Goal: Transaction & Acquisition: Purchase product/service

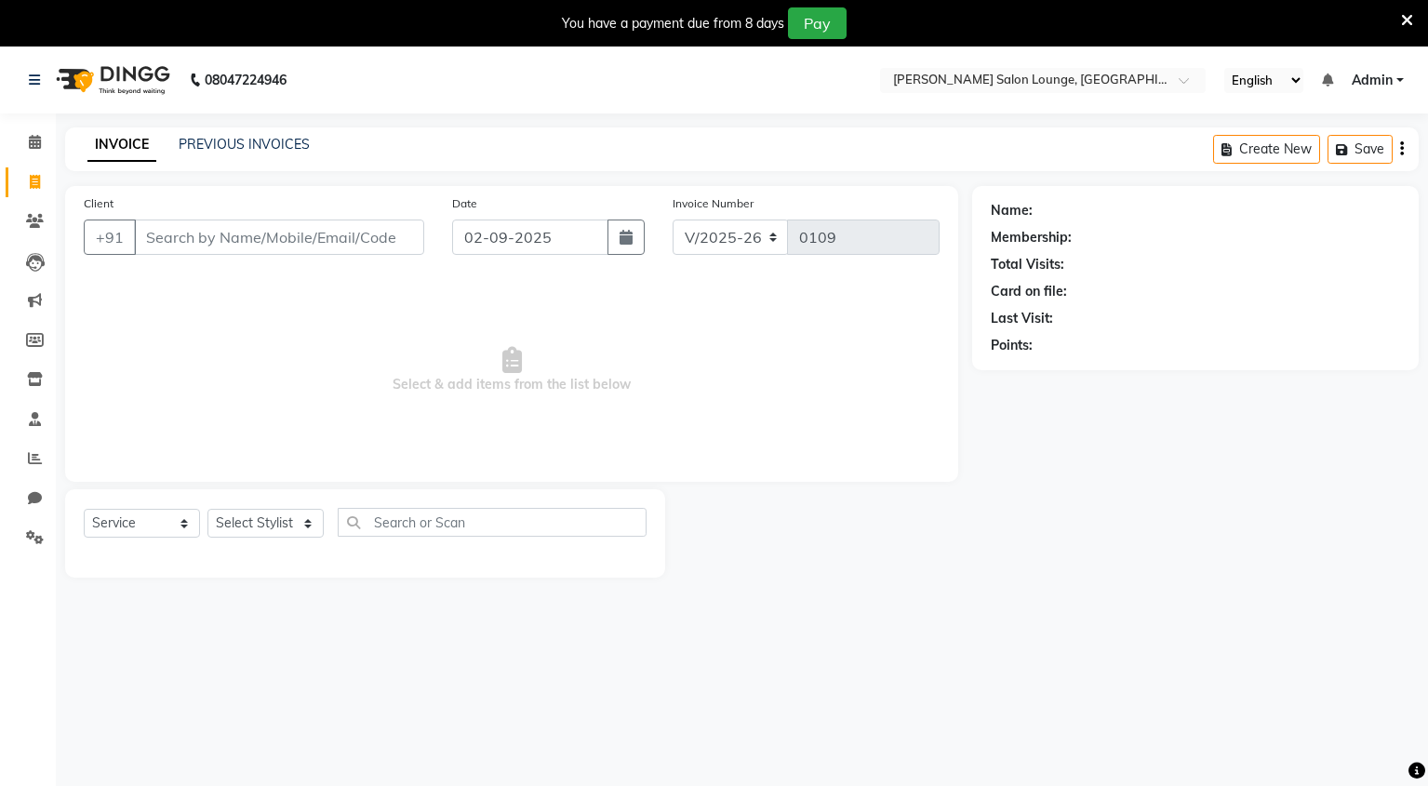
select select "8909"
select select "service"
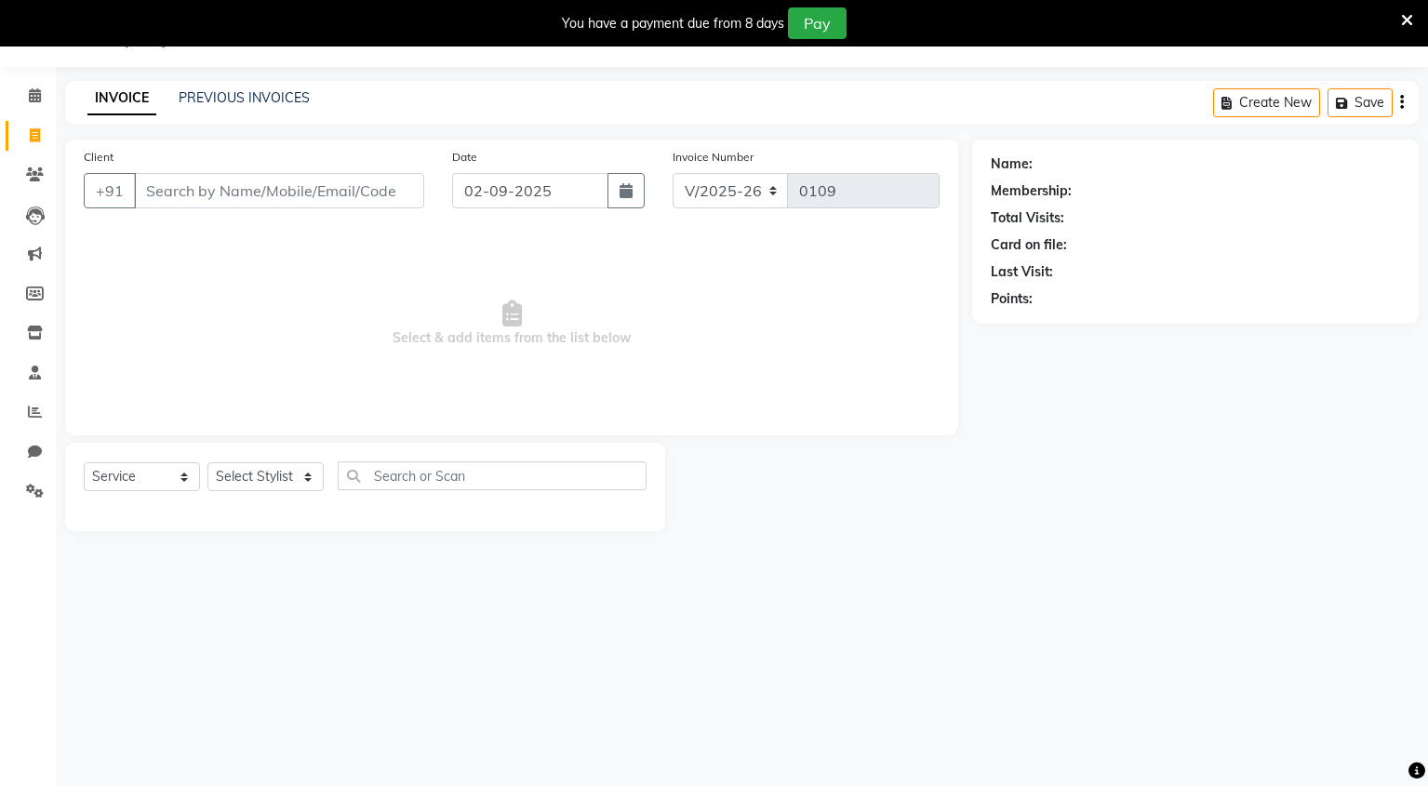
click at [260, 181] on input "Client" at bounding box center [279, 190] width 290 height 35
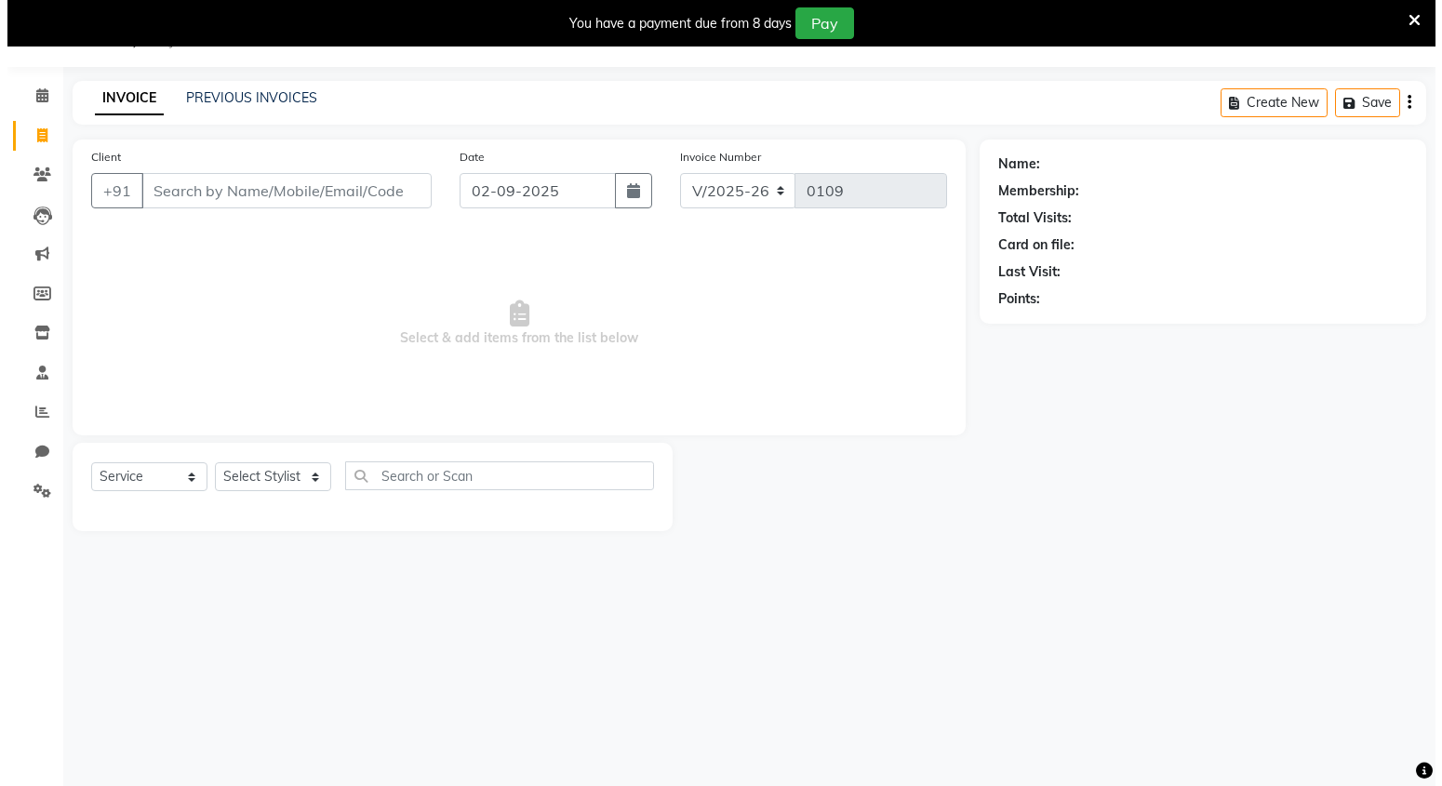
scroll to position [0, 0]
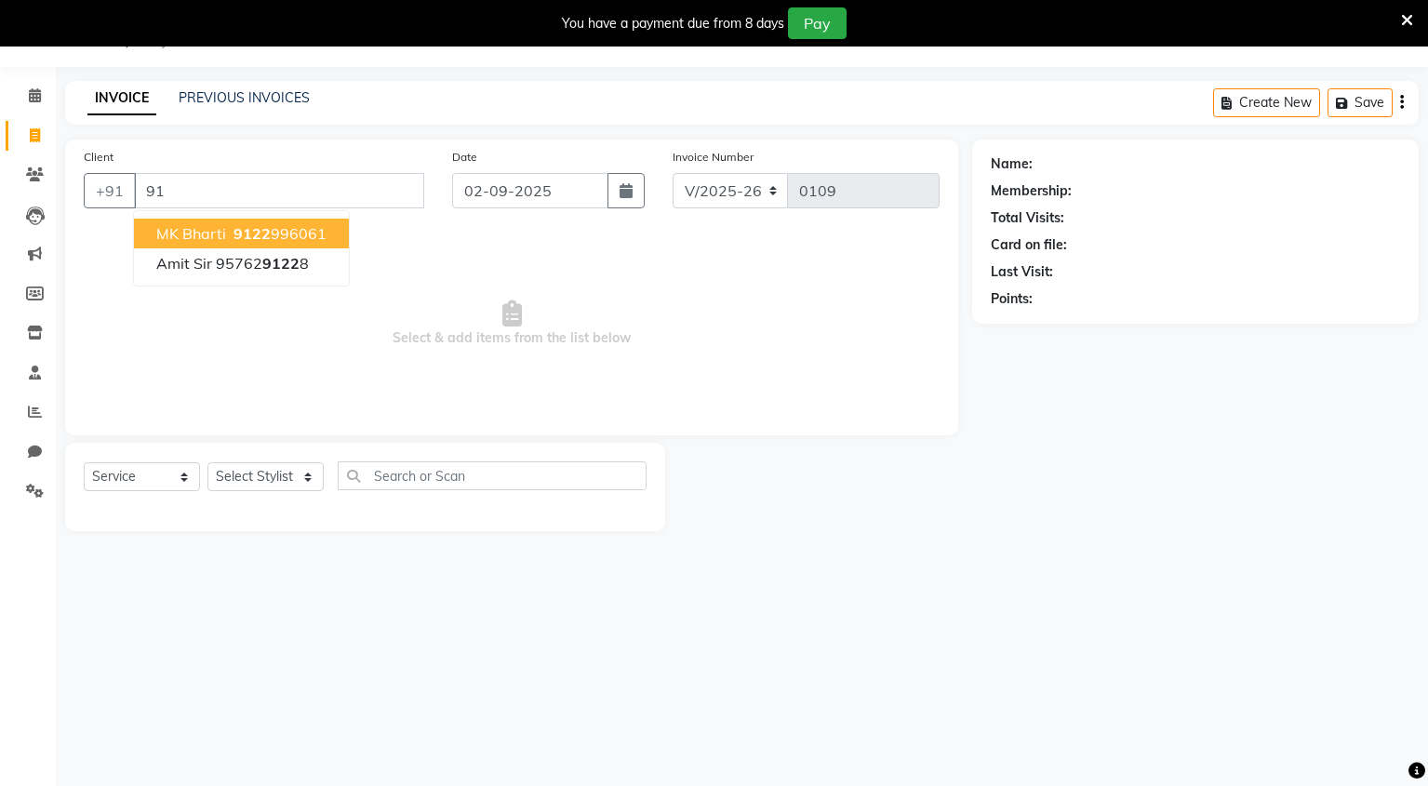
type input "9"
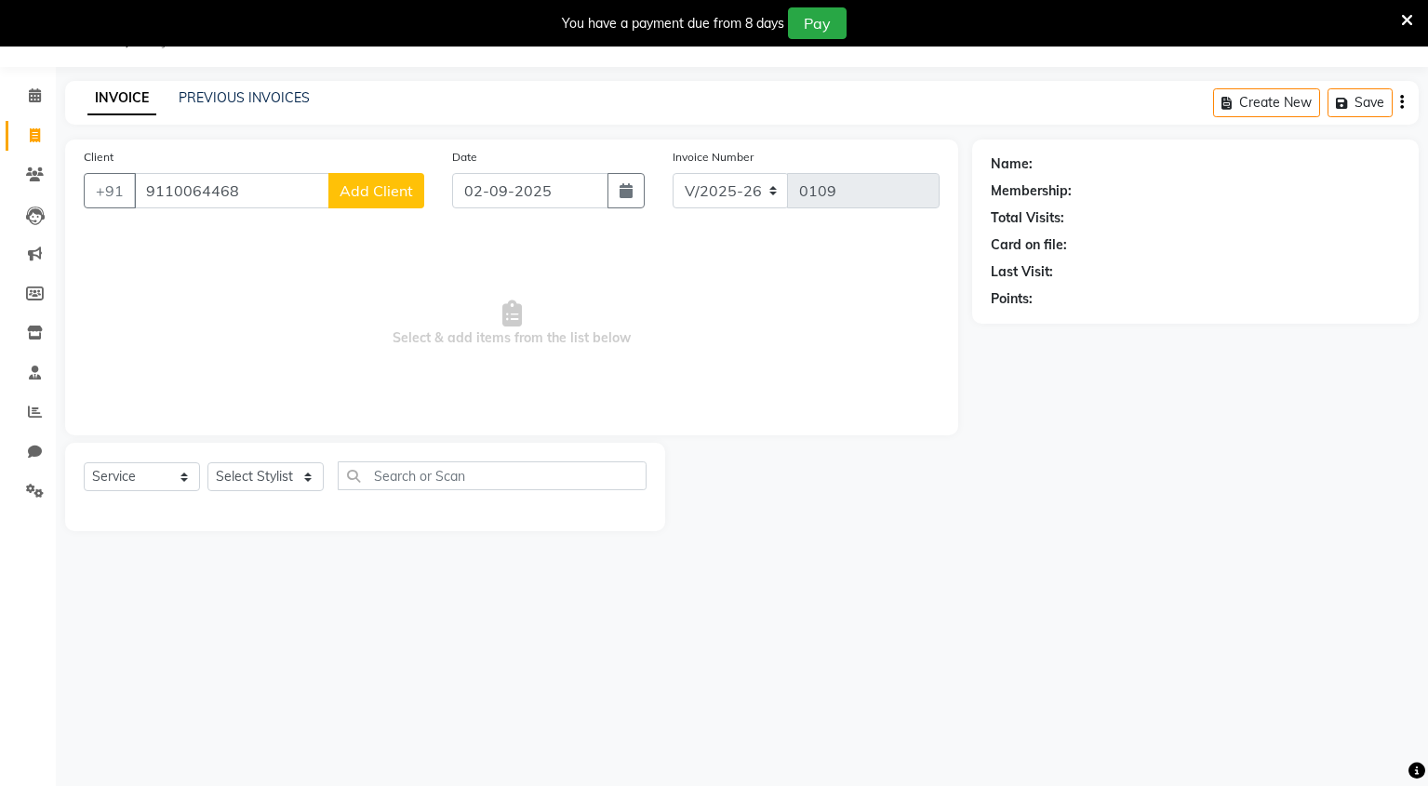
type input "9110064468"
click at [363, 181] on span "Add Client" at bounding box center [376, 190] width 73 height 19
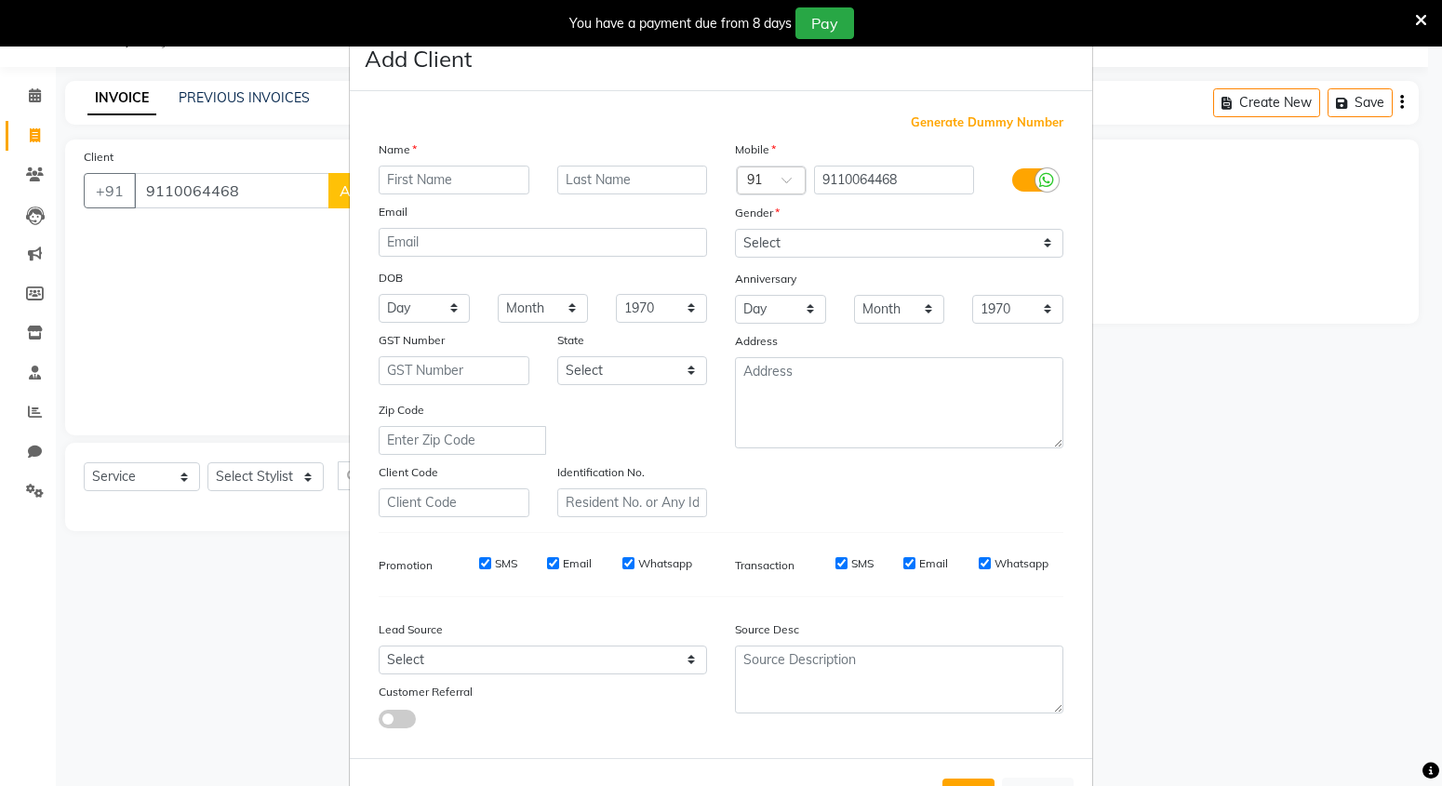
click at [453, 176] on input "text" at bounding box center [454, 180] width 151 height 29
type input "[PERSON_NAME] Sir"
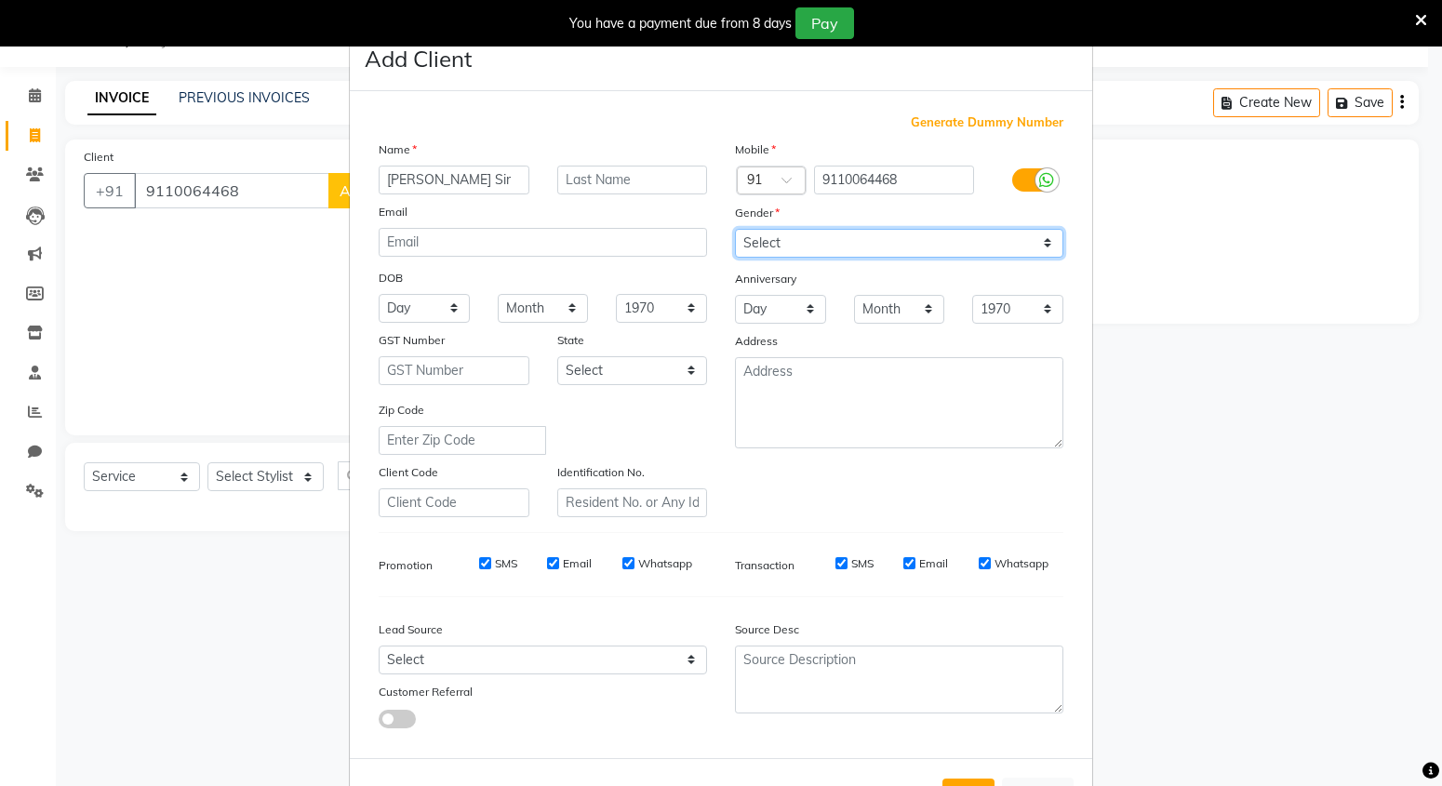
click at [801, 243] on select "Select [DEMOGRAPHIC_DATA] [DEMOGRAPHIC_DATA] Other Prefer Not To Say" at bounding box center [899, 243] width 328 height 29
select select "[DEMOGRAPHIC_DATA]"
click at [735, 229] on select "Select [DEMOGRAPHIC_DATA] [DEMOGRAPHIC_DATA] Other Prefer Not To Say" at bounding box center [899, 243] width 328 height 29
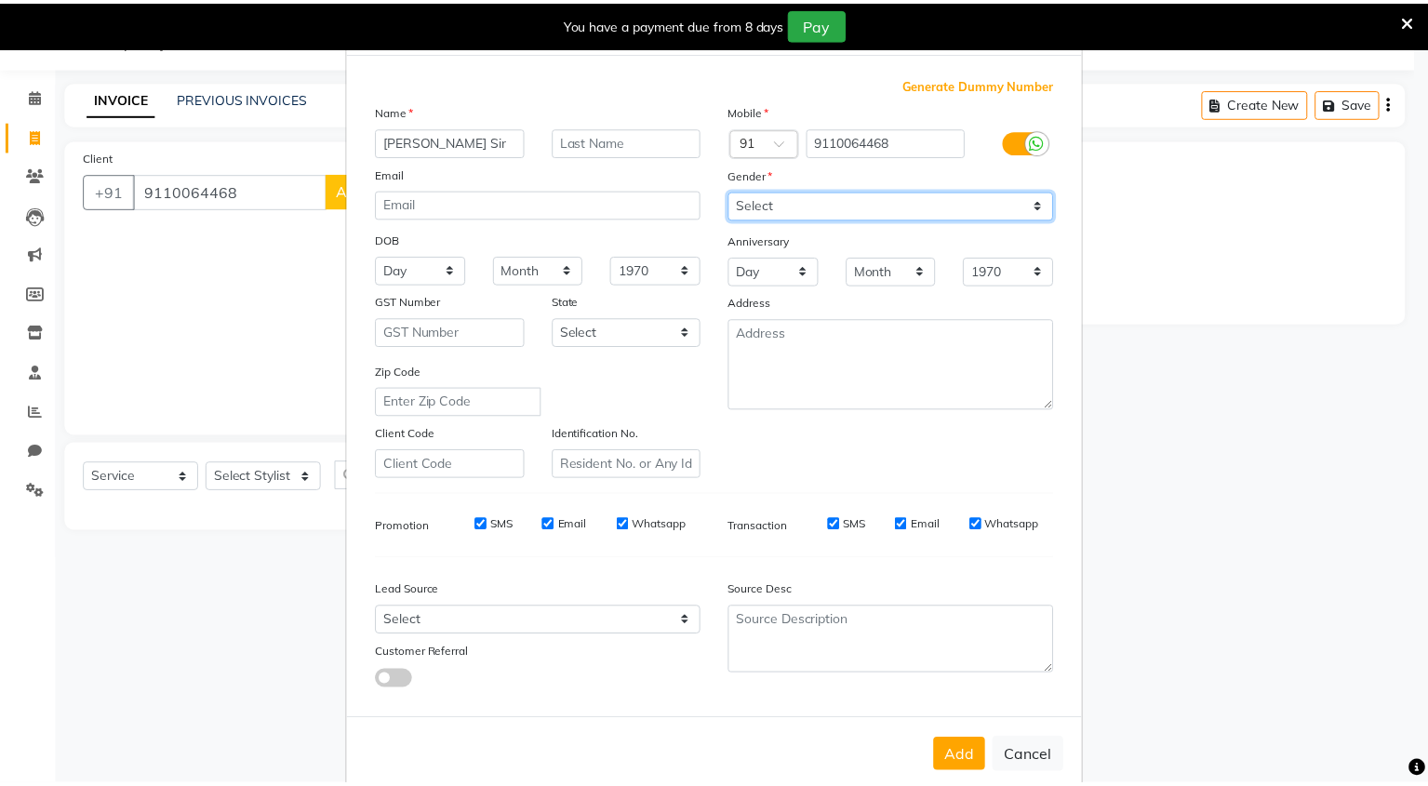
scroll to position [73, 0]
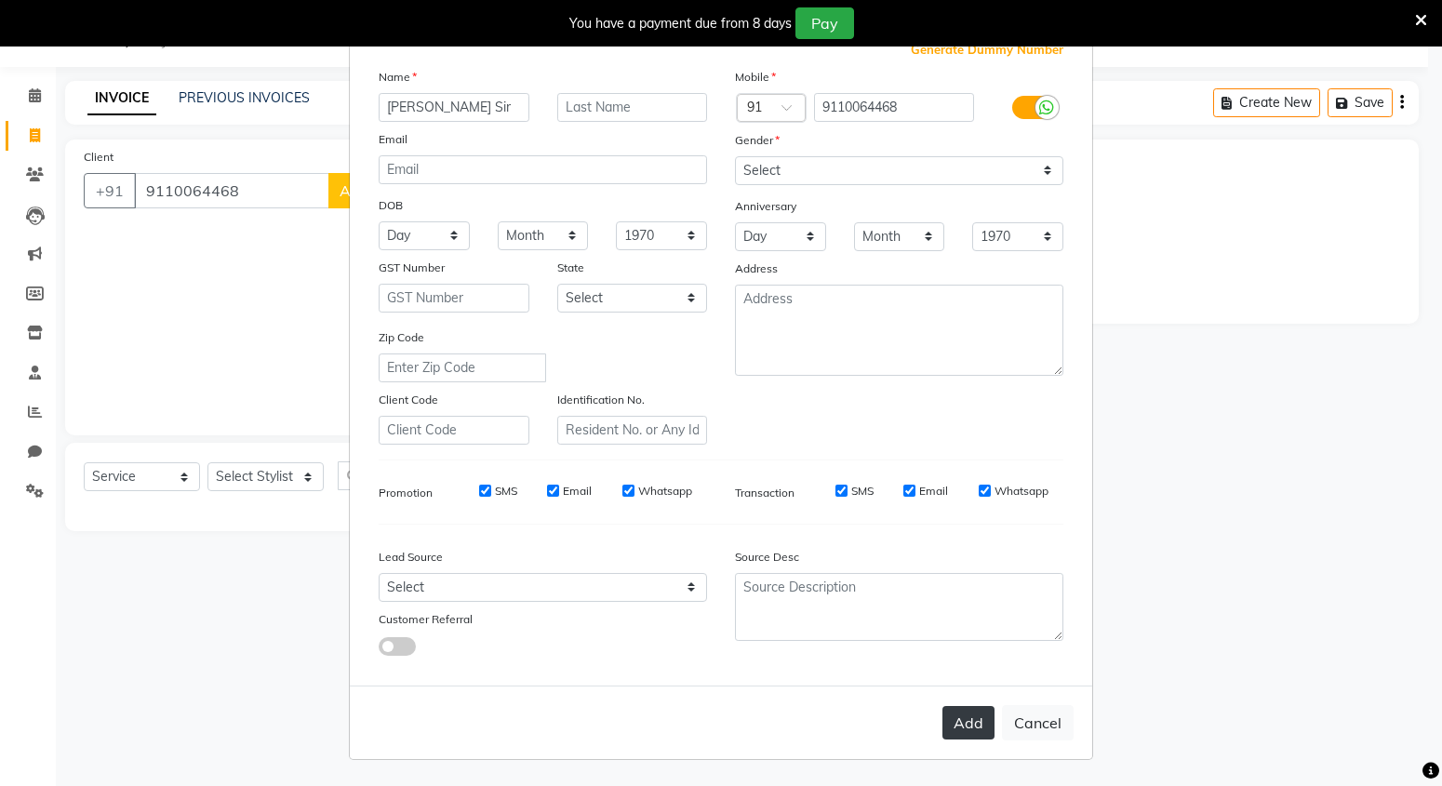
click at [974, 730] on button "Add" at bounding box center [968, 722] width 52 height 33
select select
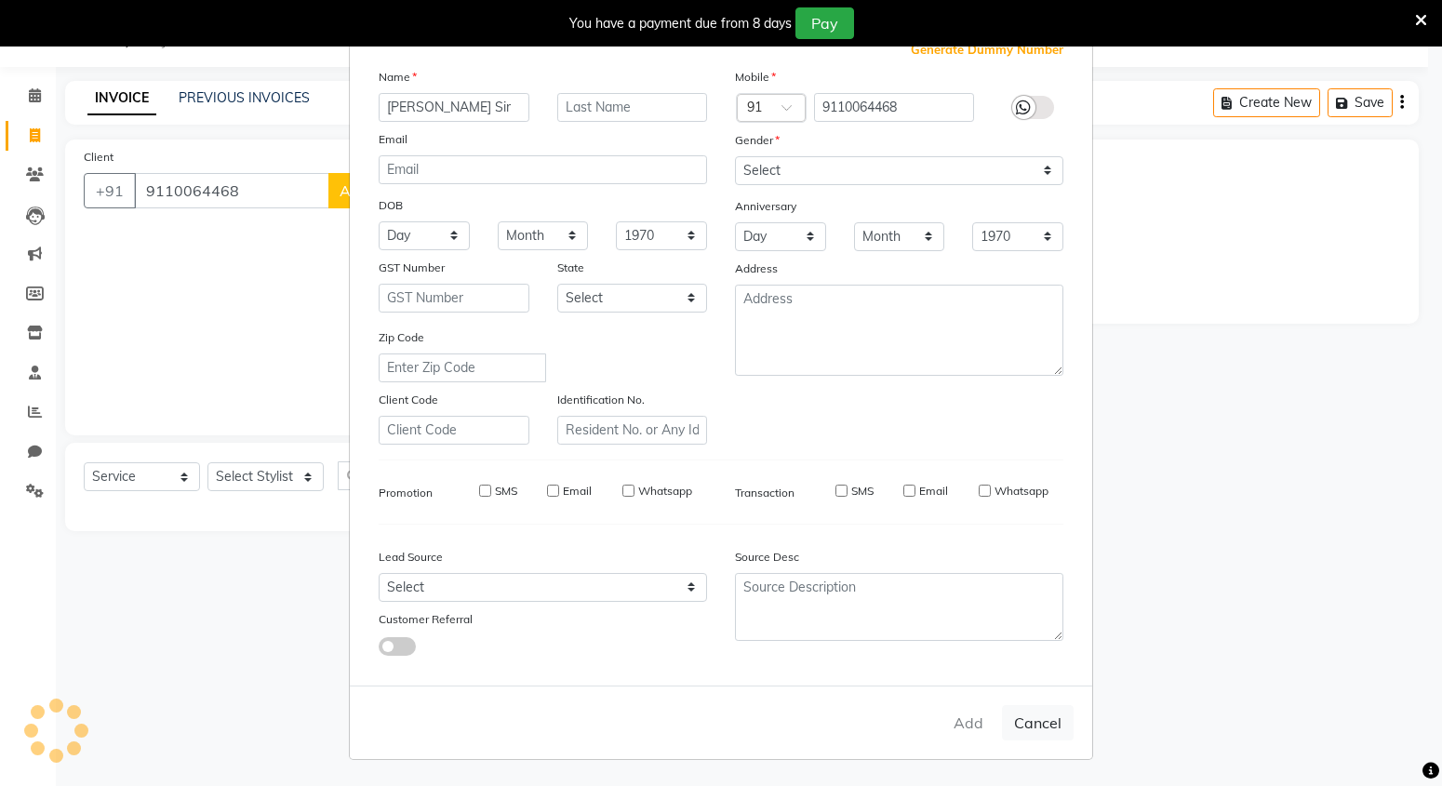
select select
checkbox input "false"
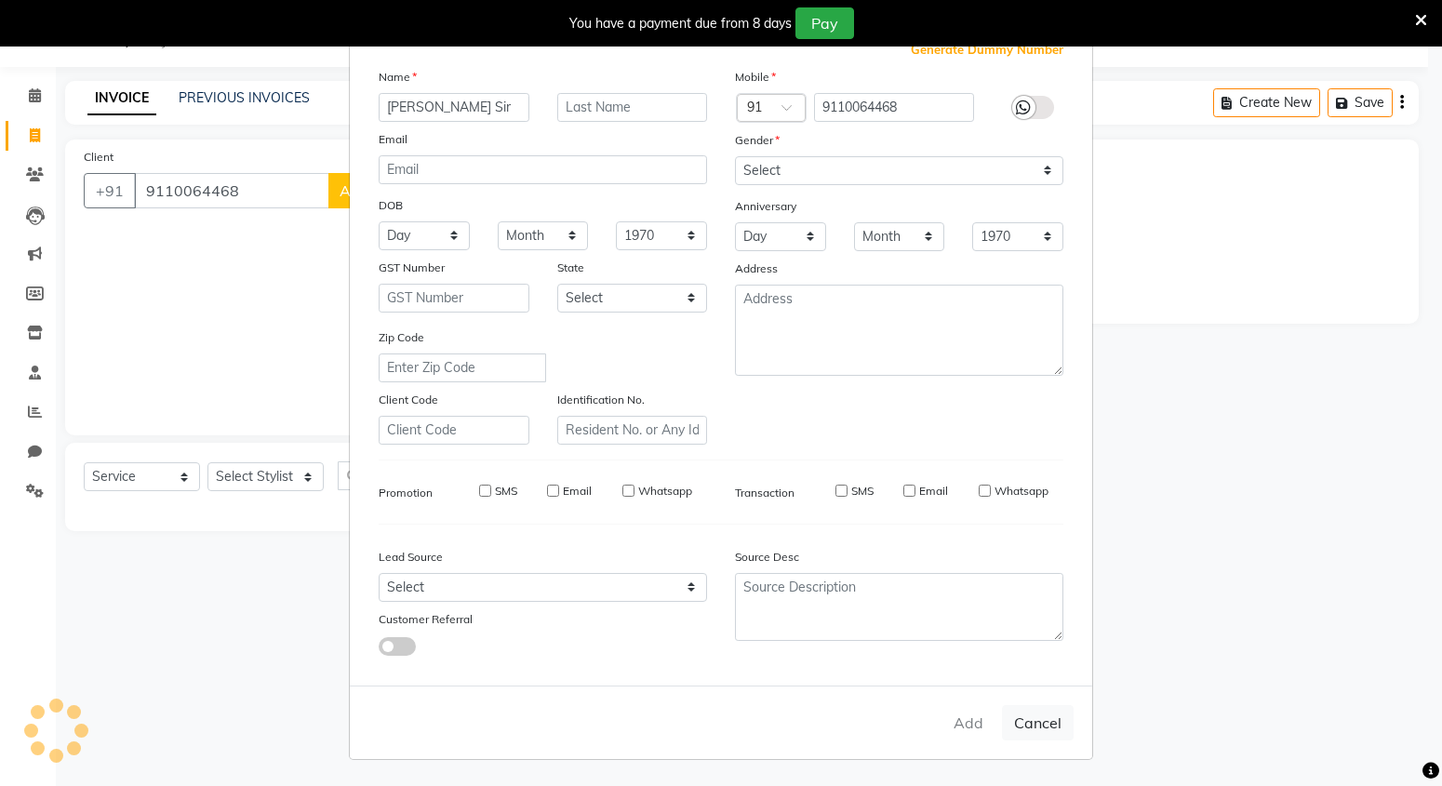
checkbox input "false"
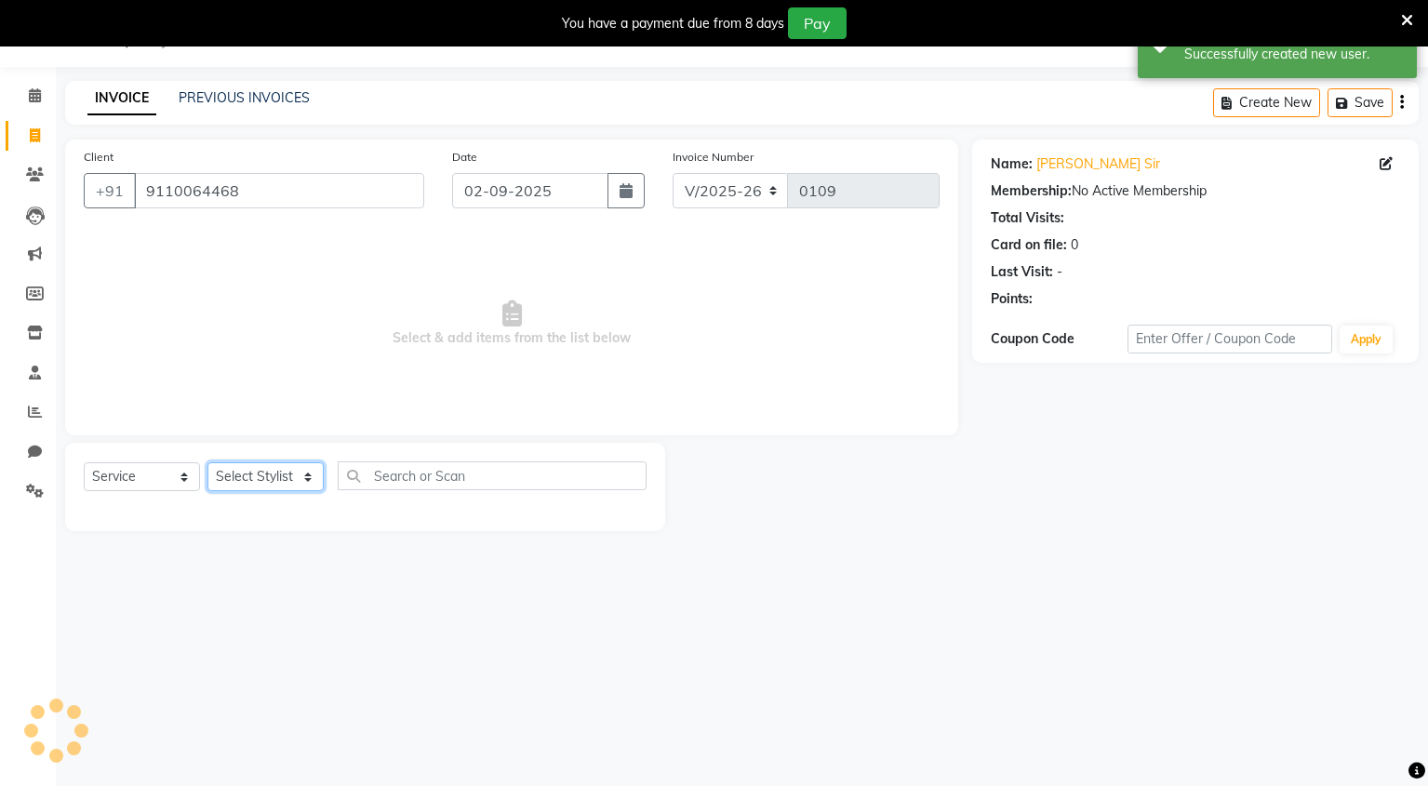
click at [258, 473] on select "Select Stylist Mingma [PERSON_NAME][GEOGRAPHIC_DATA] [PERSON_NAME][DATE][DATE]" at bounding box center [265, 476] width 116 height 29
select select "89951"
click at [207, 462] on select "Select Stylist Mingma [PERSON_NAME][GEOGRAPHIC_DATA] [PERSON_NAME][DATE][DATE]" at bounding box center [265, 476] width 116 height 29
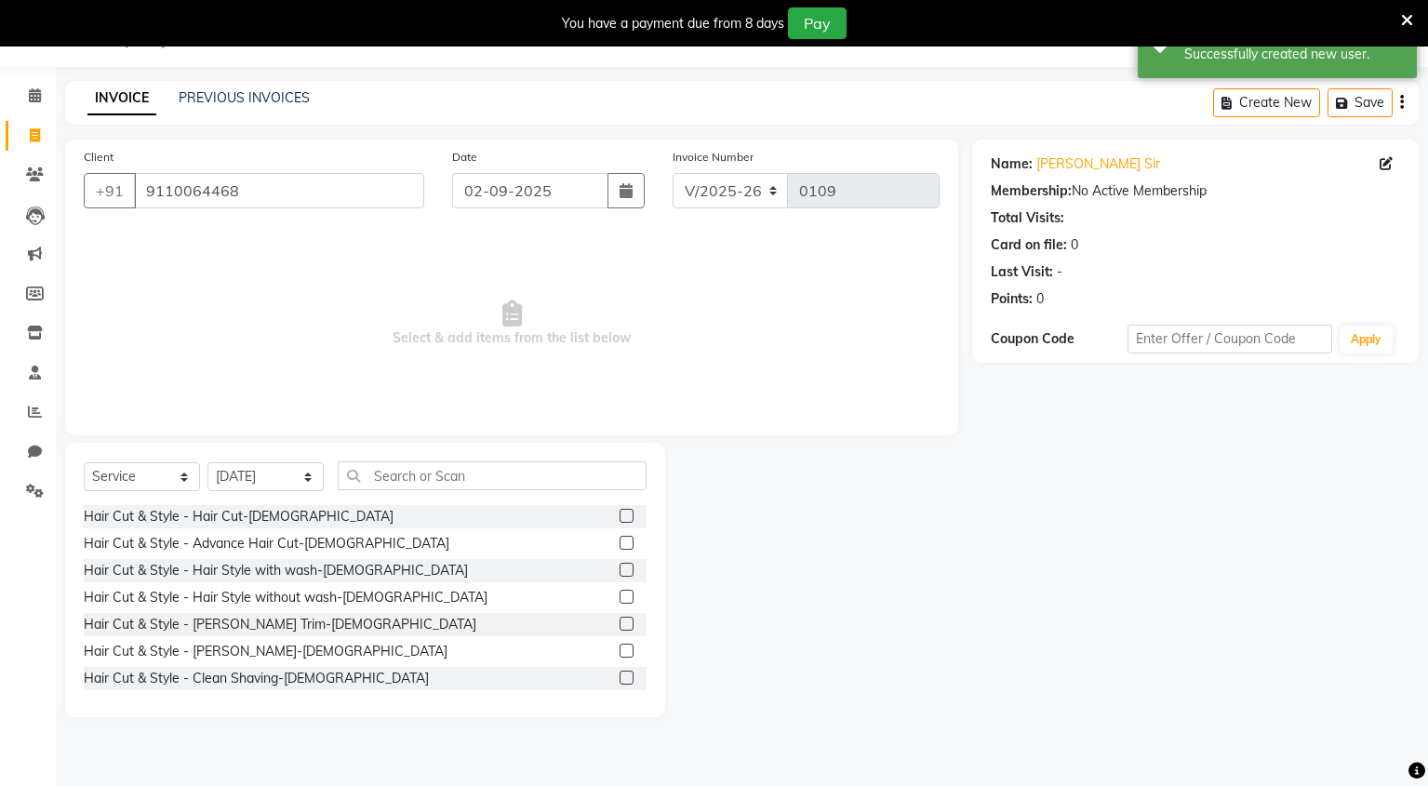
click at [620, 516] on label at bounding box center [627, 516] width 14 height 14
click at [620, 516] on input "checkbox" at bounding box center [626, 517] width 12 height 12
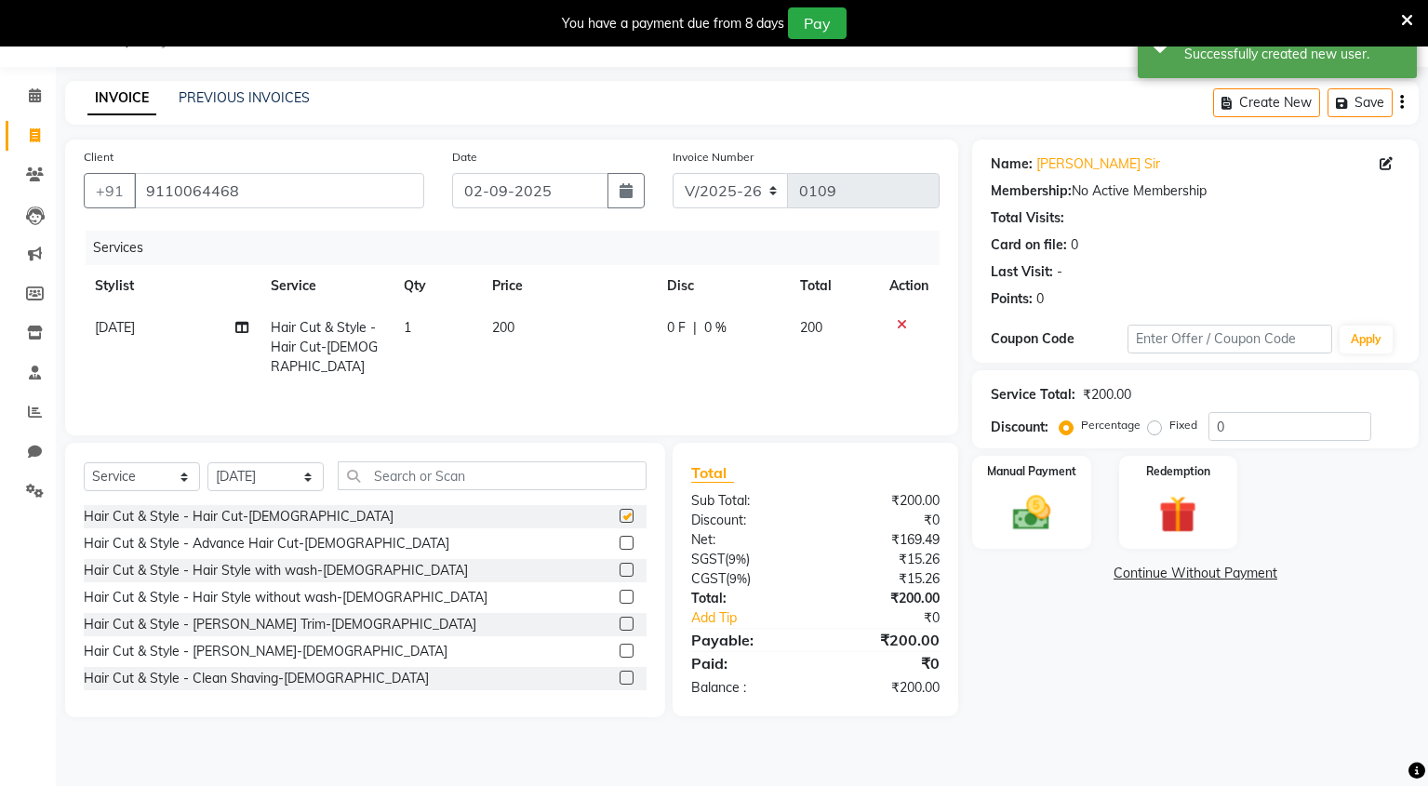
checkbox input "false"
click at [620, 643] on div at bounding box center [633, 651] width 27 height 23
click at [620, 649] on label at bounding box center [627, 651] width 14 height 14
click at [620, 649] on input "checkbox" at bounding box center [626, 652] width 12 height 12
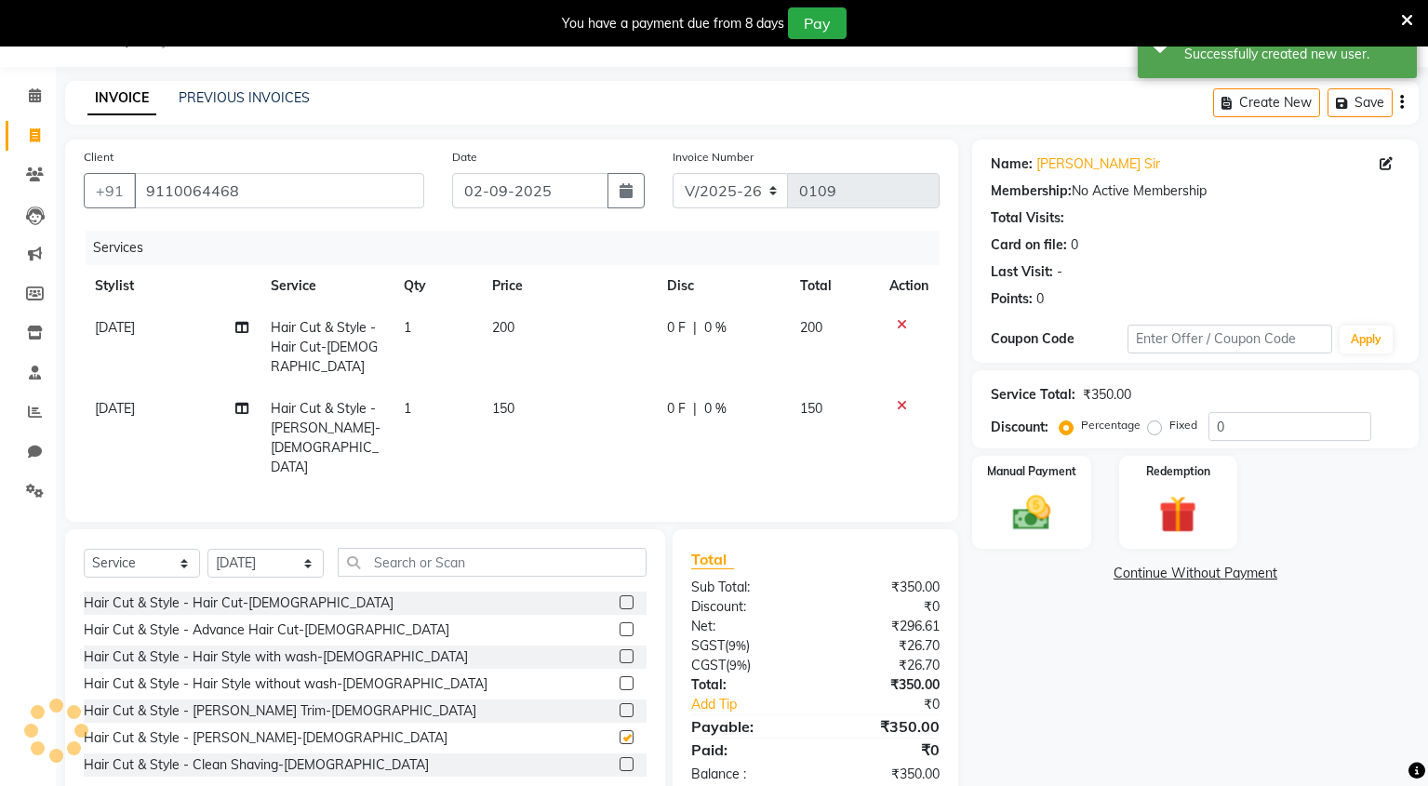
checkbox input "false"
click at [1032, 514] on img at bounding box center [1031, 513] width 63 height 45
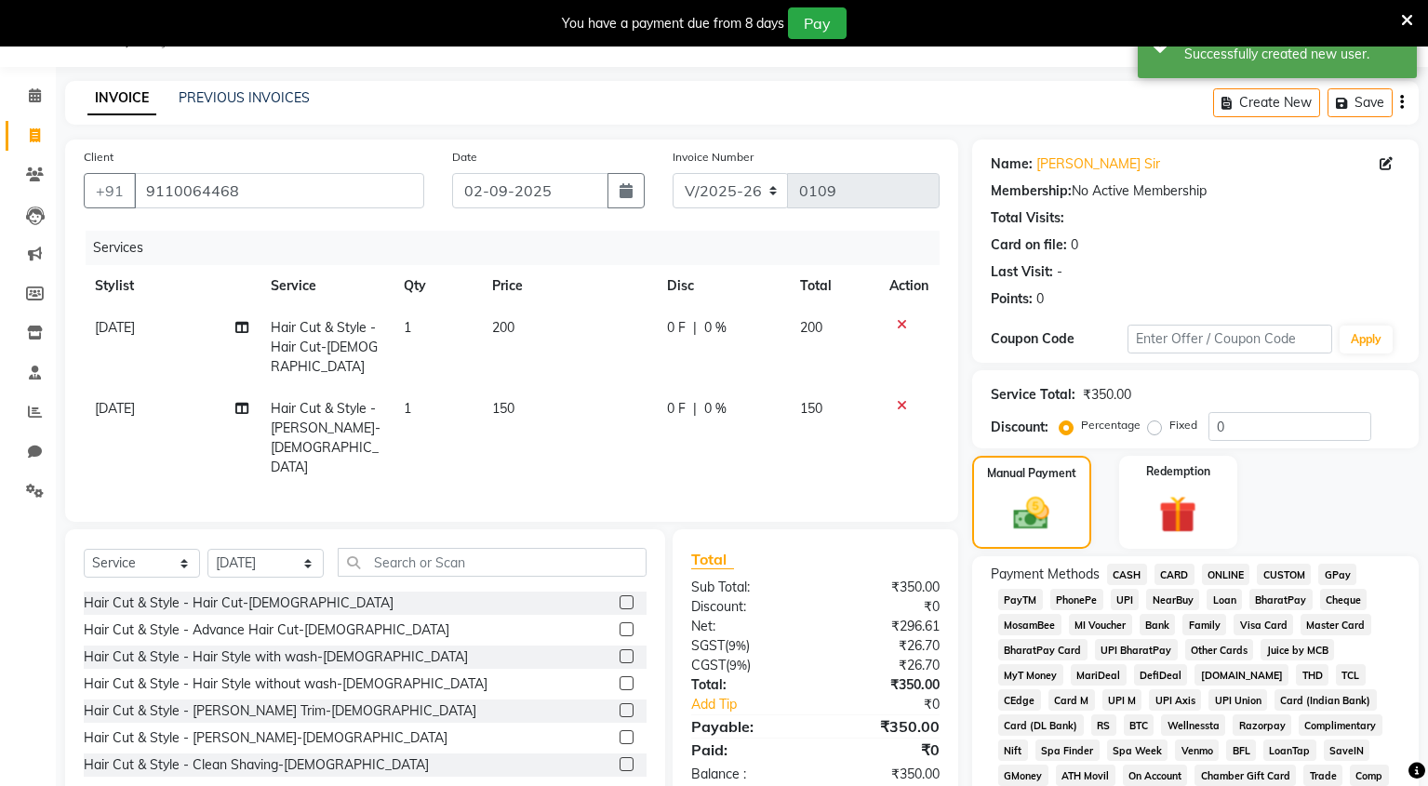
click at [1127, 598] on span "UPI" at bounding box center [1125, 599] width 29 height 21
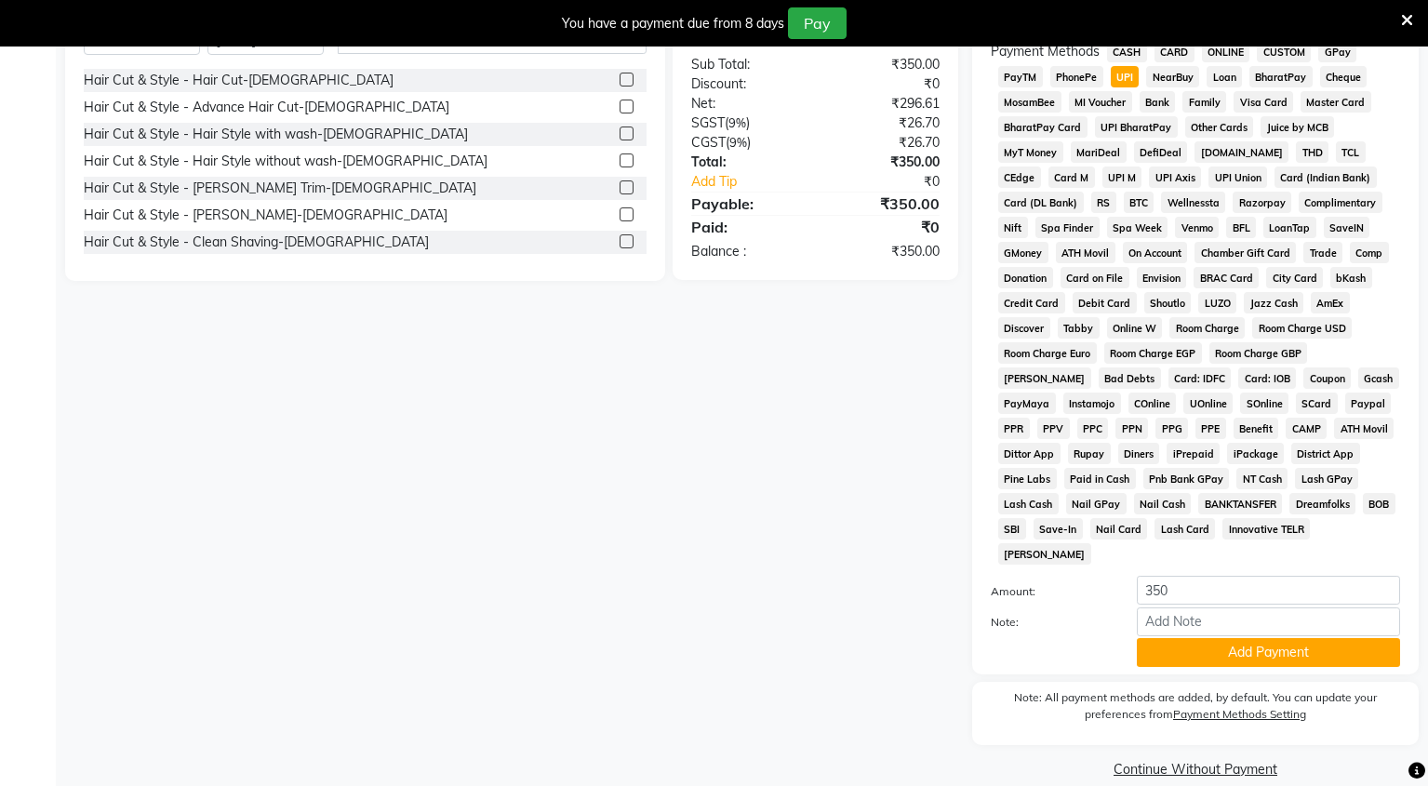
scroll to position [0, 0]
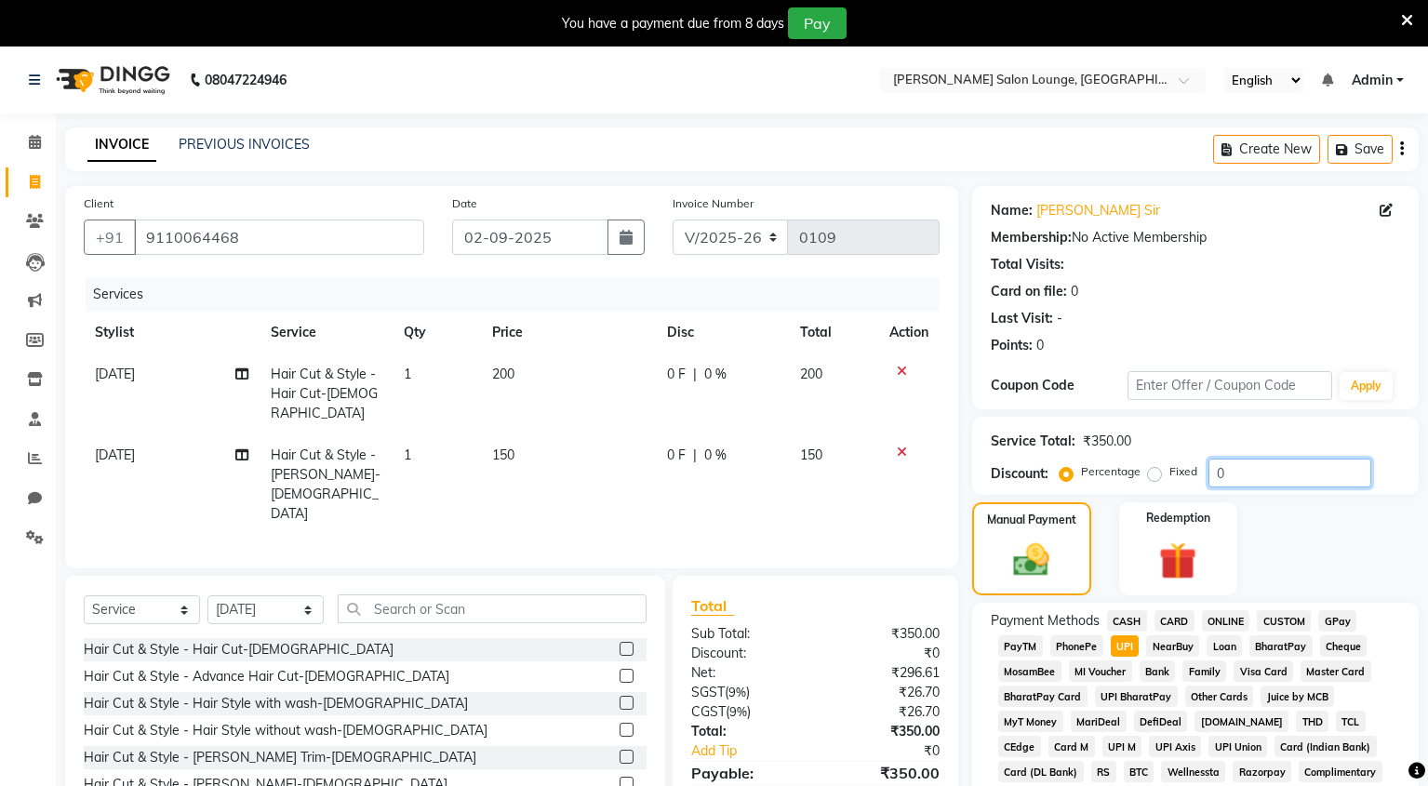
click at [1214, 477] on input "0" at bounding box center [1289, 473] width 163 height 29
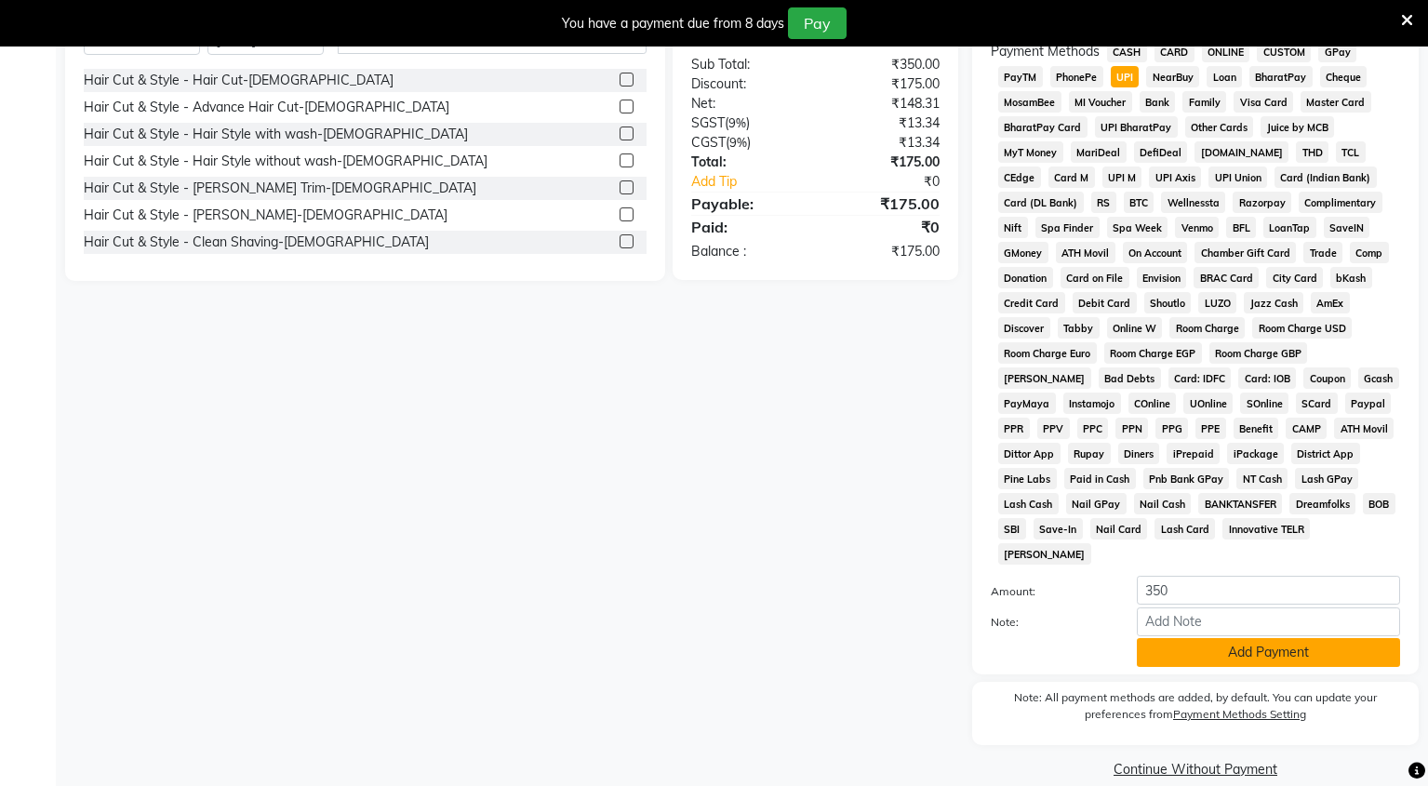
type input "50"
click at [1222, 638] on button "Add Payment" at bounding box center [1268, 652] width 263 height 29
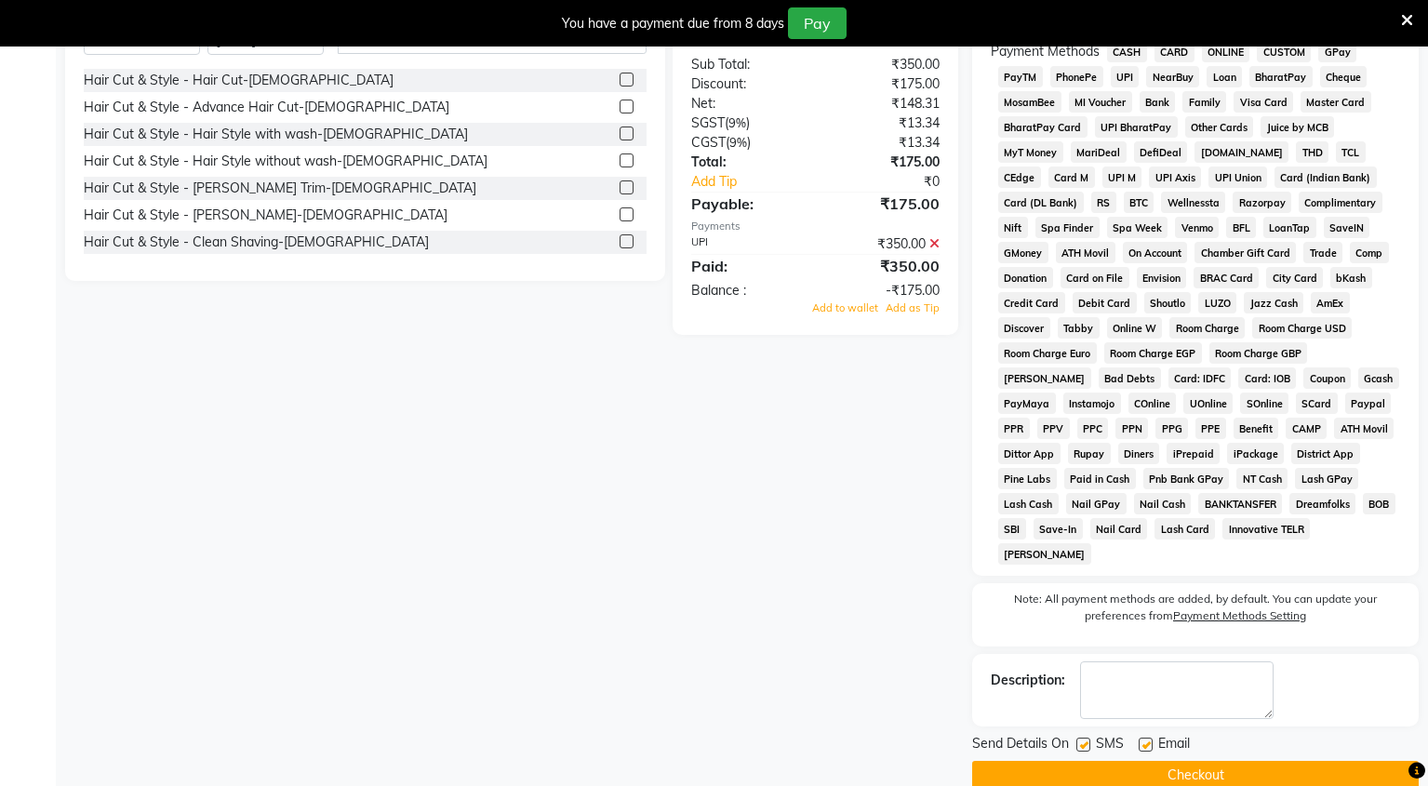
click at [934, 237] on icon at bounding box center [934, 243] width 10 height 13
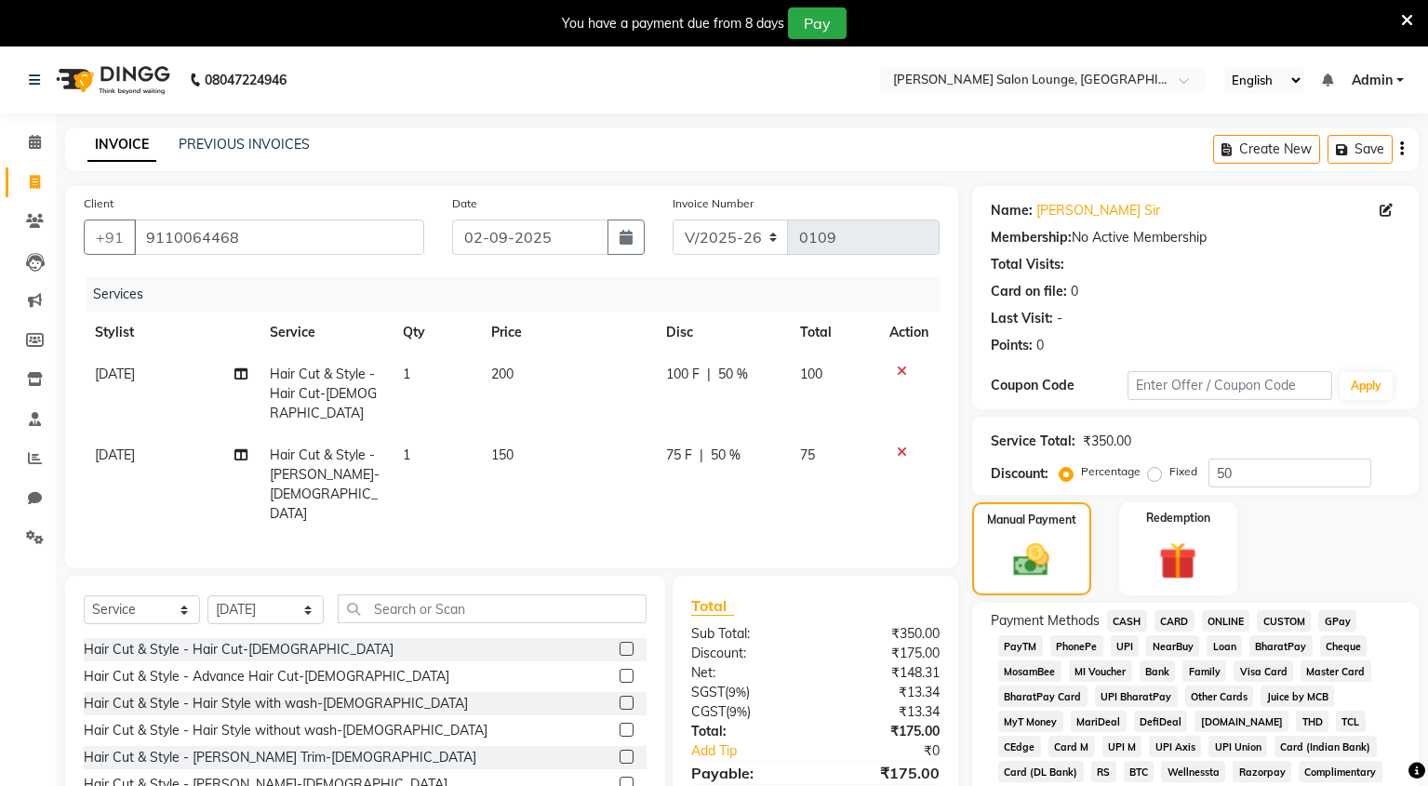
scroll to position [378, 0]
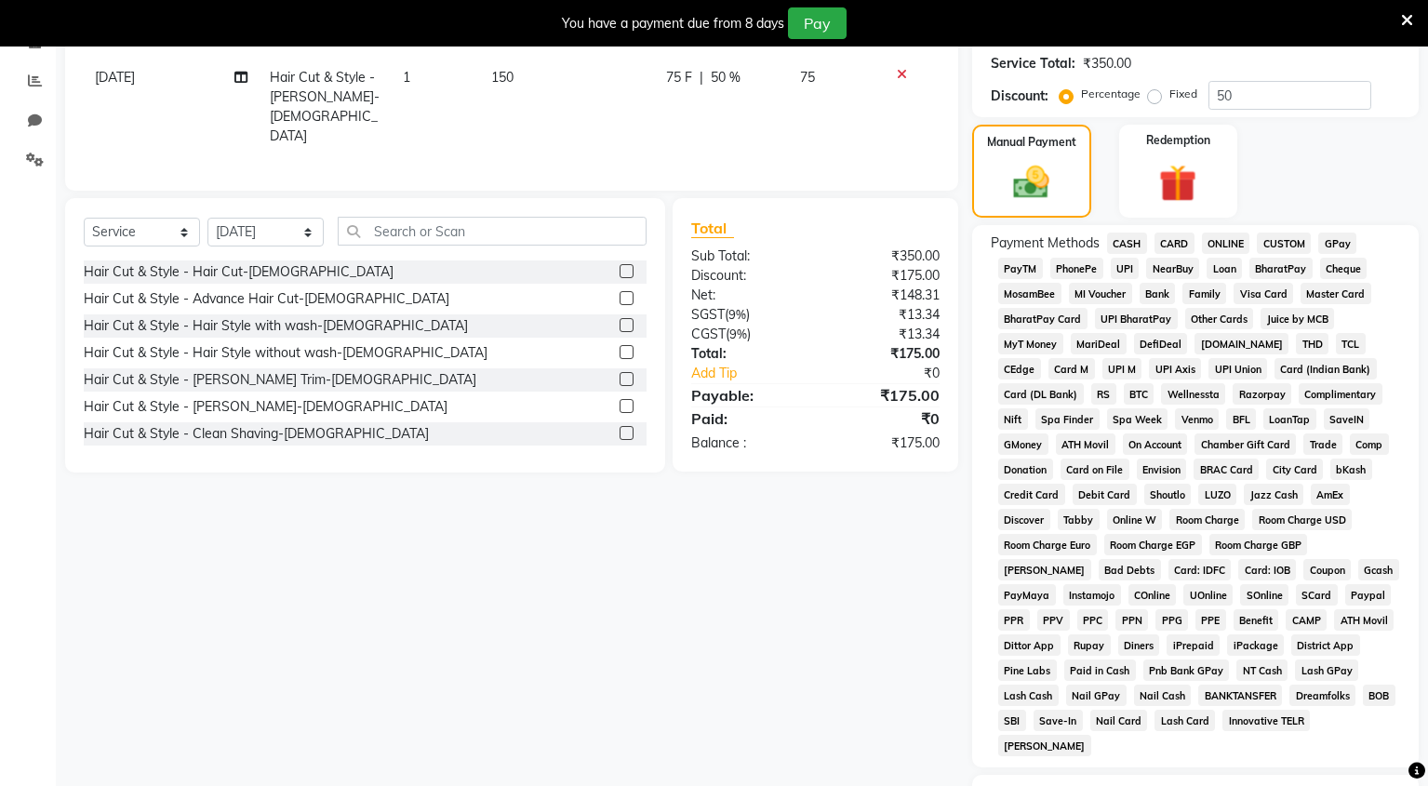
click at [1118, 272] on span "UPI" at bounding box center [1125, 268] width 29 height 21
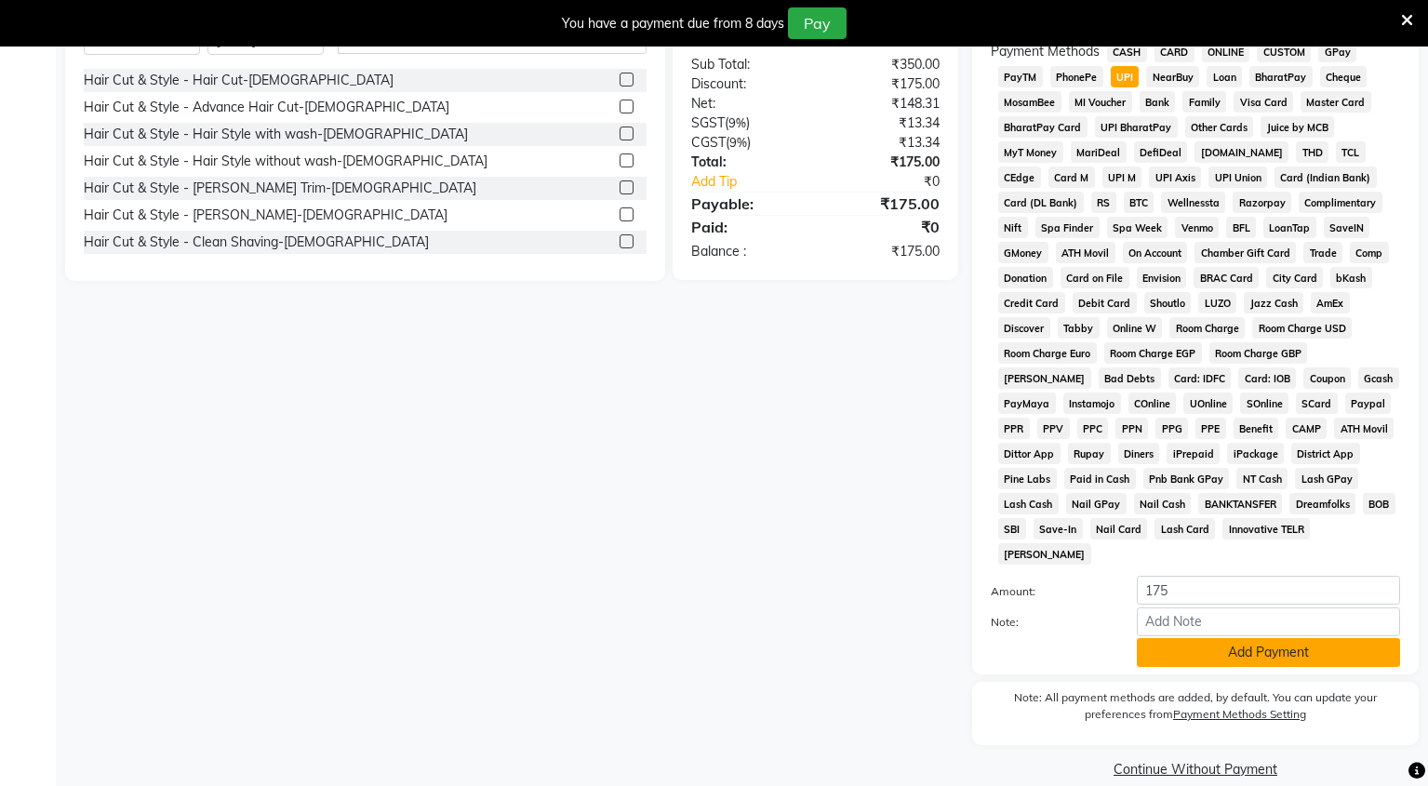
click at [1254, 638] on button "Add Payment" at bounding box center [1268, 652] width 263 height 29
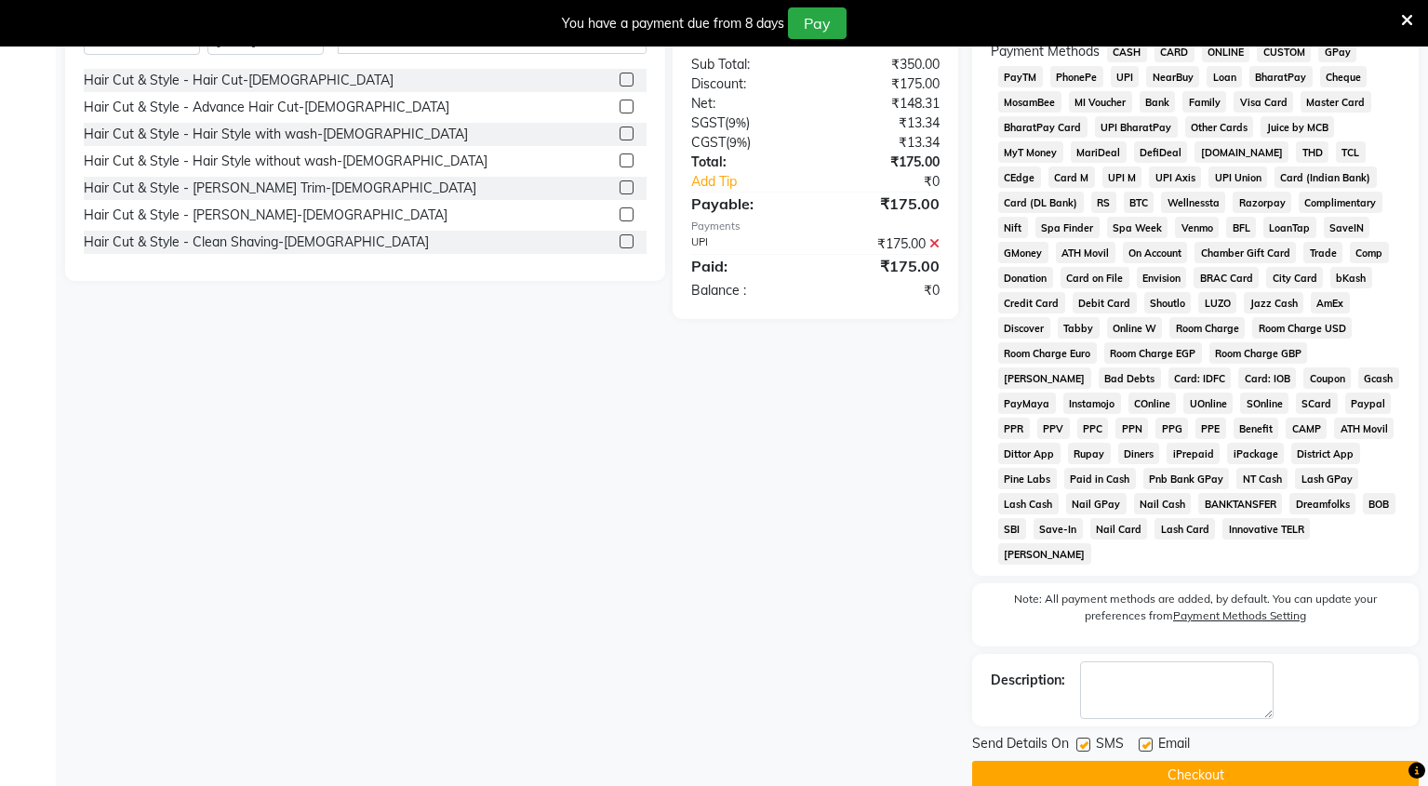
click at [1129, 761] on button "Checkout" at bounding box center [1195, 775] width 447 height 29
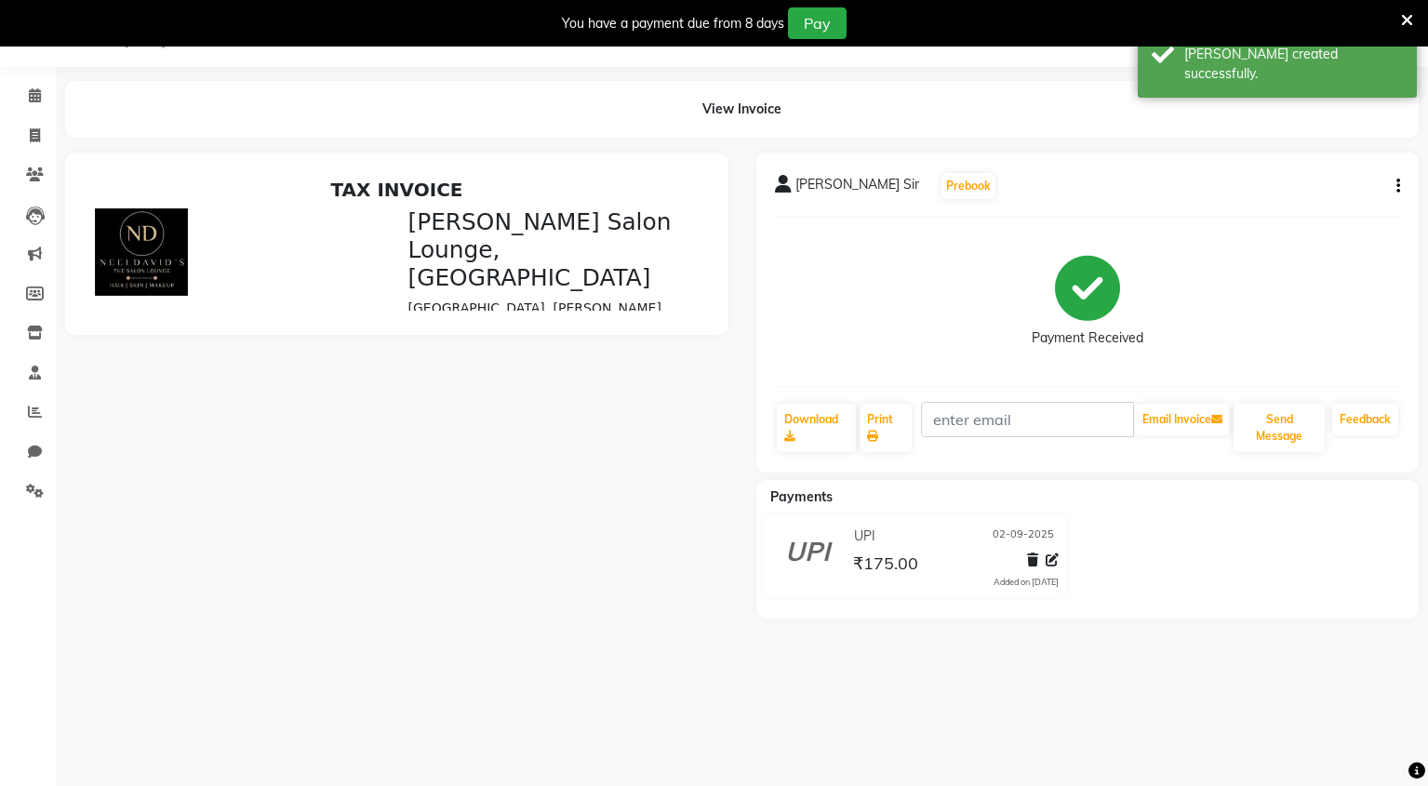
scroll to position [49, 0]
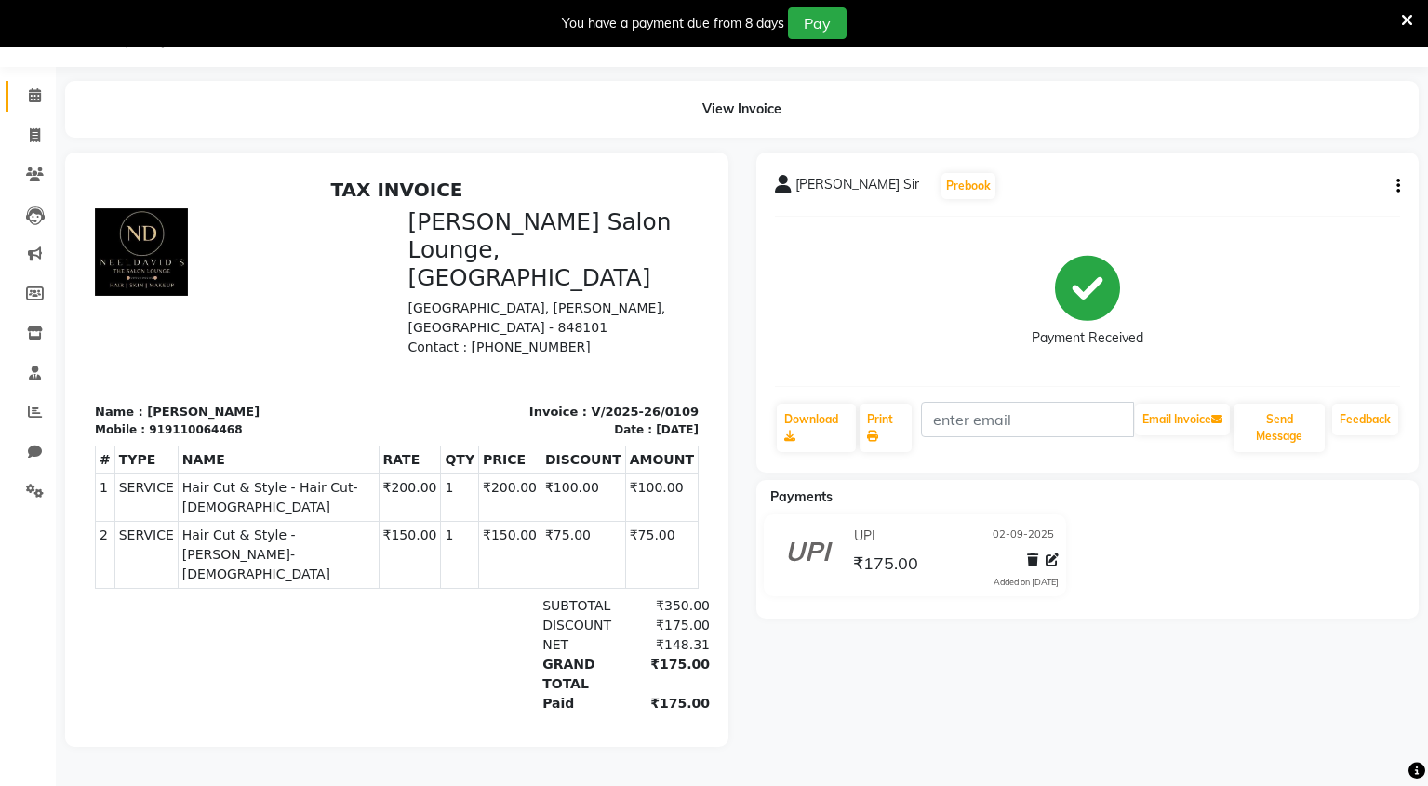
click at [33, 104] on link "Calendar" at bounding box center [28, 96] width 45 height 31
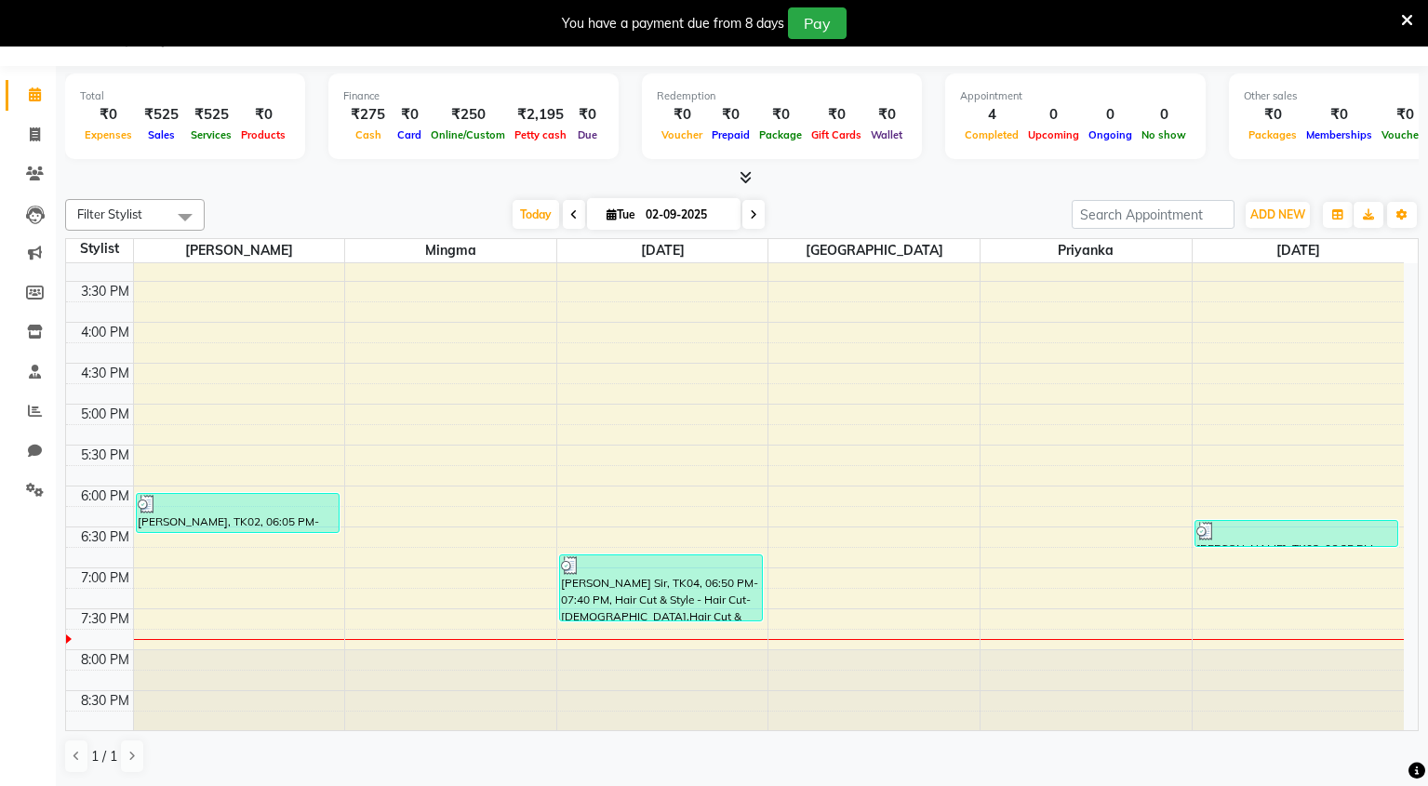
scroll to position [596, 0]
click at [256, 247] on span "[PERSON_NAME]" at bounding box center [239, 250] width 211 height 23
click at [253, 251] on span "[PERSON_NAME]" at bounding box center [239, 250] width 211 height 23
click at [266, 244] on span "[PERSON_NAME]" at bounding box center [239, 250] width 211 height 23
click at [236, 253] on span "[PERSON_NAME]" at bounding box center [239, 250] width 211 height 23
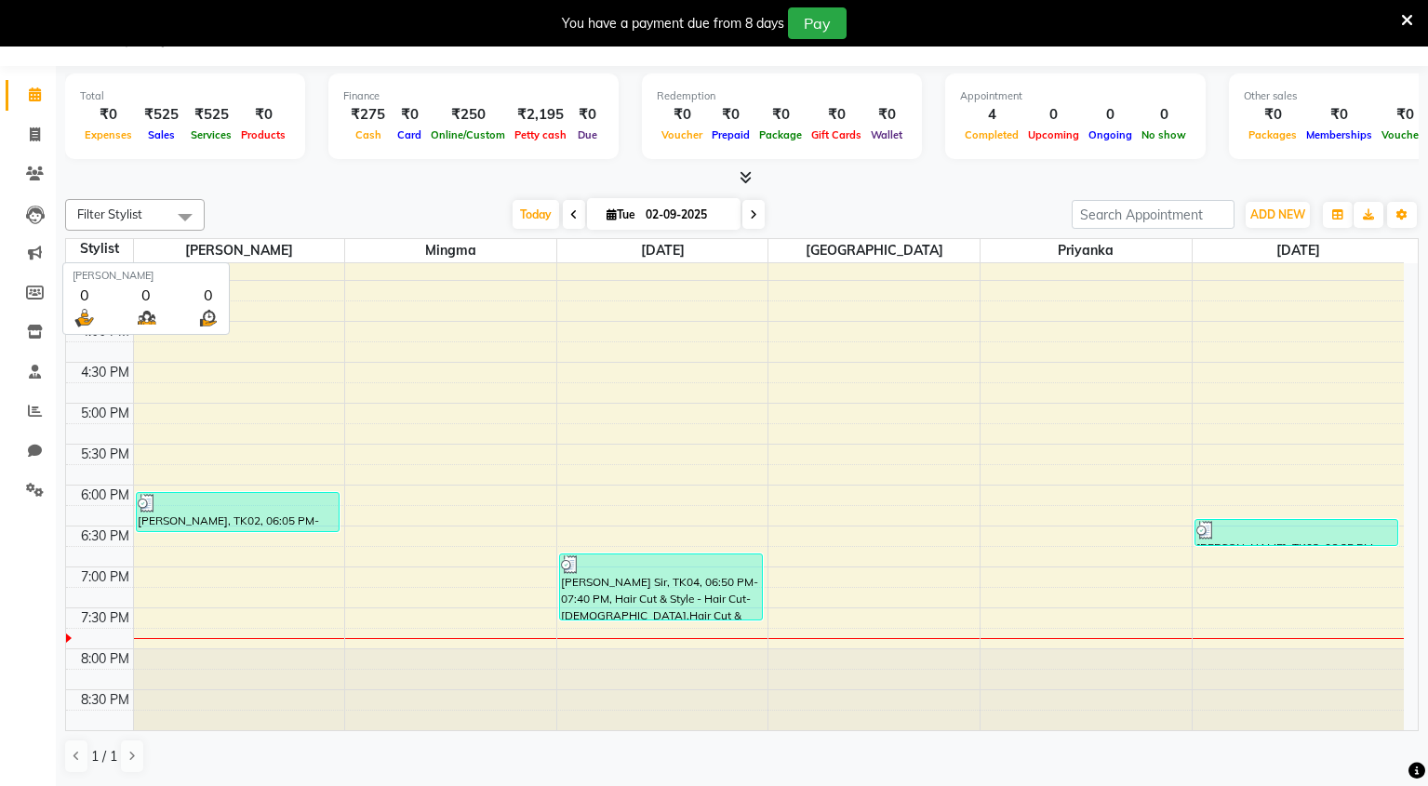
click at [236, 253] on span "[PERSON_NAME]" at bounding box center [239, 250] width 211 height 23
click at [185, 220] on span at bounding box center [185, 216] width 37 height 35
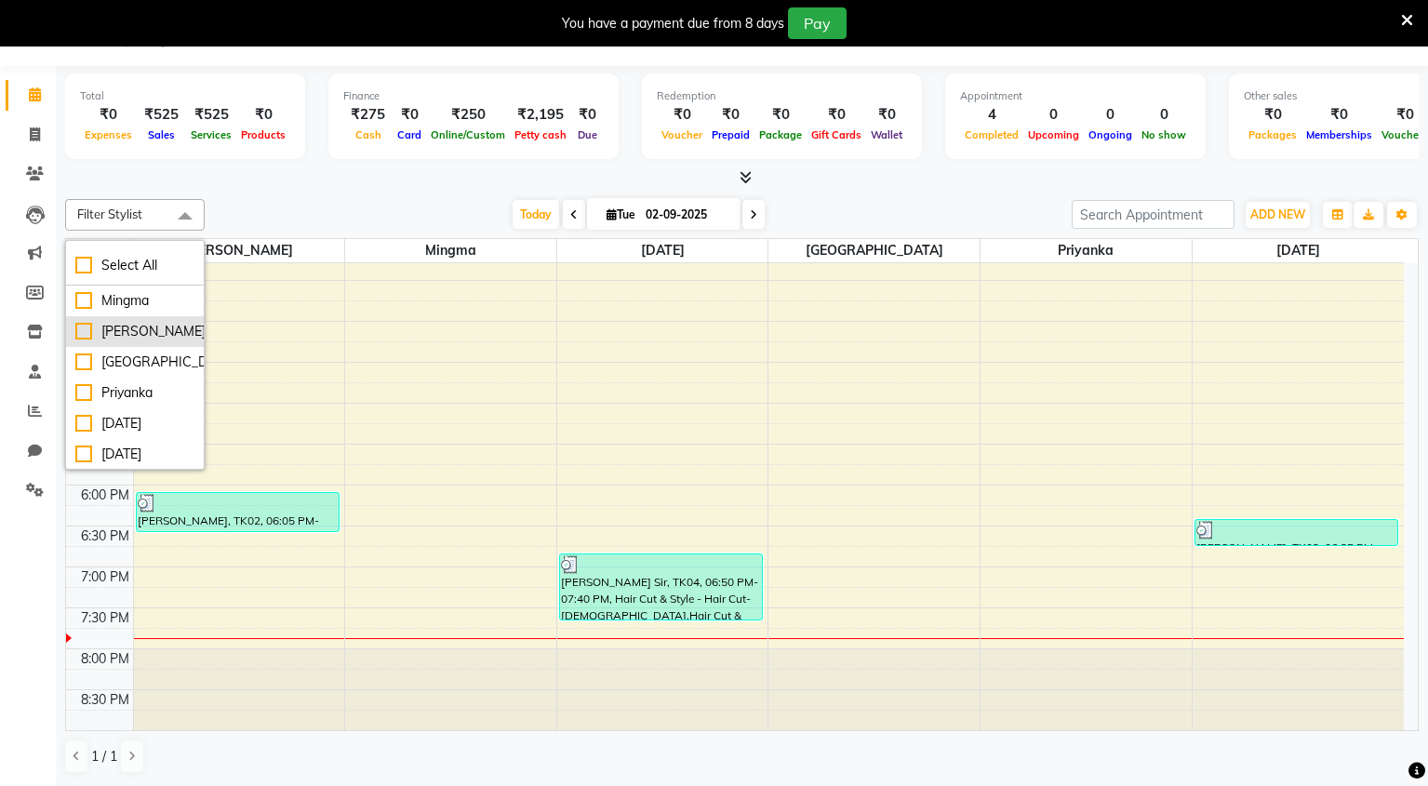
click at [146, 339] on div "[PERSON_NAME]" at bounding box center [134, 332] width 119 height 20
checkbox input "true"
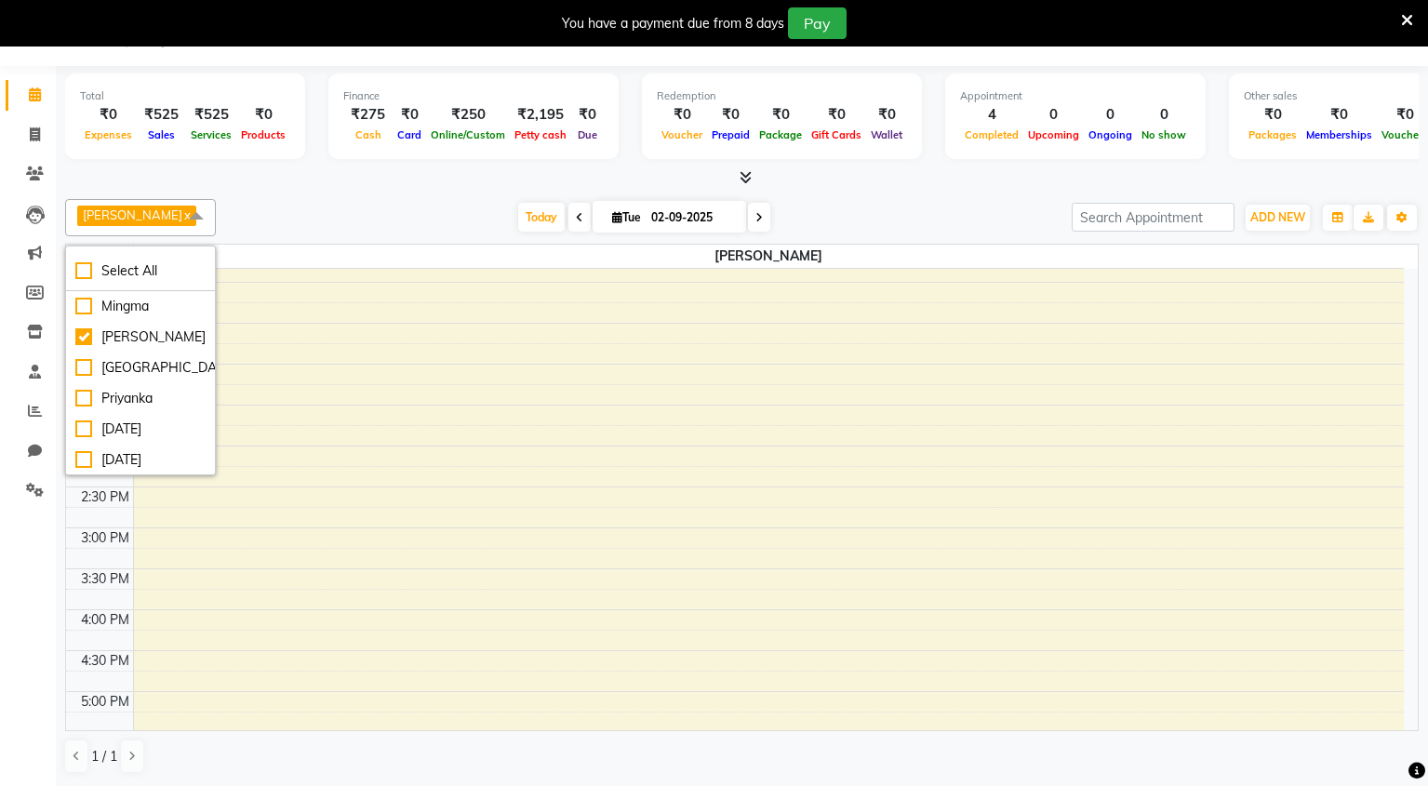
scroll to position [602, 0]
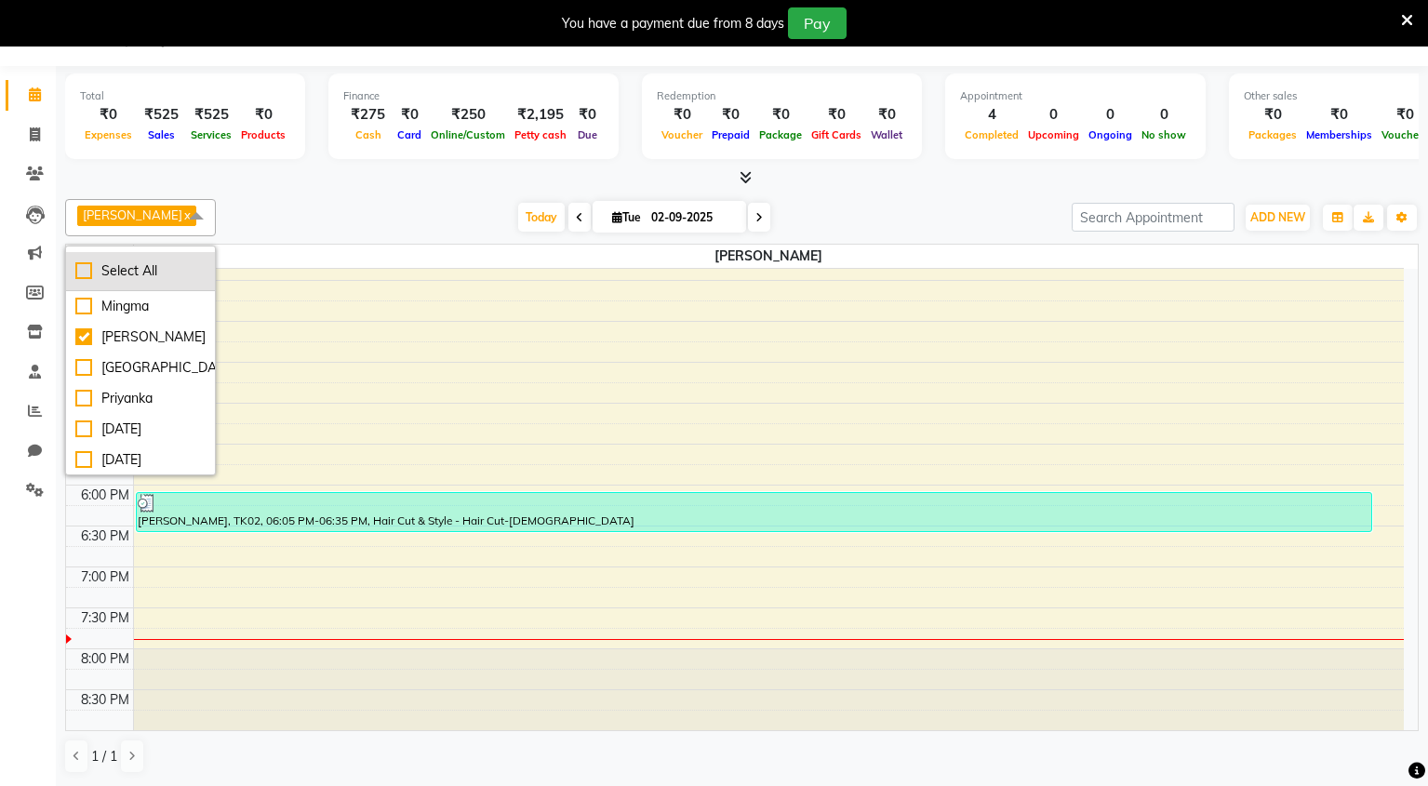
click at [143, 270] on div "Select All" at bounding box center [140, 271] width 130 height 20
checkbox input "true"
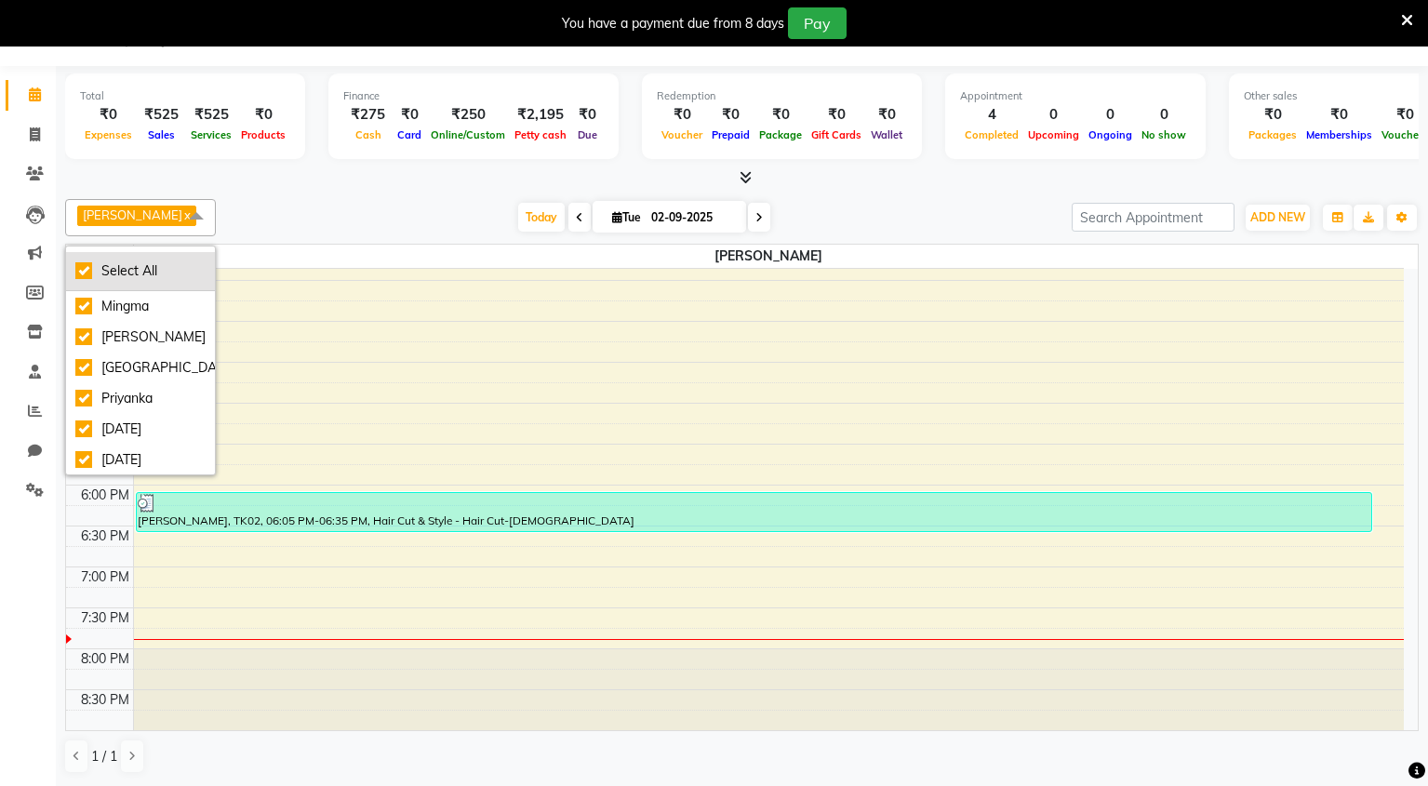
checkbox input "true"
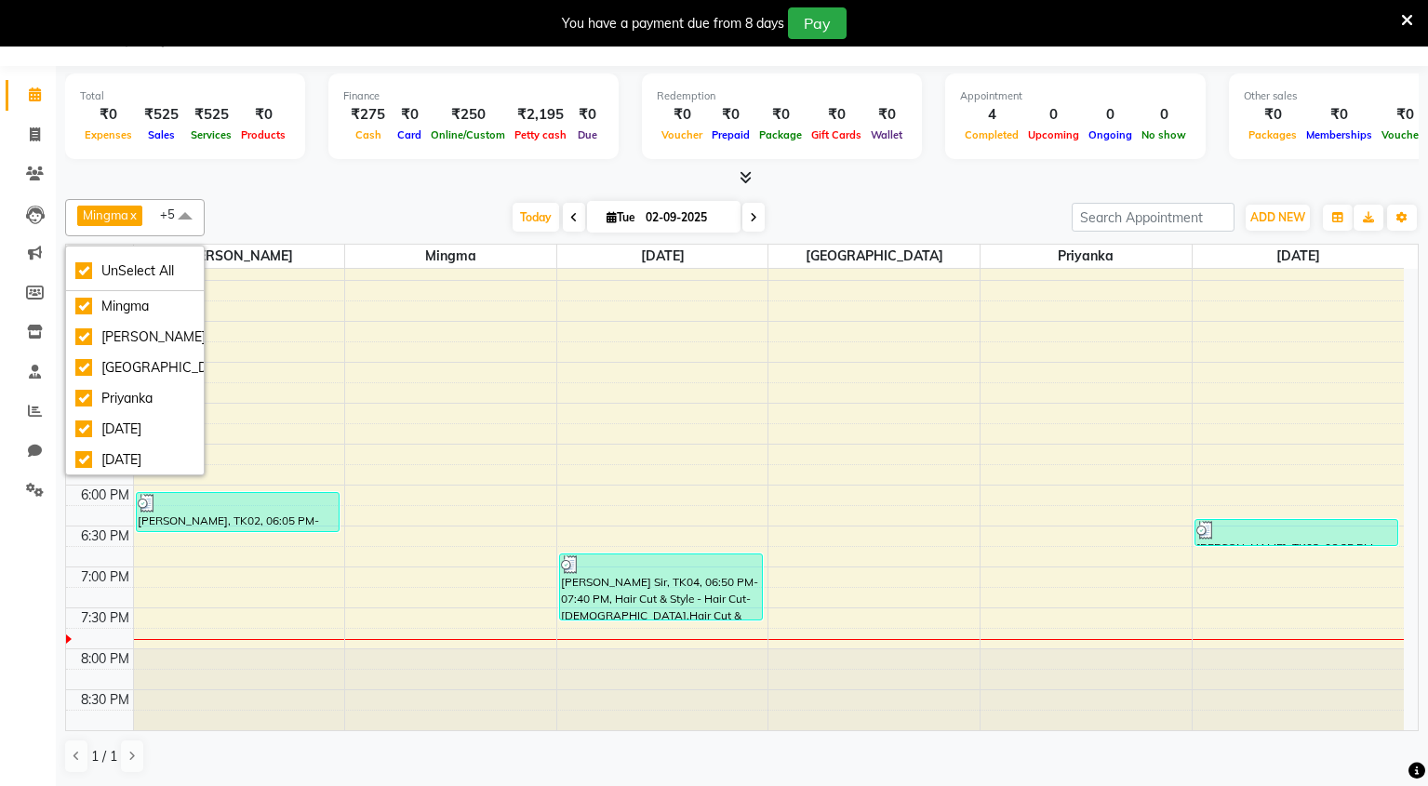
click at [190, 219] on span at bounding box center [185, 216] width 37 height 35
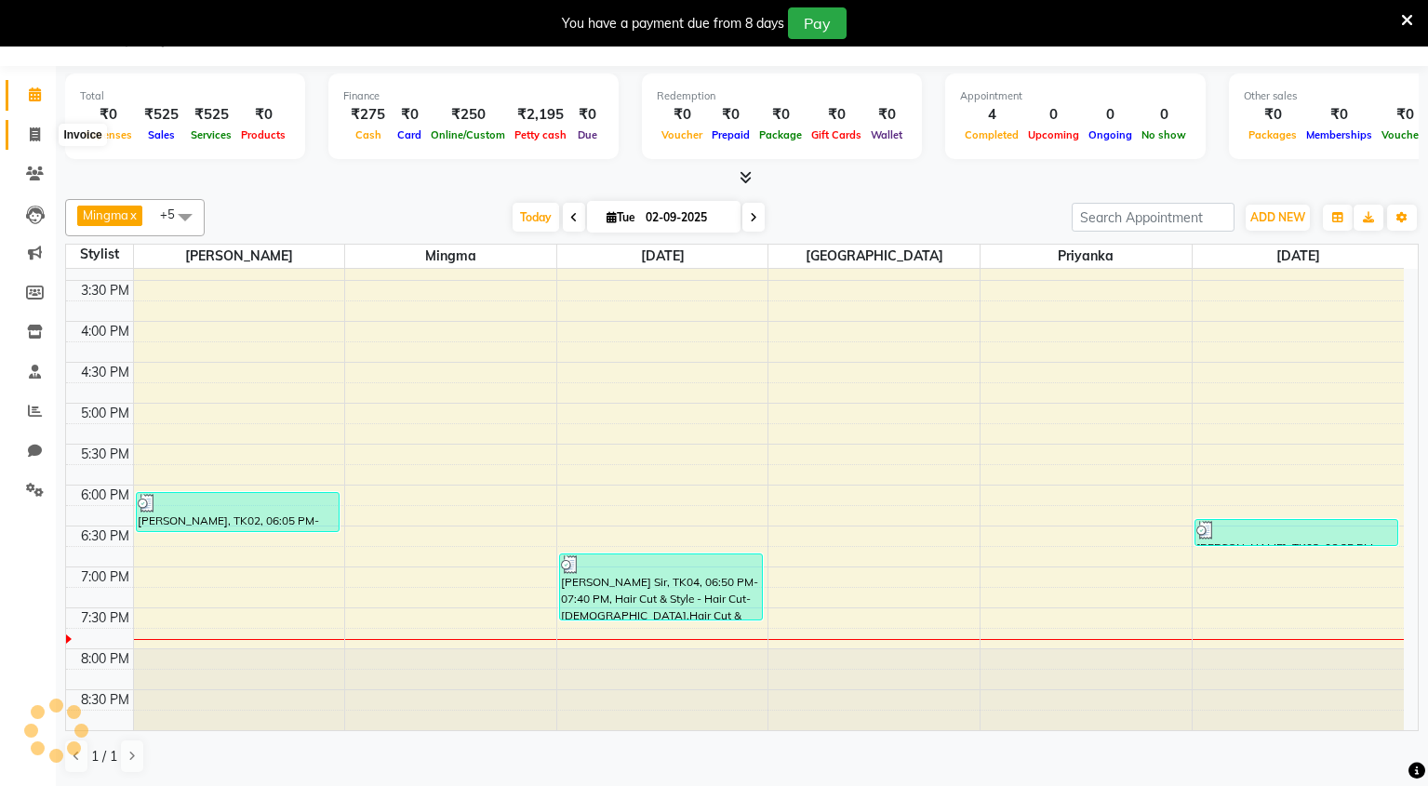
click at [34, 133] on icon at bounding box center [35, 134] width 10 height 14
select select "service"
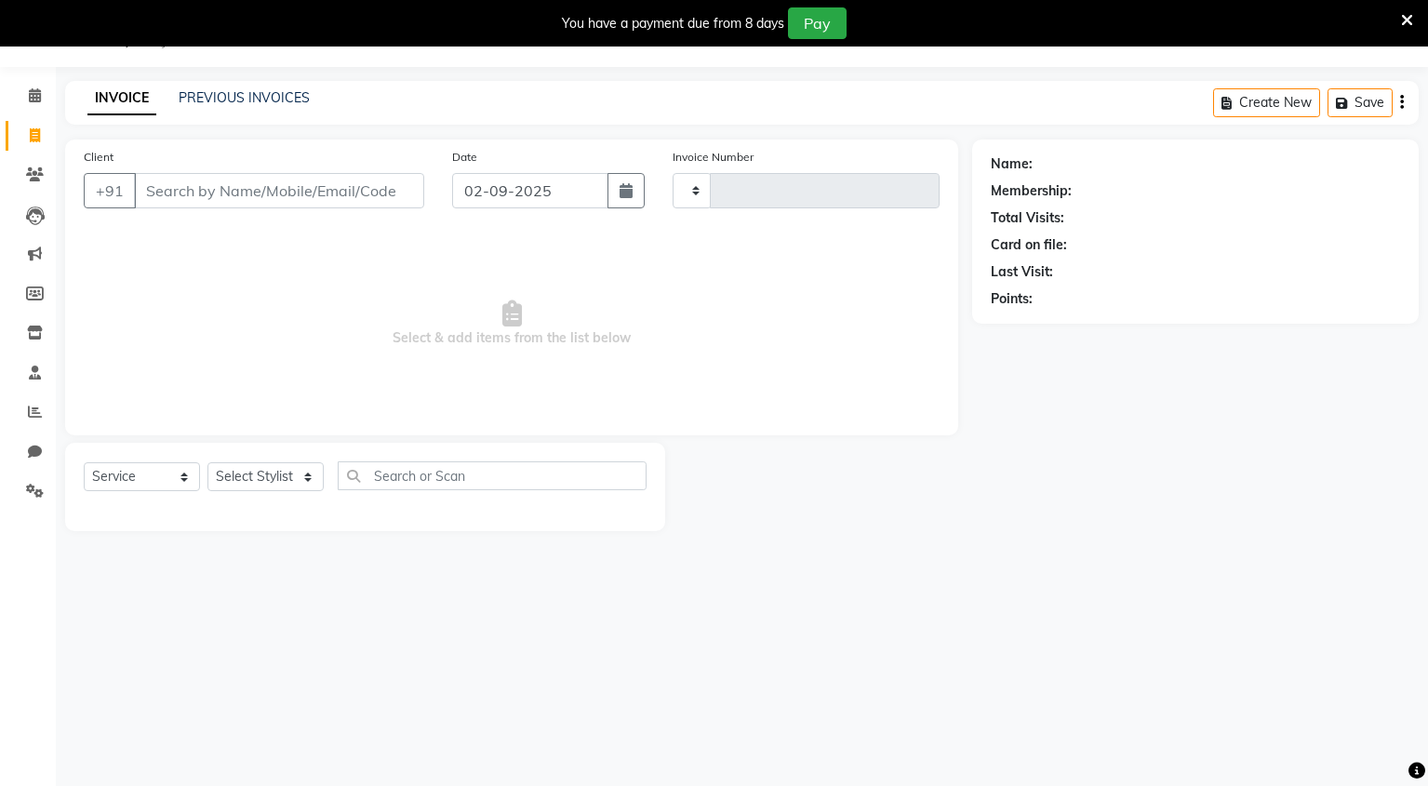
scroll to position [47, 0]
type input "0110"
select select "8909"
click at [33, 95] on icon at bounding box center [35, 95] width 12 height 14
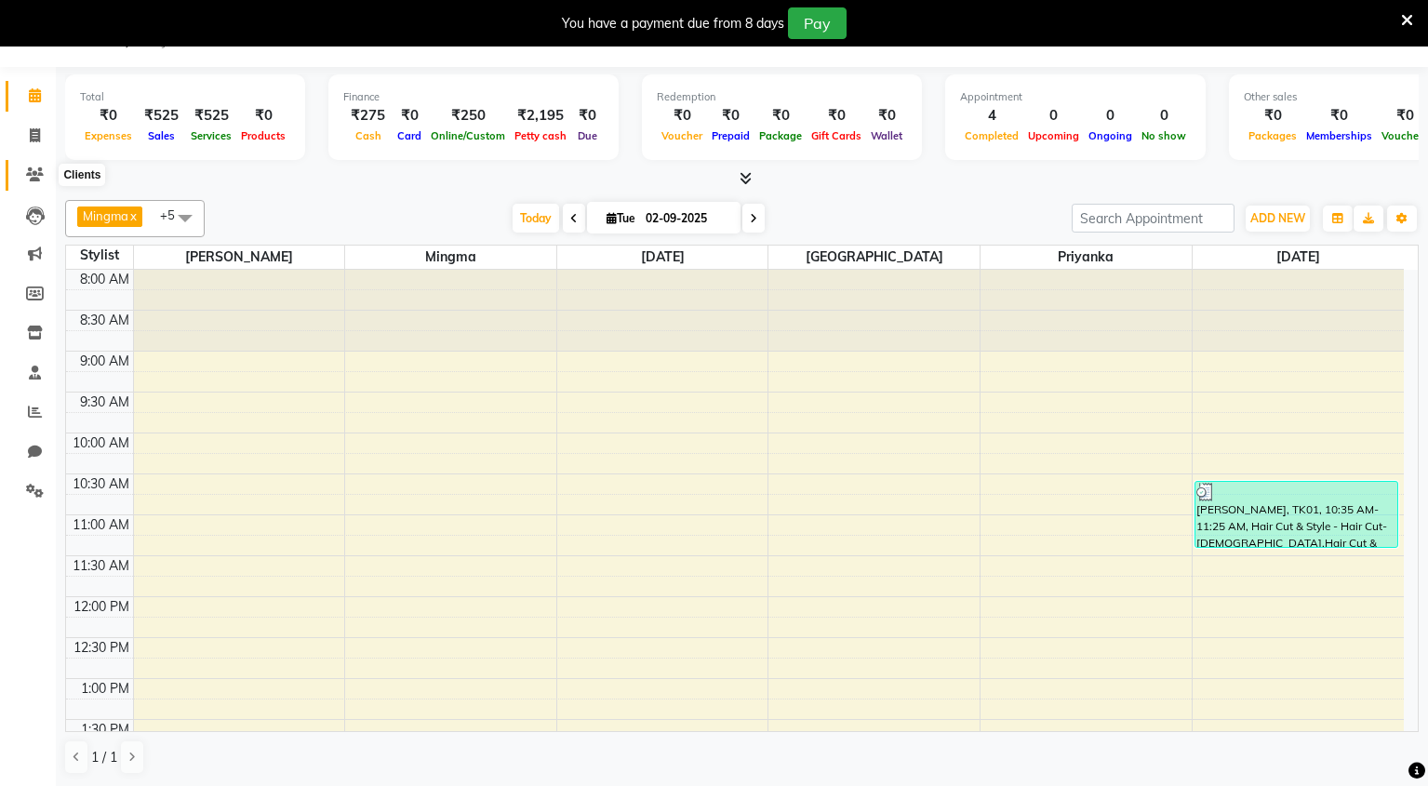
click at [42, 177] on icon at bounding box center [35, 174] width 18 height 14
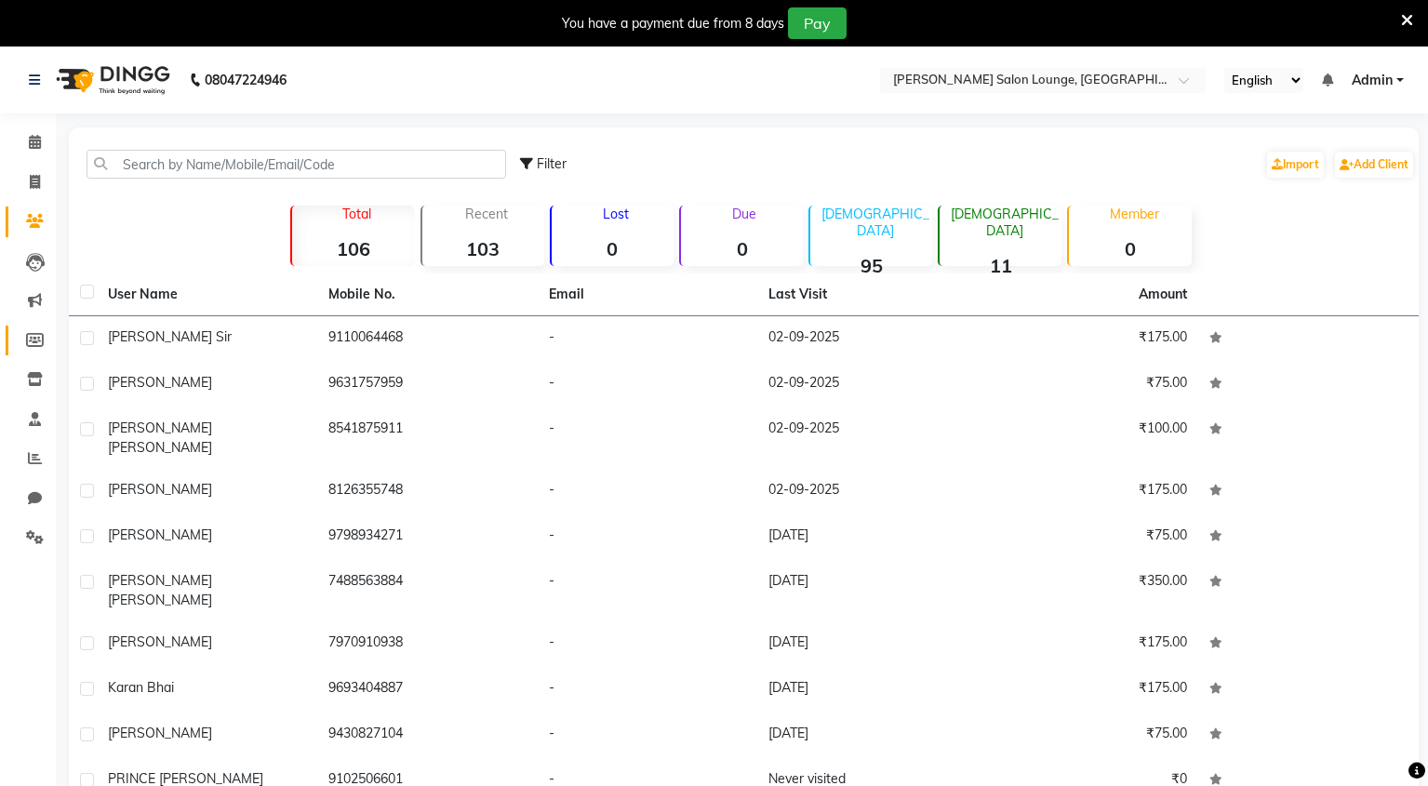
click at [34, 337] on icon at bounding box center [35, 340] width 18 height 14
select select
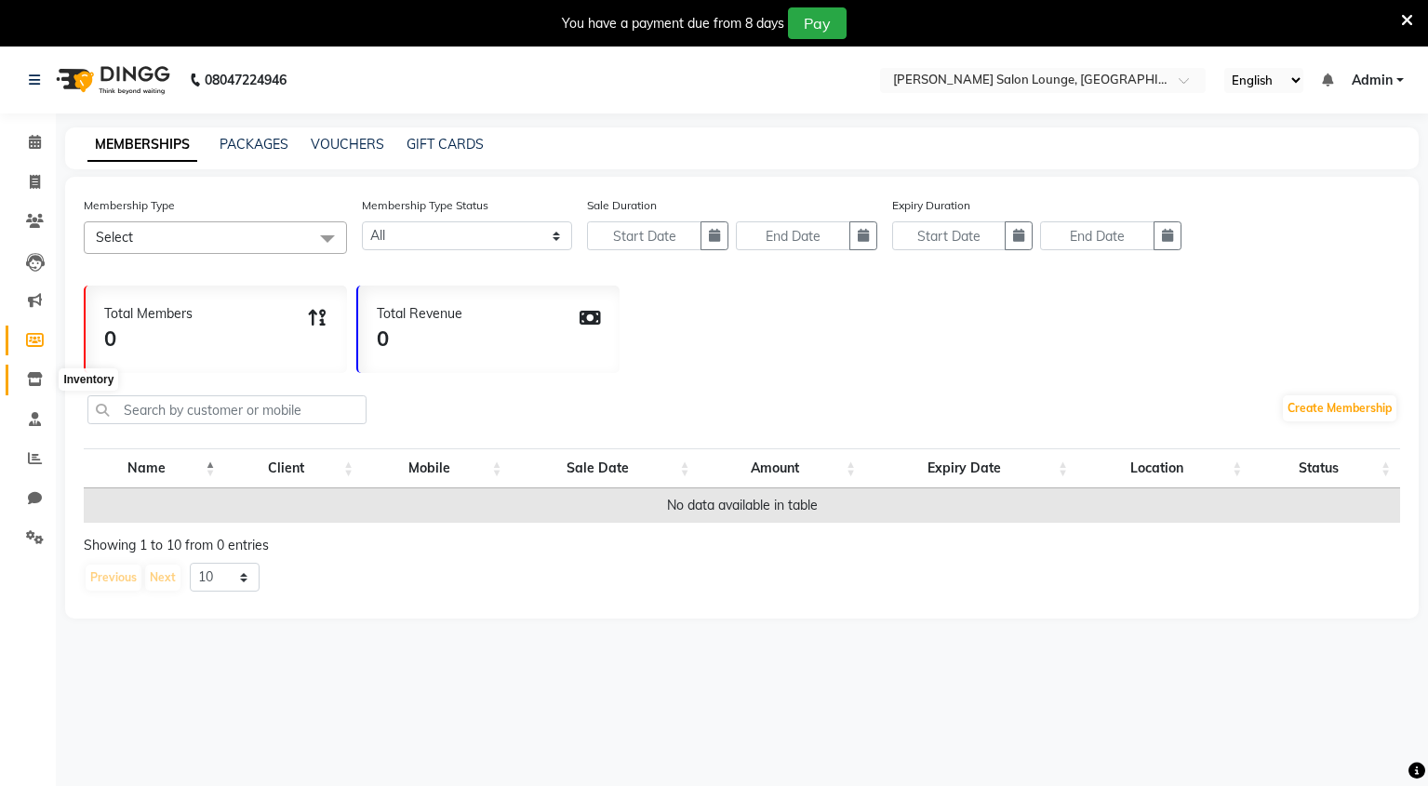
click at [33, 370] on span at bounding box center [35, 379] width 33 height 21
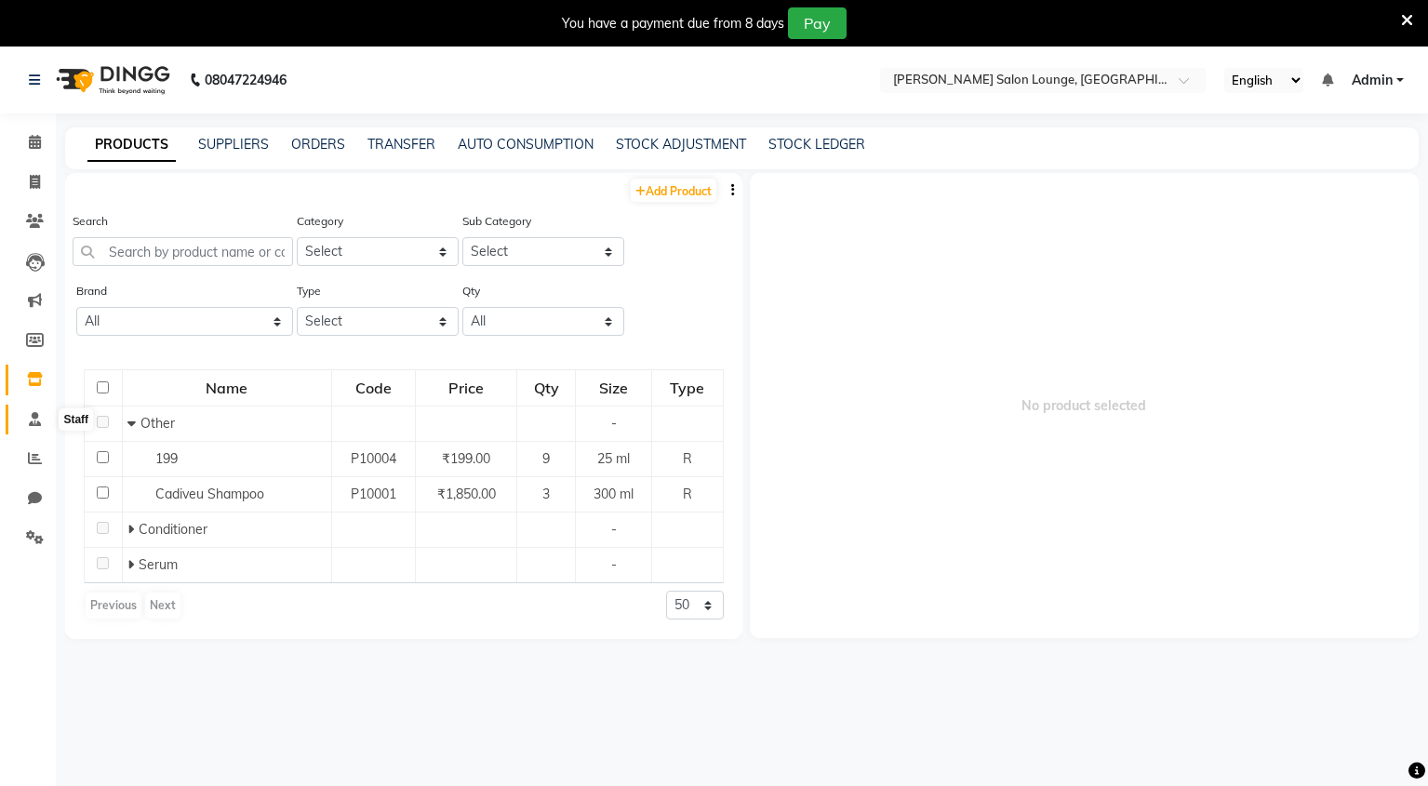
click at [40, 425] on span at bounding box center [35, 419] width 33 height 21
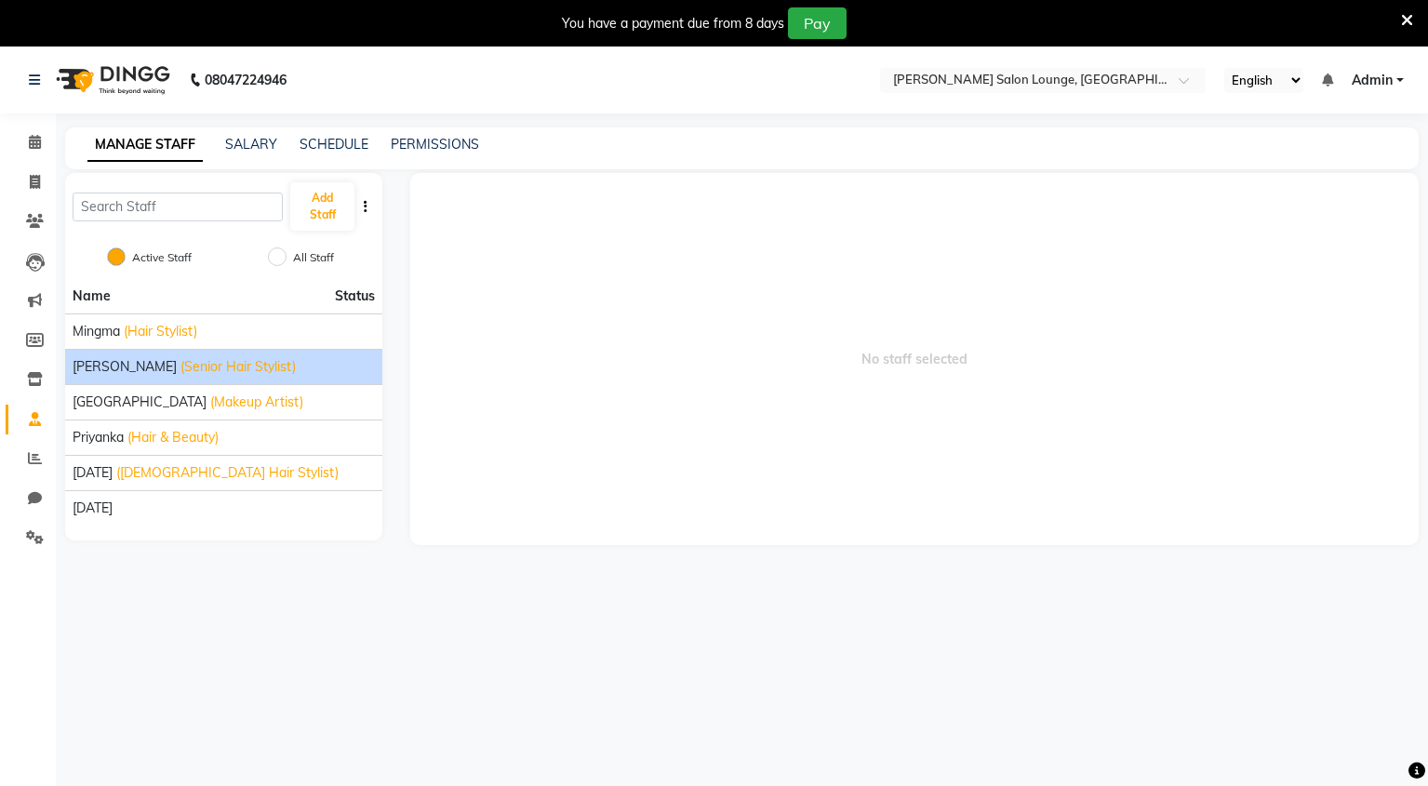
click at [93, 360] on span "[PERSON_NAME]" at bounding box center [125, 367] width 104 height 20
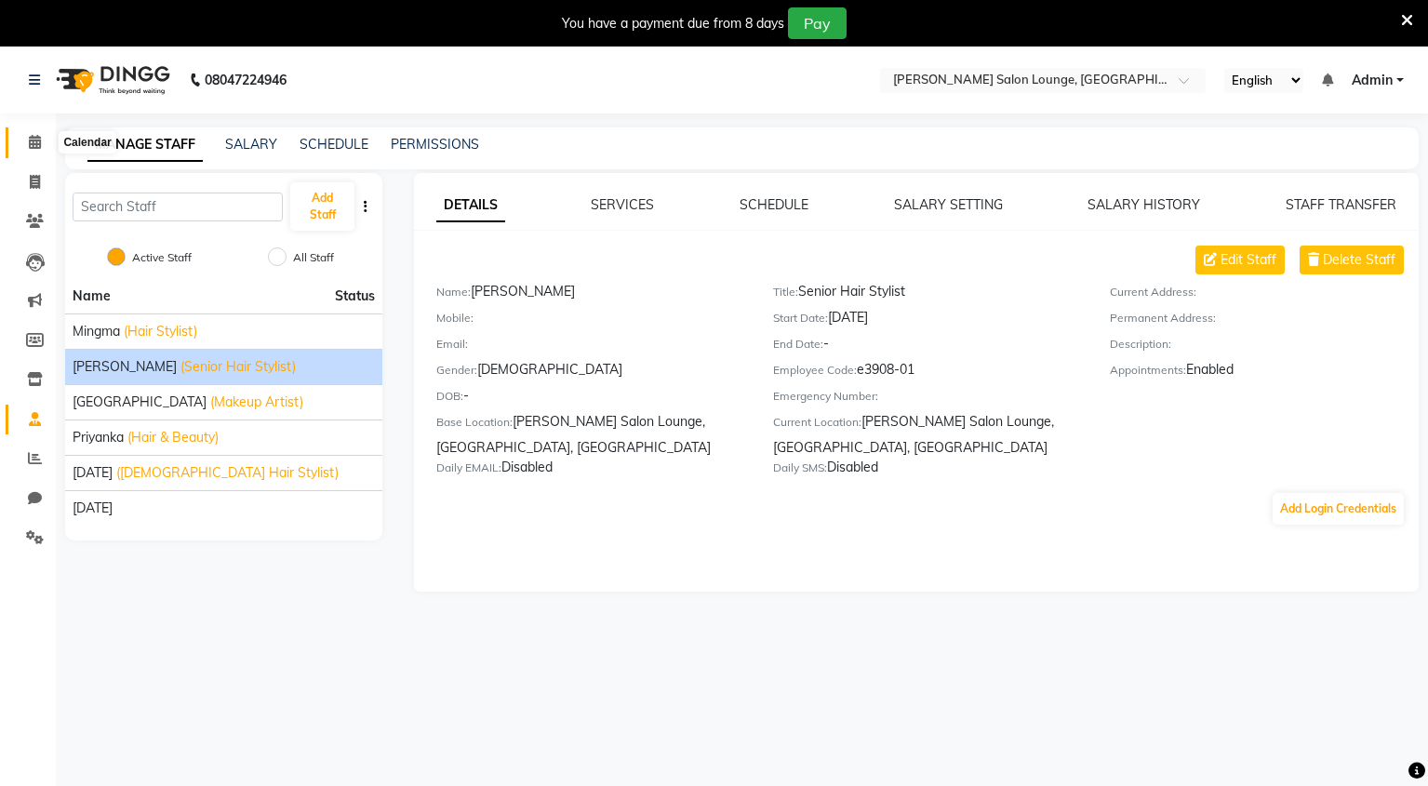
click at [33, 150] on span at bounding box center [35, 142] width 33 height 21
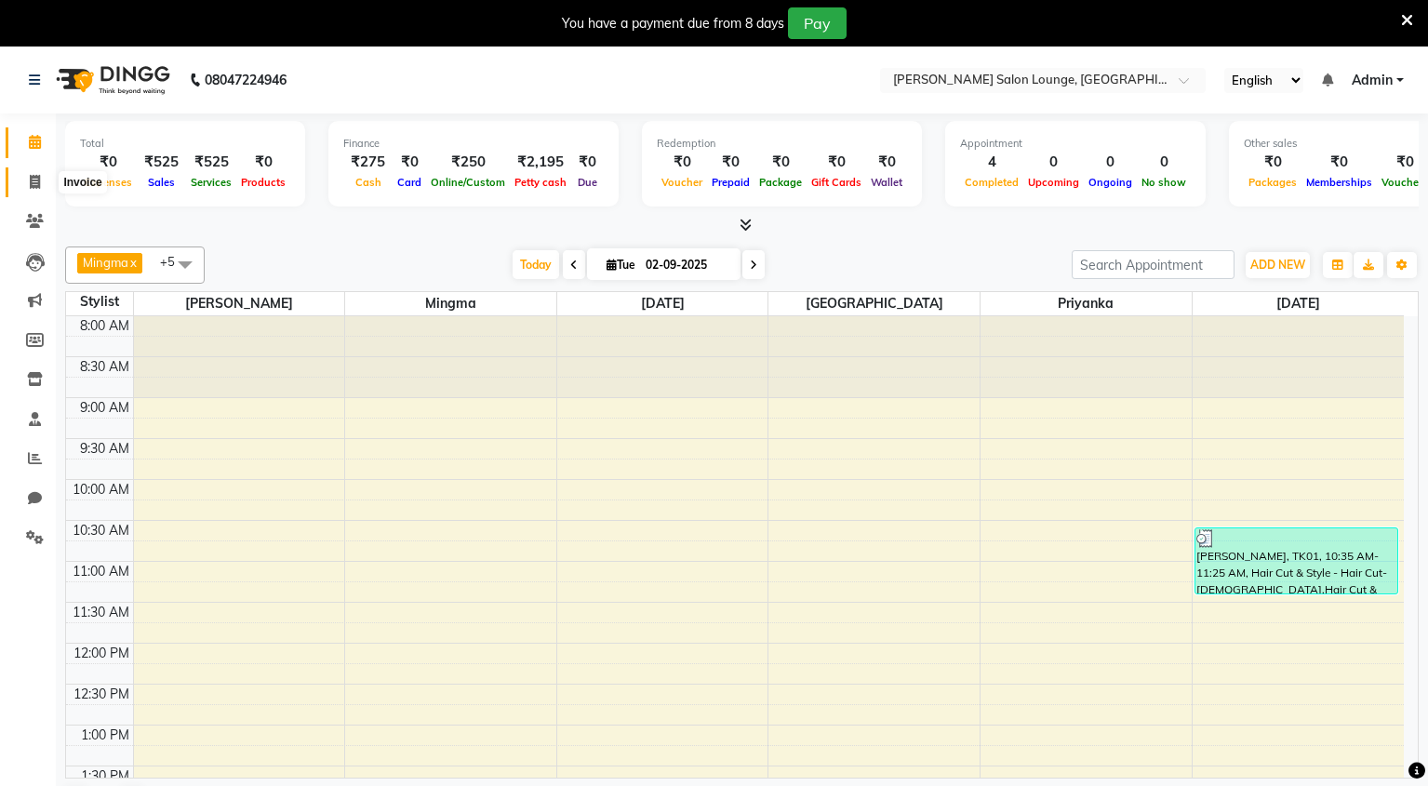
click at [37, 178] on icon at bounding box center [35, 182] width 10 height 14
select select "service"
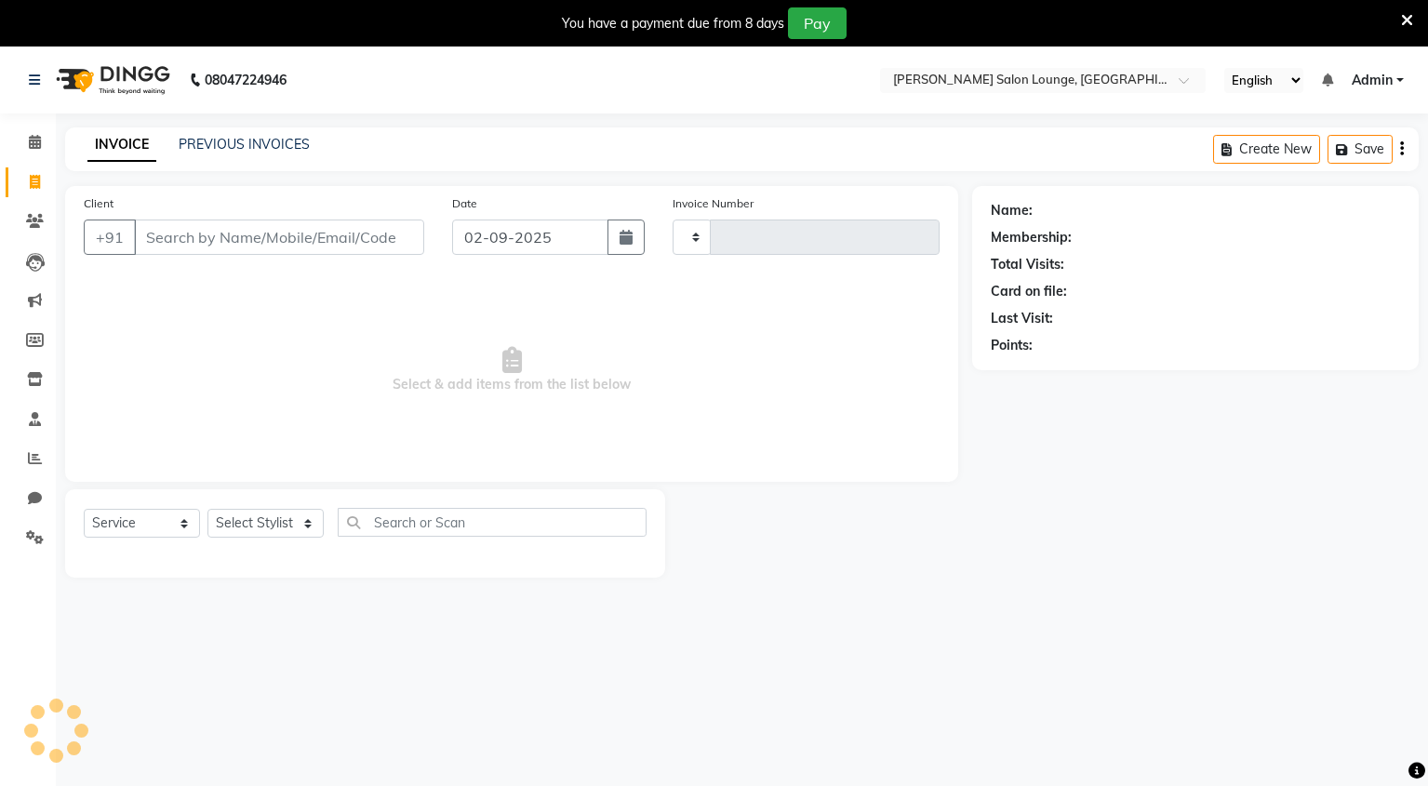
type input "0110"
select select "8909"
click at [35, 140] on icon at bounding box center [35, 142] width 12 height 14
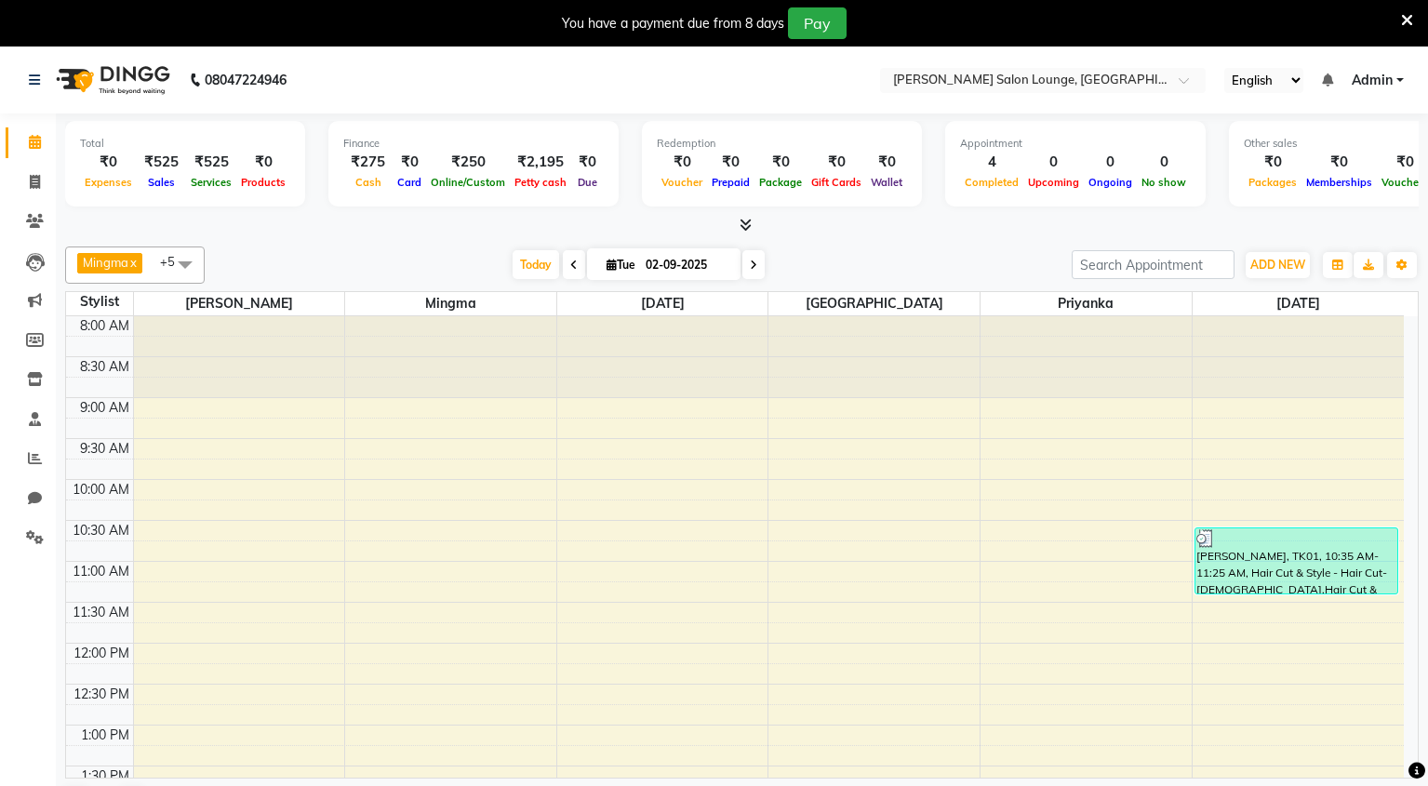
click at [188, 273] on span at bounding box center [185, 264] width 37 height 35
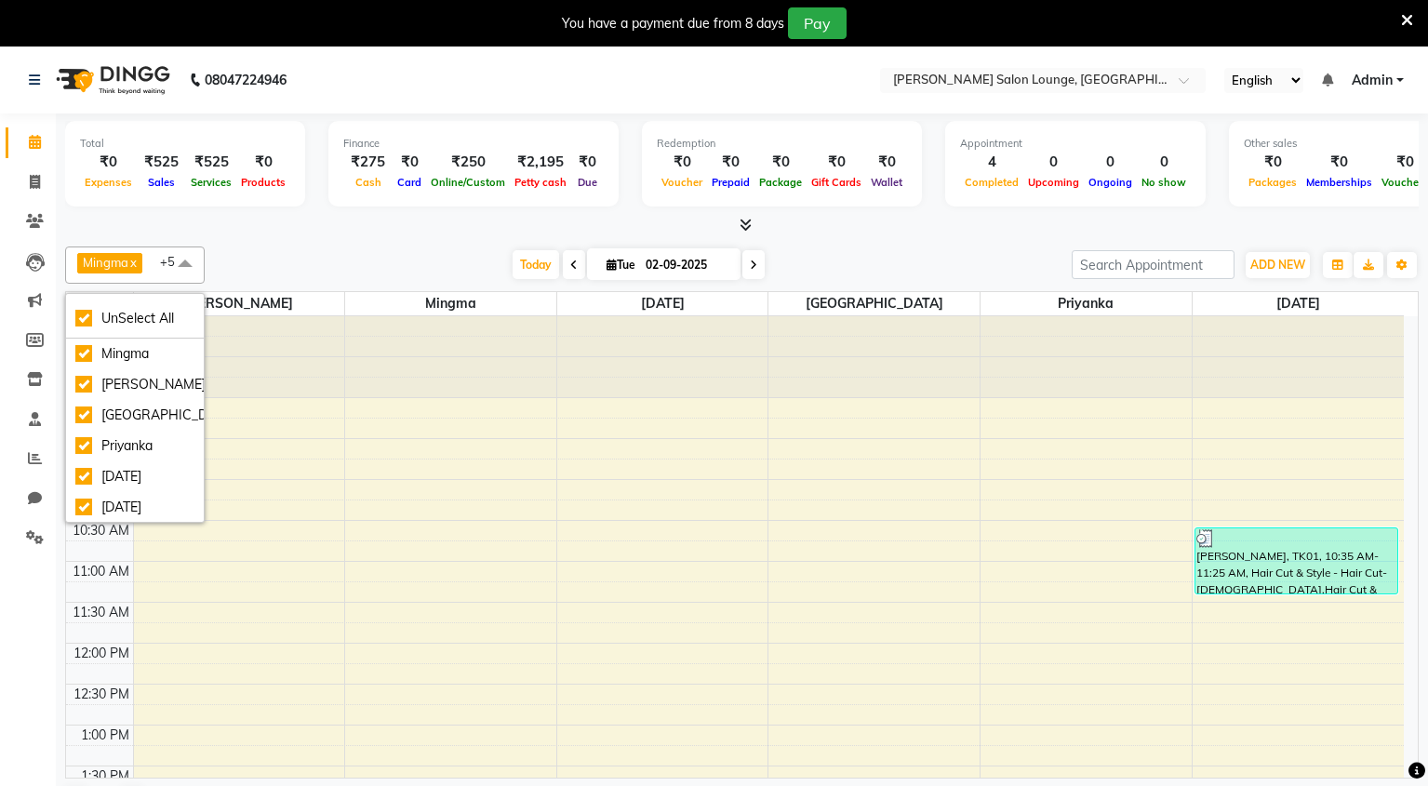
click at [188, 272] on span at bounding box center [185, 264] width 37 height 35
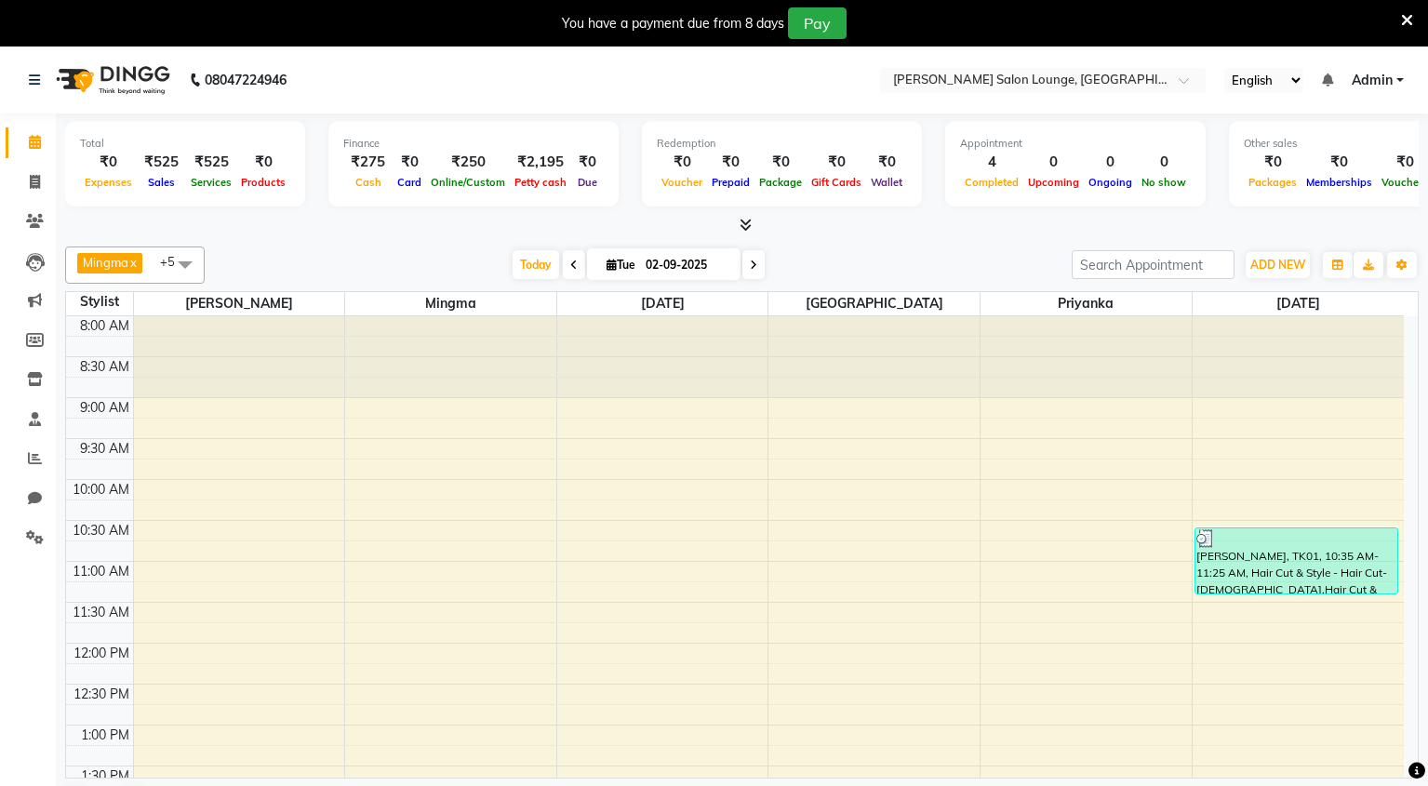
click at [575, 263] on icon at bounding box center [573, 265] width 7 height 11
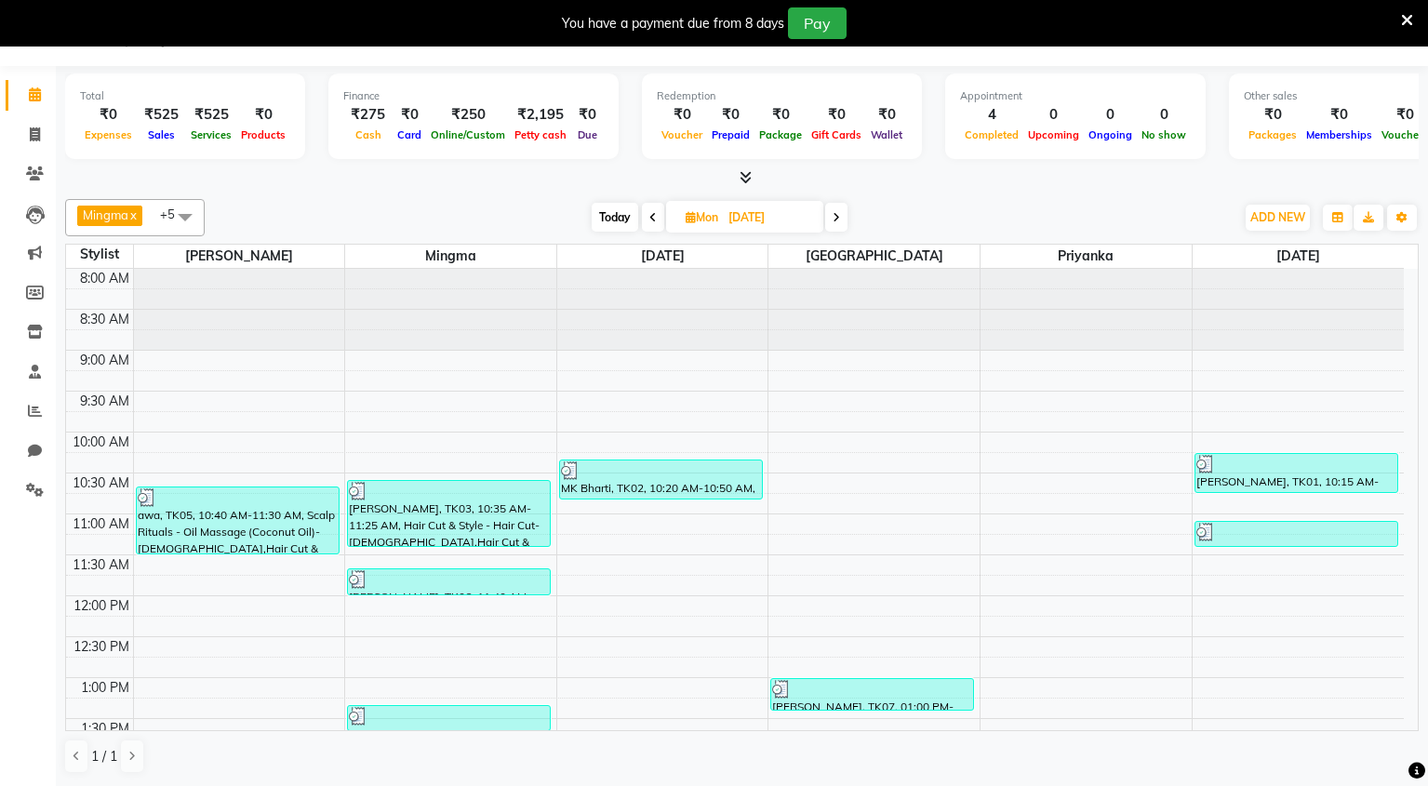
click at [655, 221] on span at bounding box center [653, 217] width 22 height 29
type input "[DATE]"
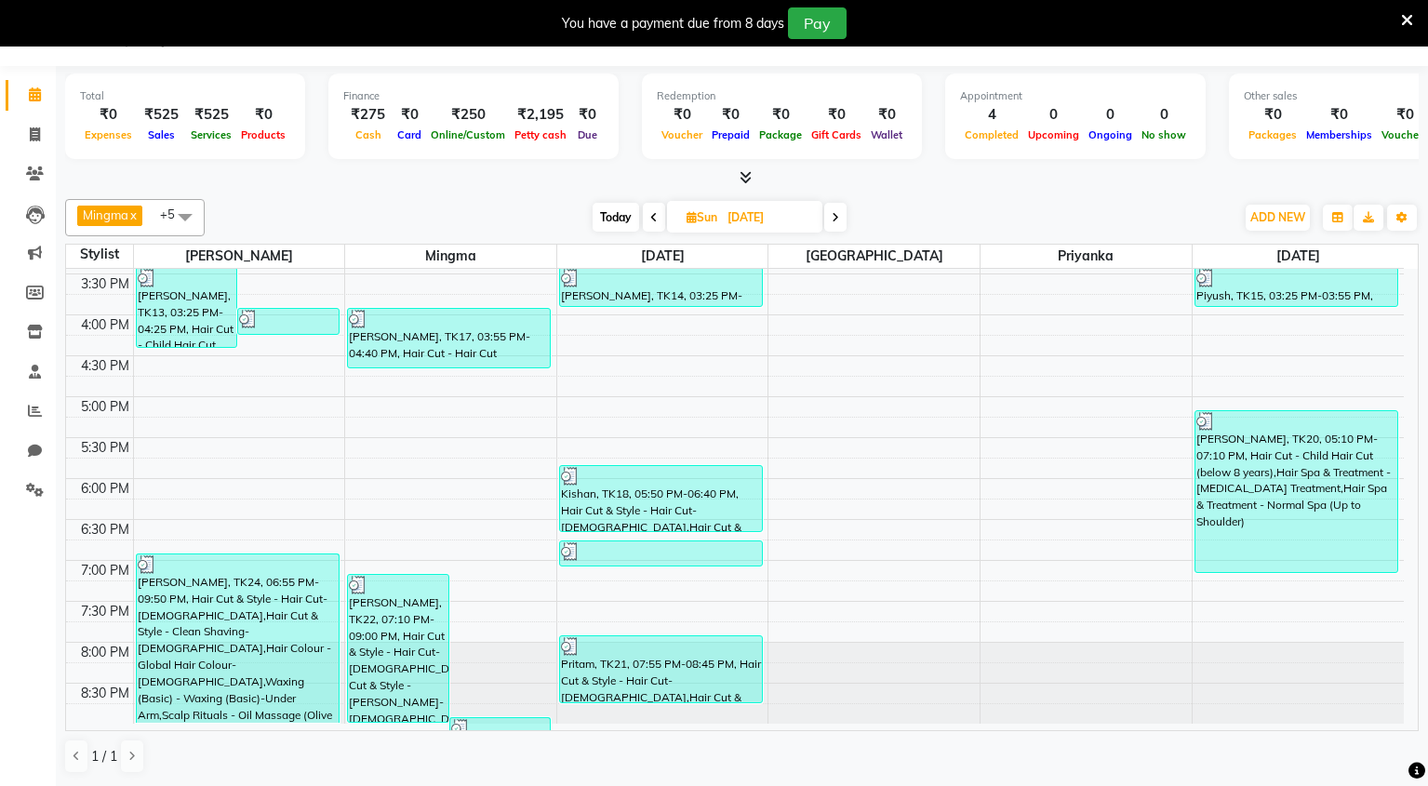
scroll to position [609, 0]
click at [769, 218] on input "[DATE]" at bounding box center [768, 218] width 93 height 28
select select "8"
select select "2025"
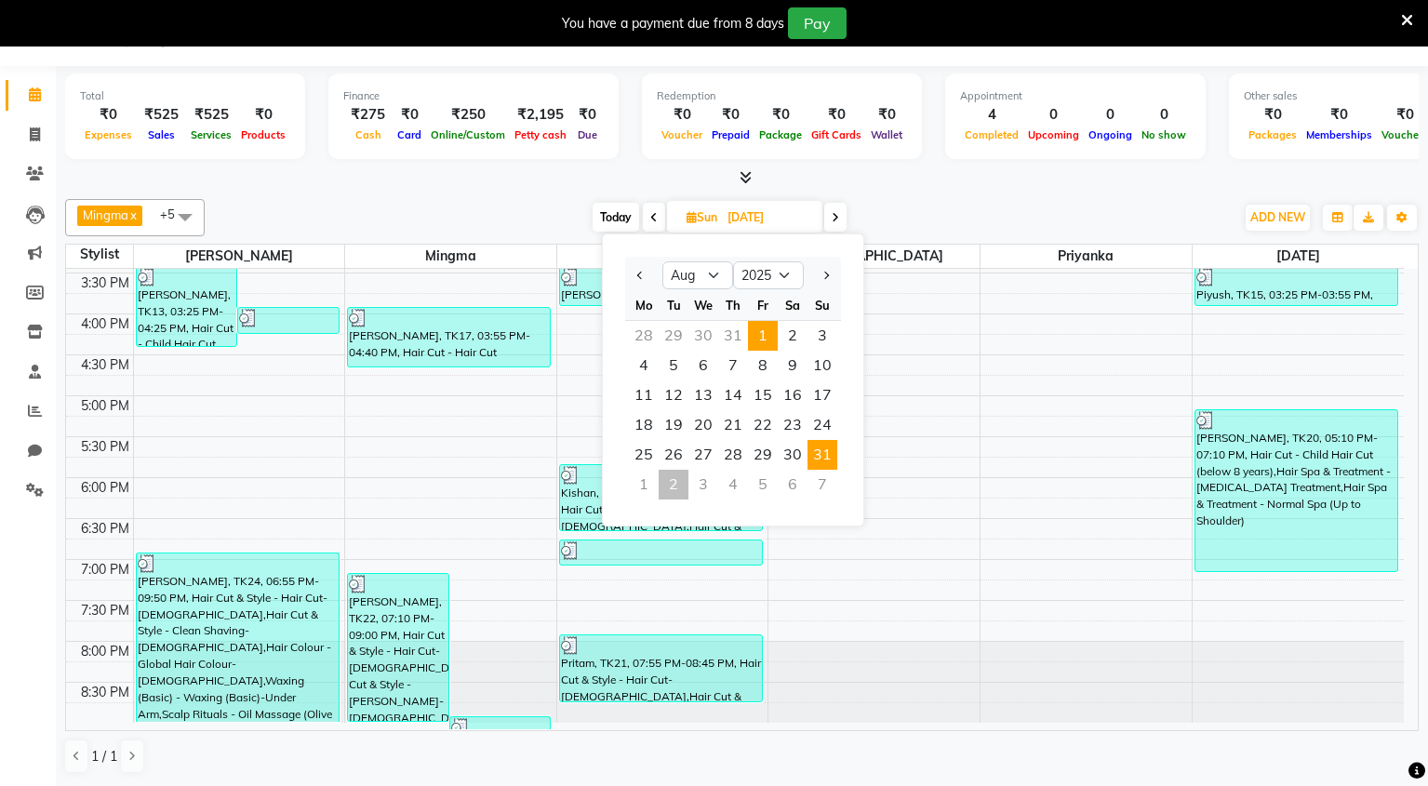
click at [768, 338] on span "1" at bounding box center [763, 336] width 30 height 30
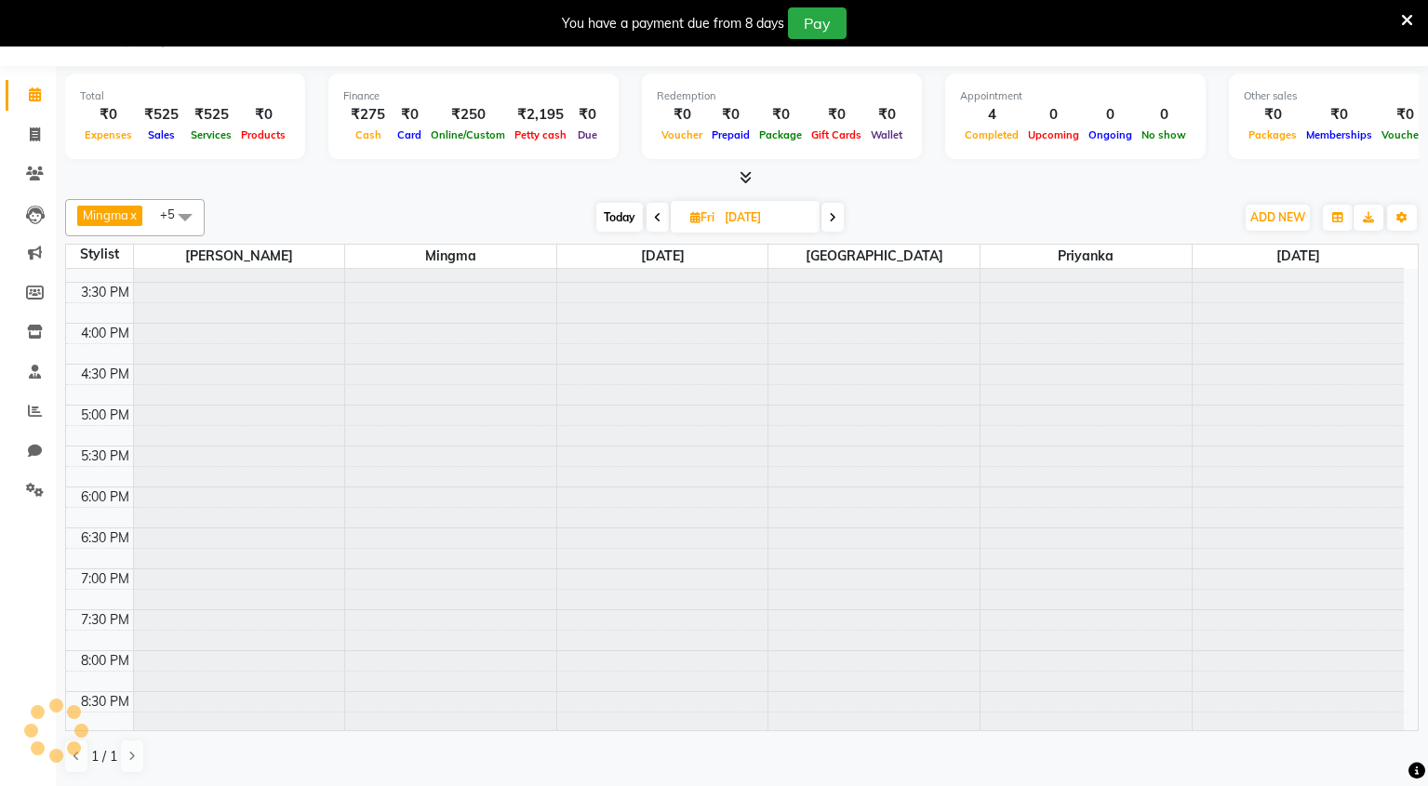
scroll to position [602, 0]
click at [836, 217] on span at bounding box center [832, 217] width 22 height 29
type input "[DATE]"
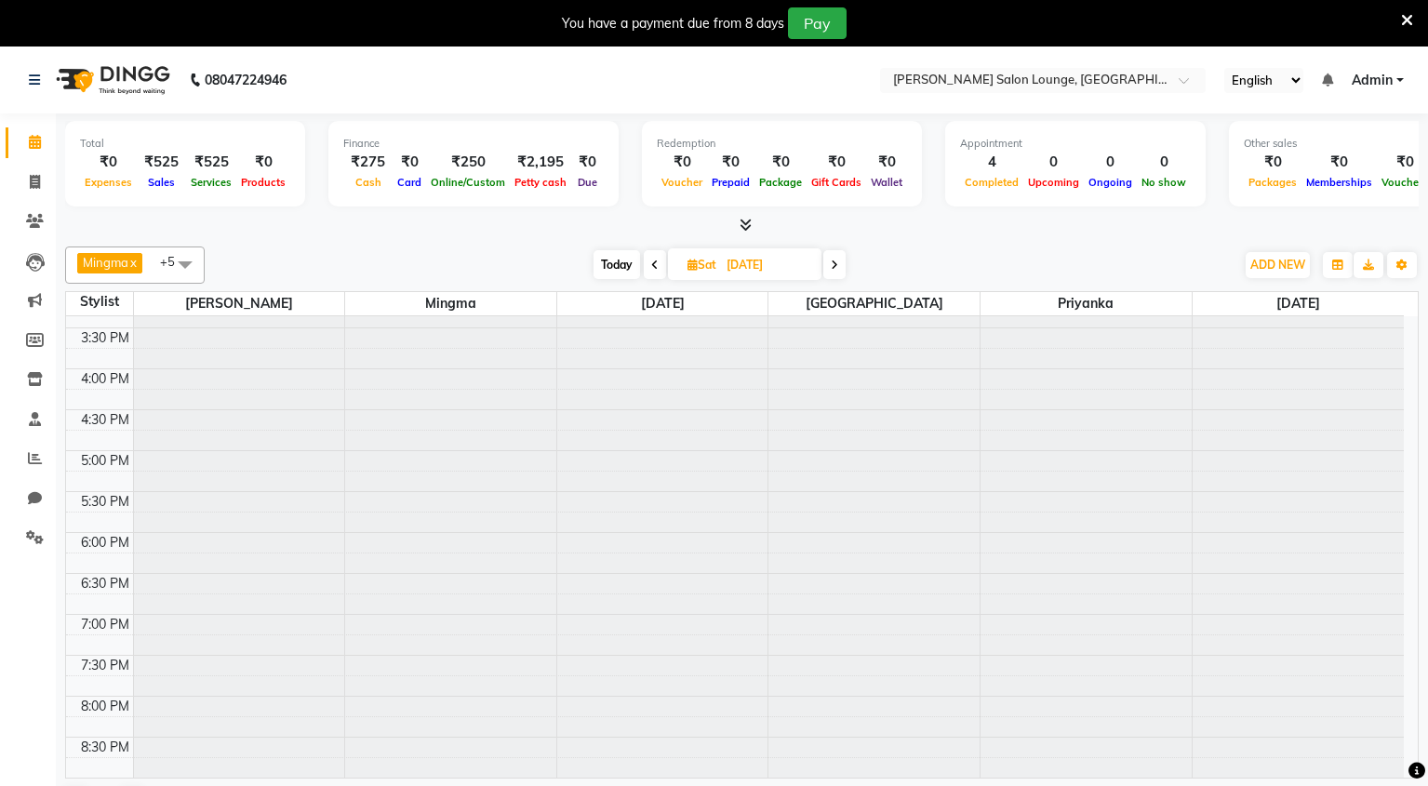
scroll to position [47, 0]
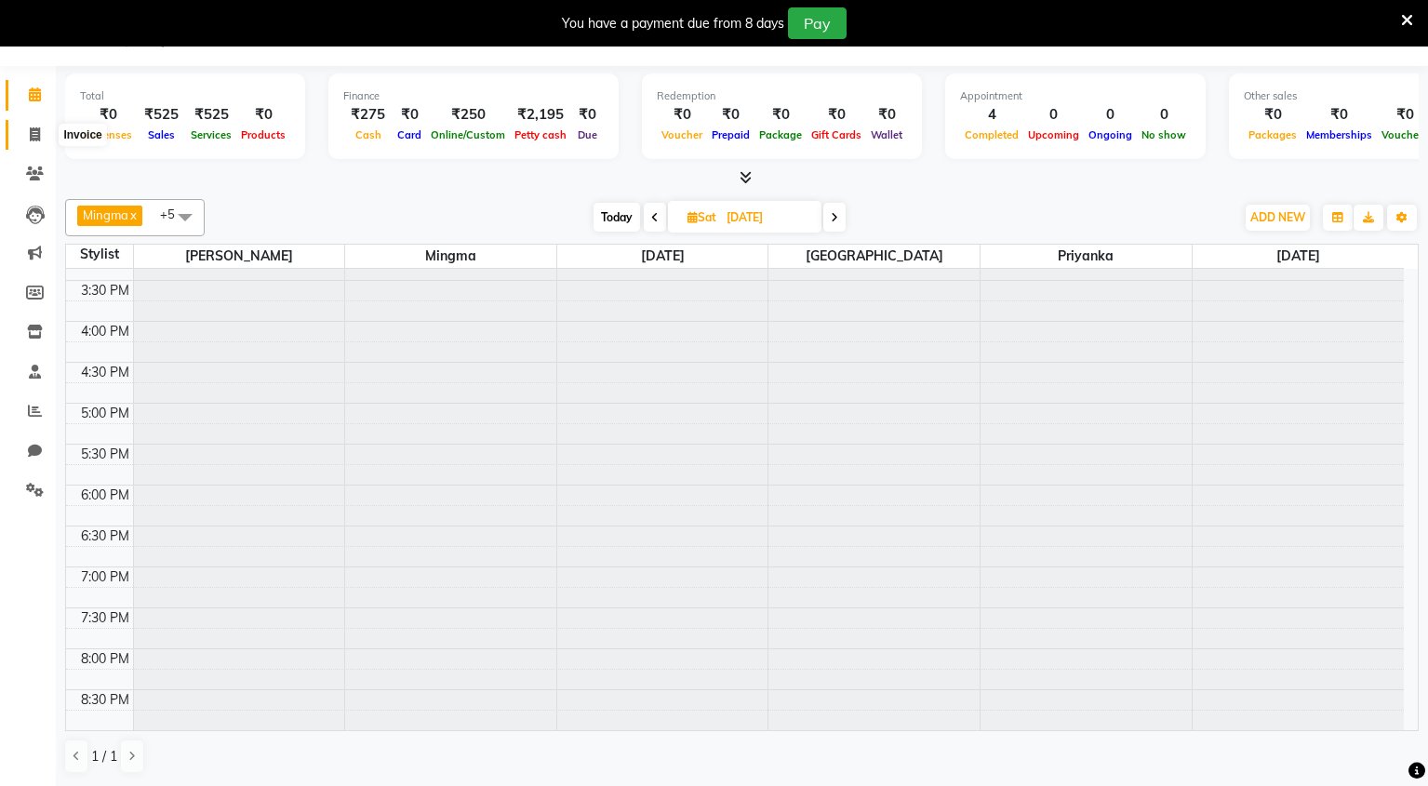
click at [33, 132] on icon at bounding box center [35, 134] width 10 height 14
select select "service"
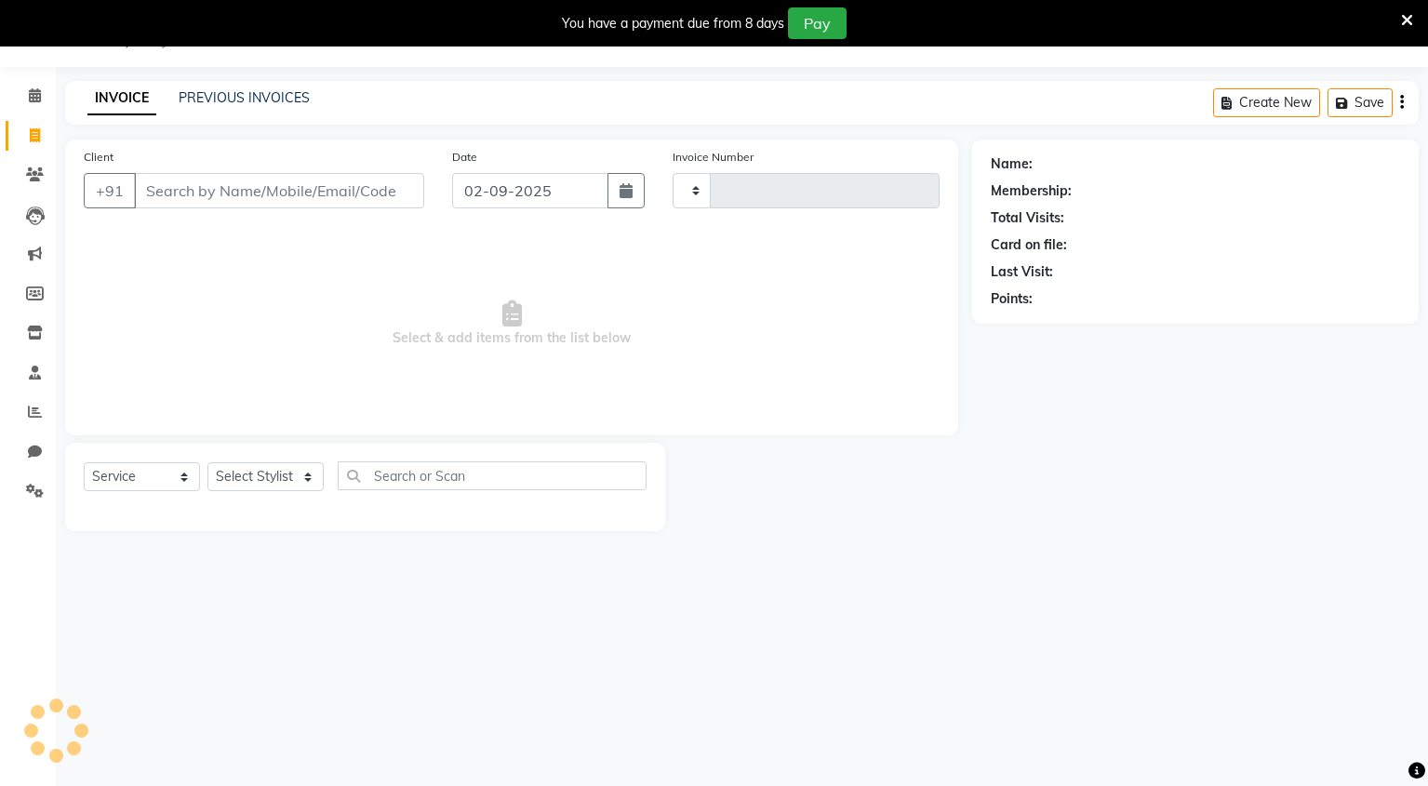
scroll to position [47, 0]
type input "0110"
select select "8909"
click at [280, 106] on div "PREVIOUS INVOICES" at bounding box center [244, 98] width 131 height 20
click at [275, 93] on link "PREVIOUS INVOICES" at bounding box center [244, 97] width 131 height 17
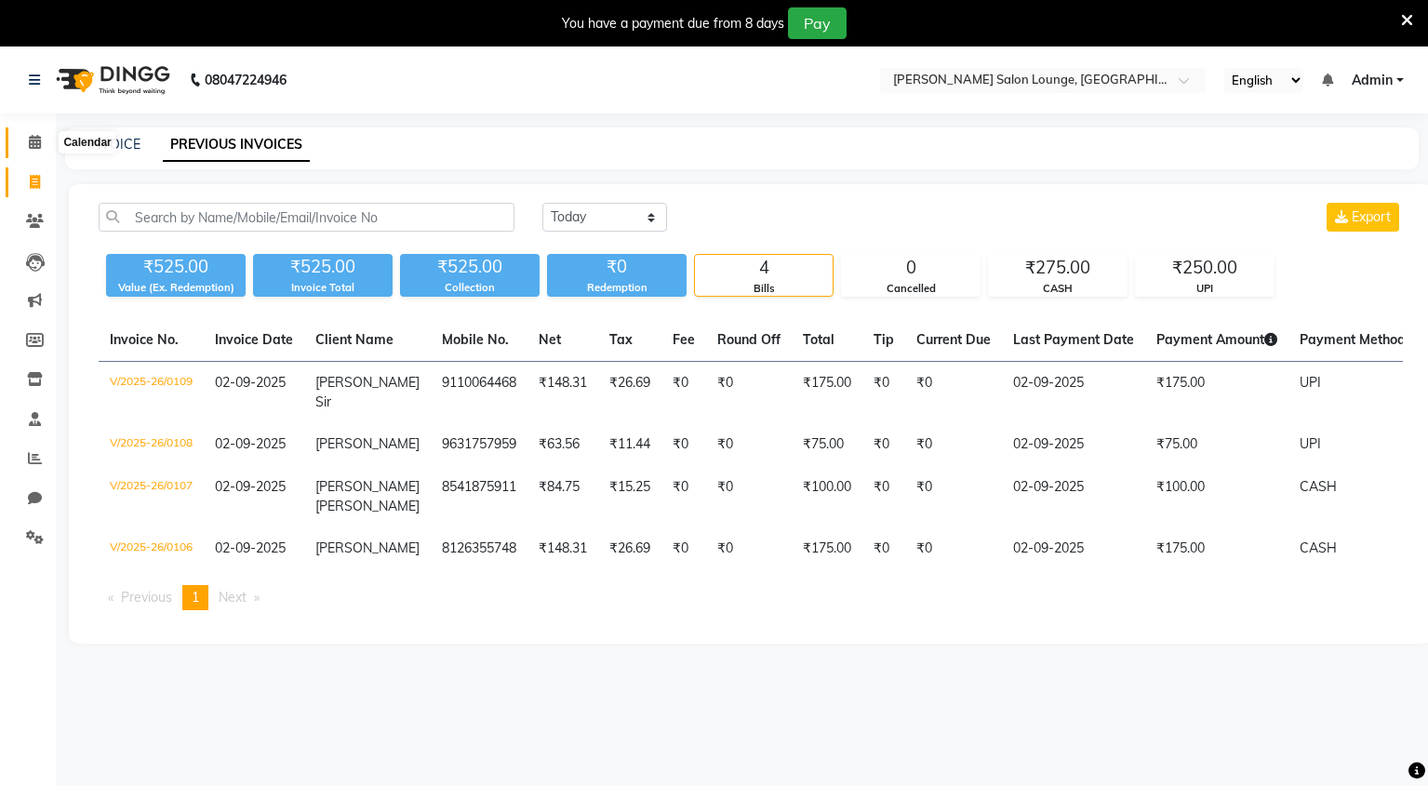
click at [39, 137] on icon at bounding box center [35, 142] width 12 height 14
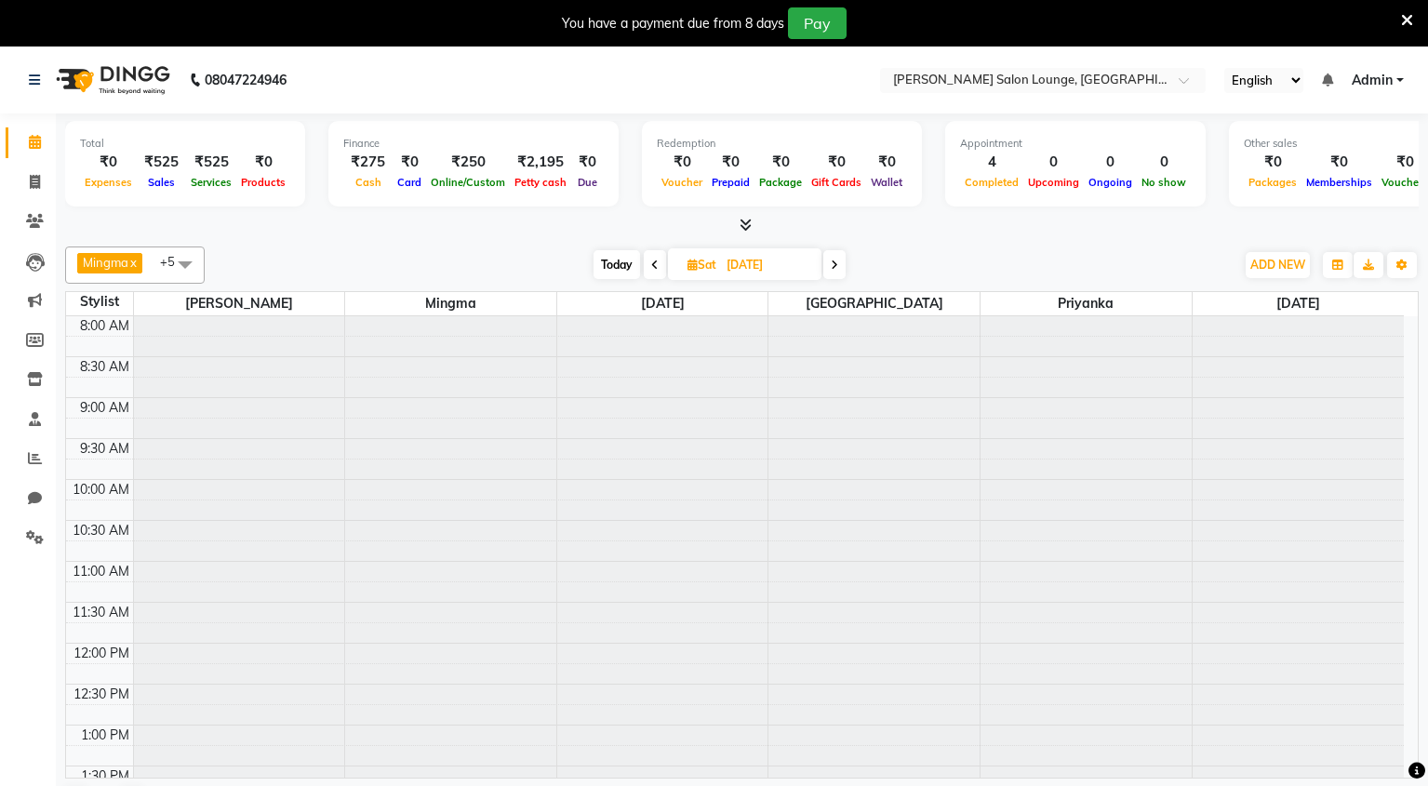
click at [762, 268] on input "[DATE]" at bounding box center [767, 265] width 93 height 28
select select "8"
select select "2025"
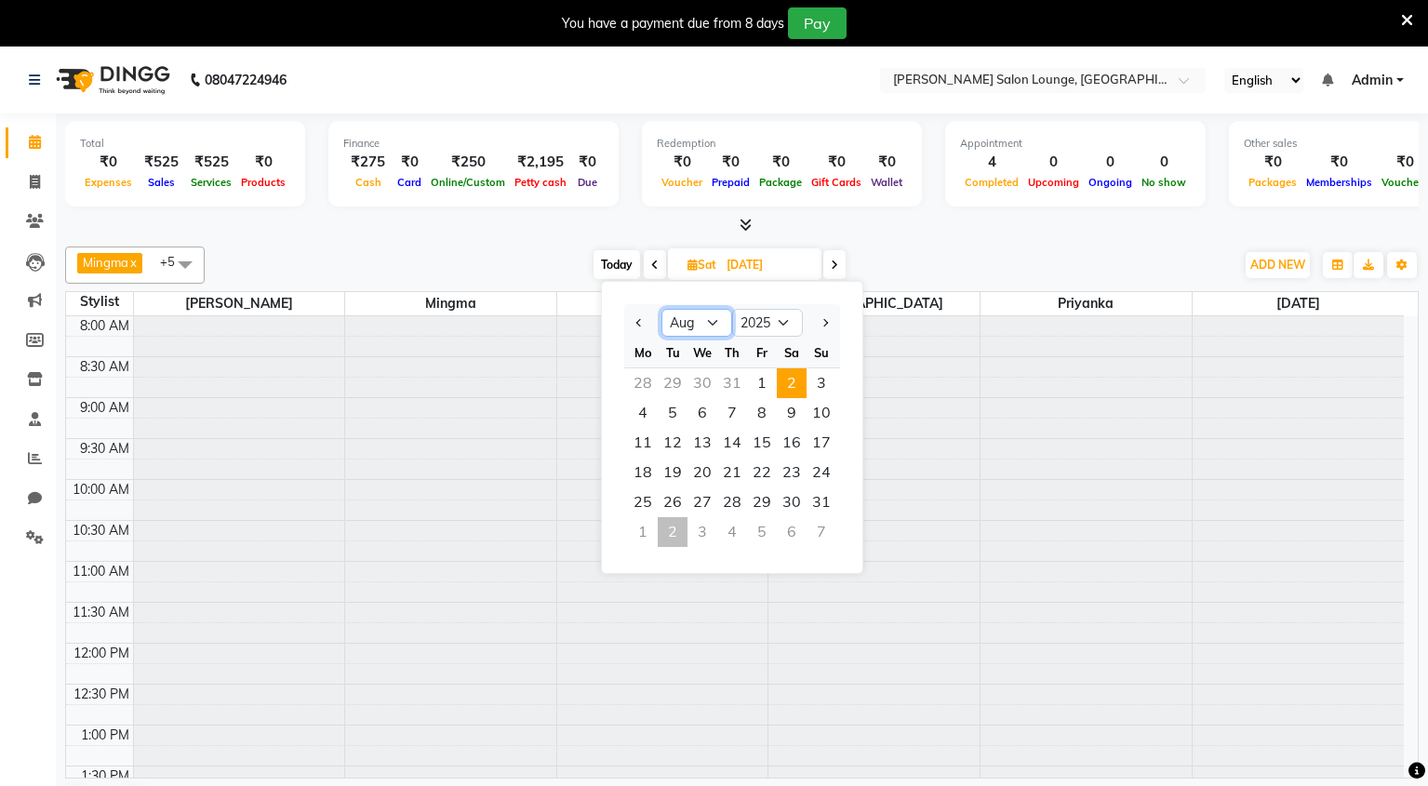
click at [715, 324] on select "Jan Feb Mar Apr May Jun [DATE] Aug Sep Oct Nov Dec" at bounding box center [696, 323] width 71 height 28
select select "9"
click at [661, 309] on select "Jan Feb Mar Apr May Jun [DATE] Aug Sep Oct Nov Dec" at bounding box center [696, 323] width 71 height 28
click at [791, 264] on input "[DATE]" at bounding box center [767, 265] width 93 height 28
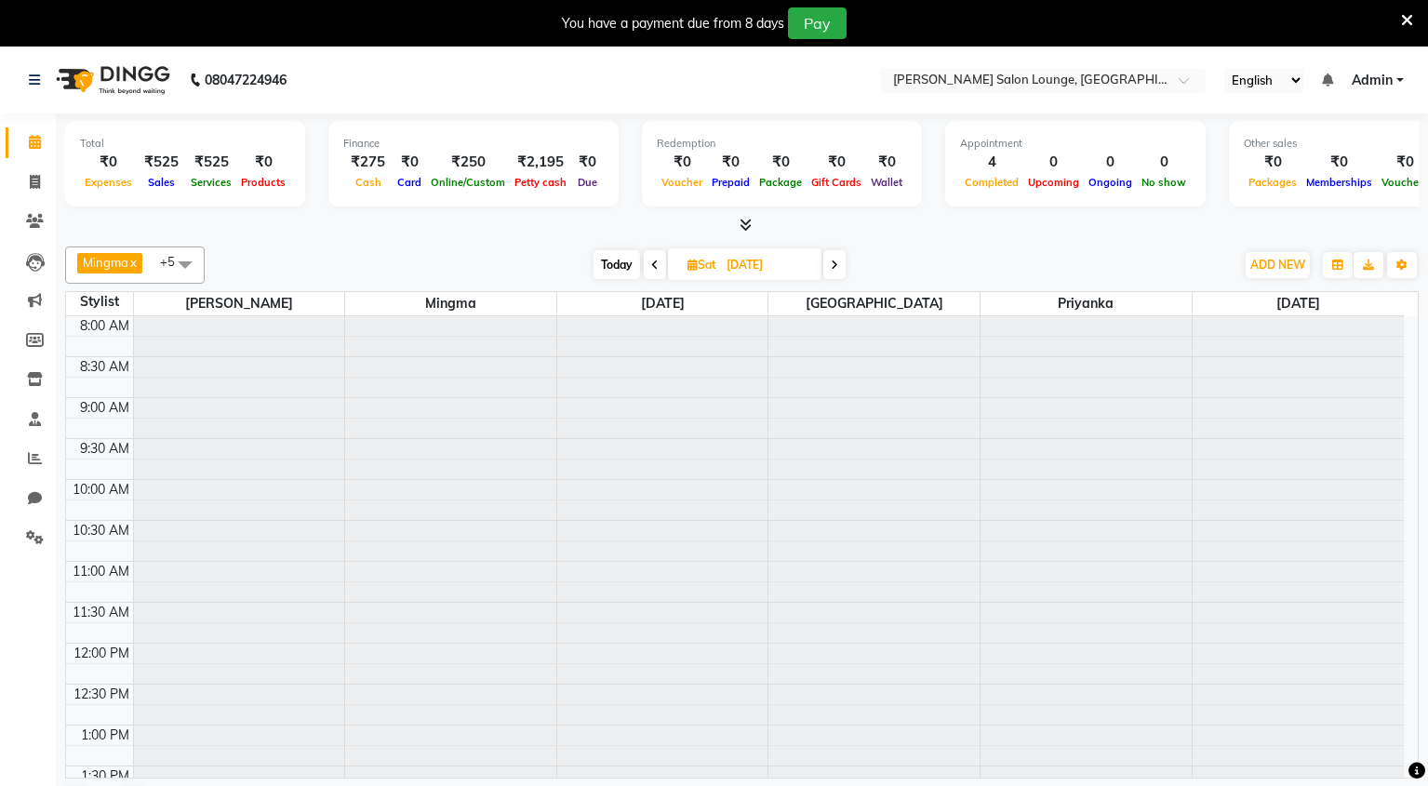
click at [758, 264] on input "[DATE]" at bounding box center [767, 265] width 93 height 28
select select "8"
select select "2025"
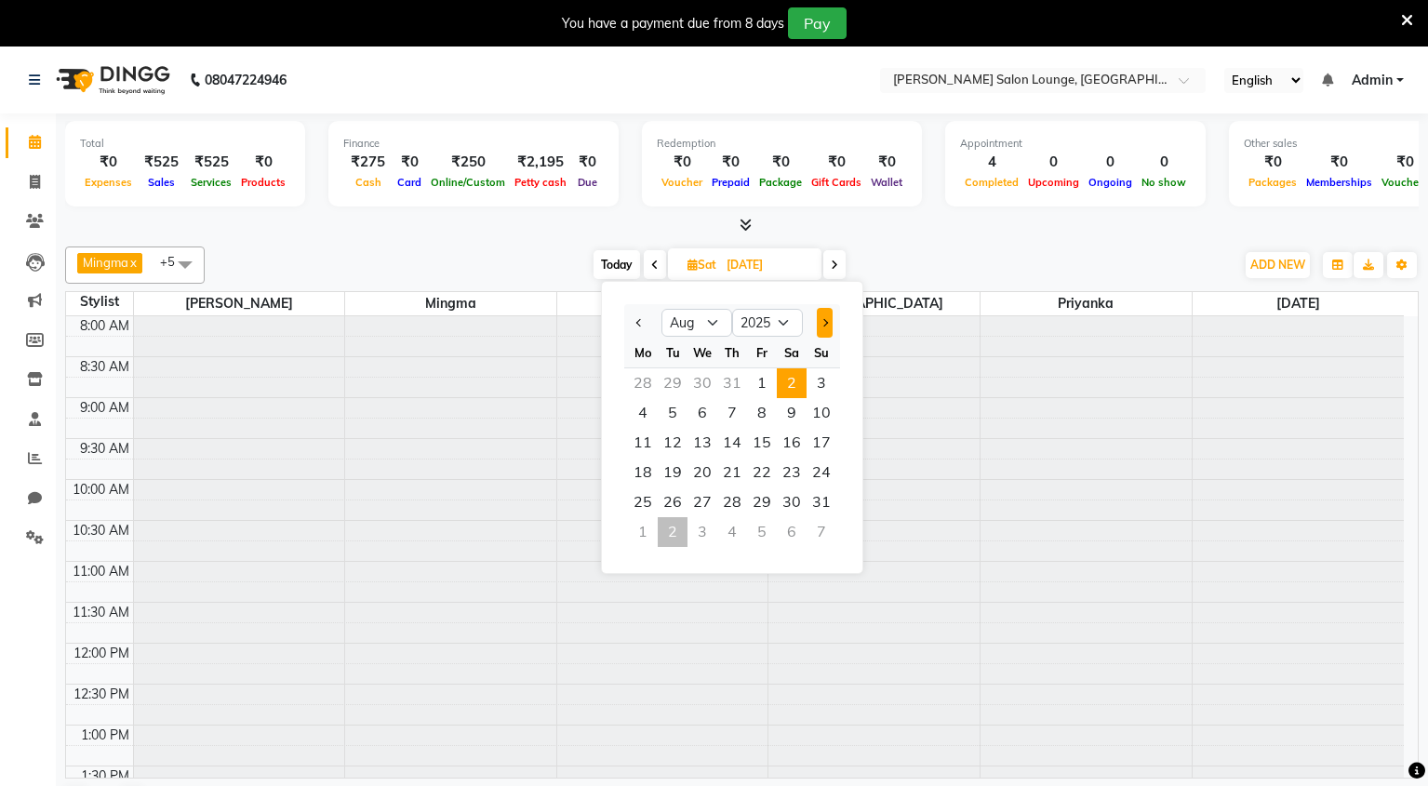
click at [820, 320] on span "Next month" at bounding box center [823, 322] width 7 height 7
select select "9"
click at [676, 375] on span "2" at bounding box center [673, 383] width 30 height 30
type input "02-09-2025"
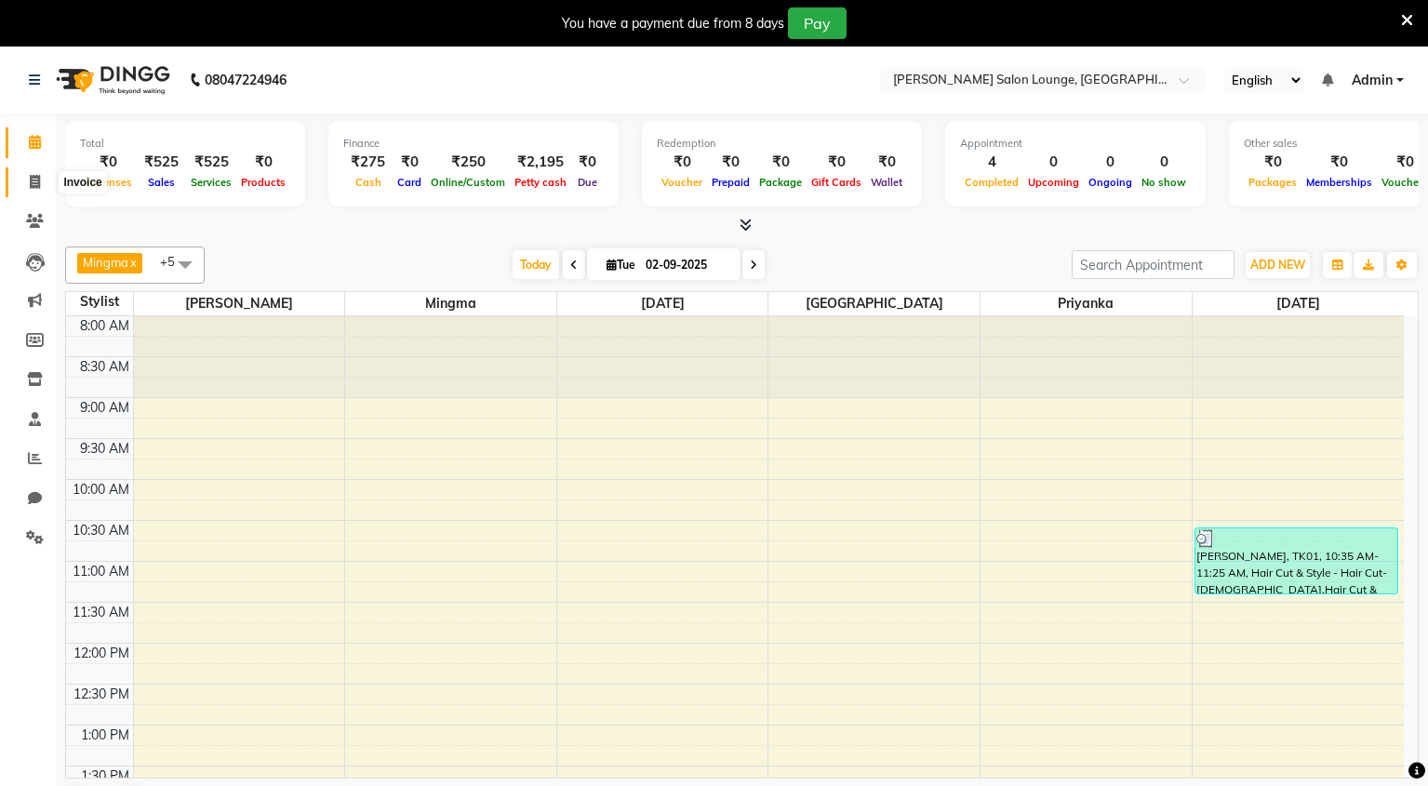
click at [30, 178] on icon at bounding box center [35, 182] width 10 height 14
select select "service"
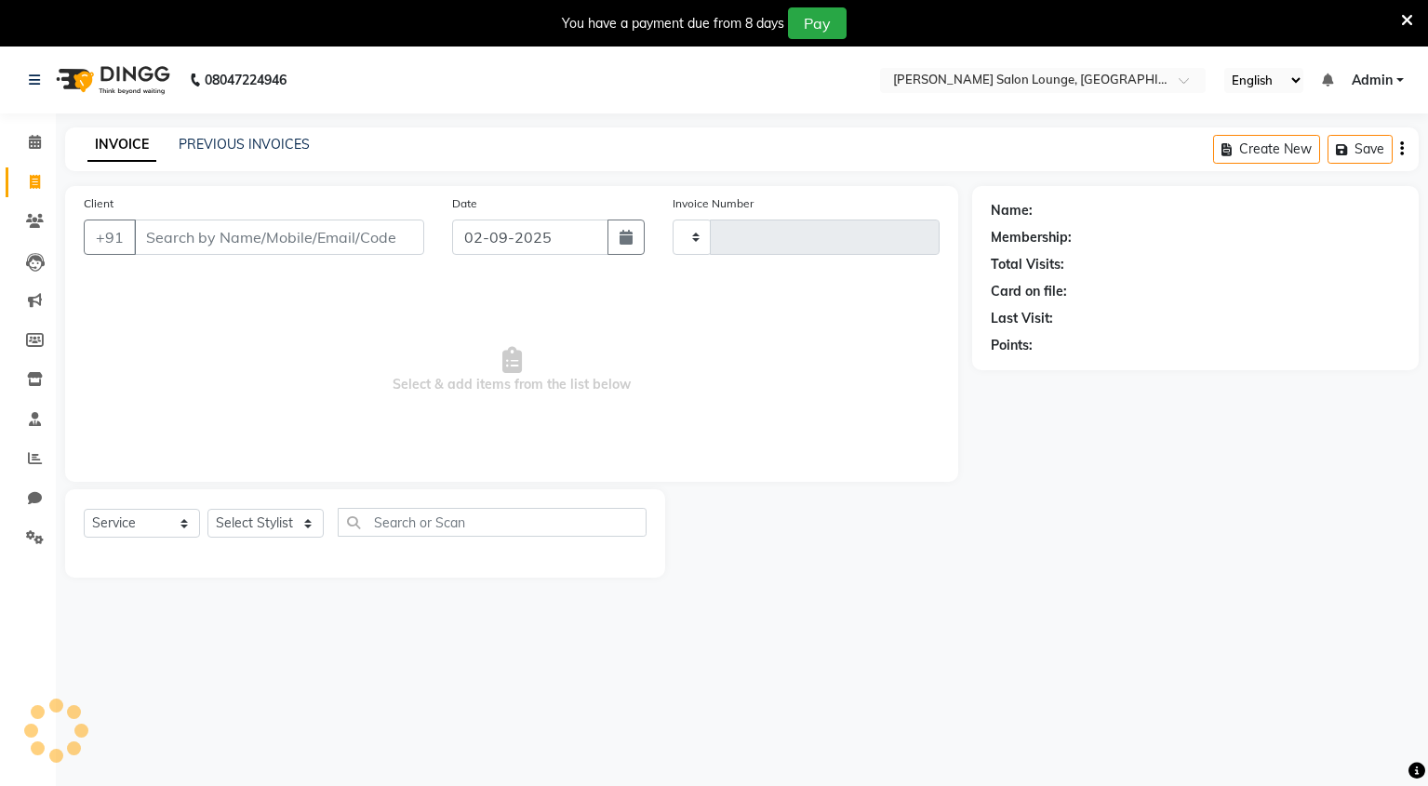
type input "0110"
select select "8909"
click at [242, 232] on input "Client" at bounding box center [279, 237] width 290 height 35
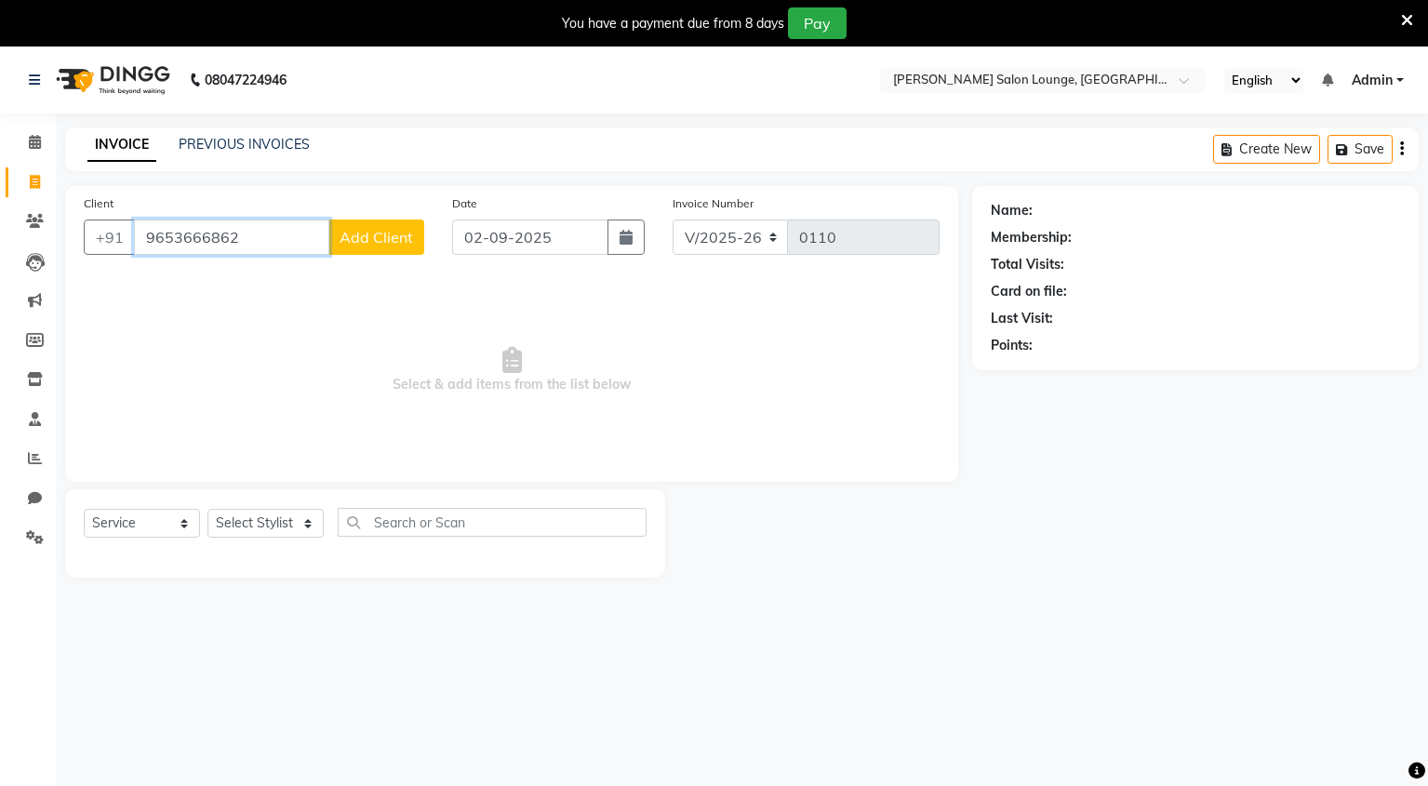
type input "9653666862"
click at [411, 230] on span "Add Client" at bounding box center [376, 237] width 73 height 19
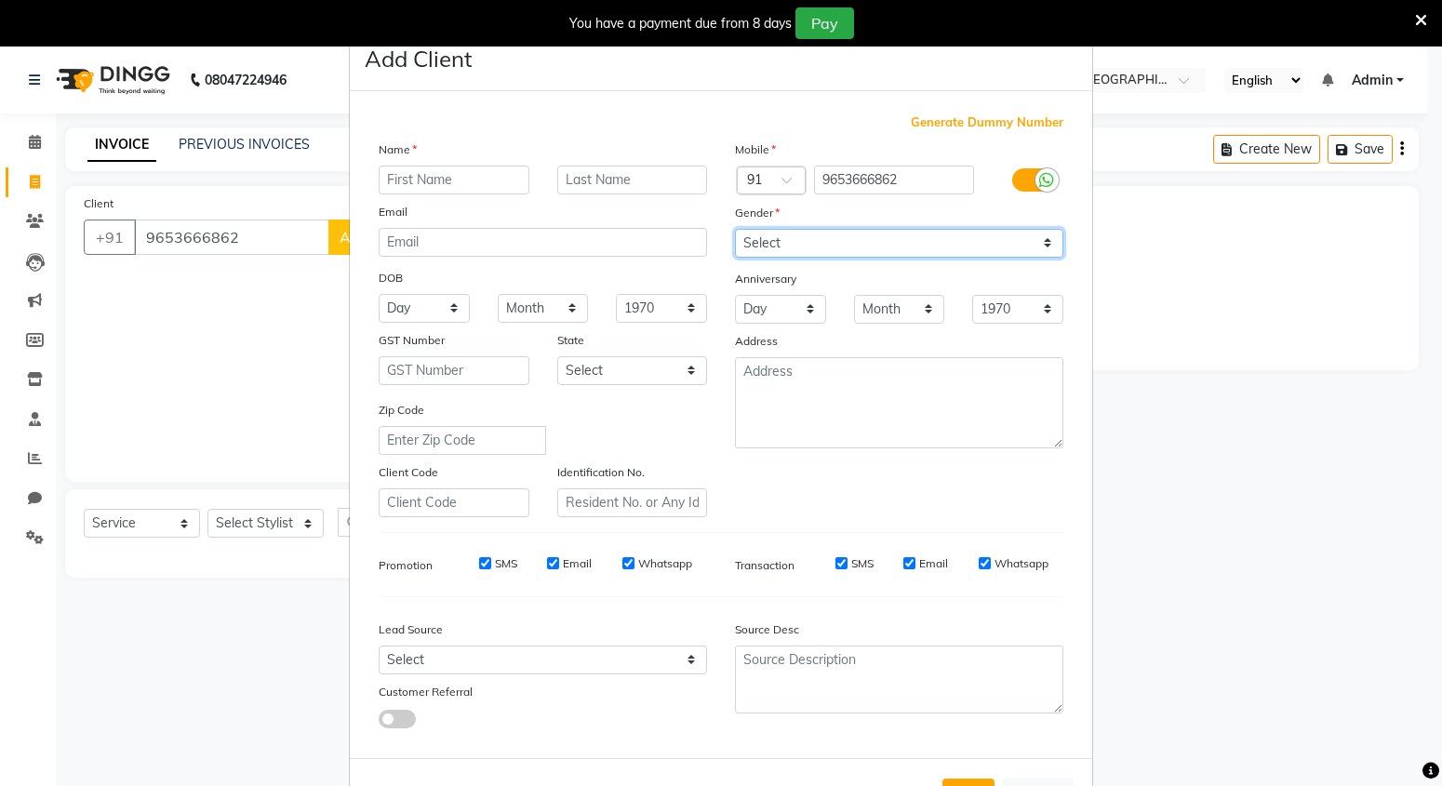
click at [908, 233] on select "Select [DEMOGRAPHIC_DATA] [DEMOGRAPHIC_DATA] Other Prefer Not To Say" at bounding box center [899, 243] width 328 height 29
select select "[DEMOGRAPHIC_DATA]"
click at [735, 229] on select "Select [DEMOGRAPHIC_DATA] [DEMOGRAPHIC_DATA] Other Prefer Not To Say" at bounding box center [899, 243] width 328 height 29
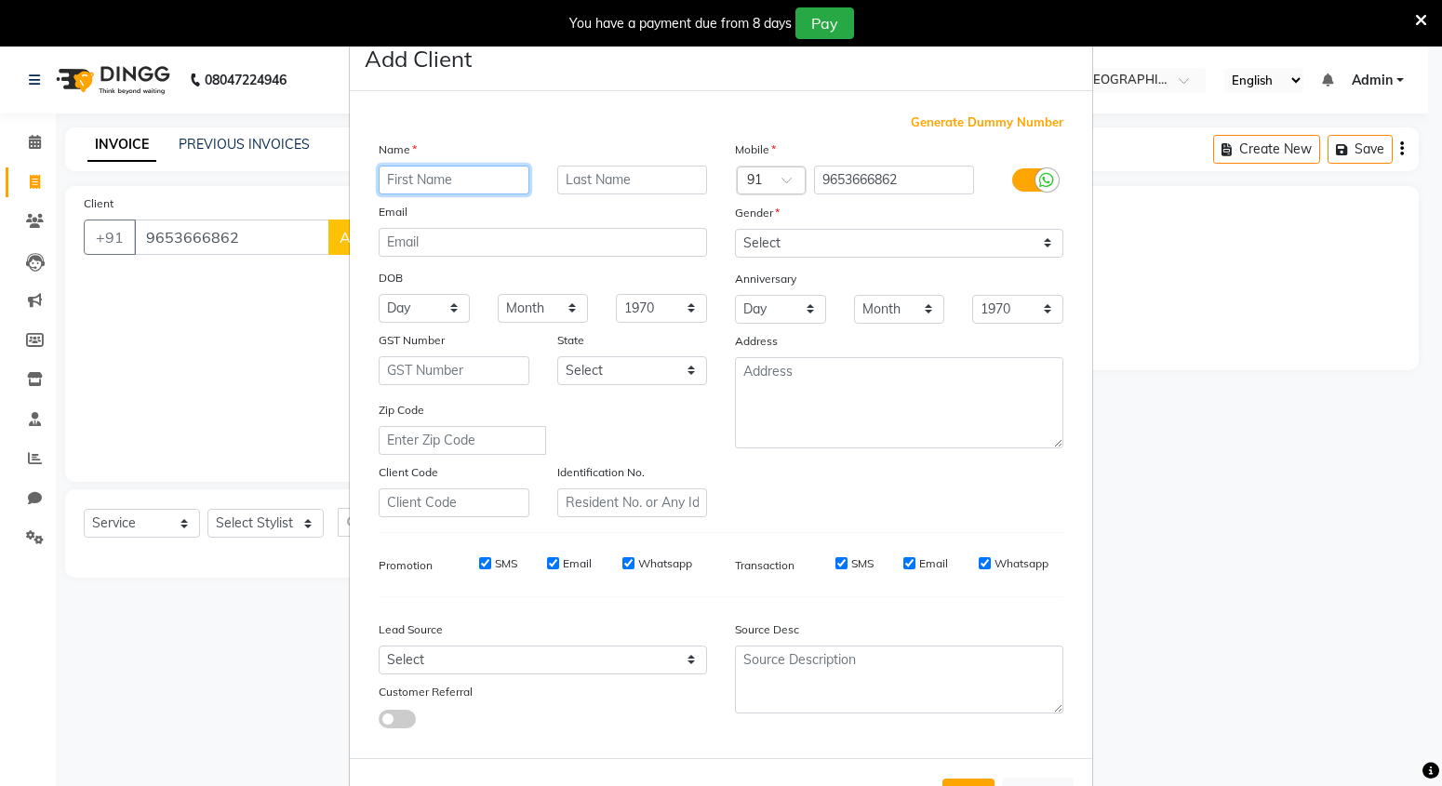
click at [429, 184] on input "text" at bounding box center [454, 180] width 151 height 29
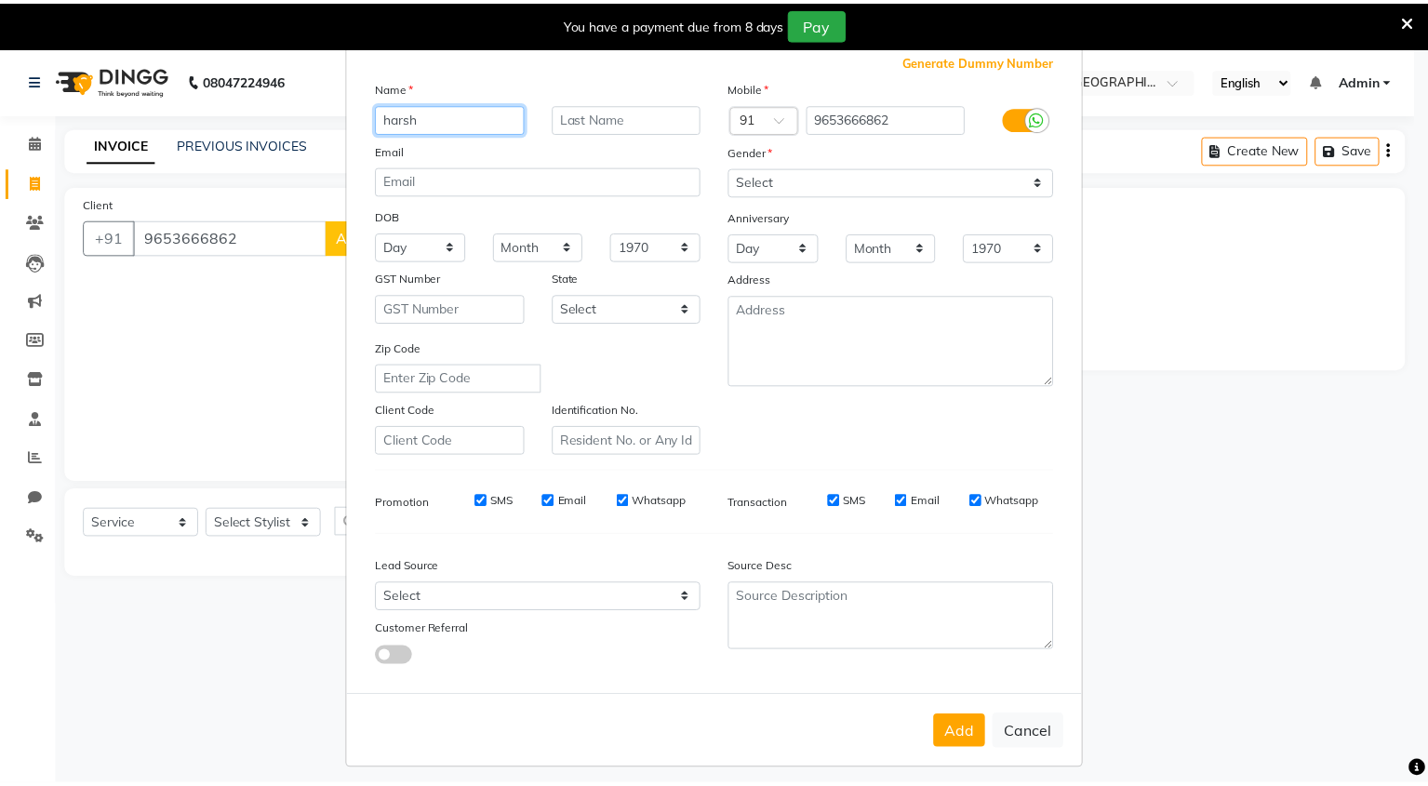
scroll to position [73, 0]
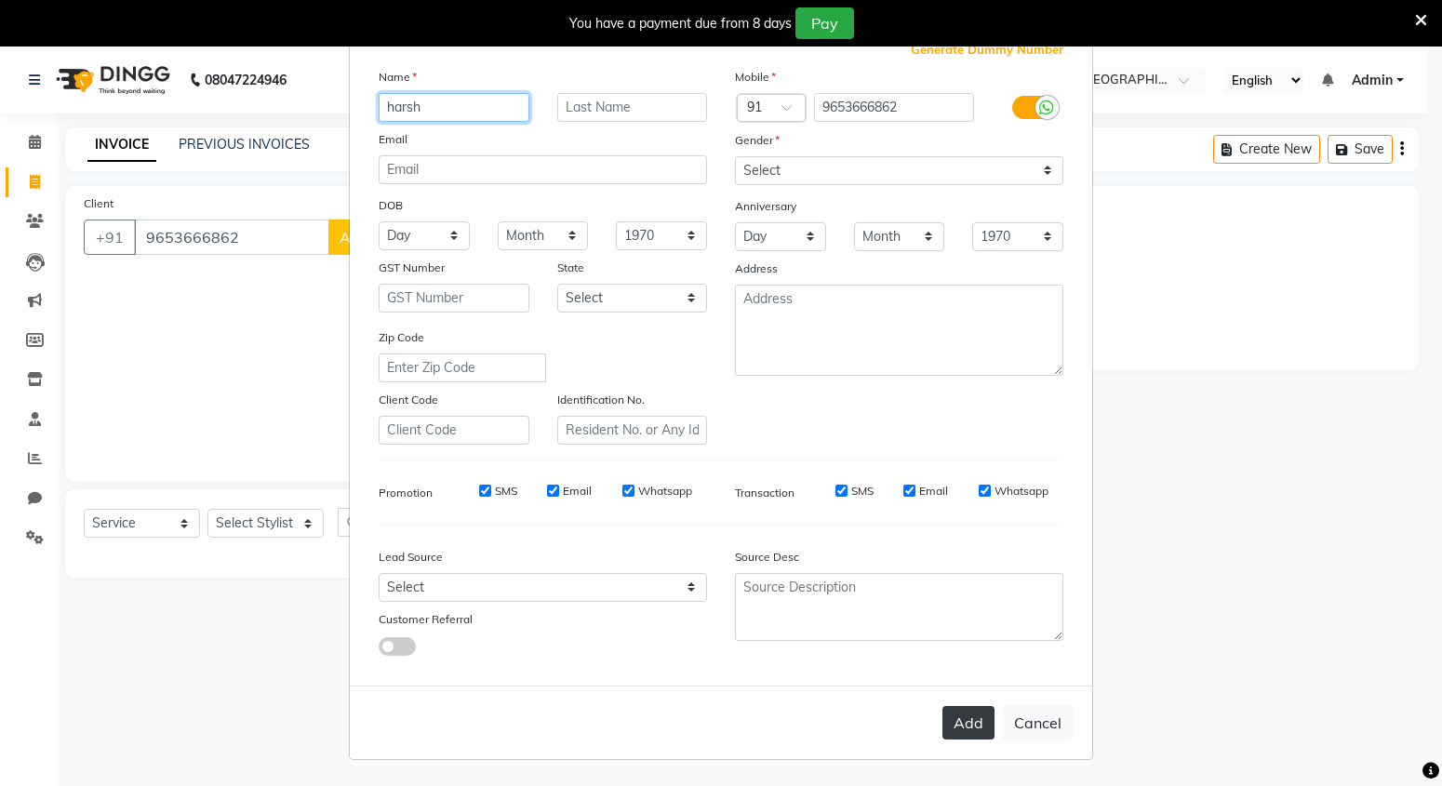
type input "harsh"
click at [955, 722] on button "Add" at bounding box center [968, 722] width 52 height 33
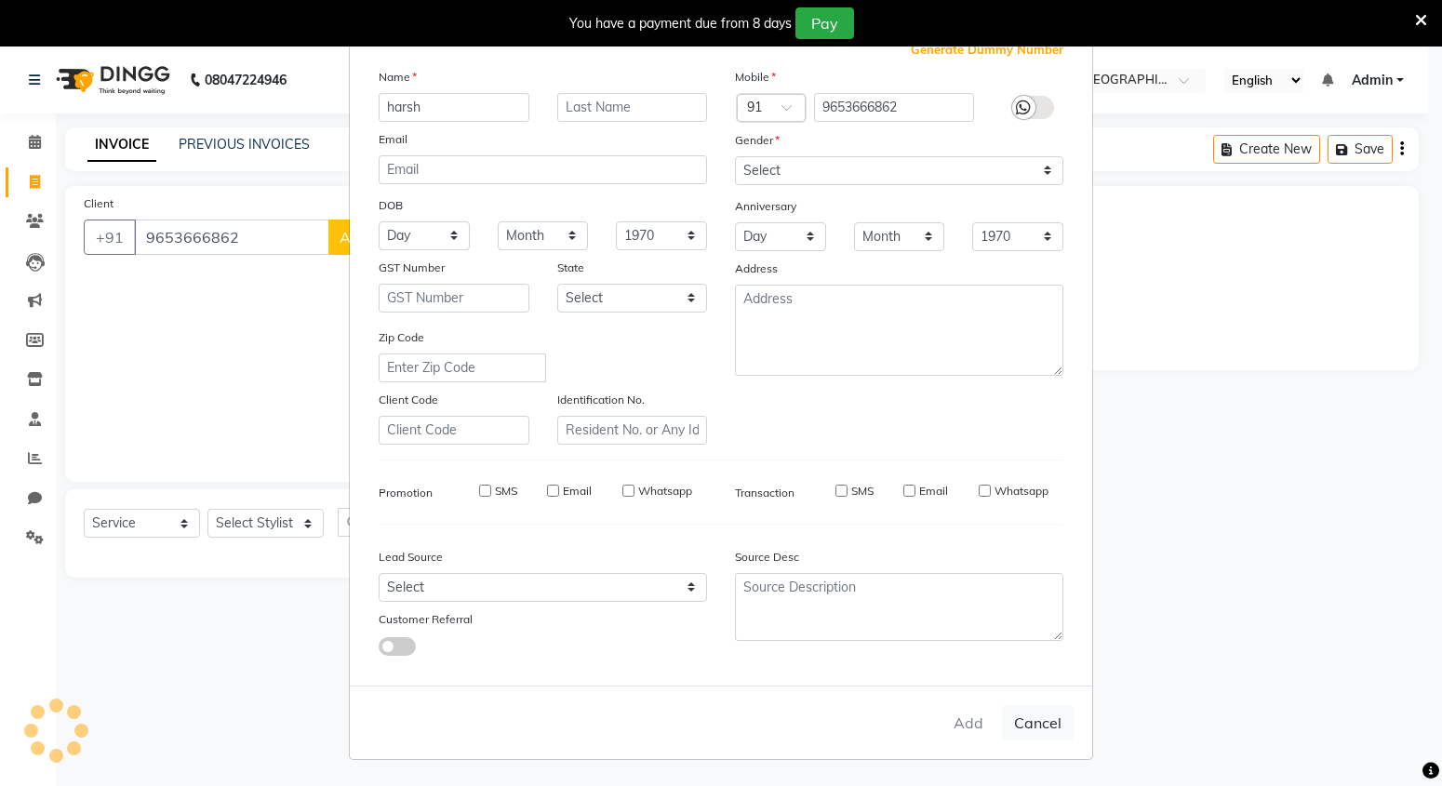
select select
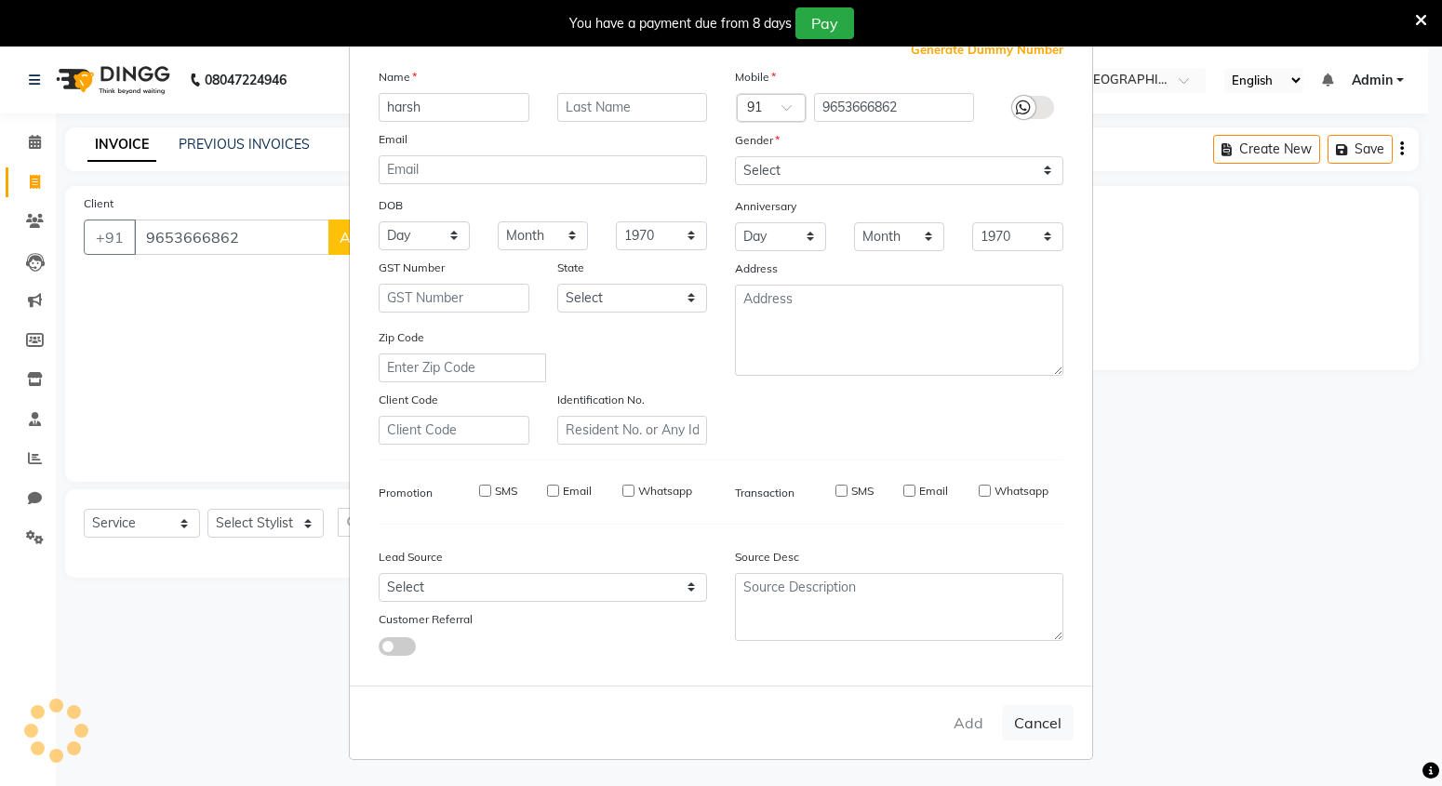
select select
checkbox input "false"
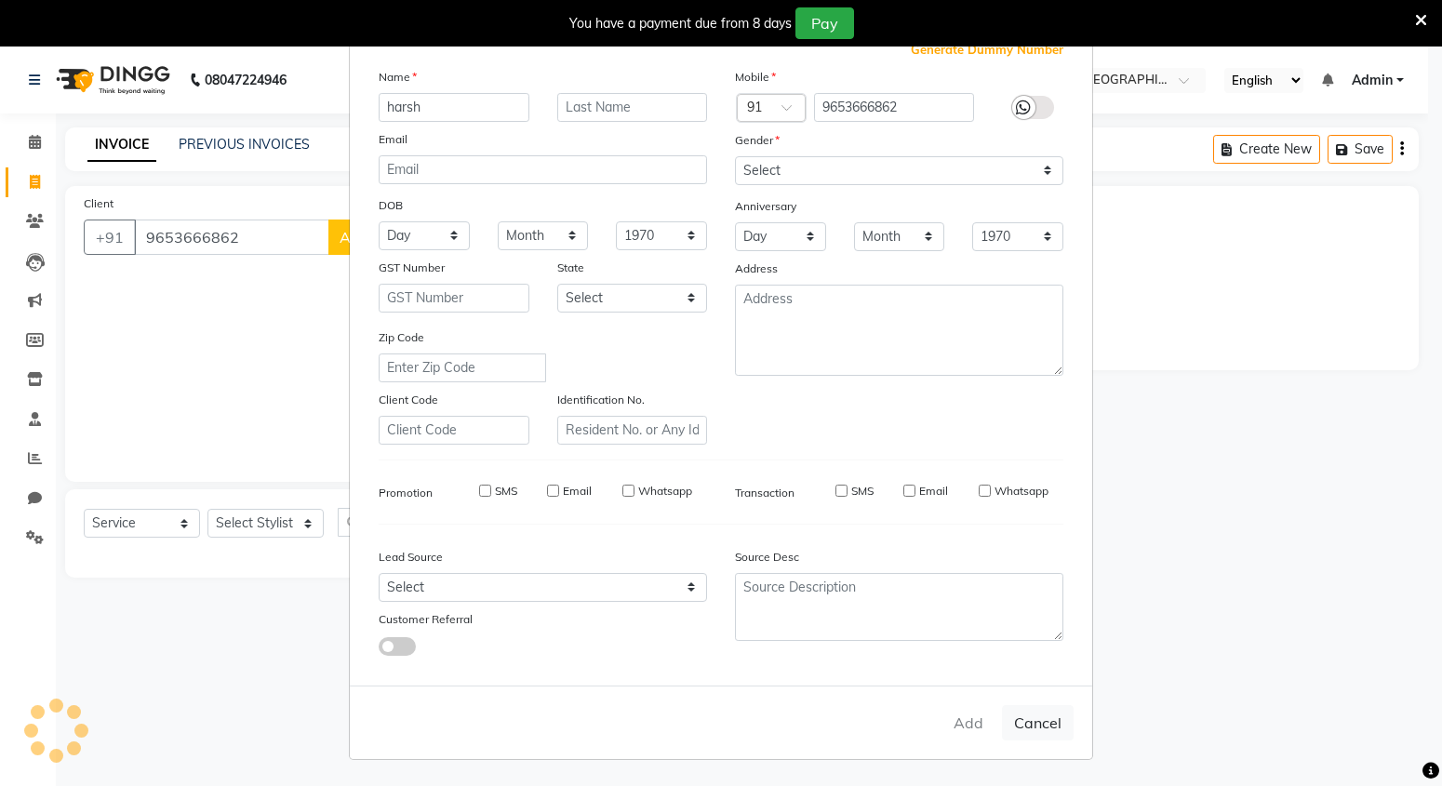
checkbox input "false"
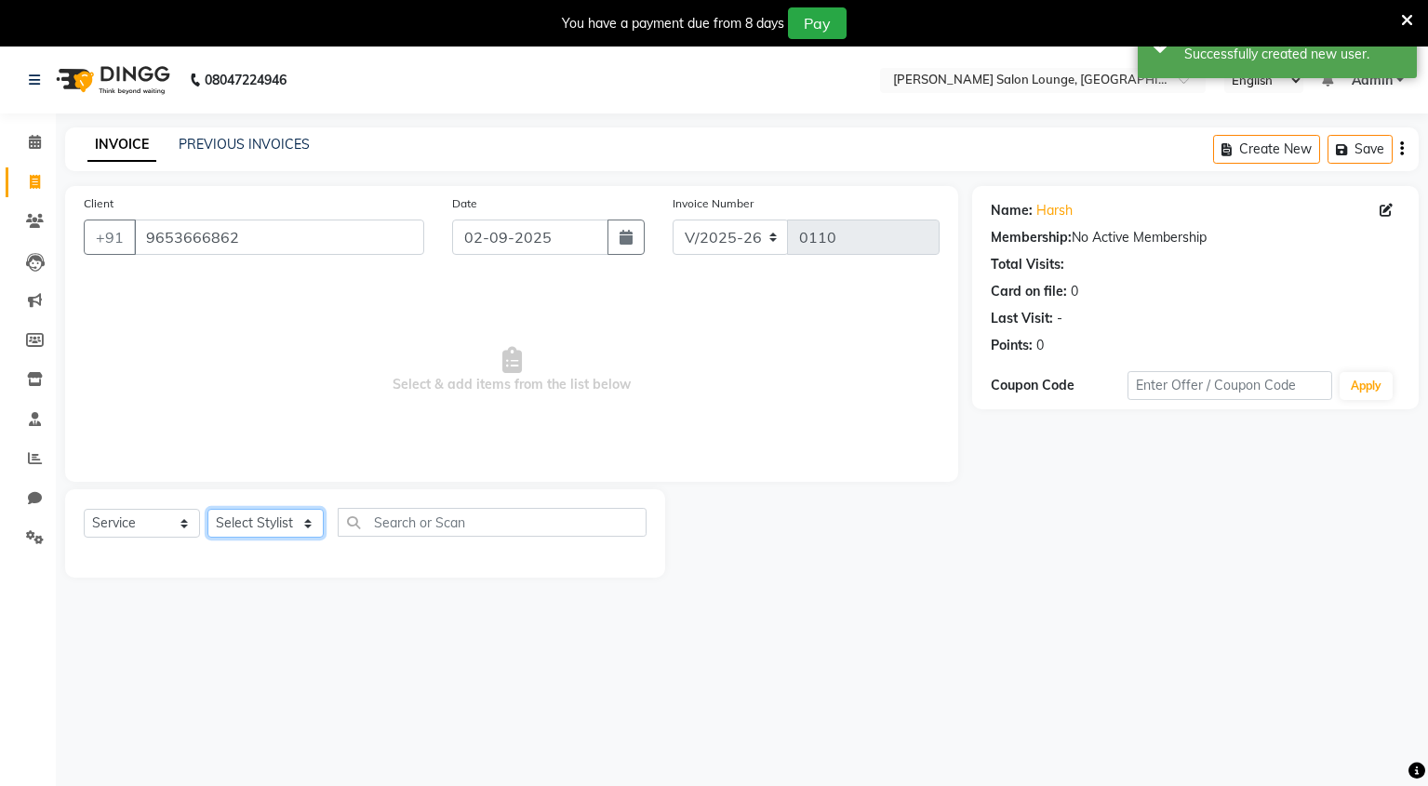
click at [296, 529] on select "Select Stylist Mingma [PERSON_NAME][GEOGRAPHIC_DATA] [PERSON_NAME][DATE][DATE]" at bounding box center [265, 523] width 116 height 29
select select "89950"
click at [207, 509] on select "Select Stylist Mingma [PERSON_NAME][GEOGRAPHIC_DATA] [PERSON_NAME][DATE][DATE]" at bounding box center [265, 523] width 116 height 29
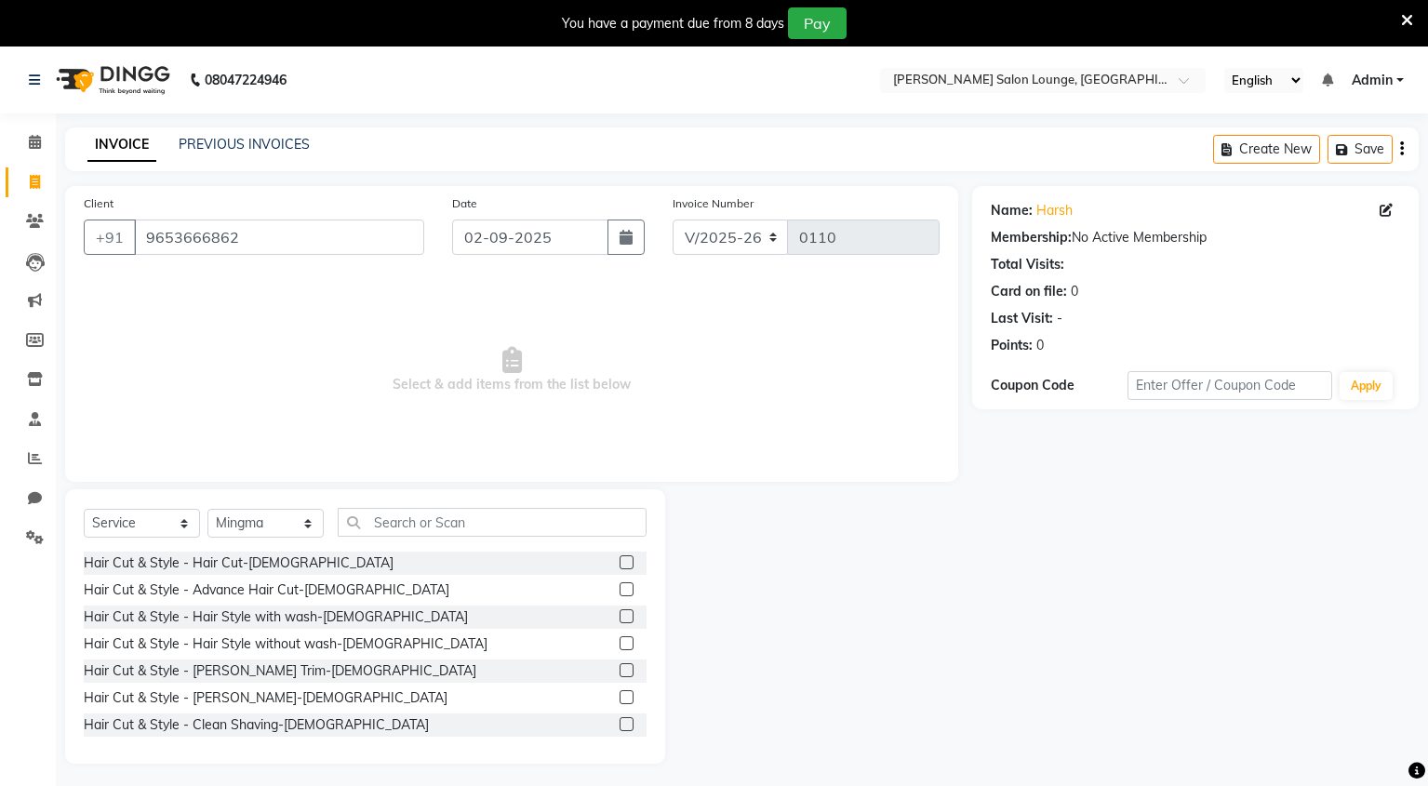
click at [620, 563] on label at bounding box center [627, 562] width 14 height 14
click at [620, 563] on input "checkbox" at bounding box center [626, 563] width 12 height 12
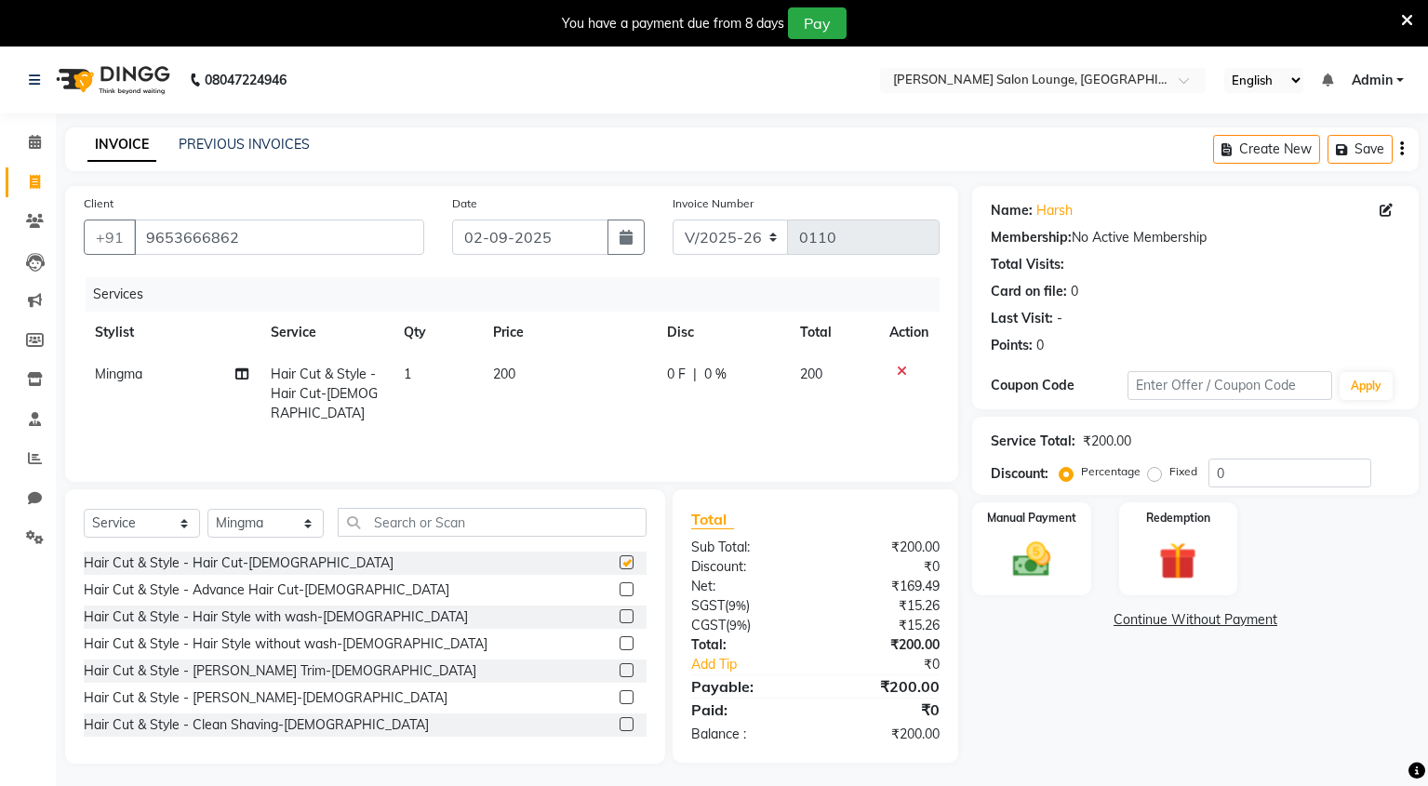
checkbox input "false"
click at [620, 672] on label at bounding box center [627, 670] width 14 height 14
click at [620, 672] on input "checkbox" at bounding box center [626, 671] width 12 height 12
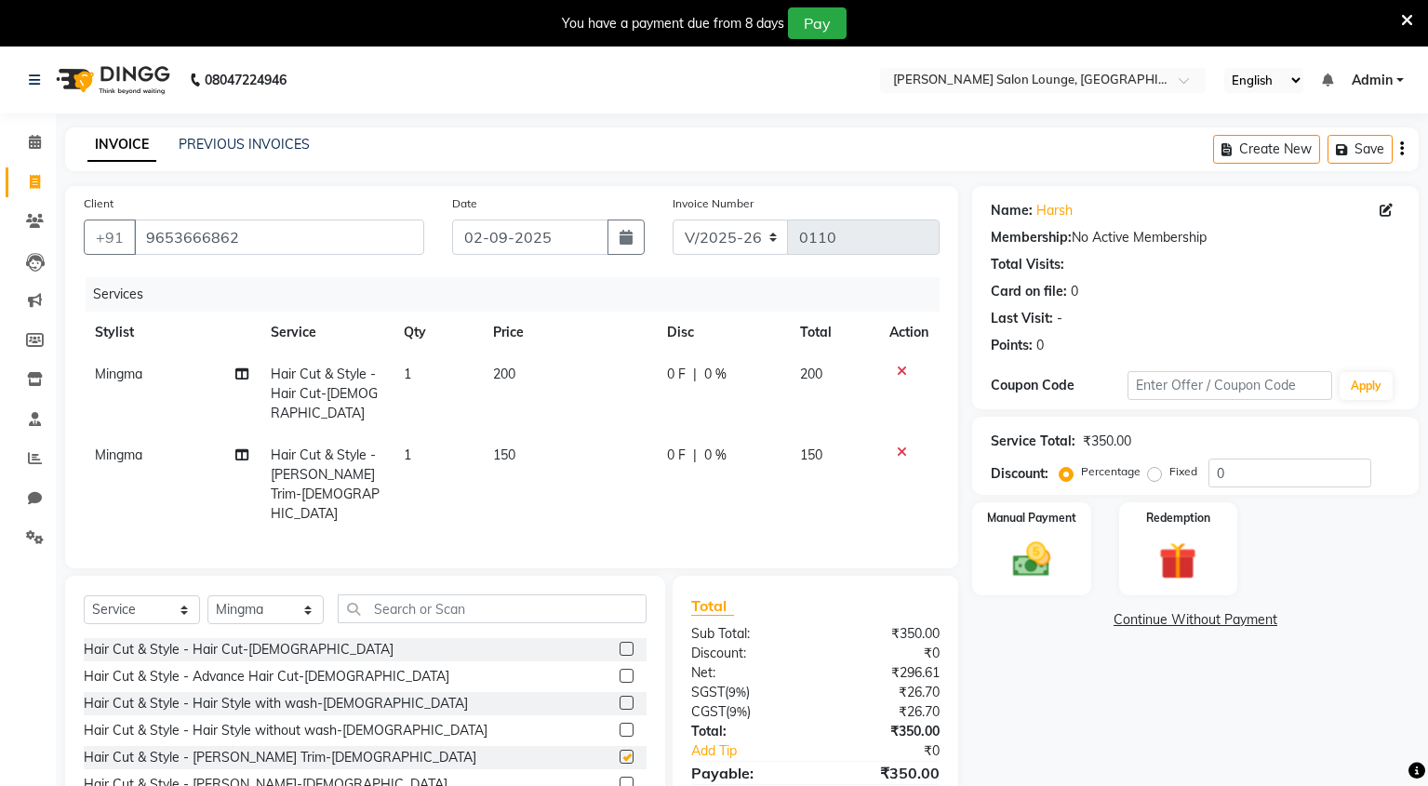
checkbox input "false"
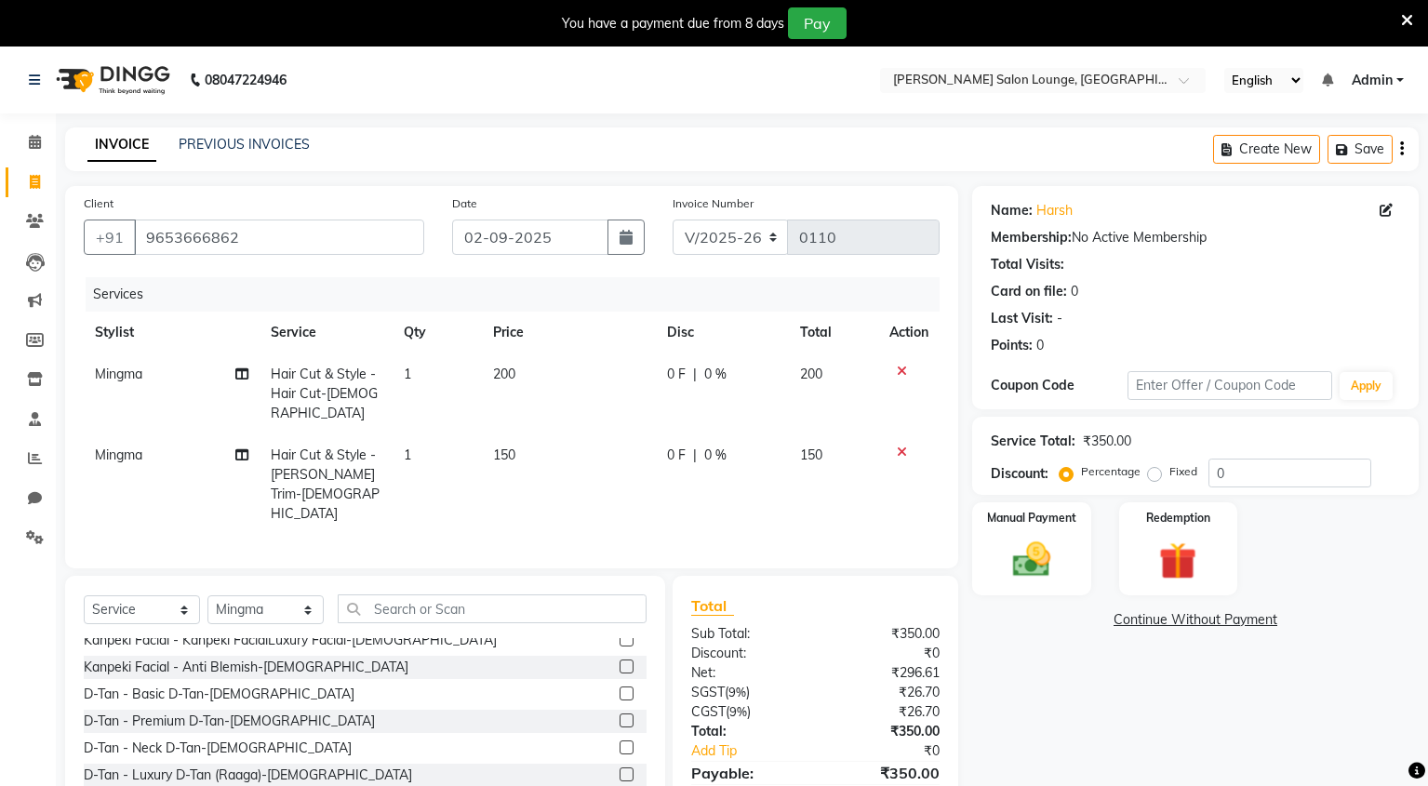
scroll to position [1937, 0]
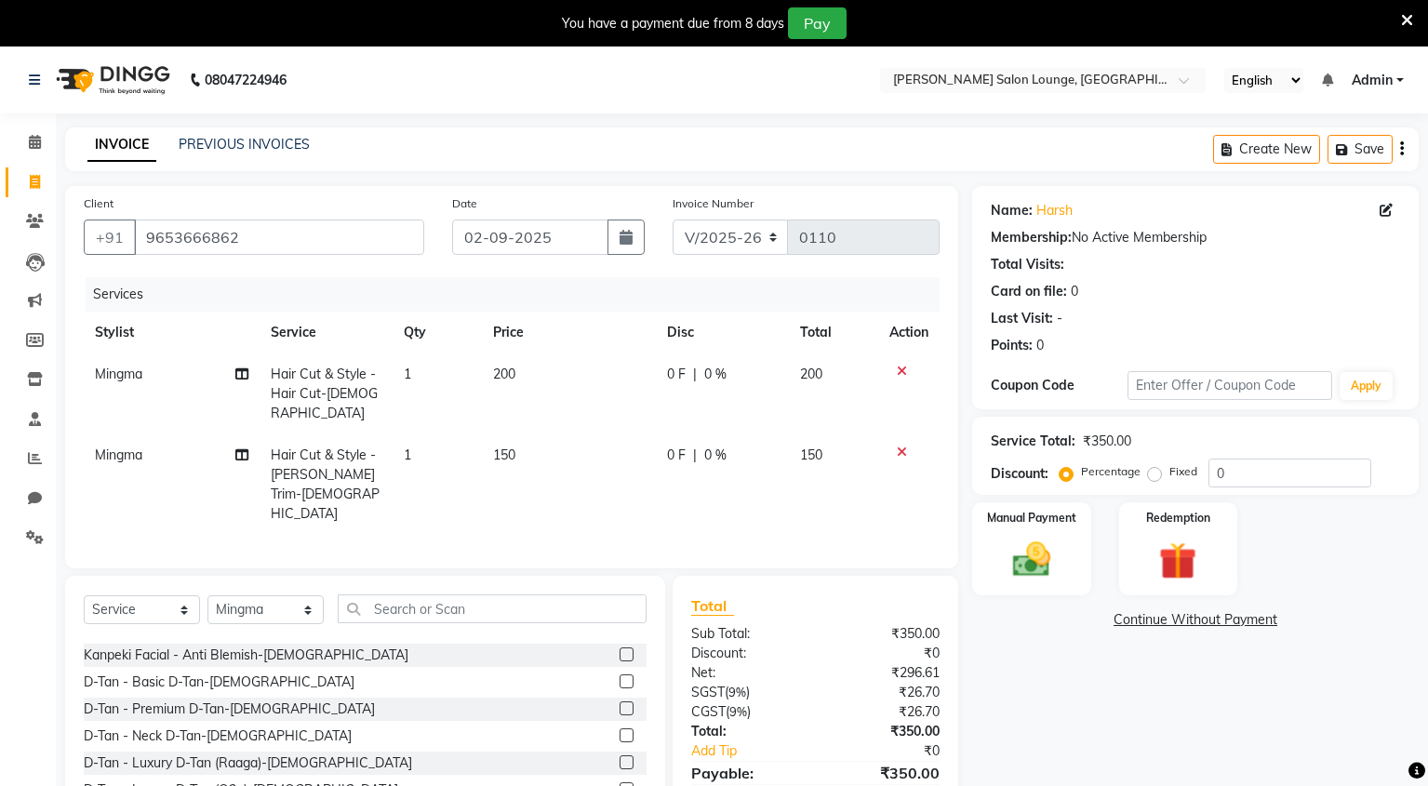
click at [620, 701] on label at bounding box center [627, 708] width 14 height 14
click at [620, 703] on input "checkbox" at bounding box center [626, 709] width 12 height 12
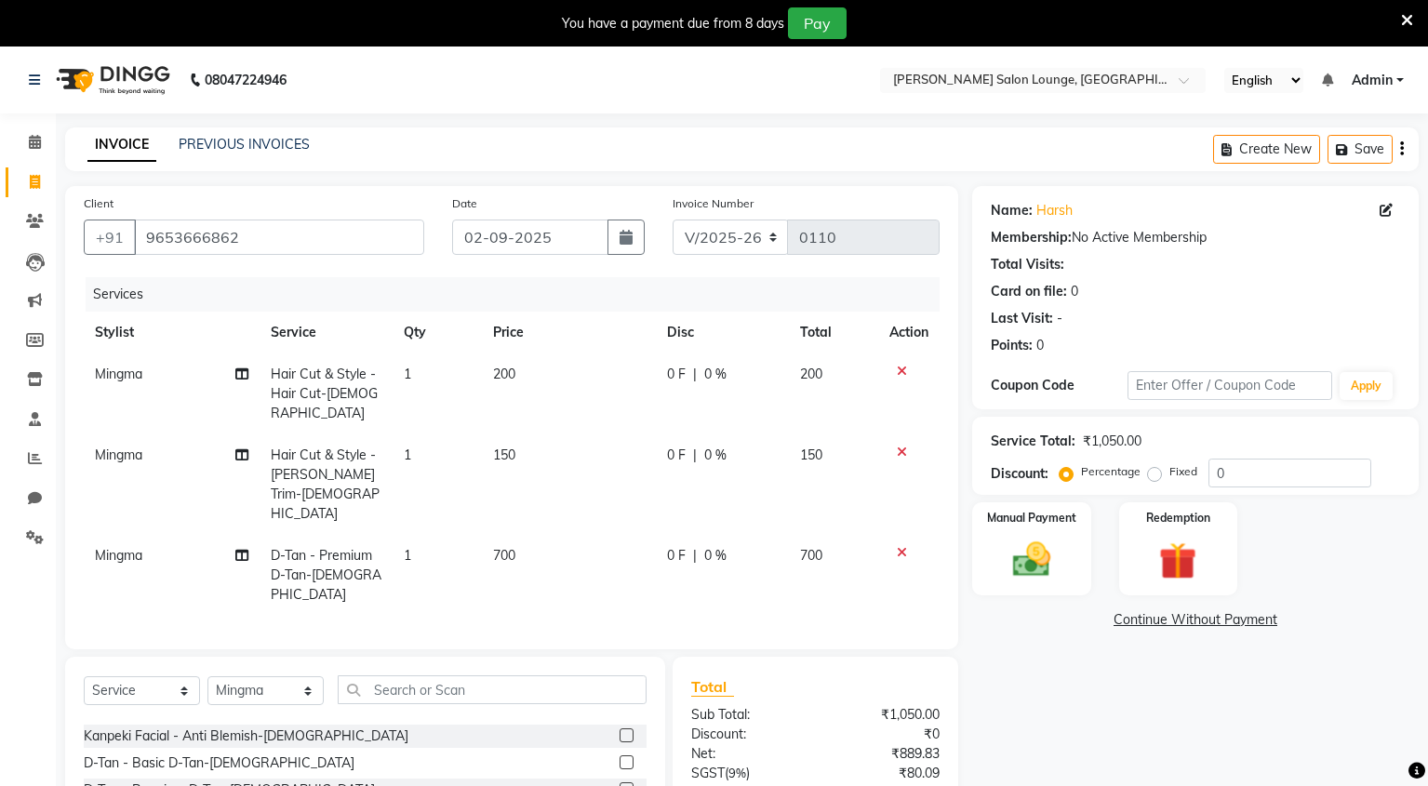
checkbox input "false"
click at [276, 676] on select "Select Stylist Mingma [PERSON_NAME][GEOGRAPHIC_DATA] [PERSON_NAME][DATE][DATE]" at bounding box center [265, 690] width 116 height 29
select select "89953"
click at [207, 676] on select "Select Stylist Mingma [PERSON_NAME][GEOGRAPHIC_DATA] [PERSON_NAME][DATE][DATE]" at bounding box center [265, 690] width 116 height 29
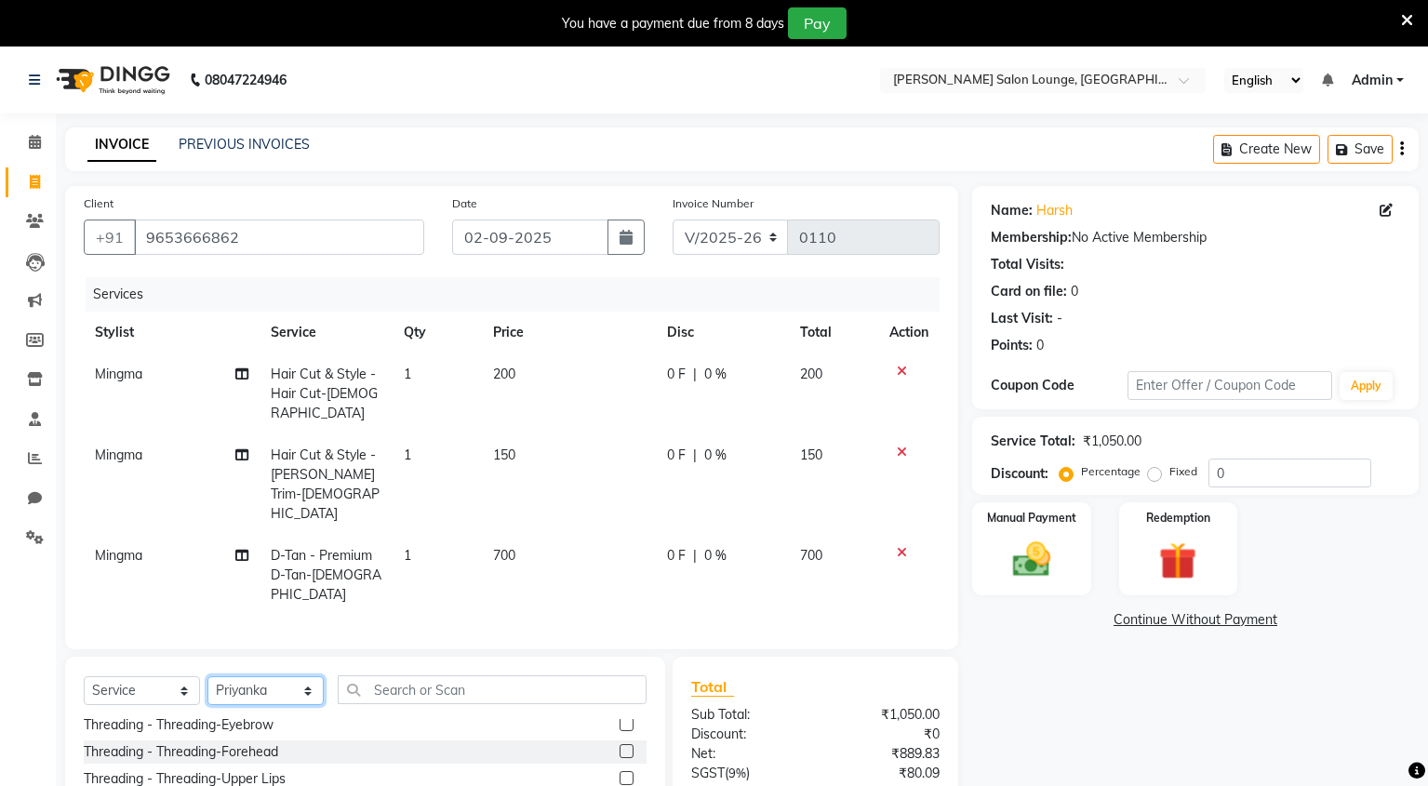
scroll to position [2698, 0]
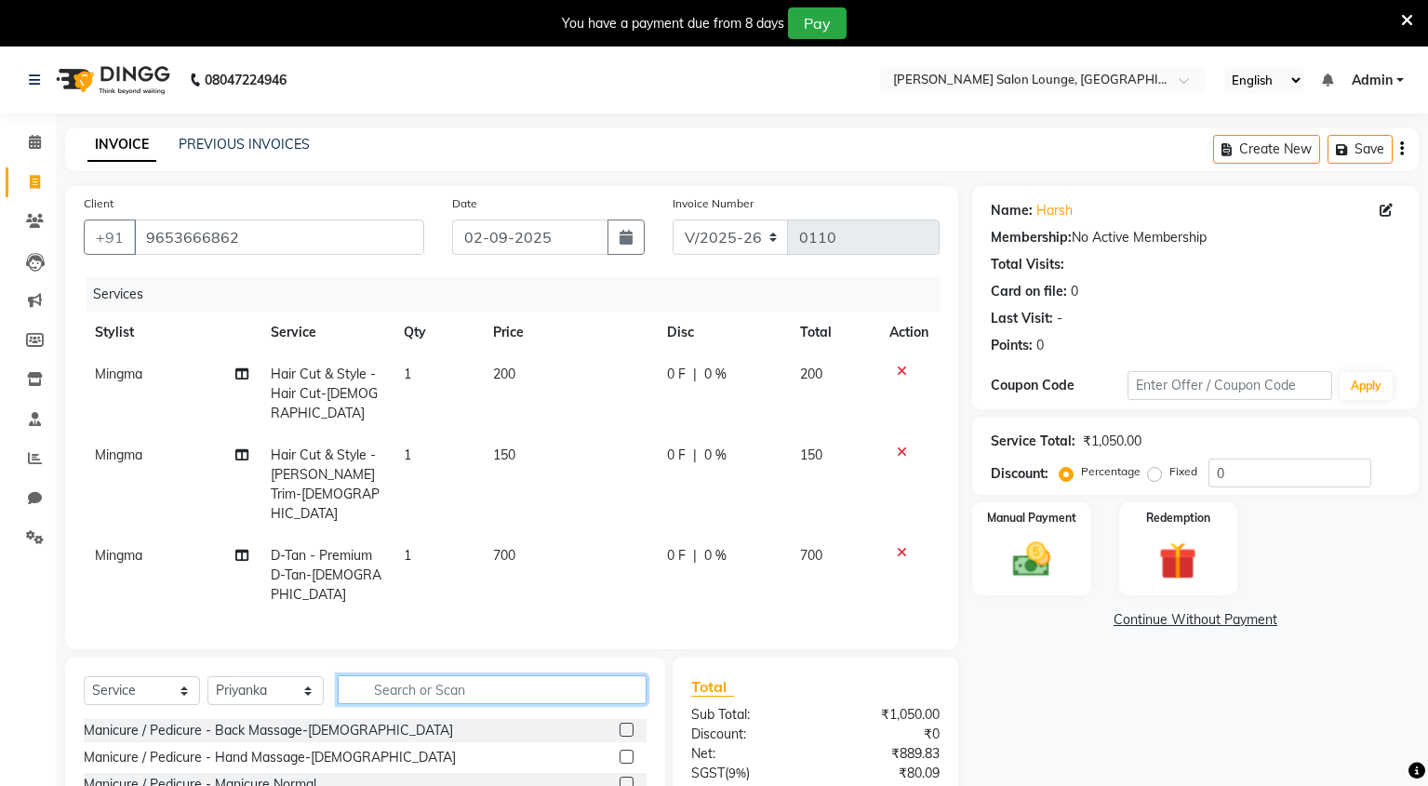
click at [523, 675] on input "text" at bounding box center [492, 689] width 309 height 29
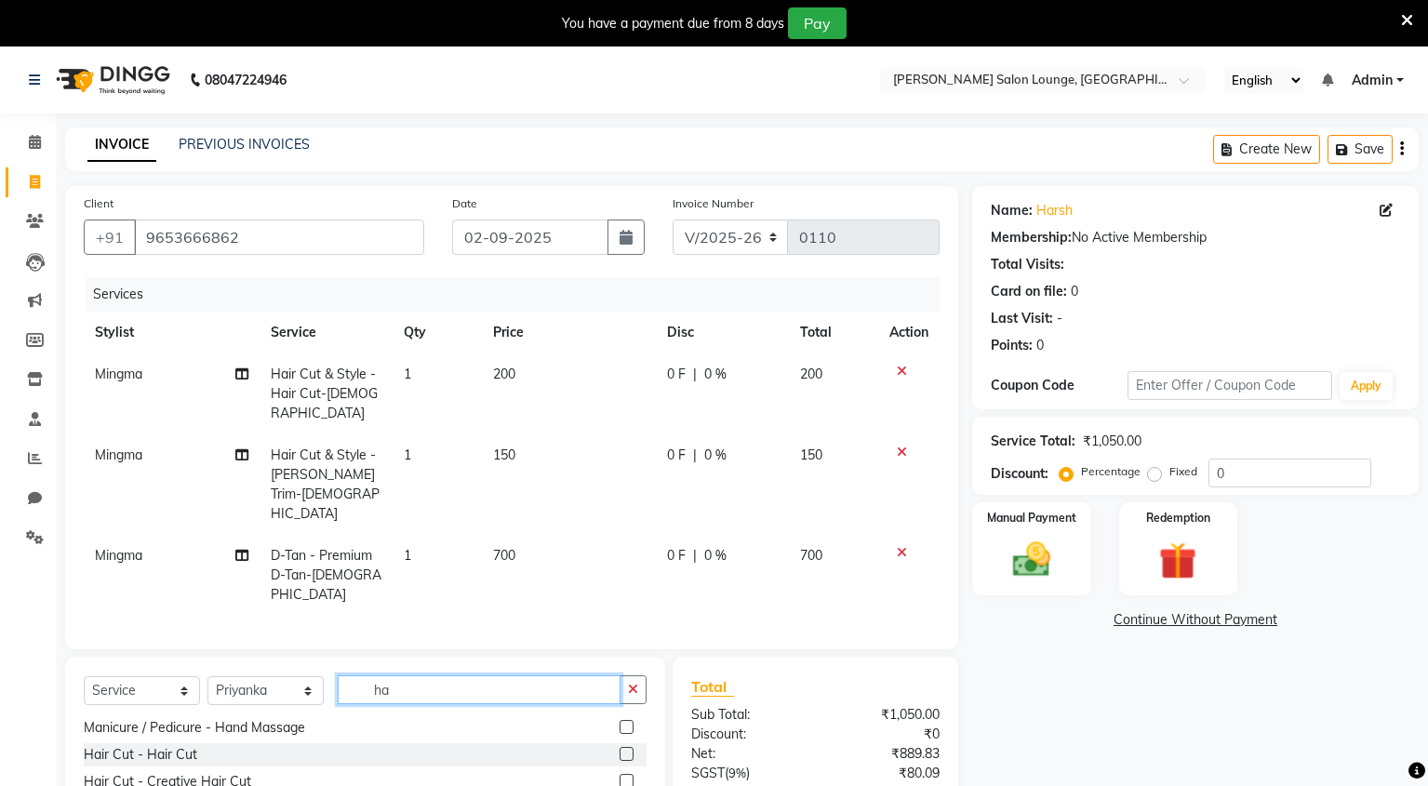
scroll to position [20, 0]
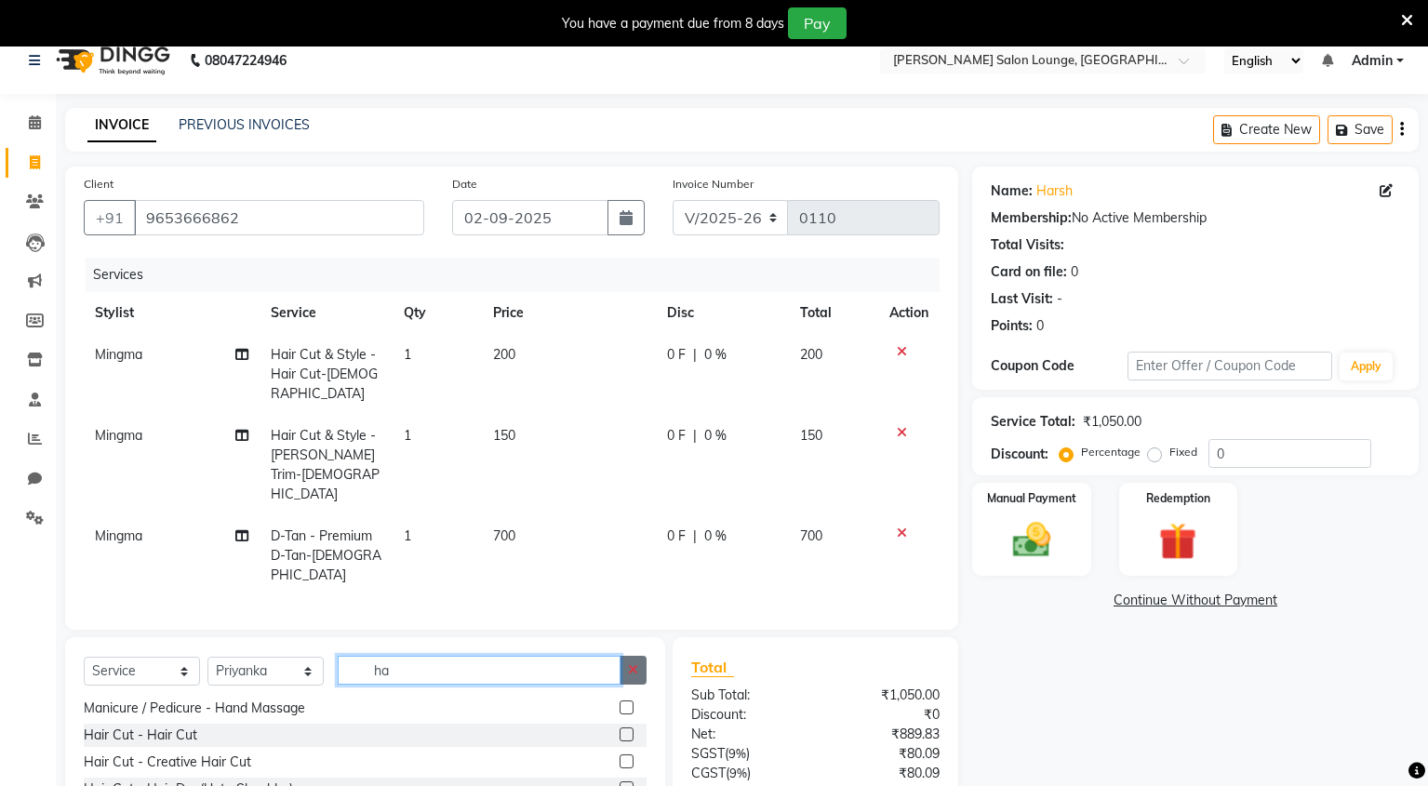
type input "ha"
click at [633, 663] on icon "button" at bounding box center [633, 669] width 10 height 13
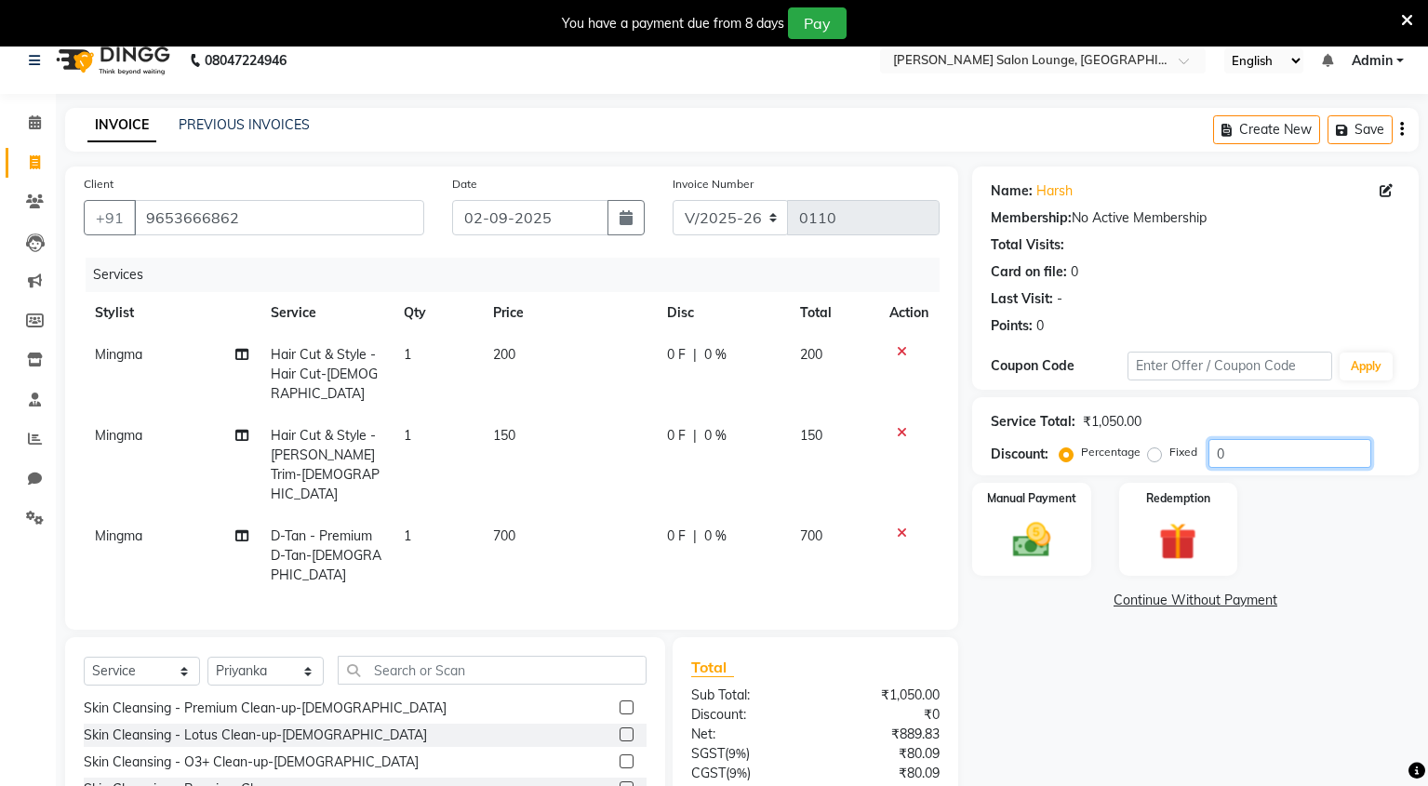
click at [1256, 448] on input "0" at bounding box center [1289, 453] width 163 height 29
click at [1259, 455] on input "number" at bounding box center [1289, 453] width 163 height 29
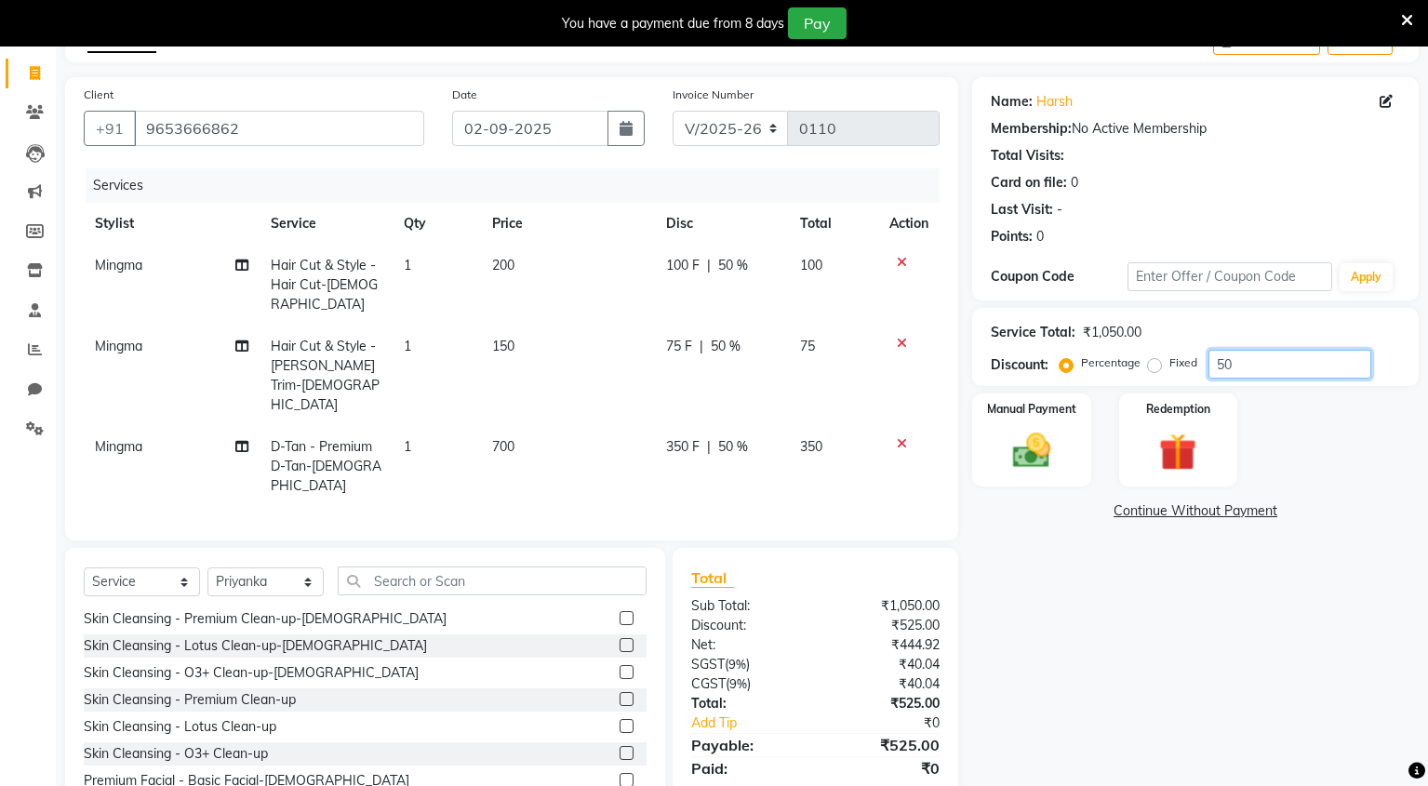
scroll to position [0, 0]
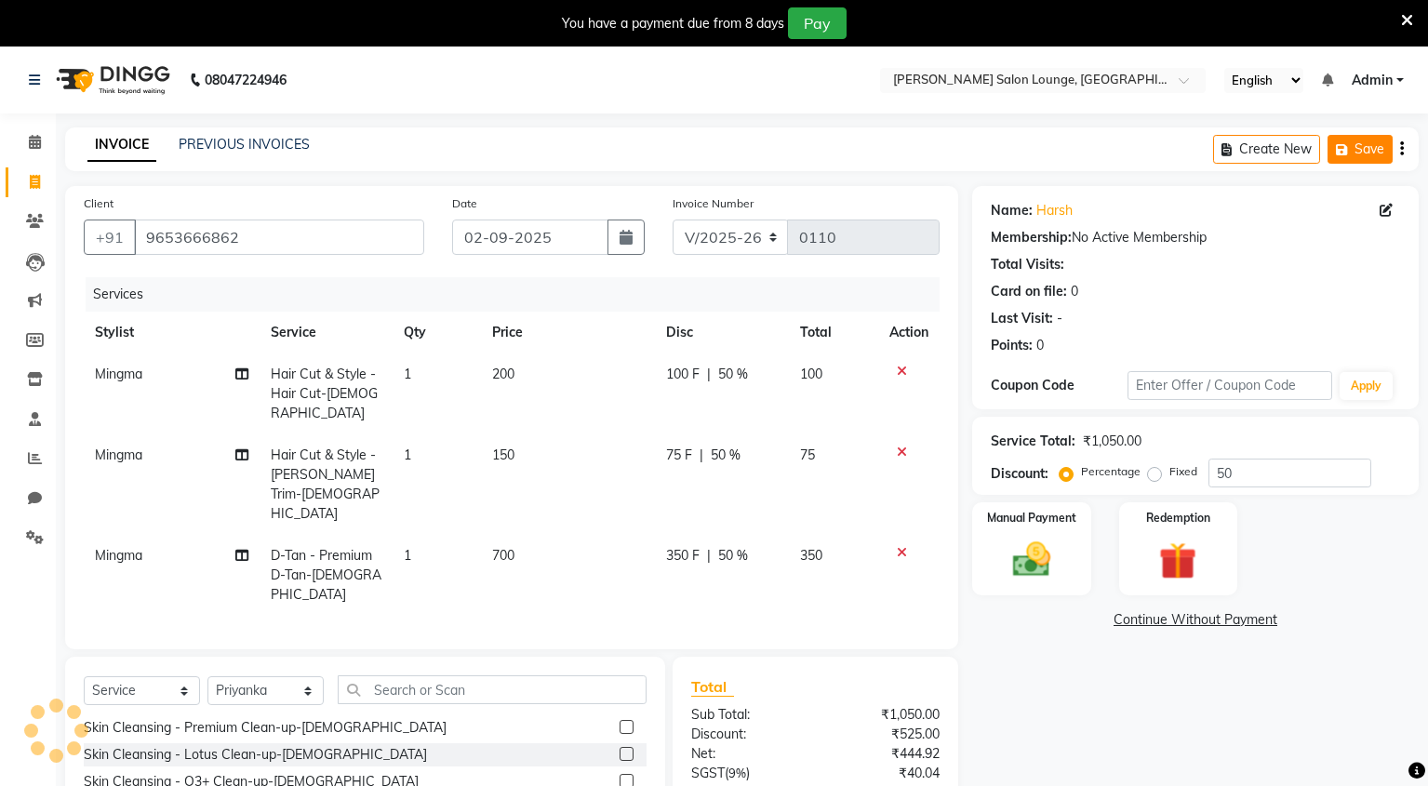
click at [1369, 147] on button "Save" at bounding box center [1359, 149] width 65 height 29
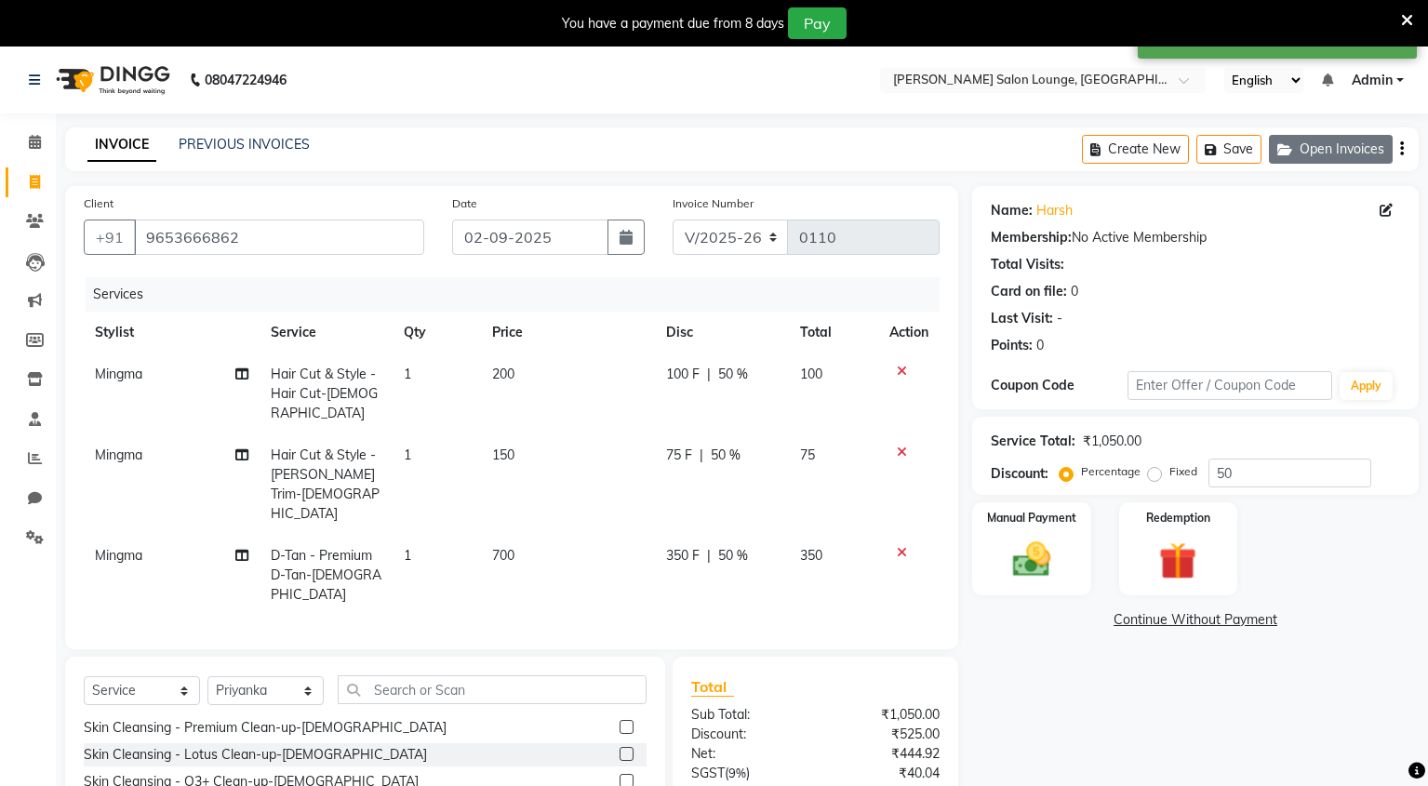
click at [1340, 155] on button "Open Invoices" at bounding box center [1331, 149] width 124 height 29
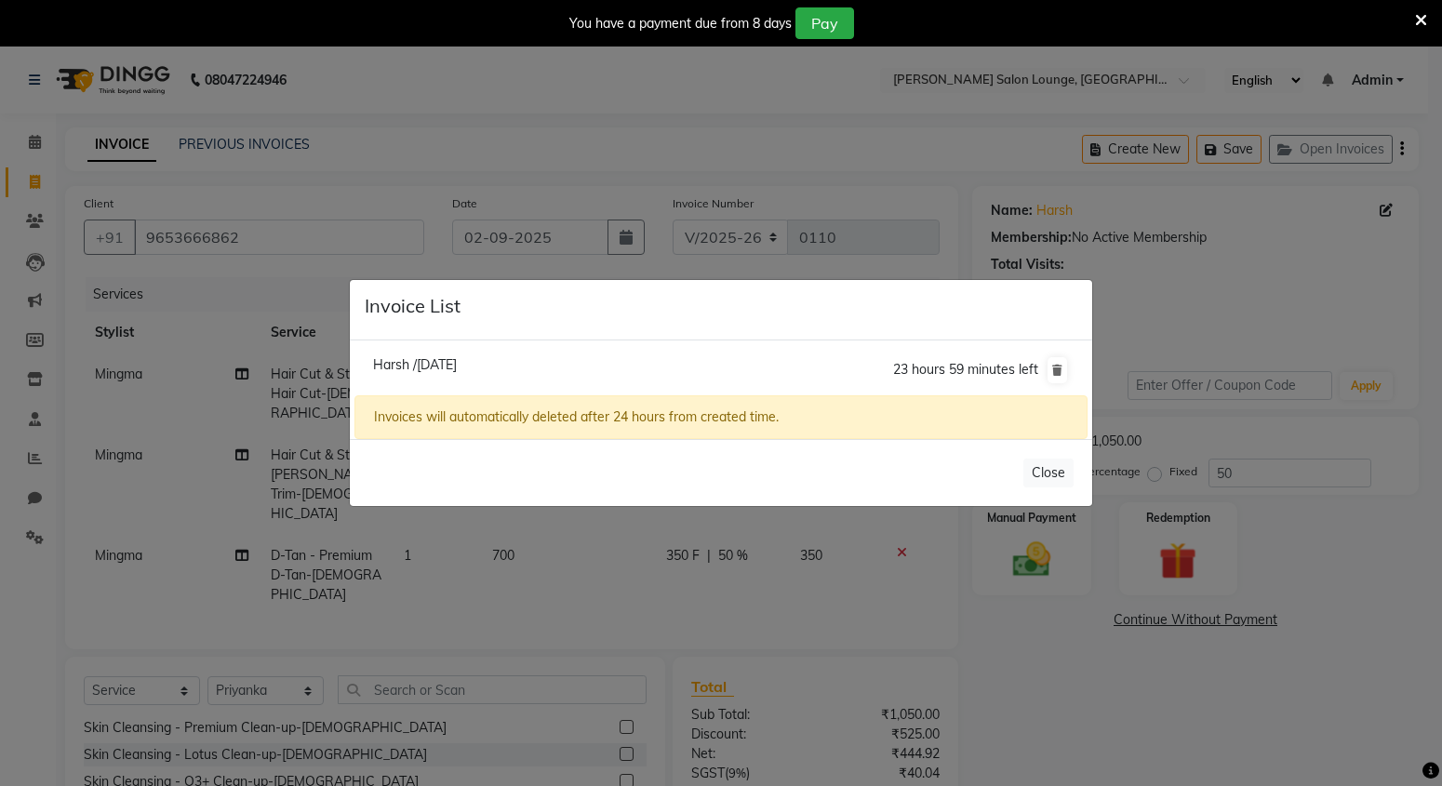
click at [649, 374] on li "Harsh /[DATE] 23 hours 59 minutes left" at bounding box center [720, 370] width 733 height 52
click at [594, 421] on div "Invoices will automatically deleted after 24 hours from created time." at bounding box center [720, 417] width 733 height 44
click at [419, 306] on h5 "Invoice List" at bounding box center [413, 306] width 96 height 22
click at [449, 370] on span "Harsh /[DATE]" at bounding box center [415, 364] width 84 height 17
type input "50"
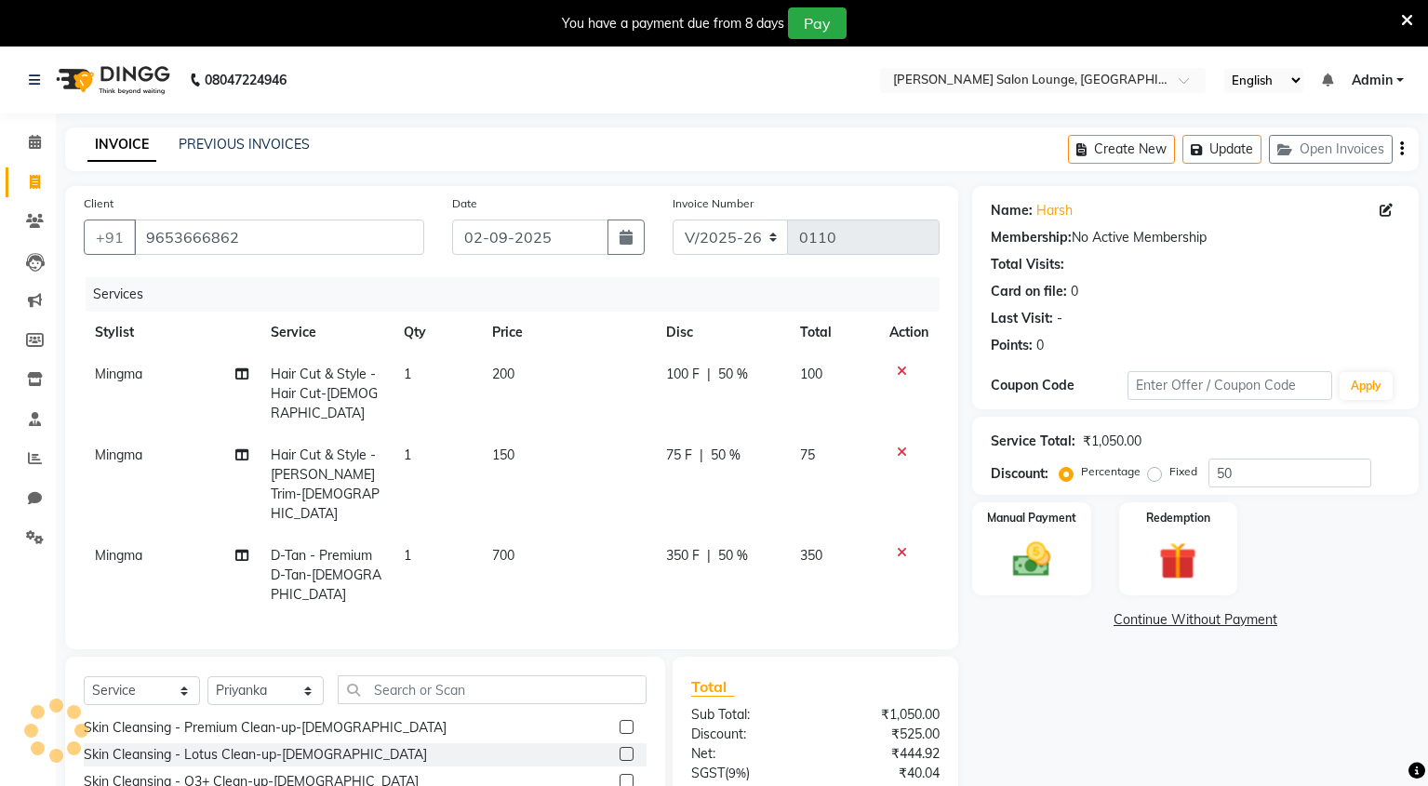
select select
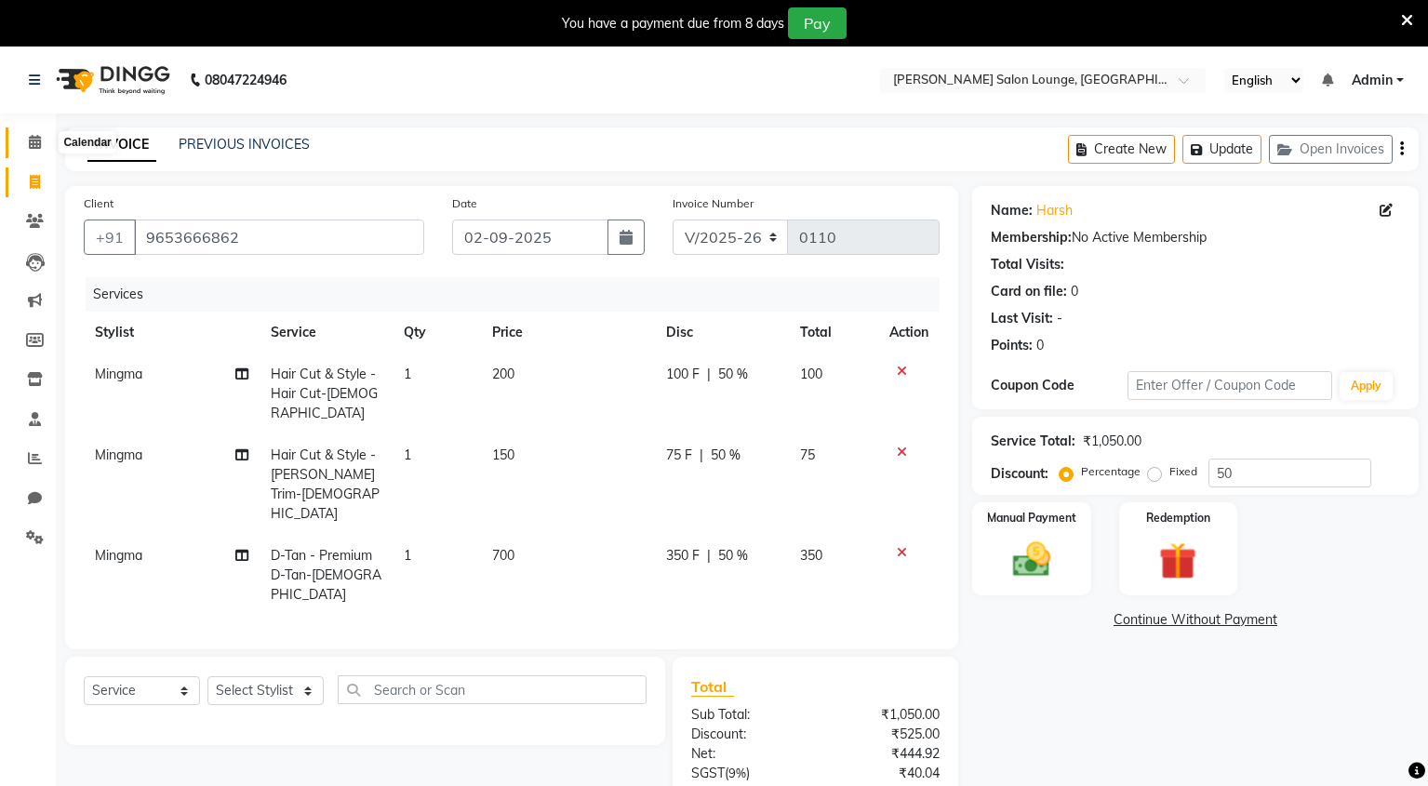
click at [35, 140] on icon at bounding box center [35, 142] width 12 height 14
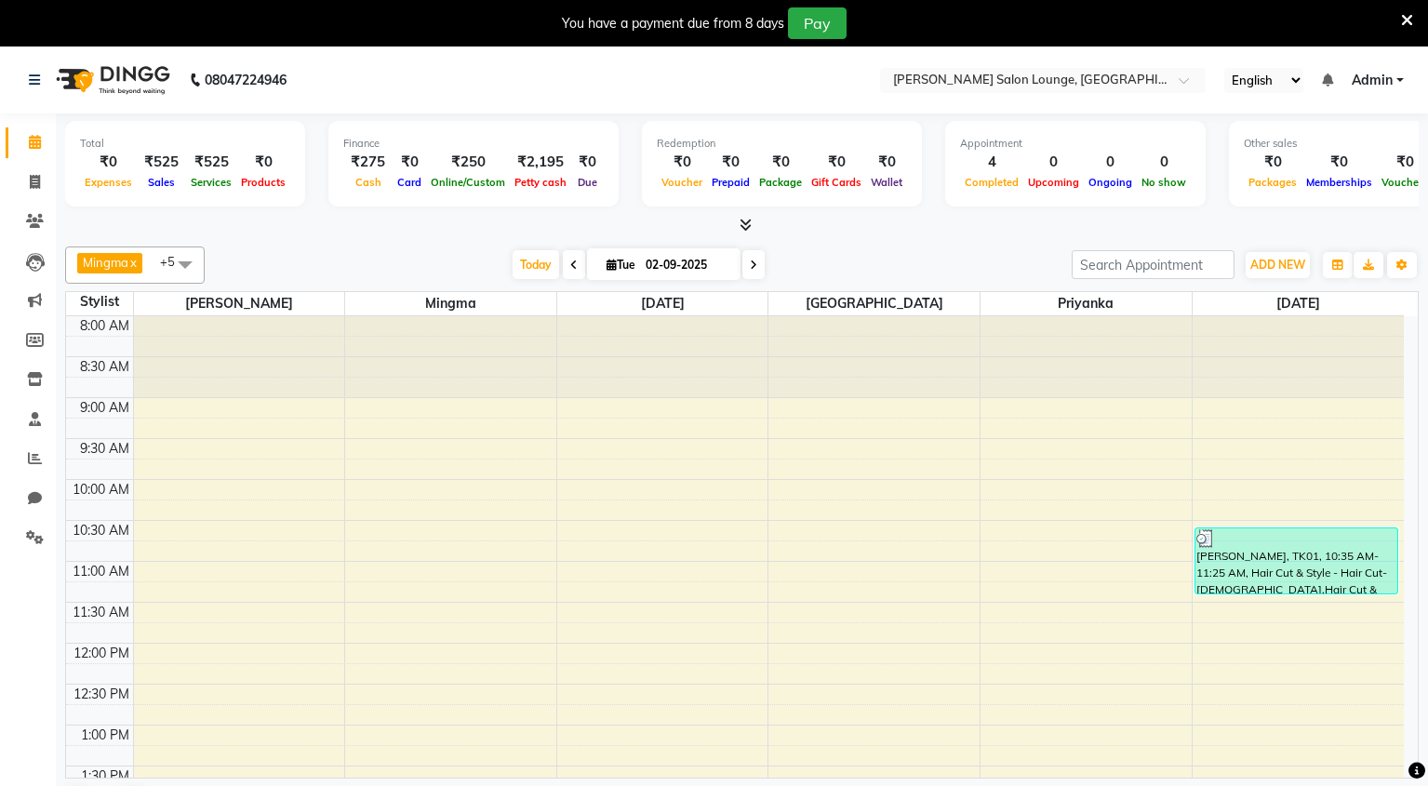
click at [191, 264] on span at bounding box center [185, 264] width 37 height 35
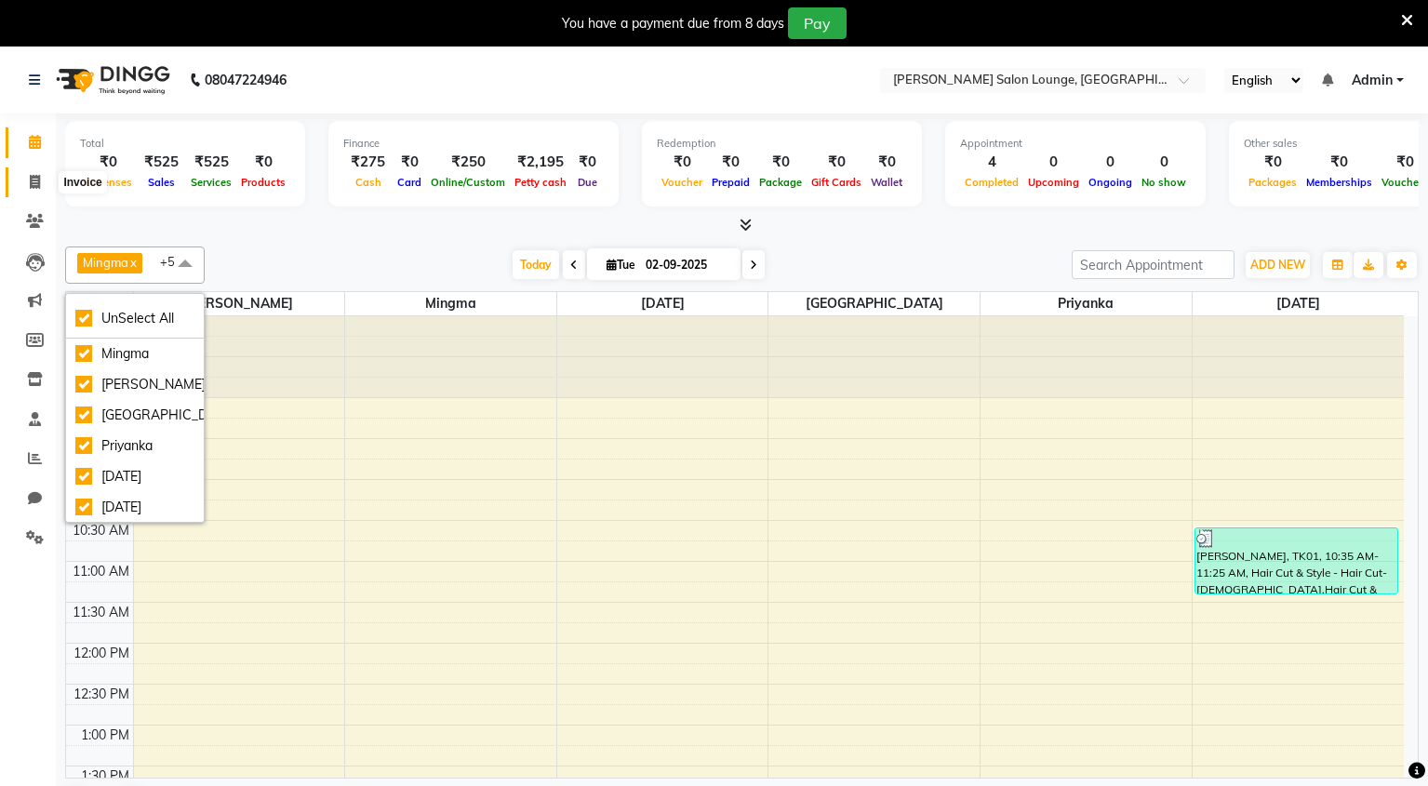
click at [34, 187] on icon at bounding box center [35, 182] width 10 height 14
select select "service"
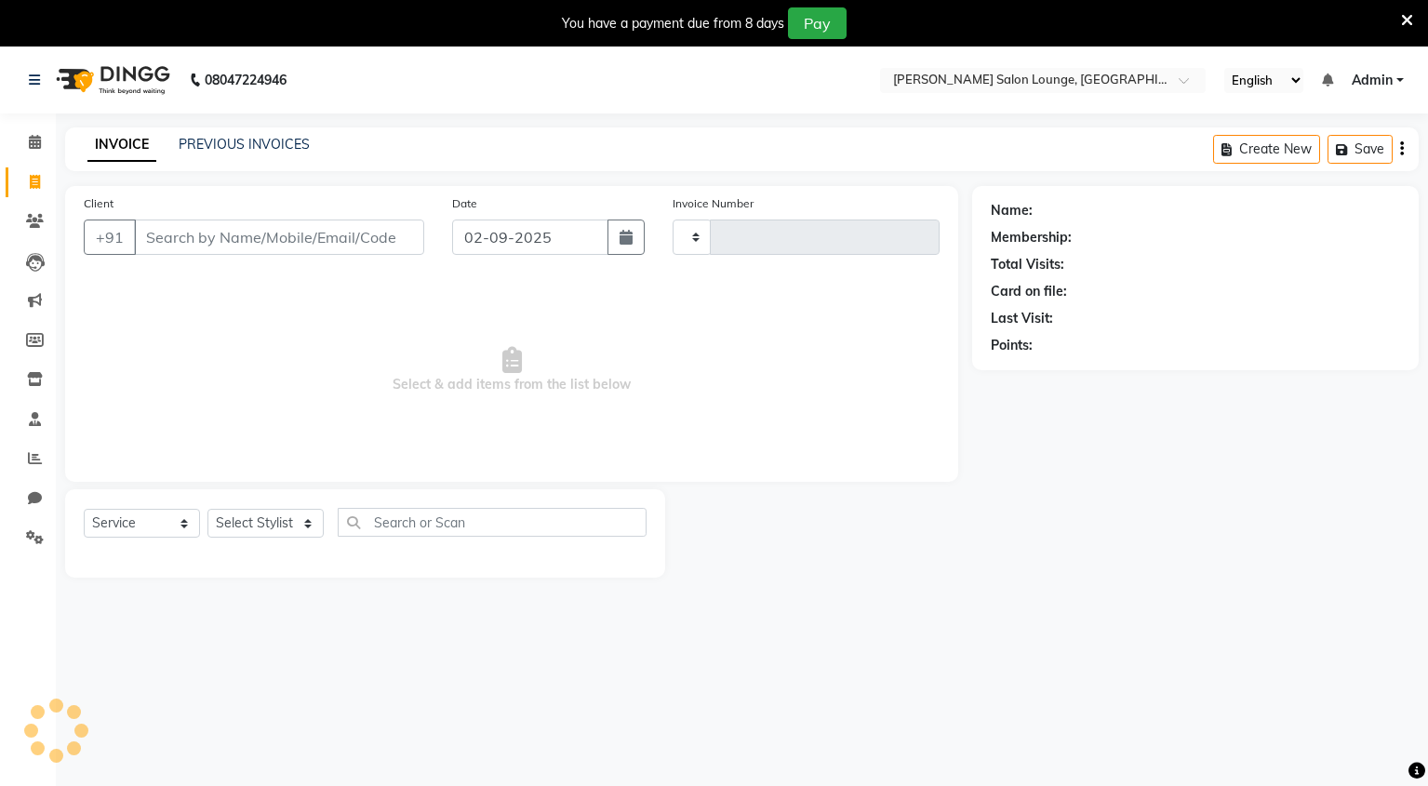
type input "0110"
select select "8909"
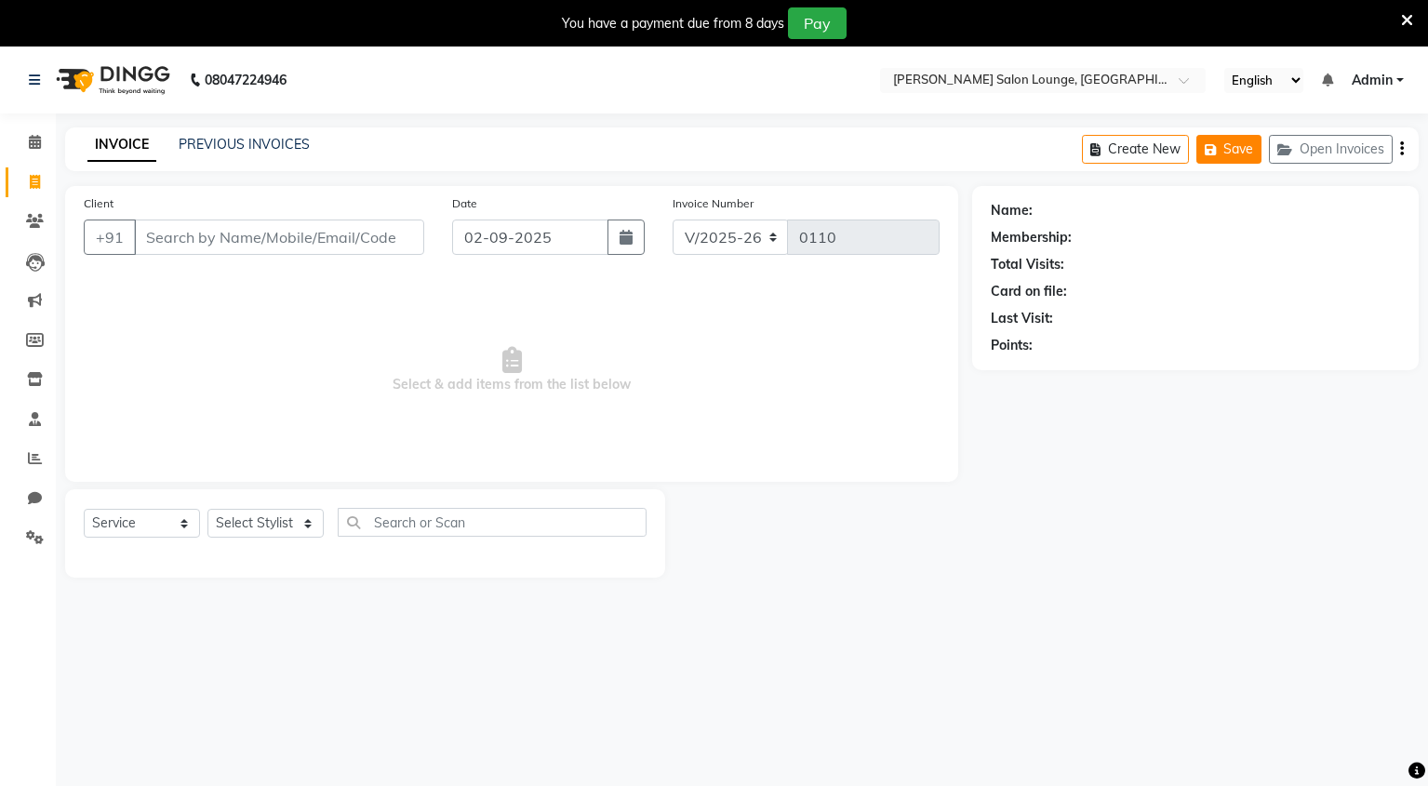
click at [1223, 153] on button "Save" at bounding box center [1228, 149] width 65 height 29
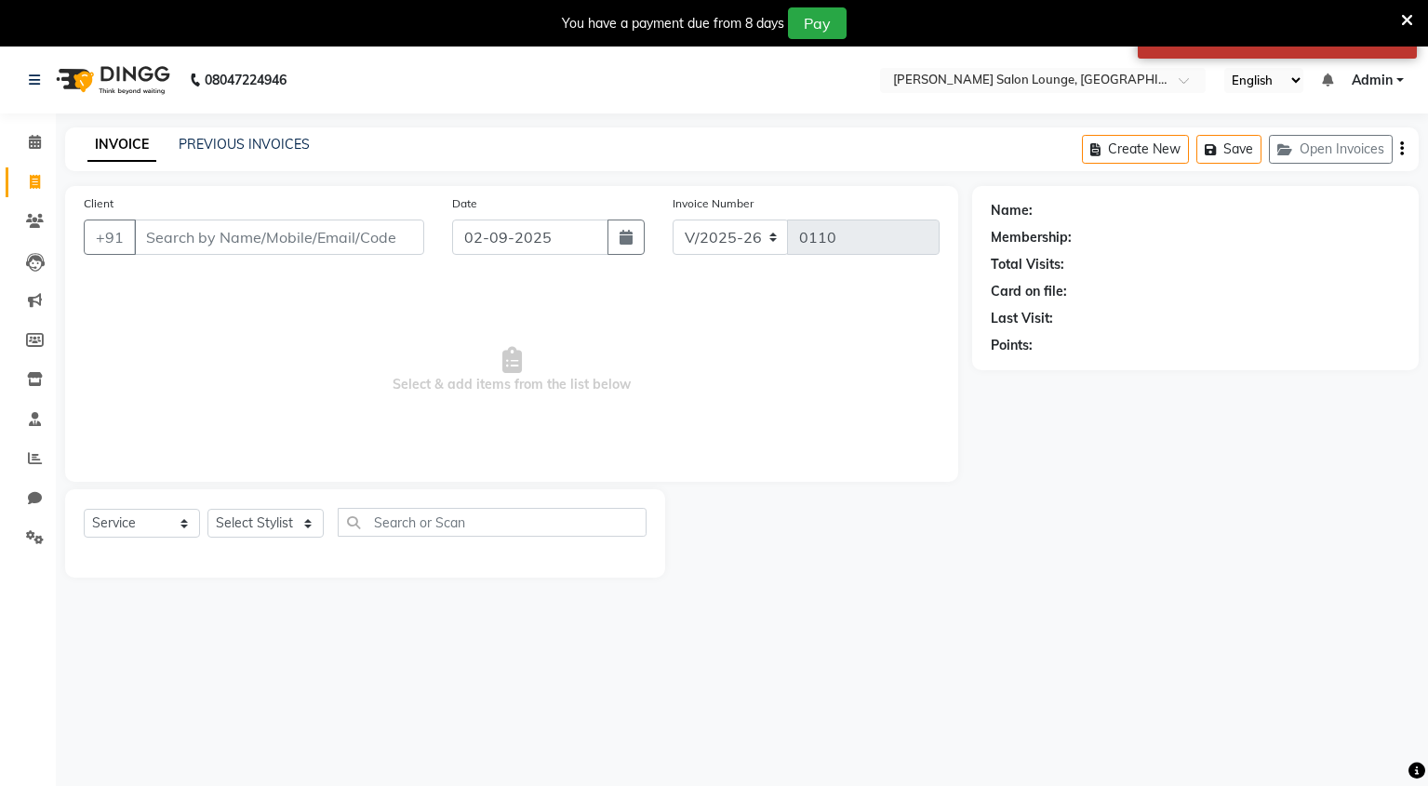
click at [1353, 164] on div "Create New Save Open Invoices" at bounding box center [1250, 149] width 337 height 44
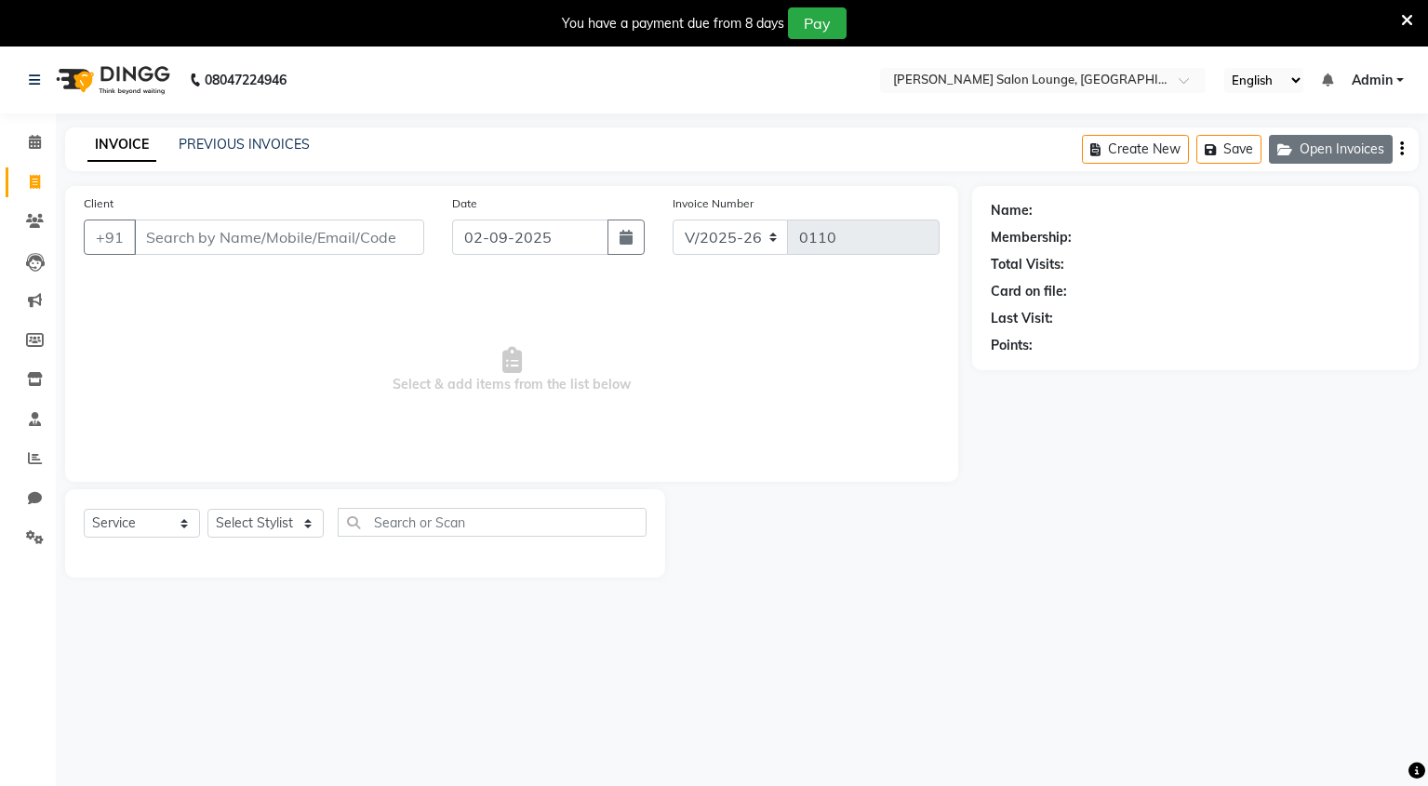
click at [1349, 156] on button "Open Invoices" at bounding box center [1331, 149] width 124 height 29
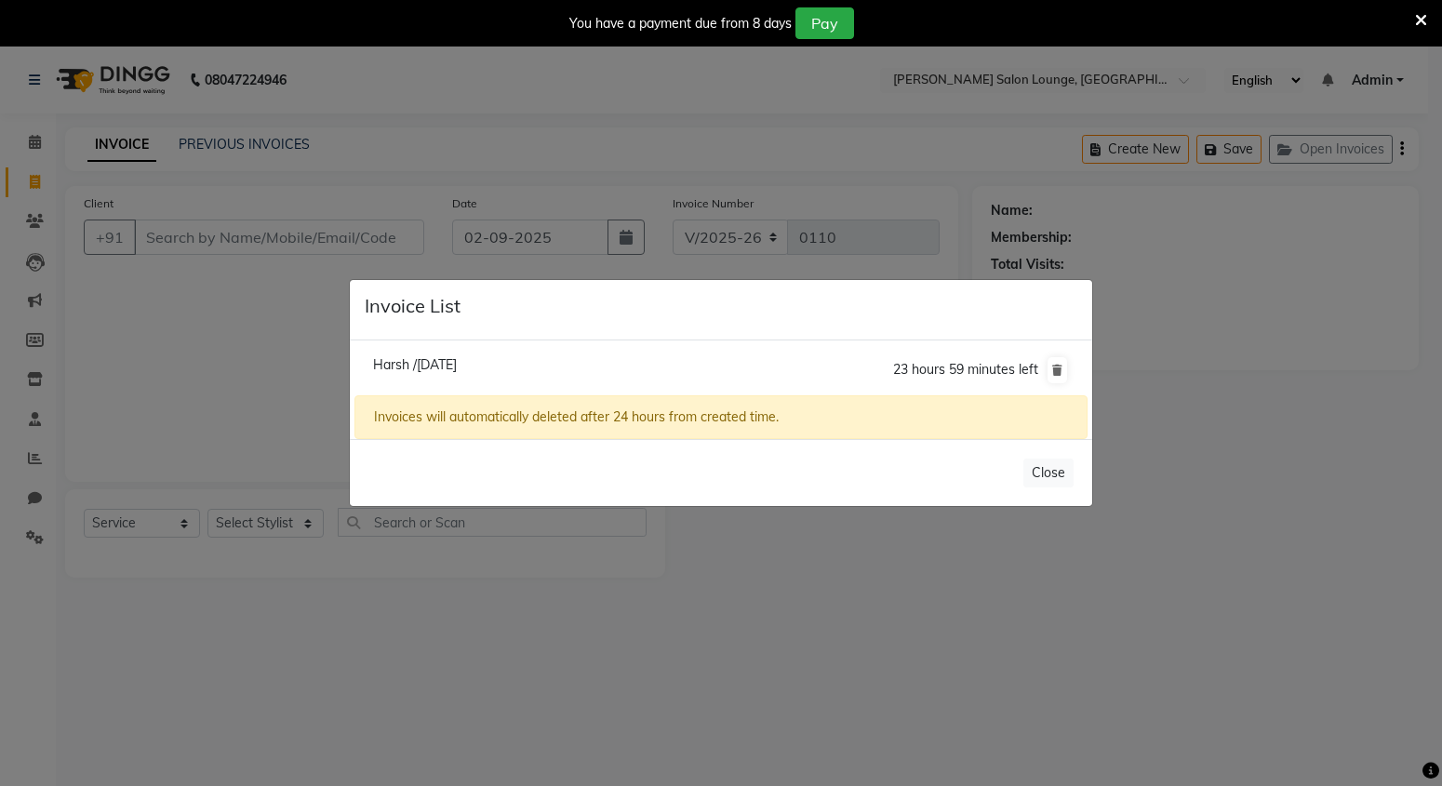
drag, startPoint x: 456, startPoint y: 467, endPoint x: 455, endPoint y: 451, distance: 15.8
click at [454, 452] on div "Close" at bounding box center [721, 472] width 742 height 67
click at [402, 368] on span "Harsh /[DATE]" at bounding box center [415, 364] width 84 height 17
type input "9653666862"
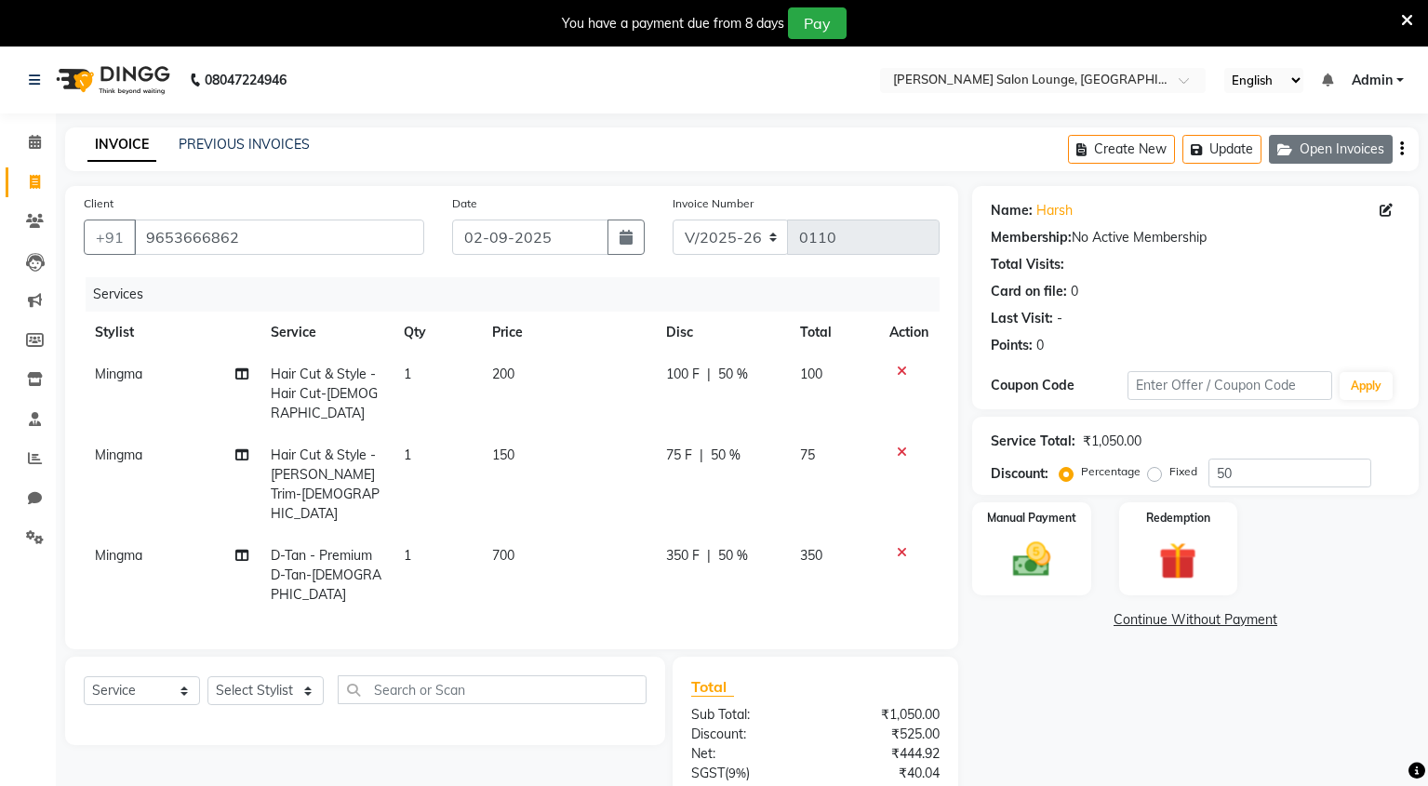
click at [1311, 141] on button "Open Invoices" at bounding box center [1331, 149] width 124 height 29
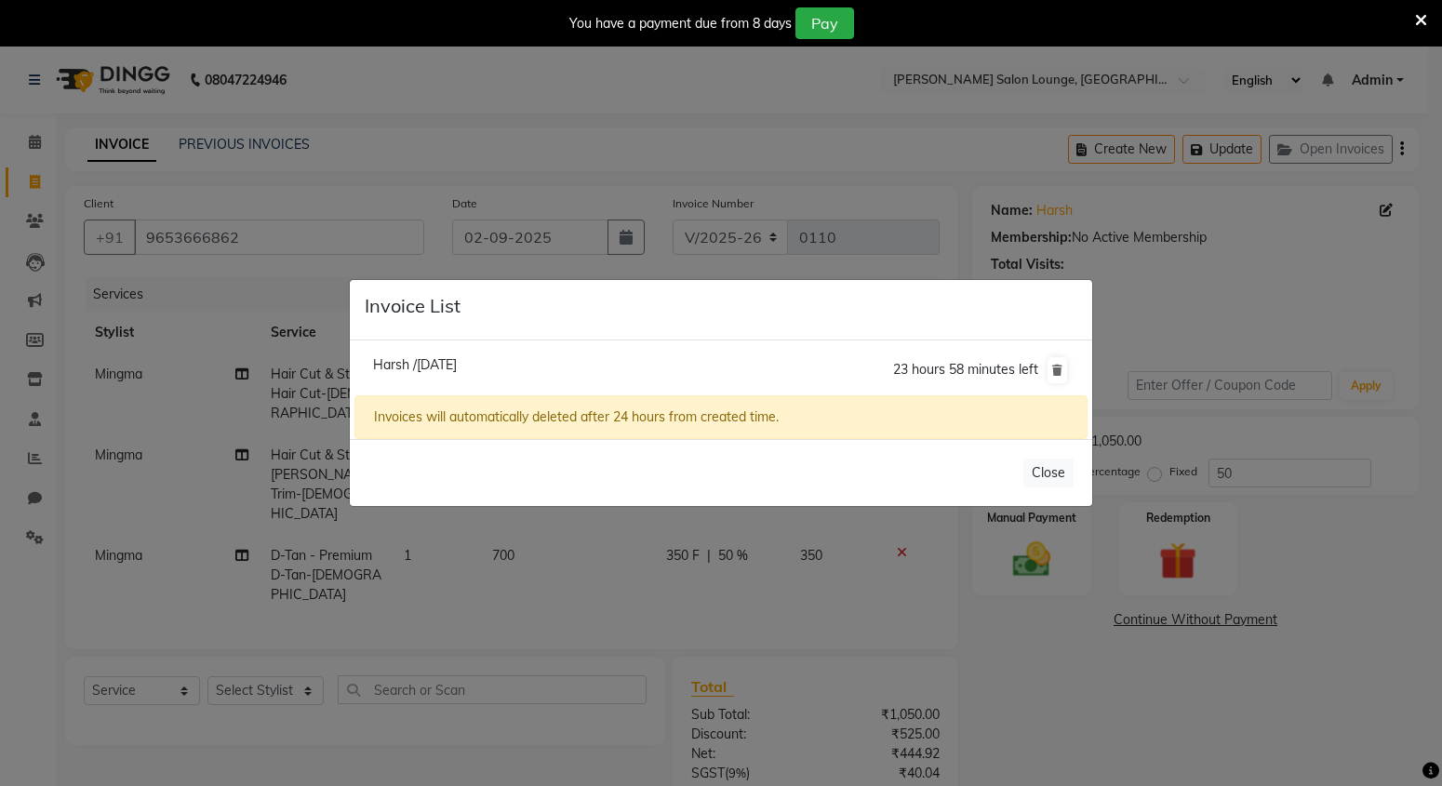
click at [1179, 233] on ngb-modal-window "Invoice List Harsh /[DATE] 23 hours 58 minutes left Invoices will automatically…" at bounding box center [721, 393] width 1442 height 786
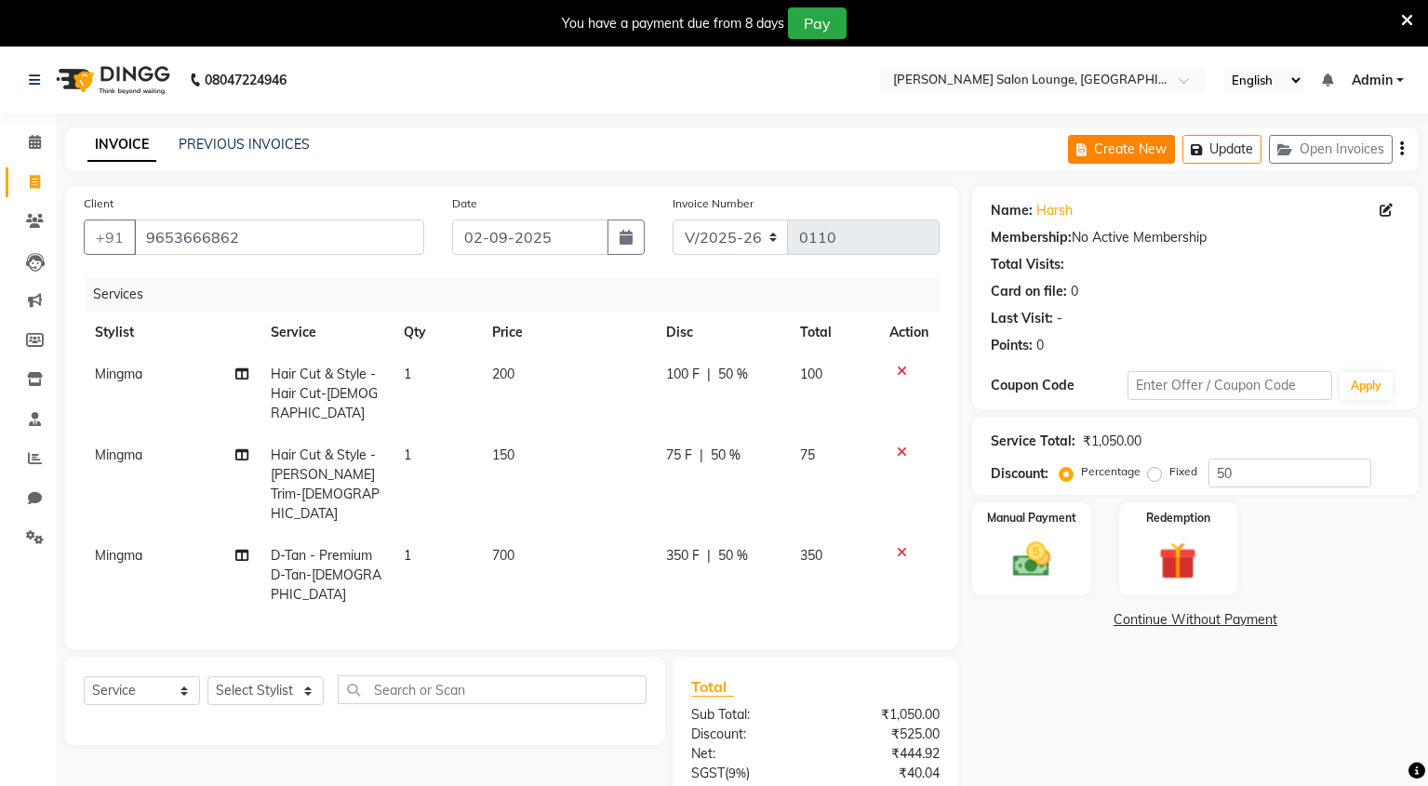
click at [1119, 154] on button "Create New" at bounding box center [1121, 149] width 107 height 29
select select "service"
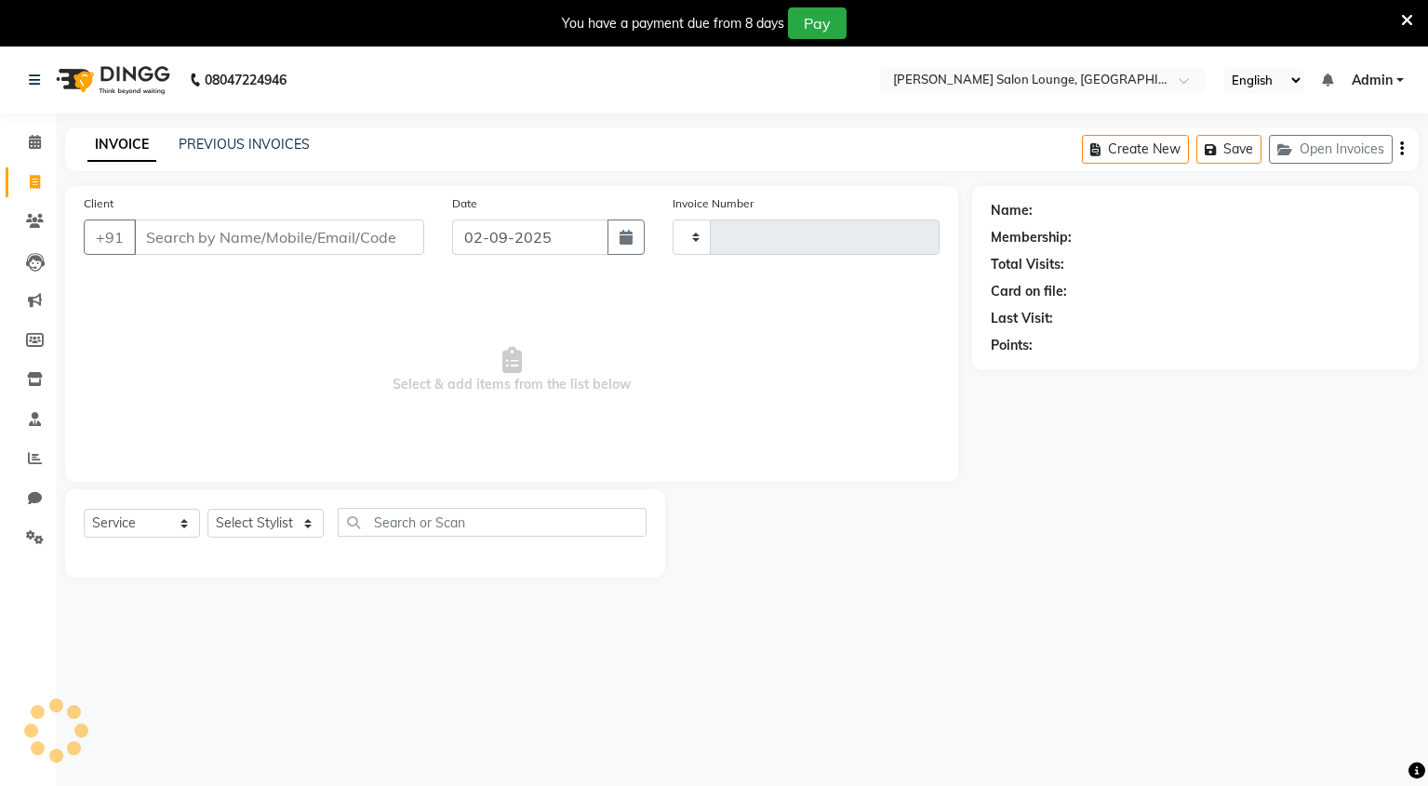
type input "0110"
select select "8909"
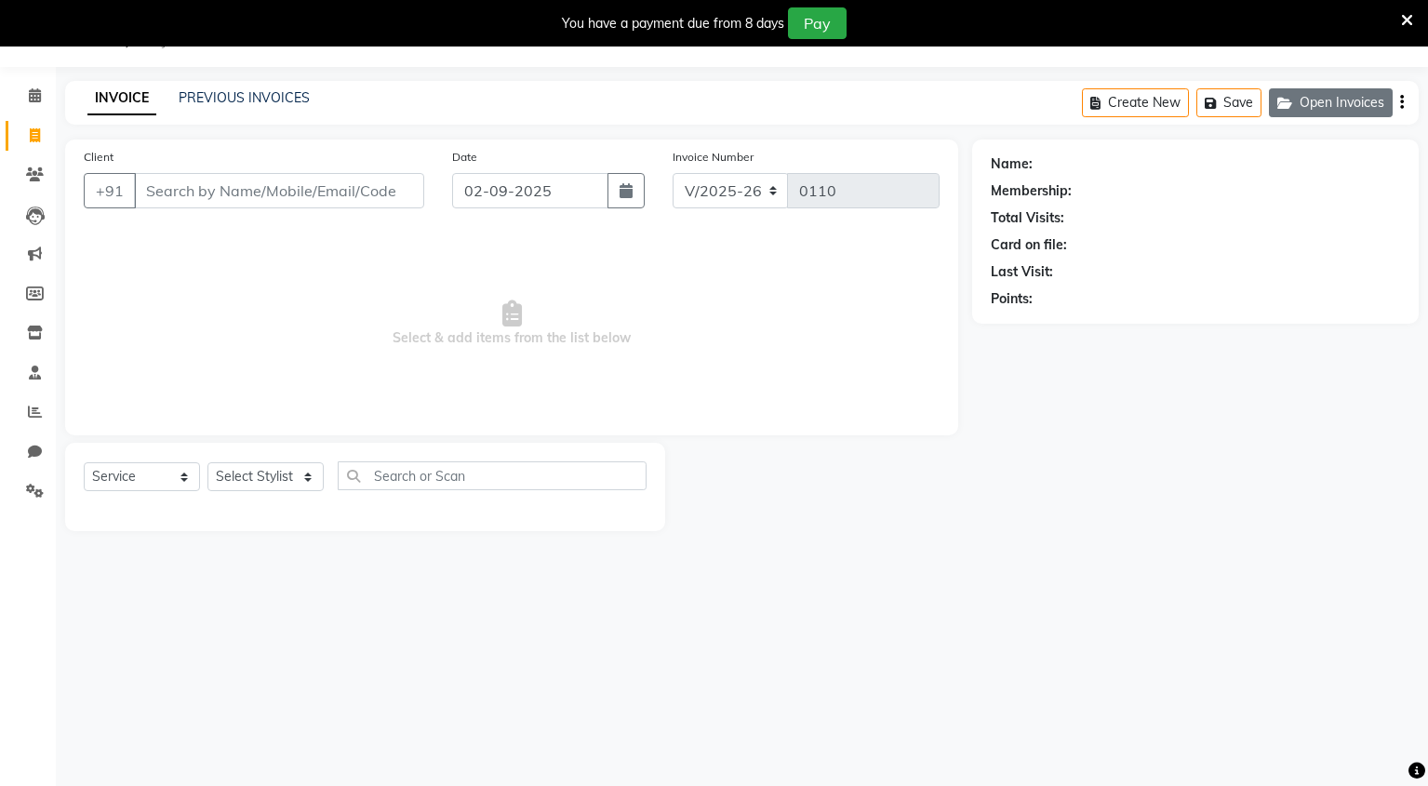
click at [1355, 97] on button "Open Invoices" at bounding box center [1331, 102] width 124 height 29
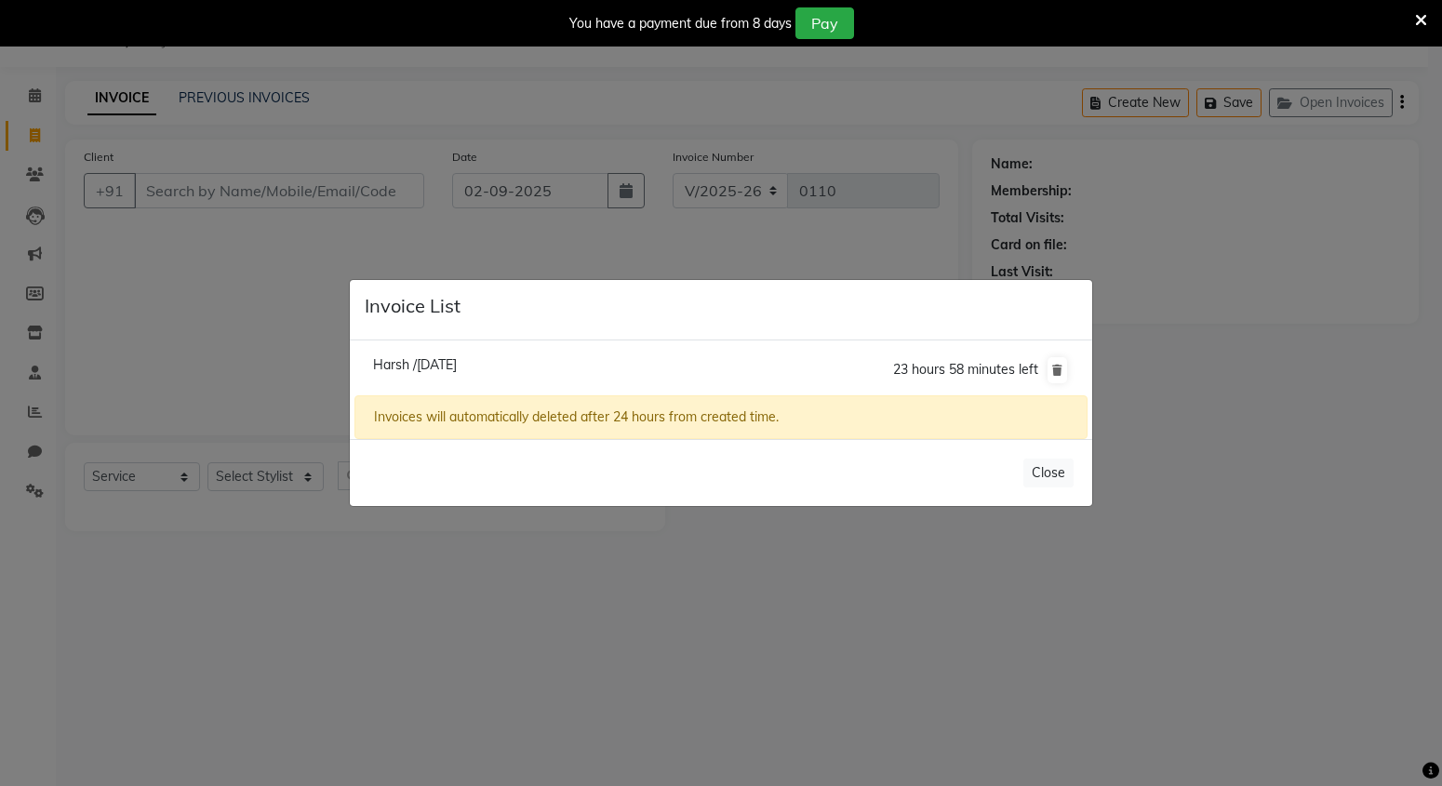
click at [1344, 118] on ngb-modal-window "Invoice List Harsh /[DATE] 23 hours 58 minutes left Invoices will automatically…" at bounding box center [721, 393] width 1442 height 786
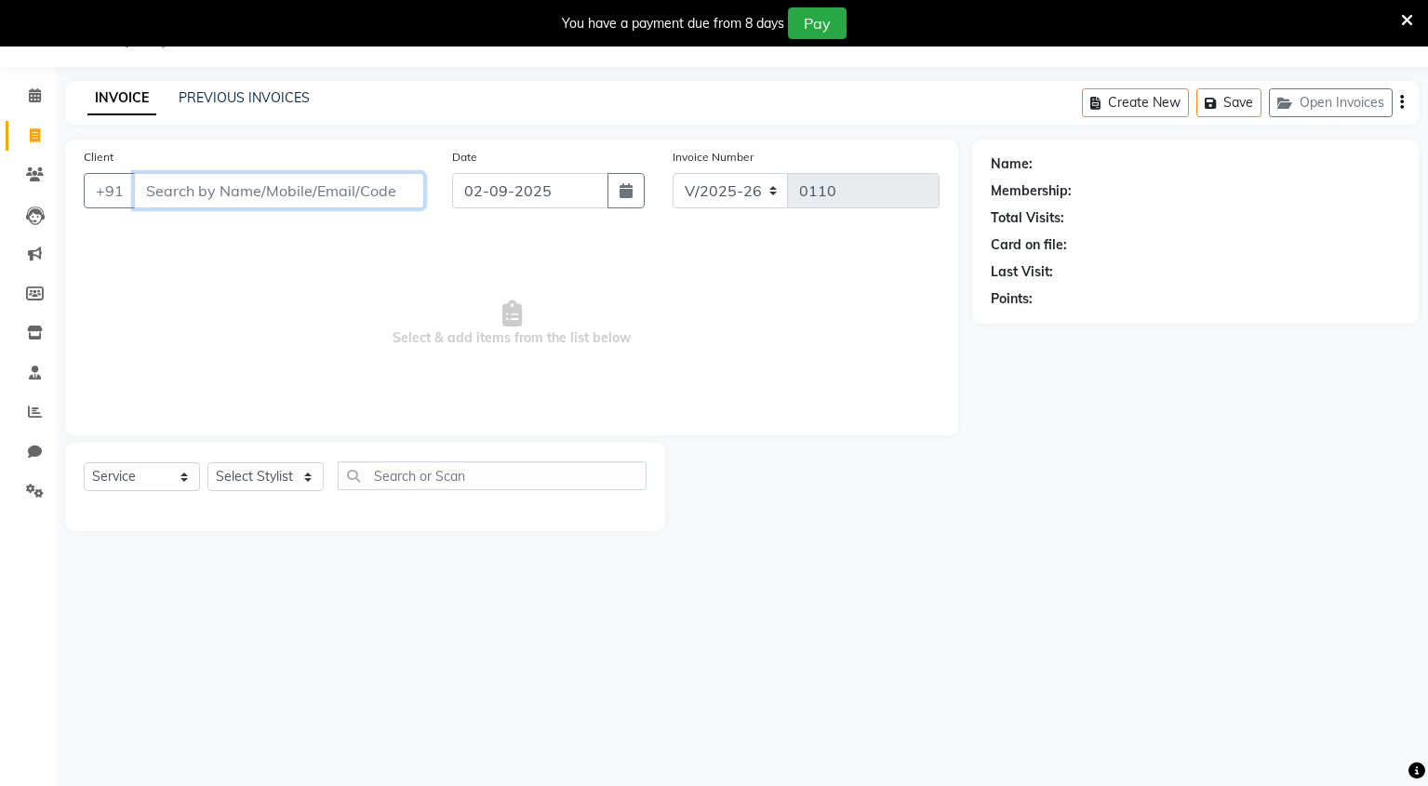
click at [340, 193] on input "Client" at bounding box center [279, 190] width 290 height 35
click at [1301, 91] on button "Open Invoices" at bounding box center [1331, 102] width 124 height 29
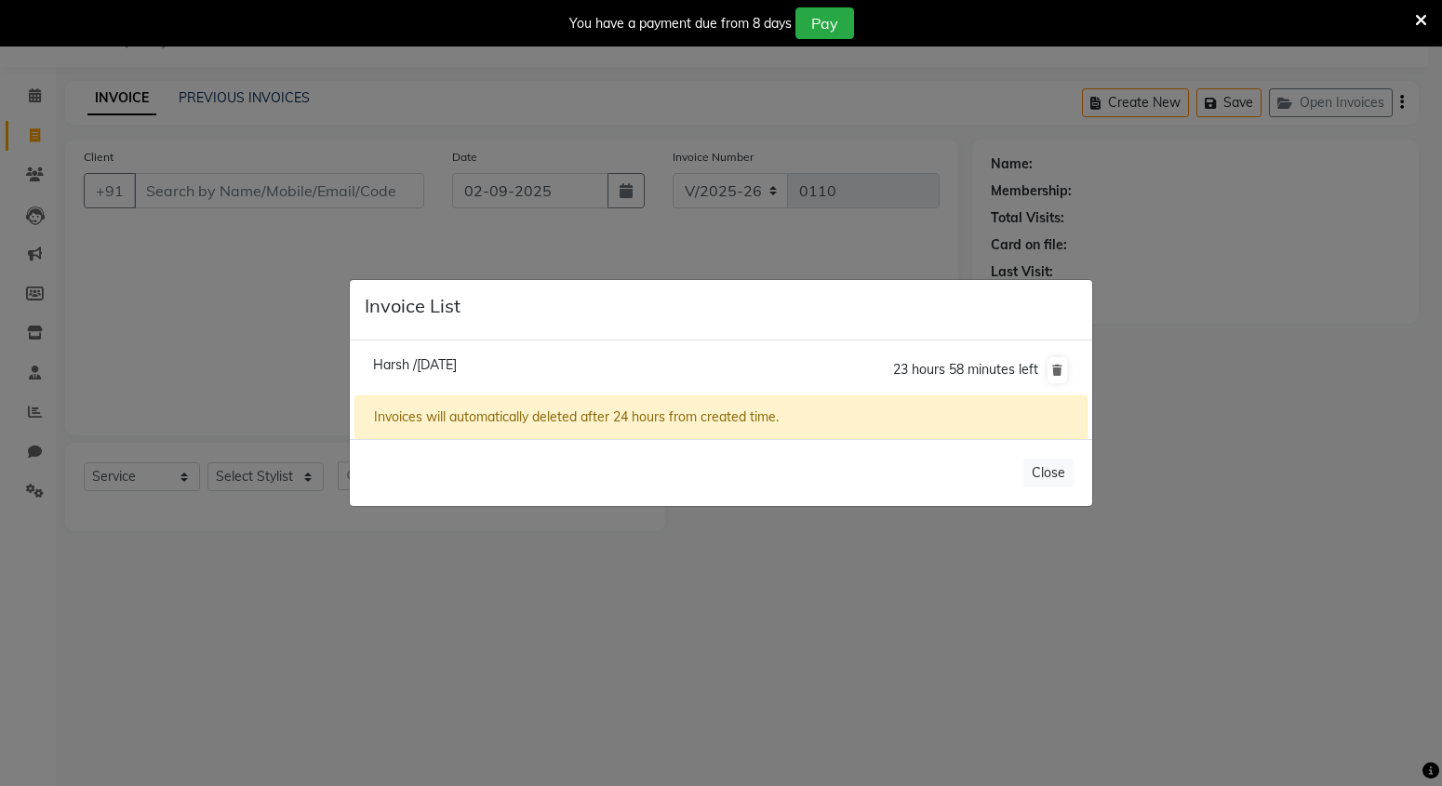
click at [446, 363] on span "Harsh /[DATE]" at bounding box center [415, 364] width 84 height 17
type input "9653666862"
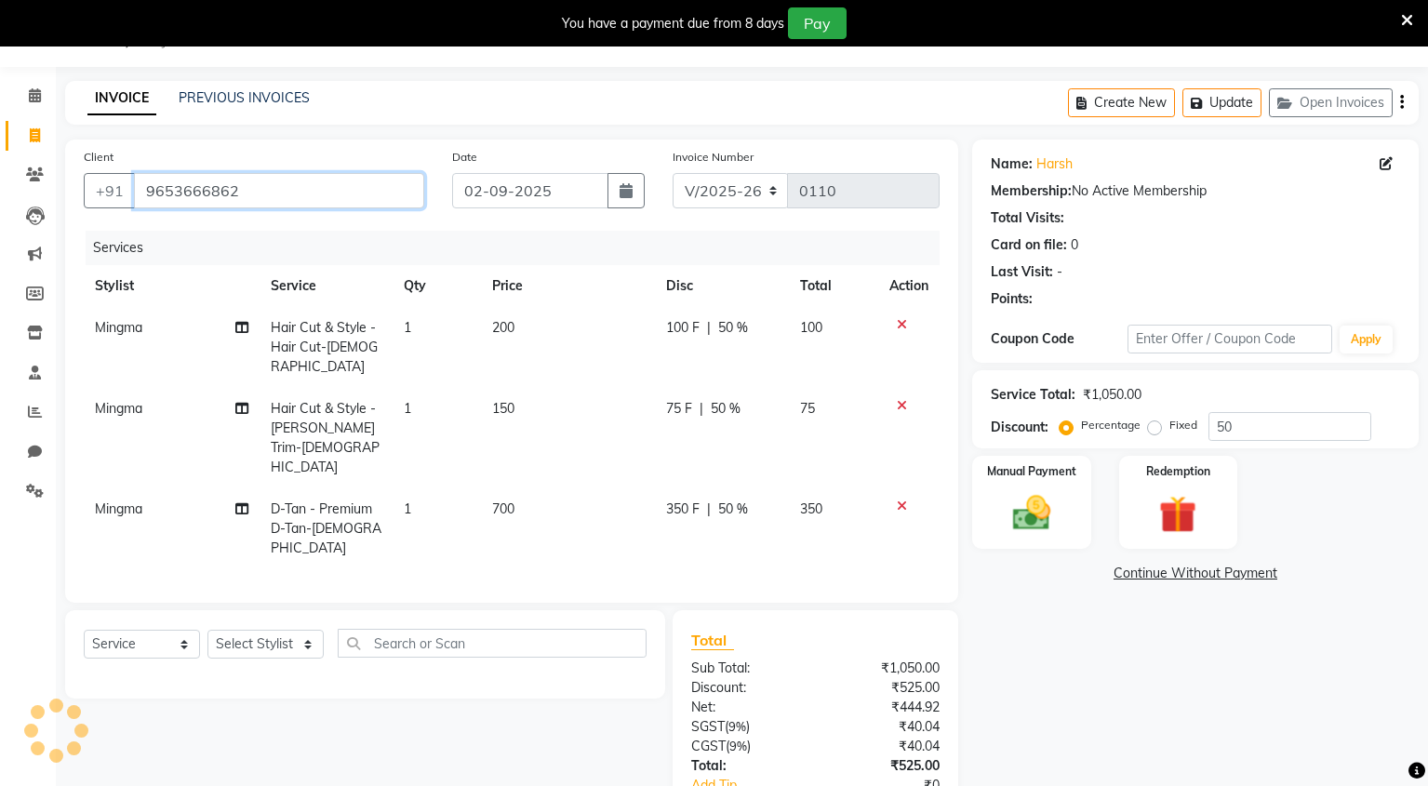
click at [199, 194] on input "9653666862" at bounding box center [279, 190] width 290 height 35
click at [199, 193] on input "9653666862" at bounding box center [279, 190] width 290 height 35
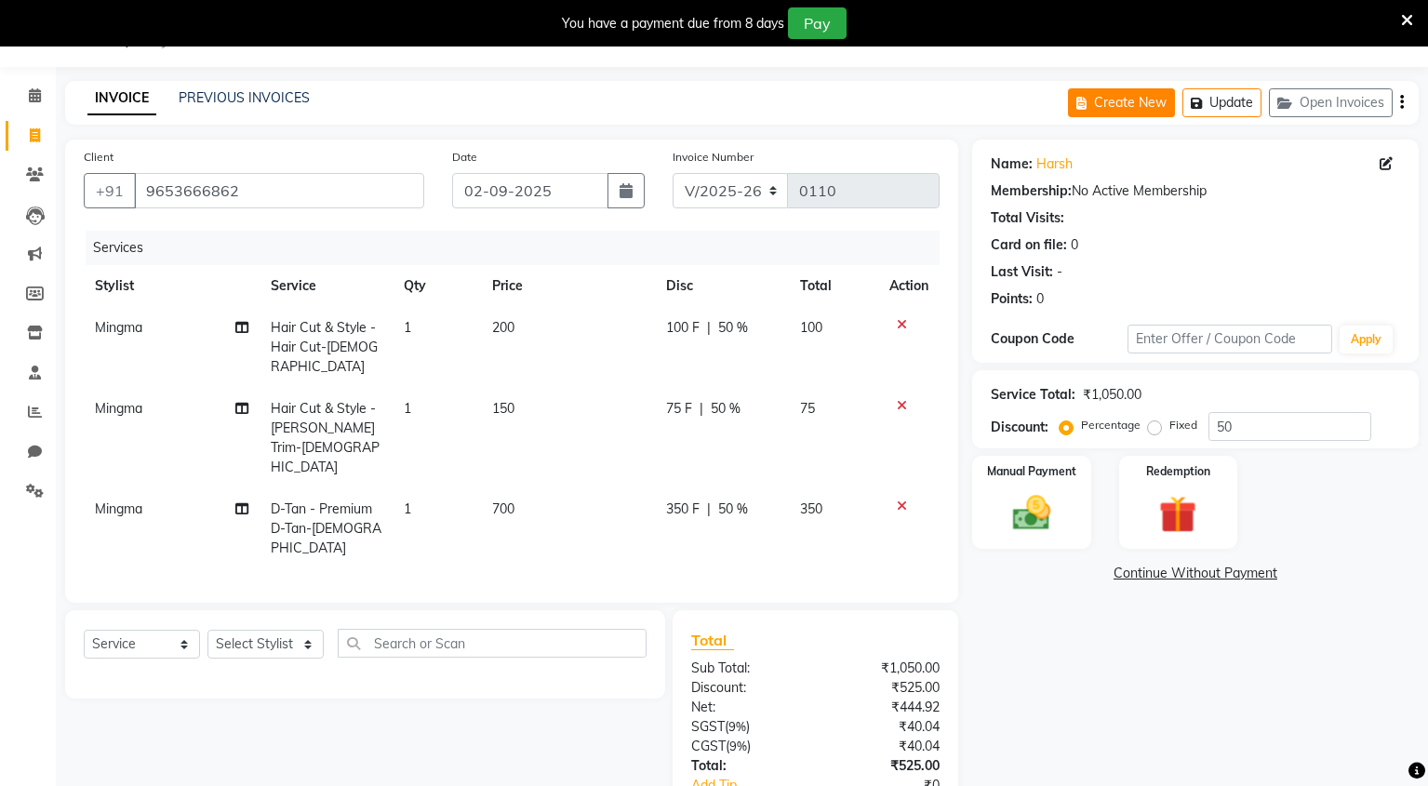
click at [1139, 108] on button "Create New" at bounding box center [1121, 102] width 107 height 29
select select "service"
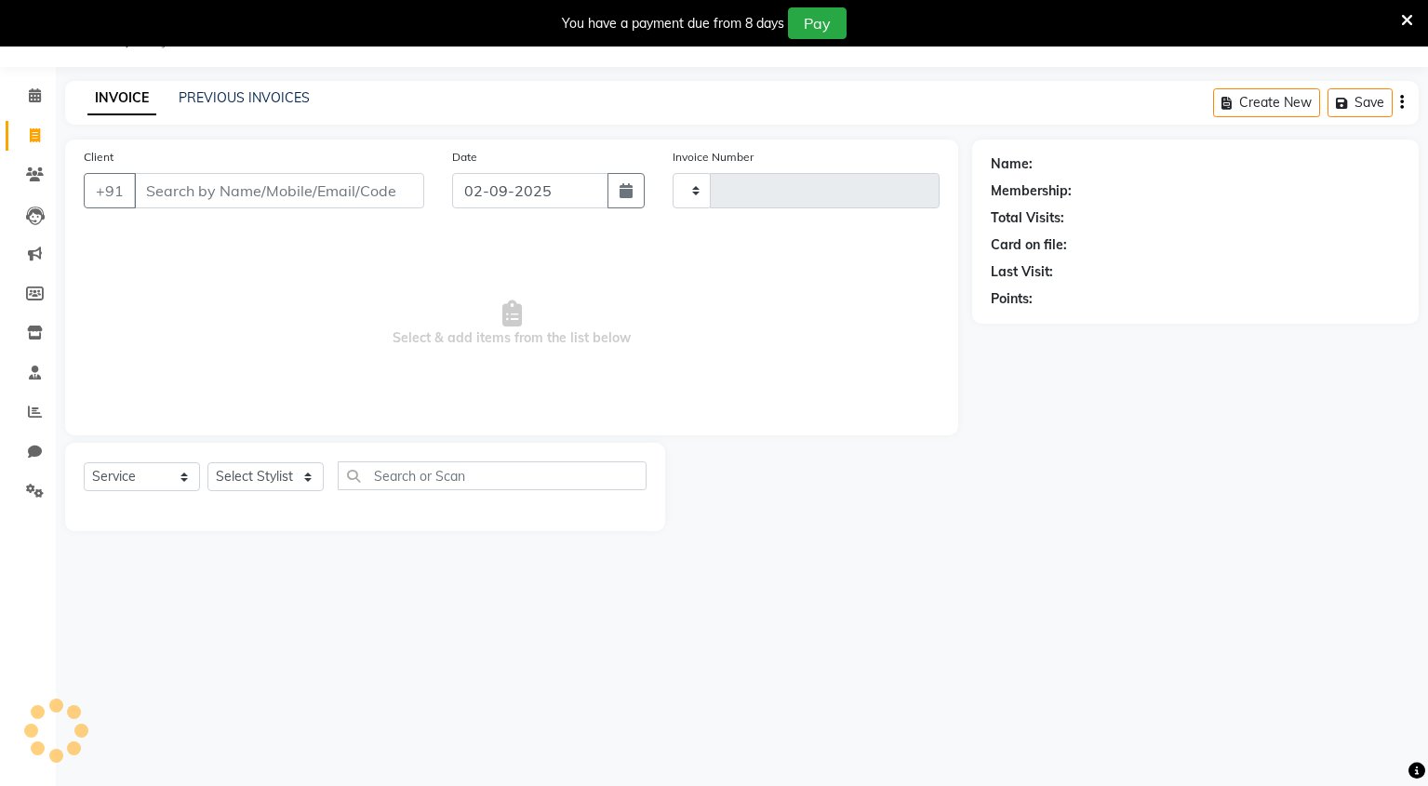
type input "0110"
select select "8909"
click at [239, 182] on input "Client" at bounding box center [279, 190] width 290 height 35
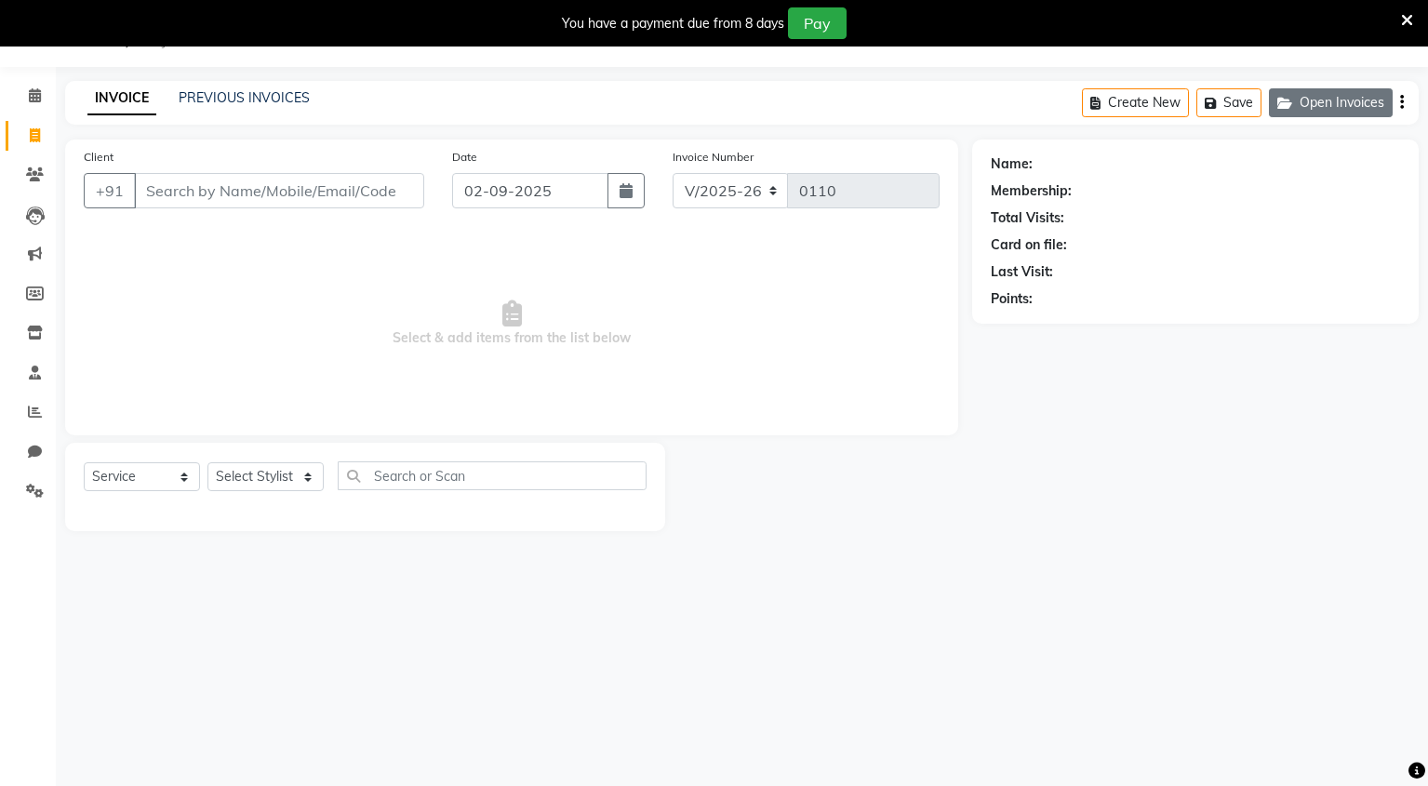
click at [1295, 114] on button "Open Invoices" at bounding box center [1331, 102] width 124 height 29
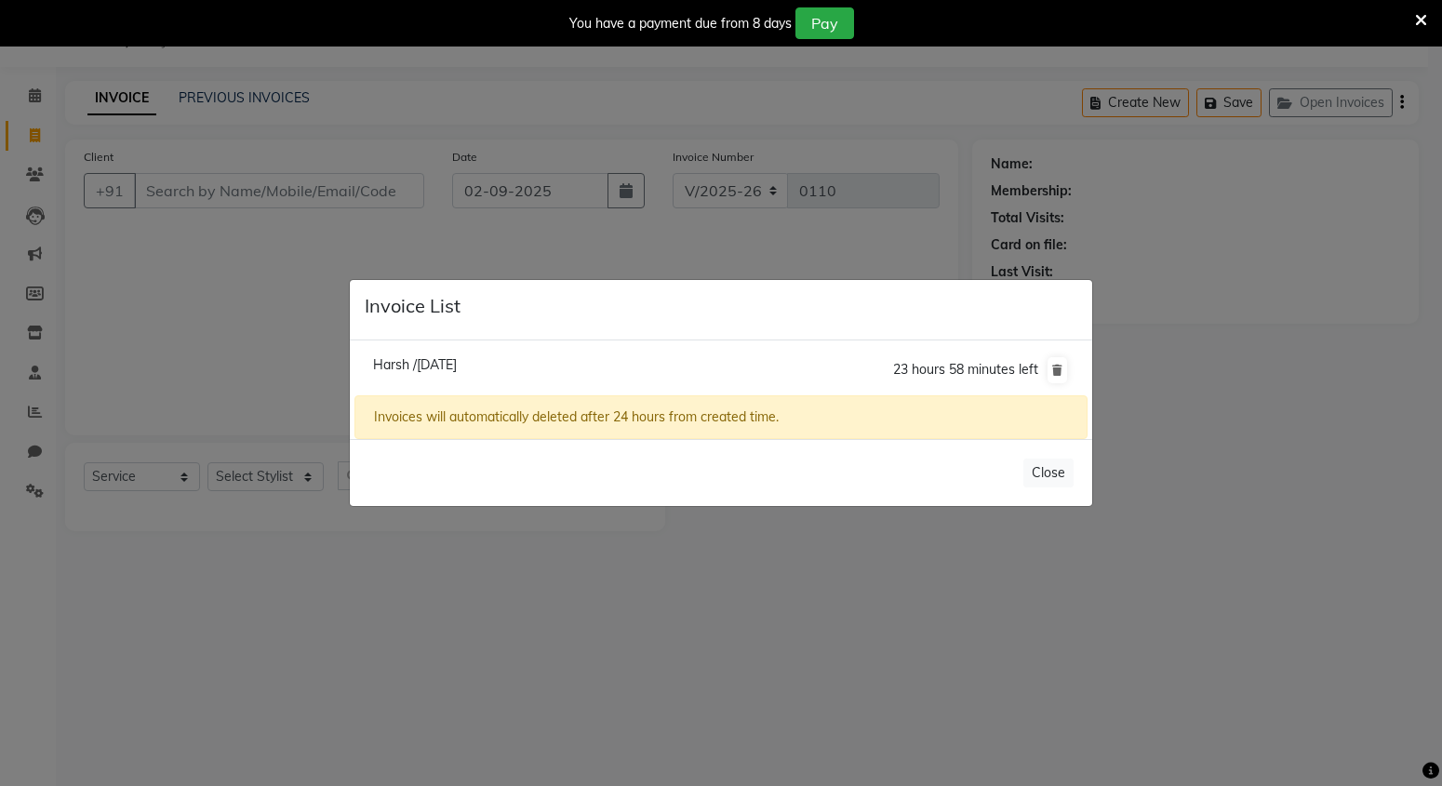
click at [449, 362] on span "Harsh /[DATE]" at bounding box center [415, 364] width 84 height 17
type input "9653666862"
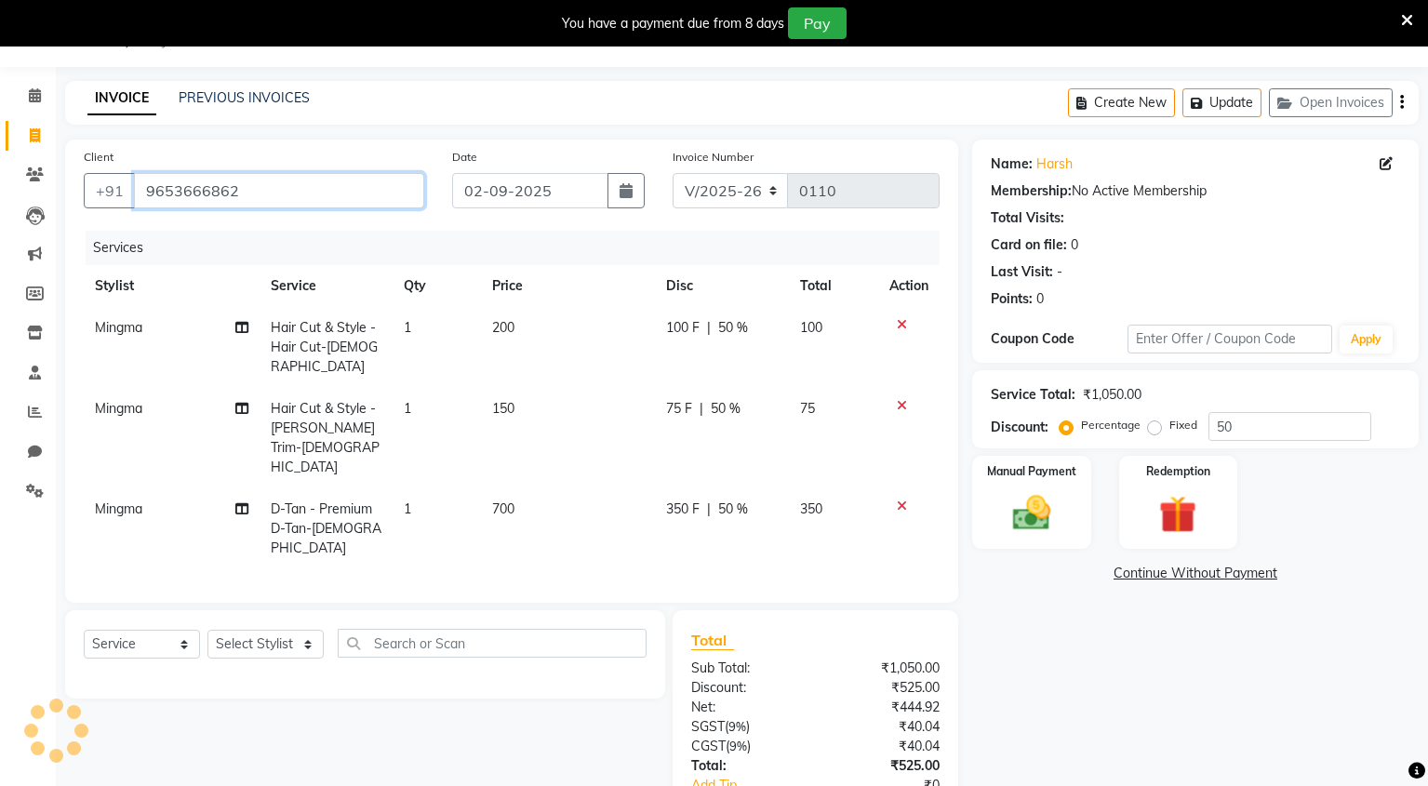
click at [188, 196] on input "9653666862" at bounding box center [279, 190] width 290 height 35
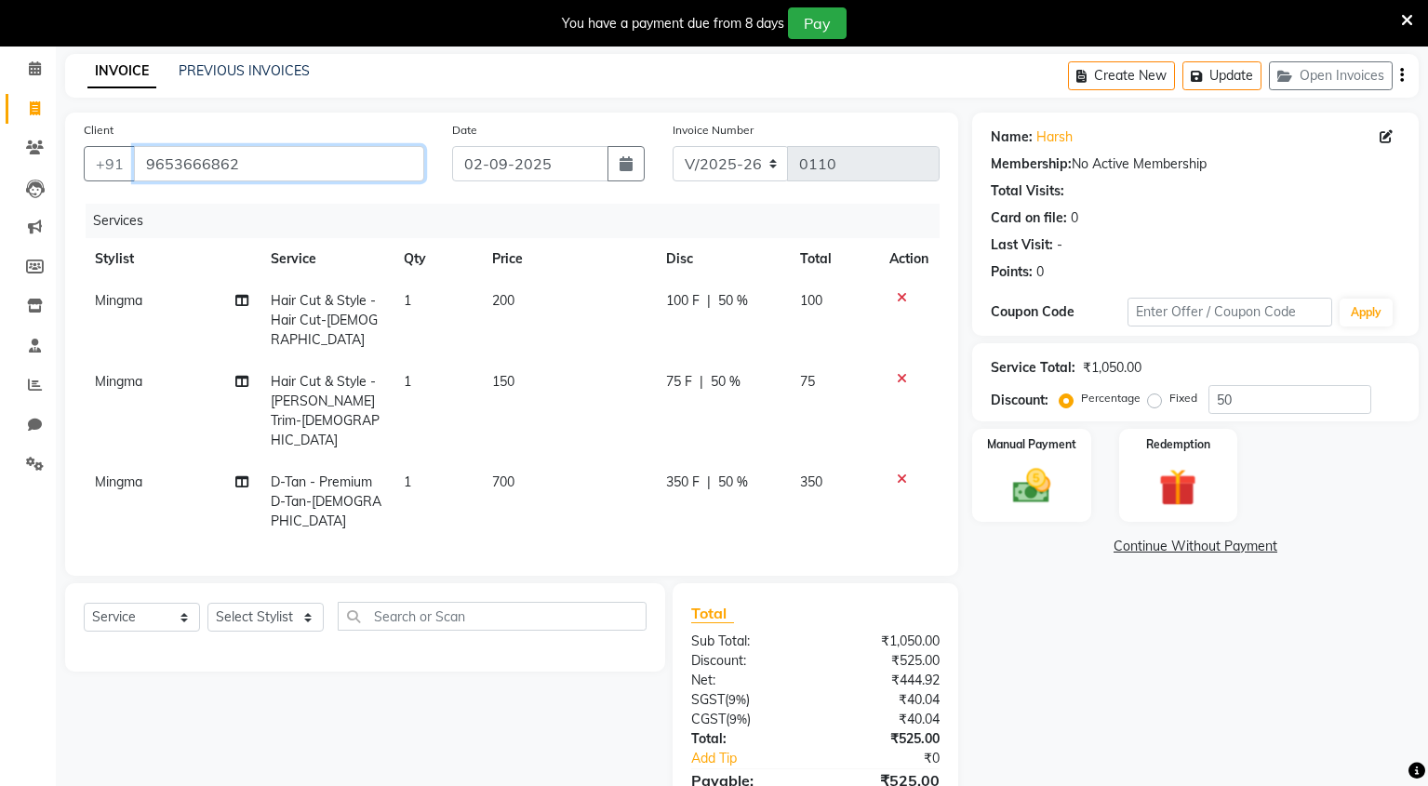
scroll to position [108, 0]
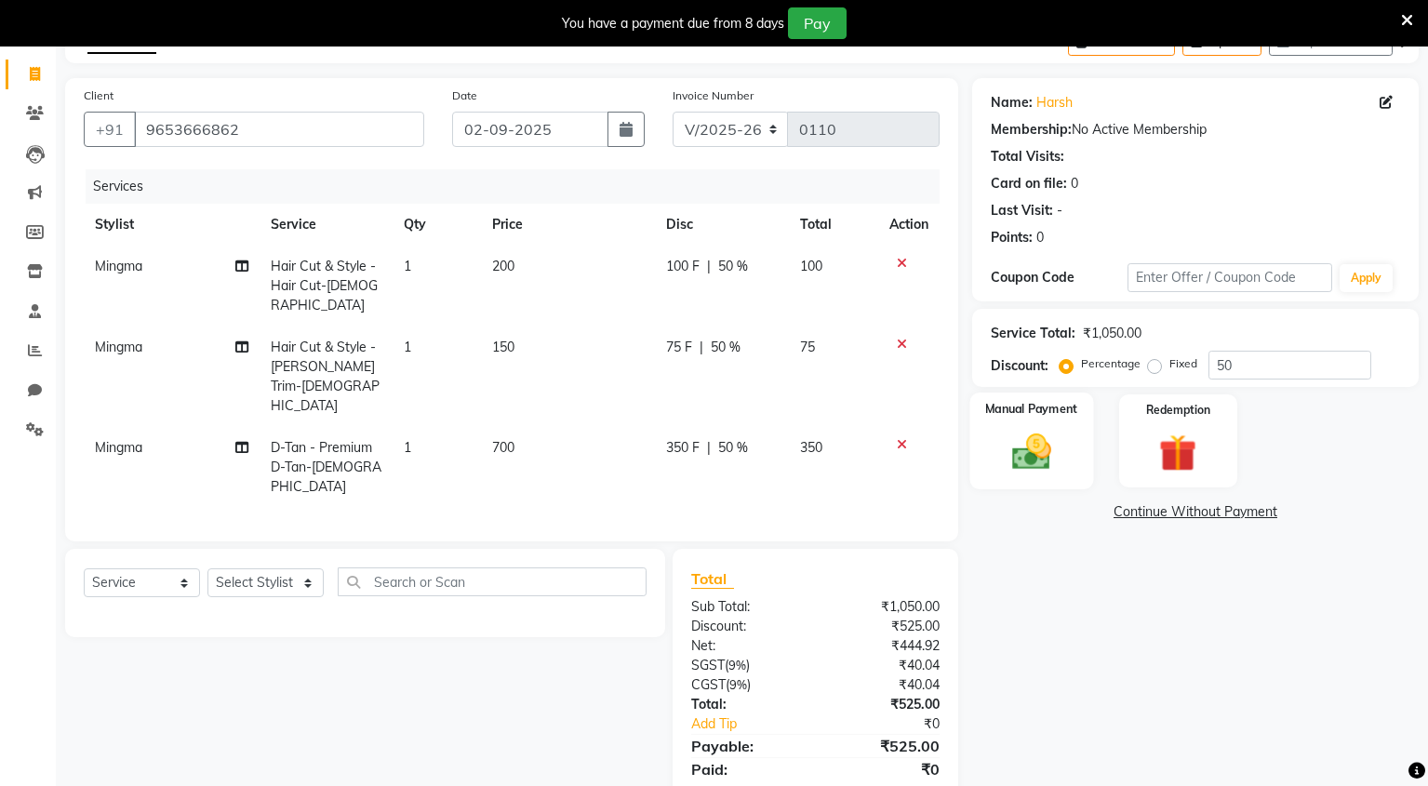
click at [1009, 436] on img at bounding box center [1031, 452] width 63 height 45
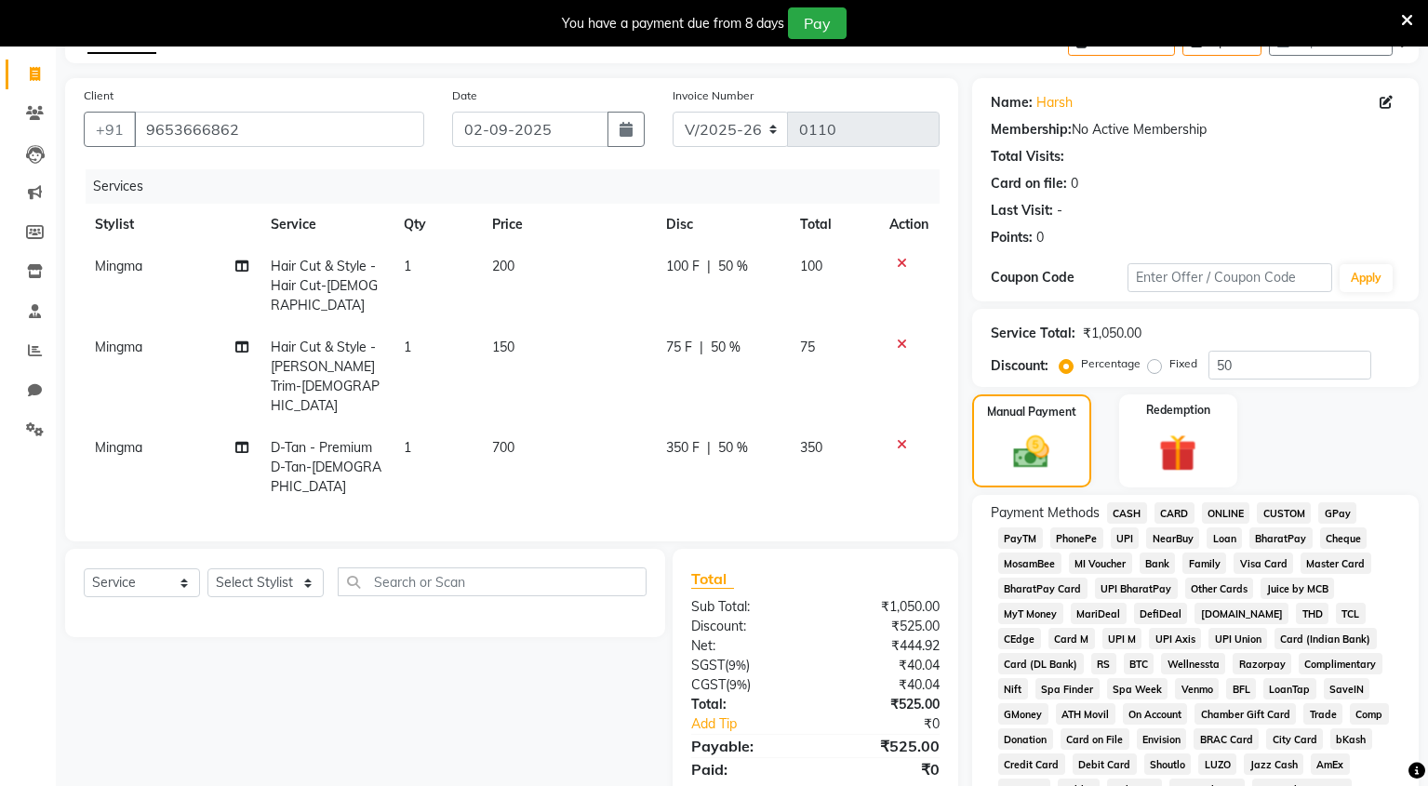
click at [1136, 538] on span "UPI" at bounding box center [1125, 537] width 29 height 21
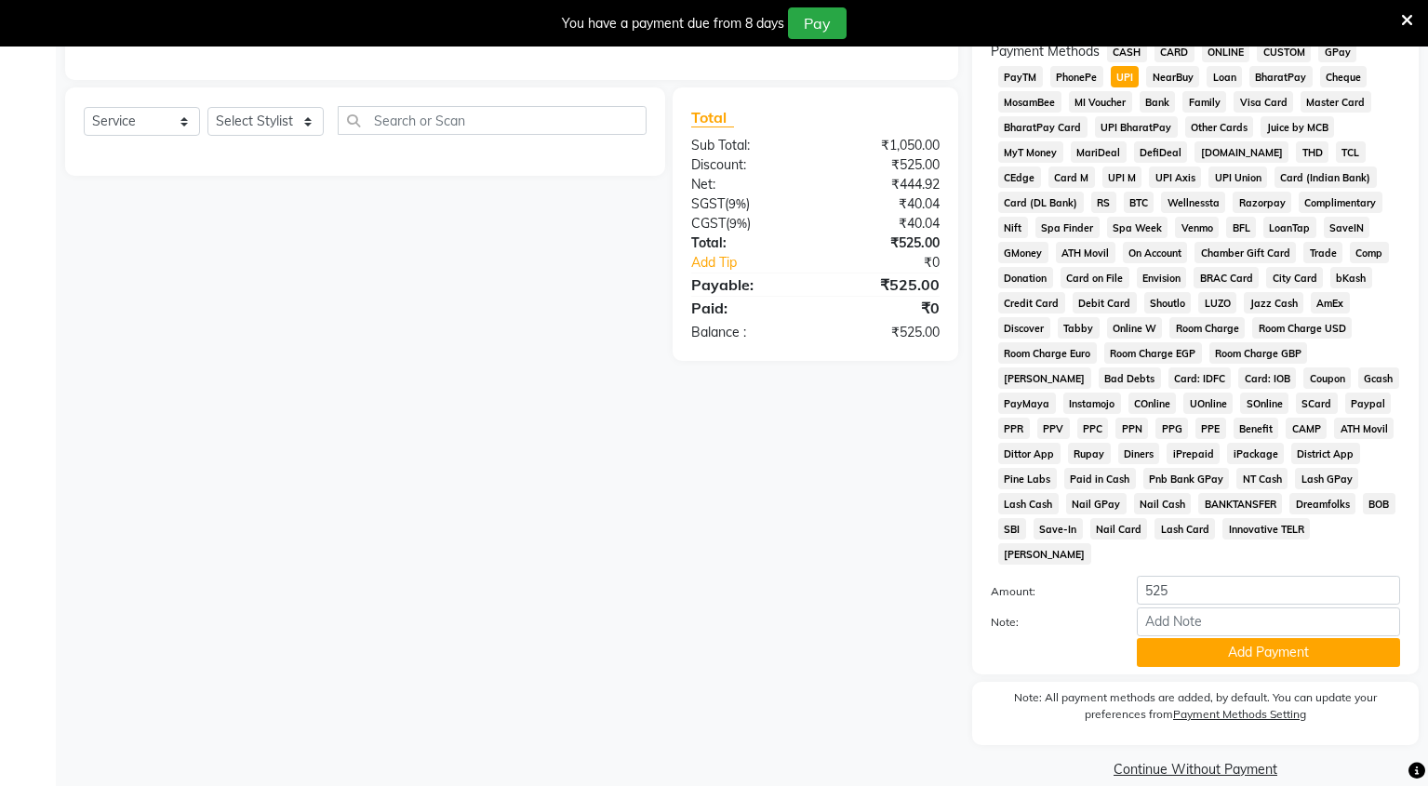
scroll to position [0, 0]
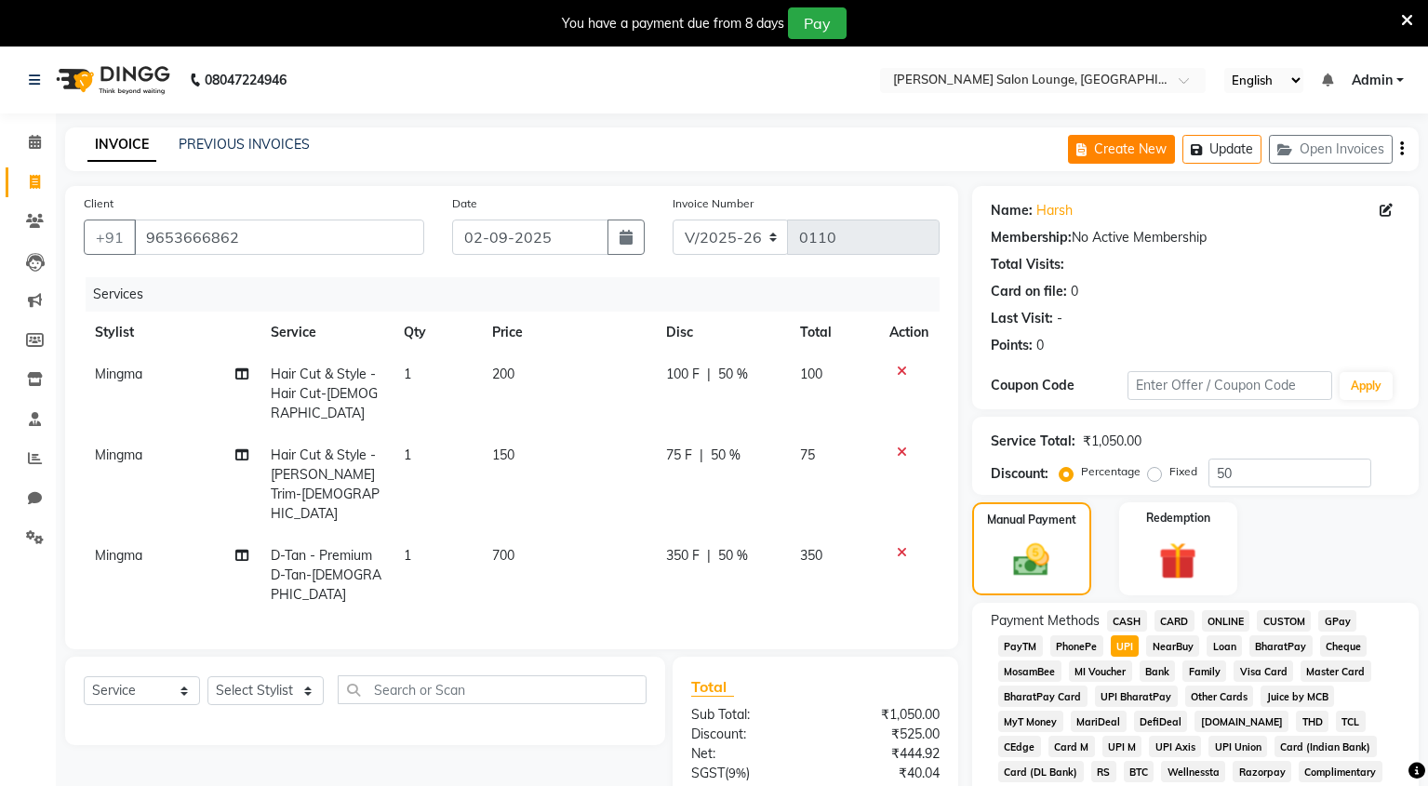
click at [1126, 148] on button "Create New" at bounding box center [1121, 149] width 107 height 29
select select "service"
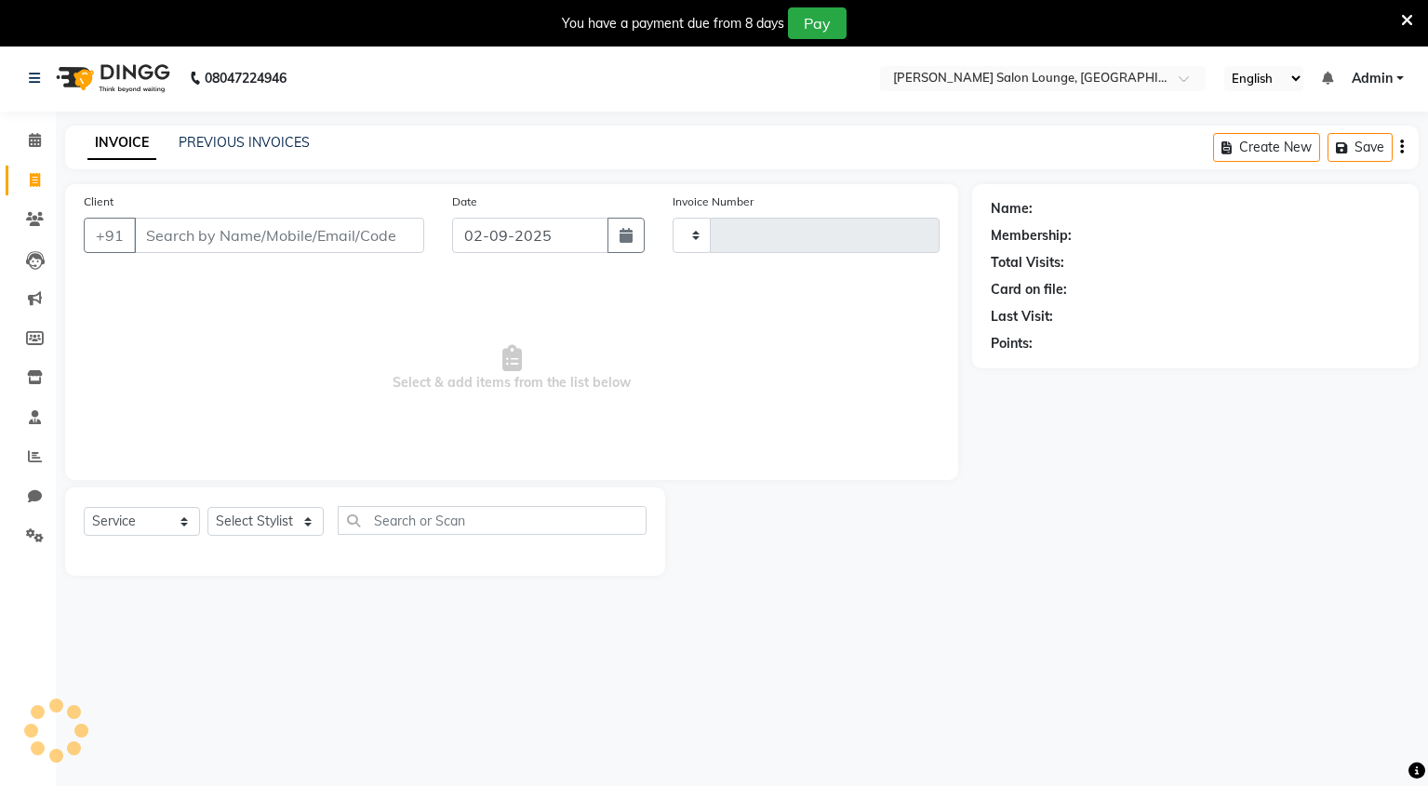
type input "0110"
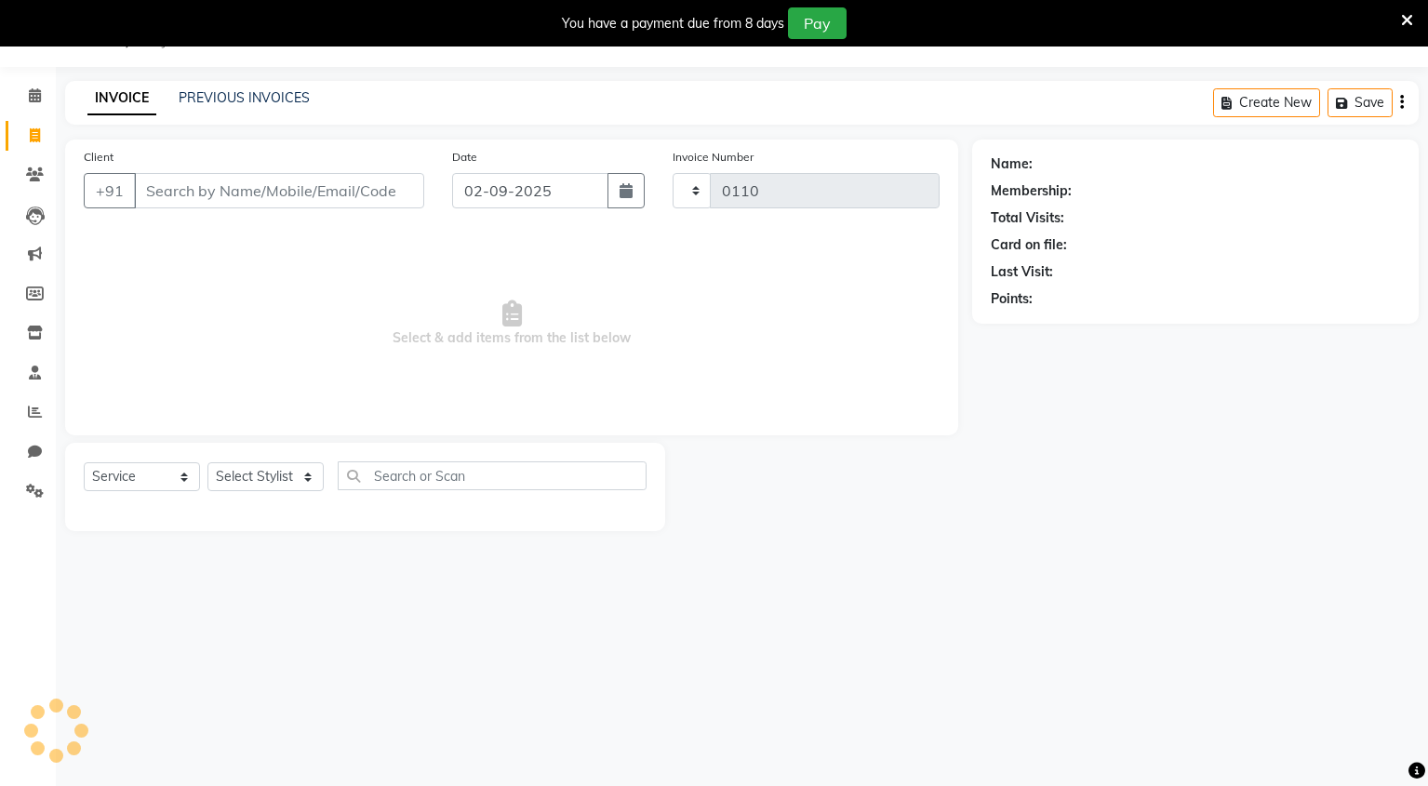
select select "8909"
click at [314, 200] on input "Client" at bounding box center [279, 190] width 290 height 35
click at [203, 188] on input "Client" at bounding box center [279, 190] width 290 height 35
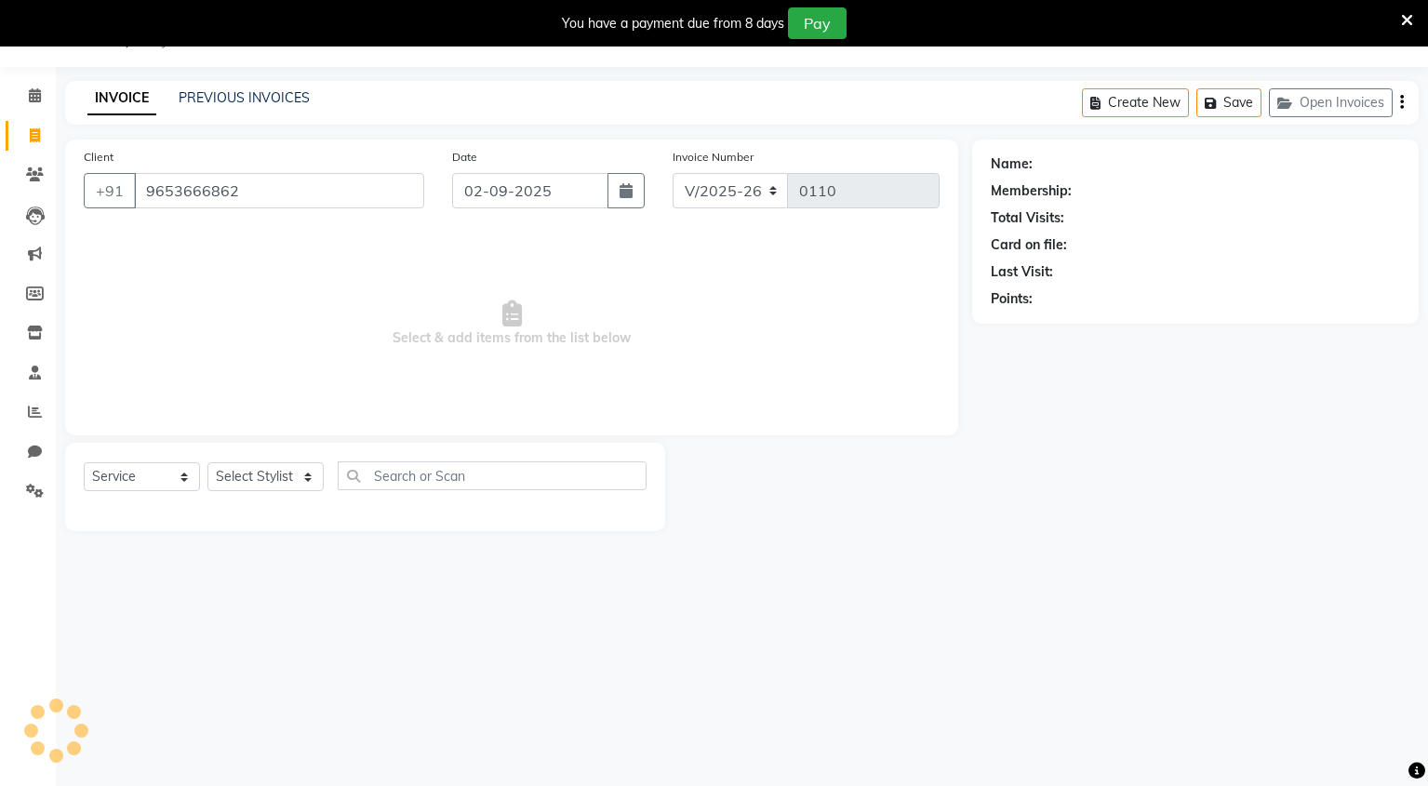
type input "9653666862"
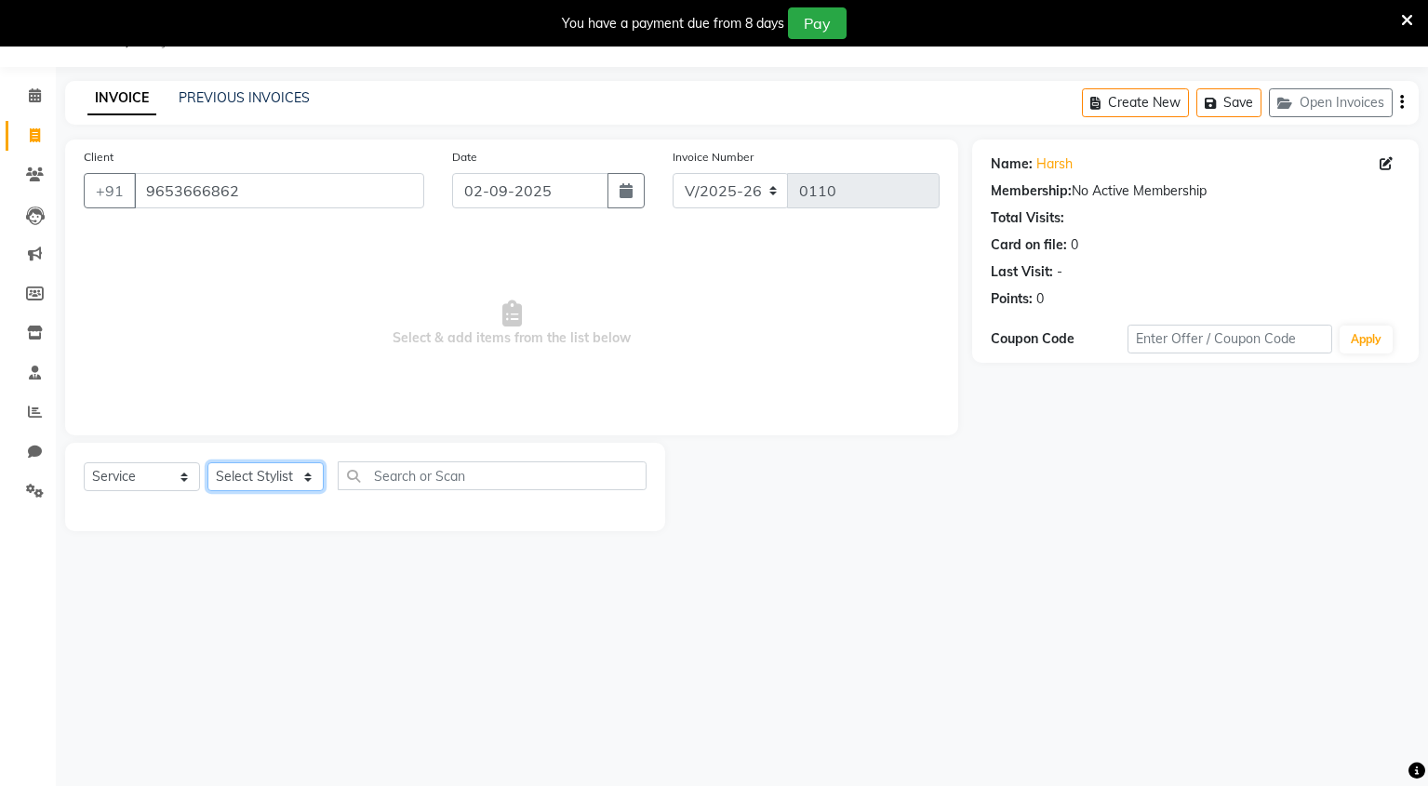
click at [260, 477] on select "Select Stylist Mingma [PERSON_NAME][GEOGRAPHIC_DATA] [PERSON_NAME][DATE][DATE]" at bounding box center [265, 476] width 116 height 29
select select "89953"
click at [207, 462] on select "Select Stylist Mingma [PERSON_NAME][GEOGRAPHIC_DATA] [PERSON_NAME][DATE][DATE]" at bounding box center [265, 476] width 116 height 29
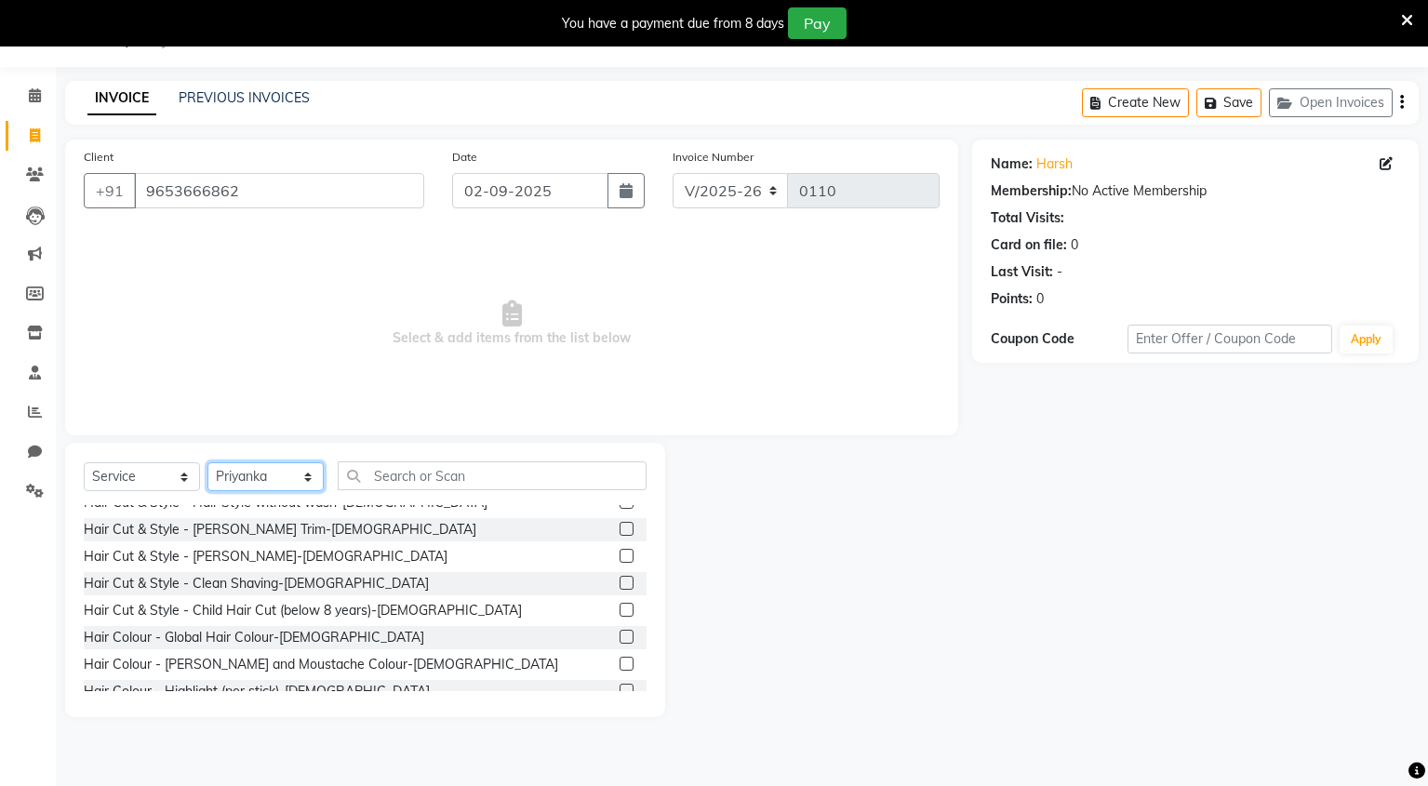
scroll to position [93, 0]
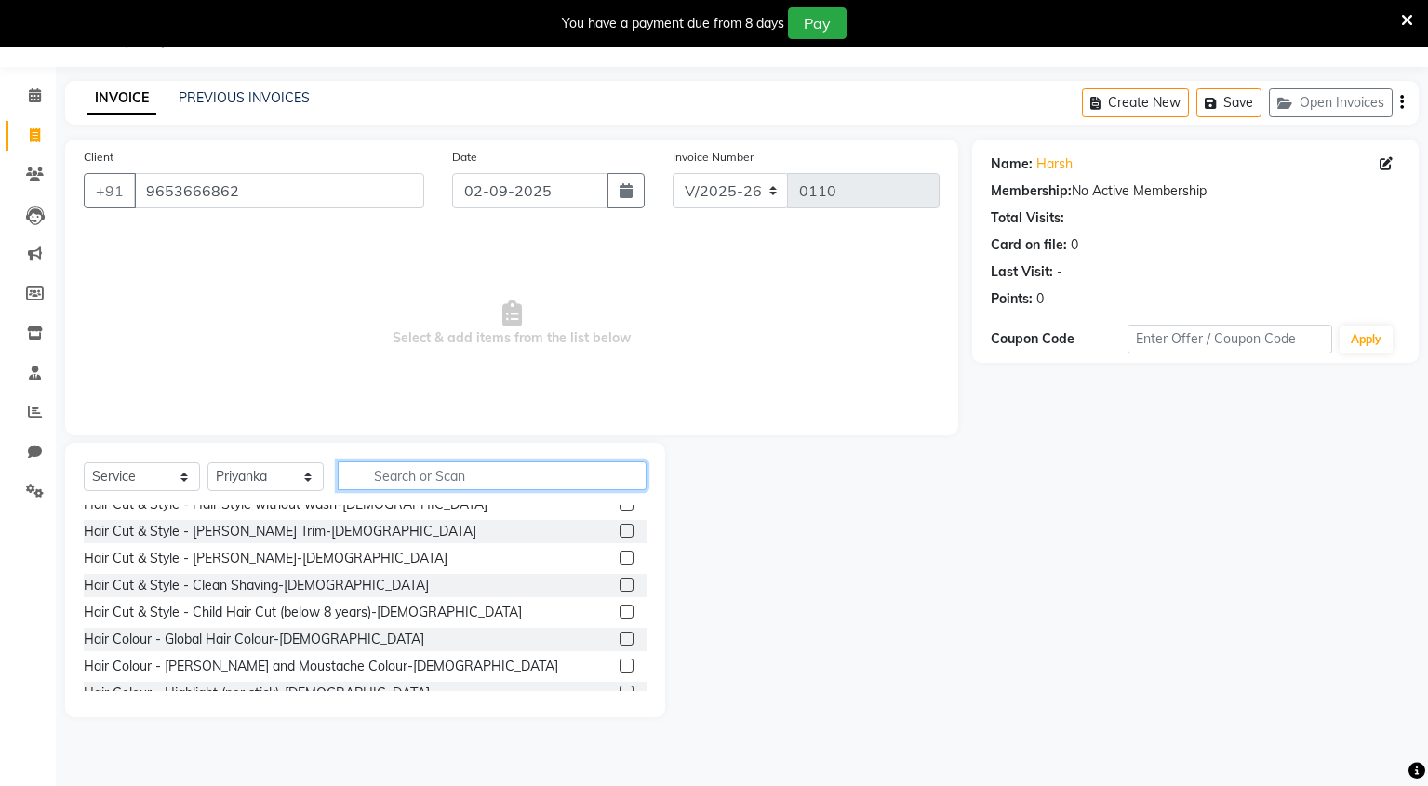
click at [410, 484] on input "text" at bounding box center [492, 475] width 309 height 29
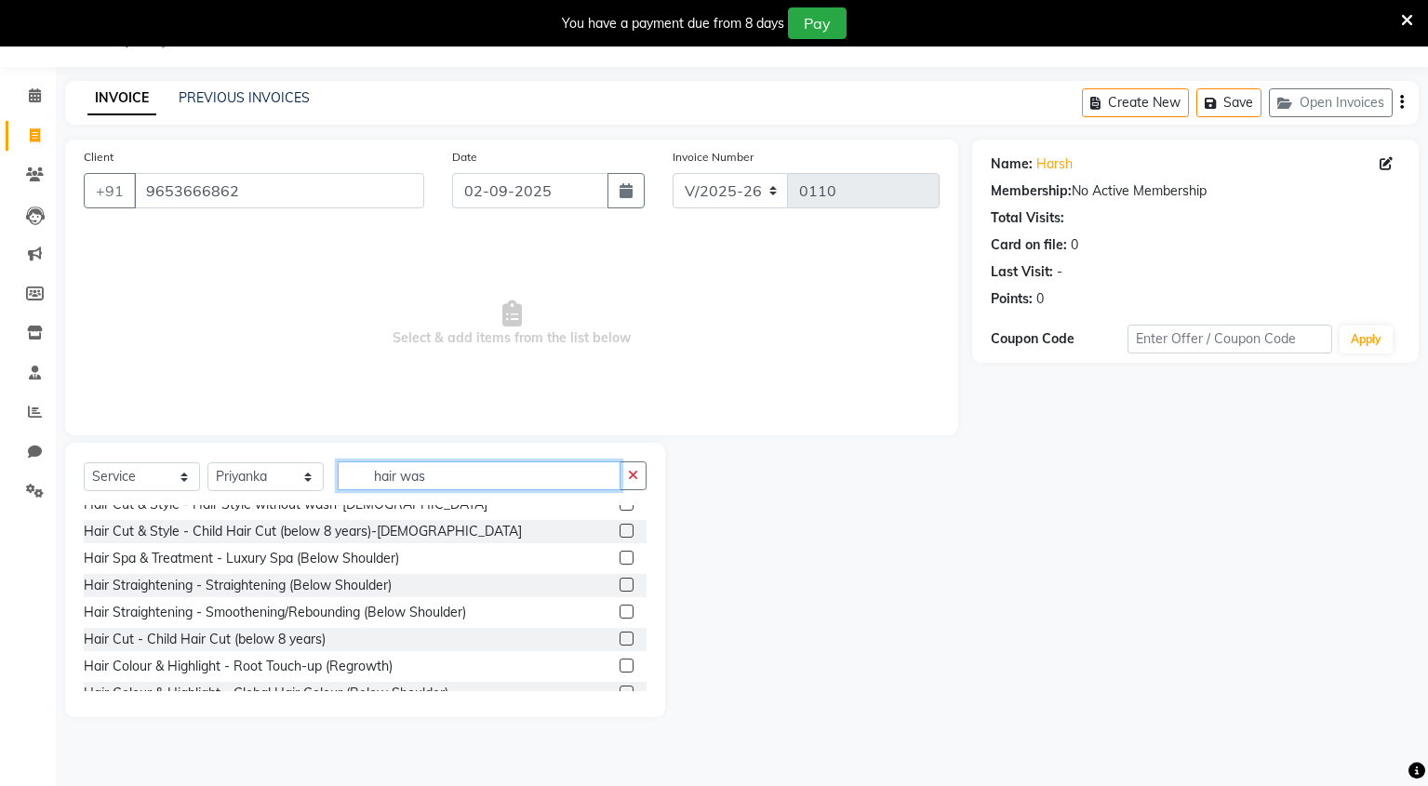
scroll to position [0, 0]
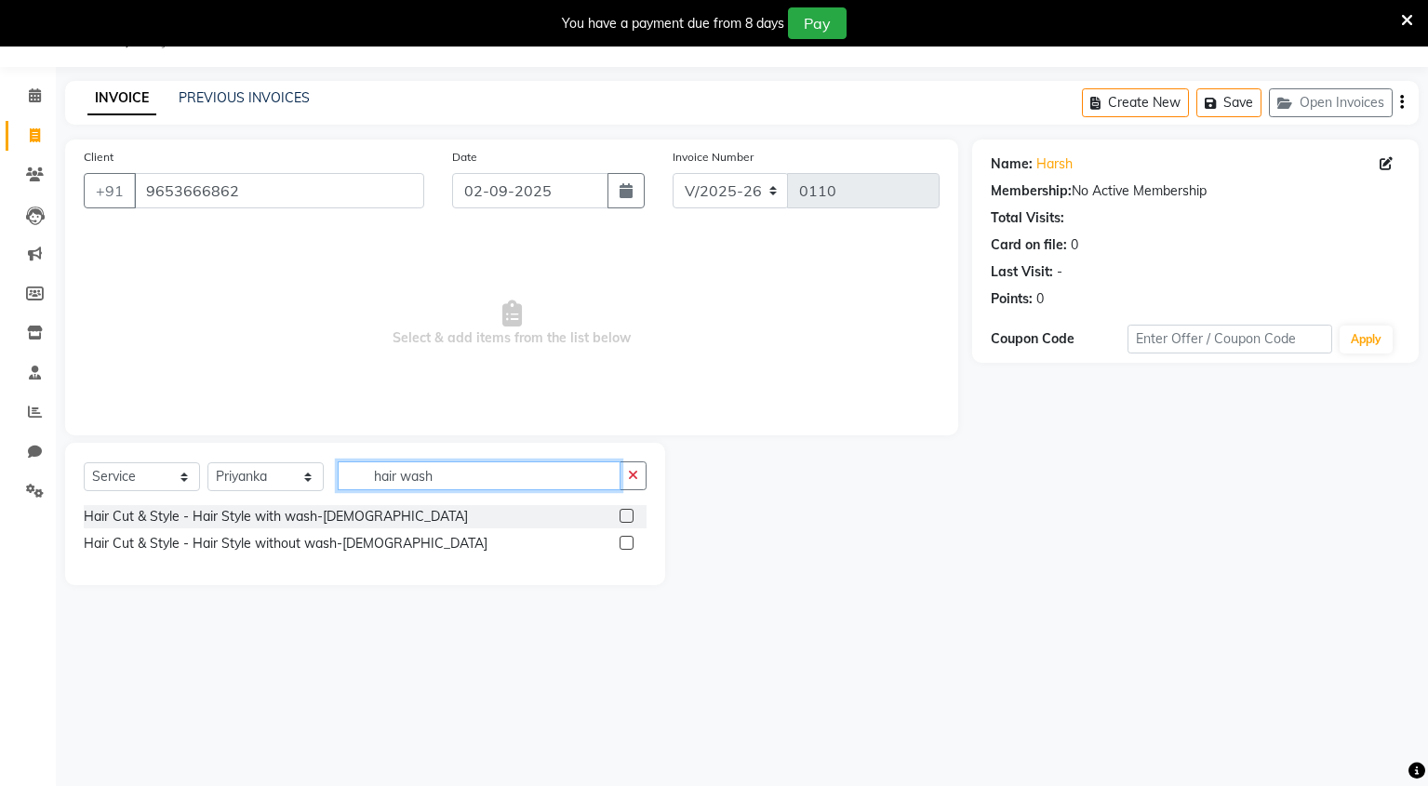
type input "hair wash"
click at [647, 481] on div "Select Service Product Membership Package Voucher Prepaid Gift Card Select Styl…" at bounding box center [365, 514] width 600 height 142
click at [176, 477] on select "Select Service Product Membership Package Voucher Prepaid Gift Card" at bounding box center [142, 476] width 116 height 29
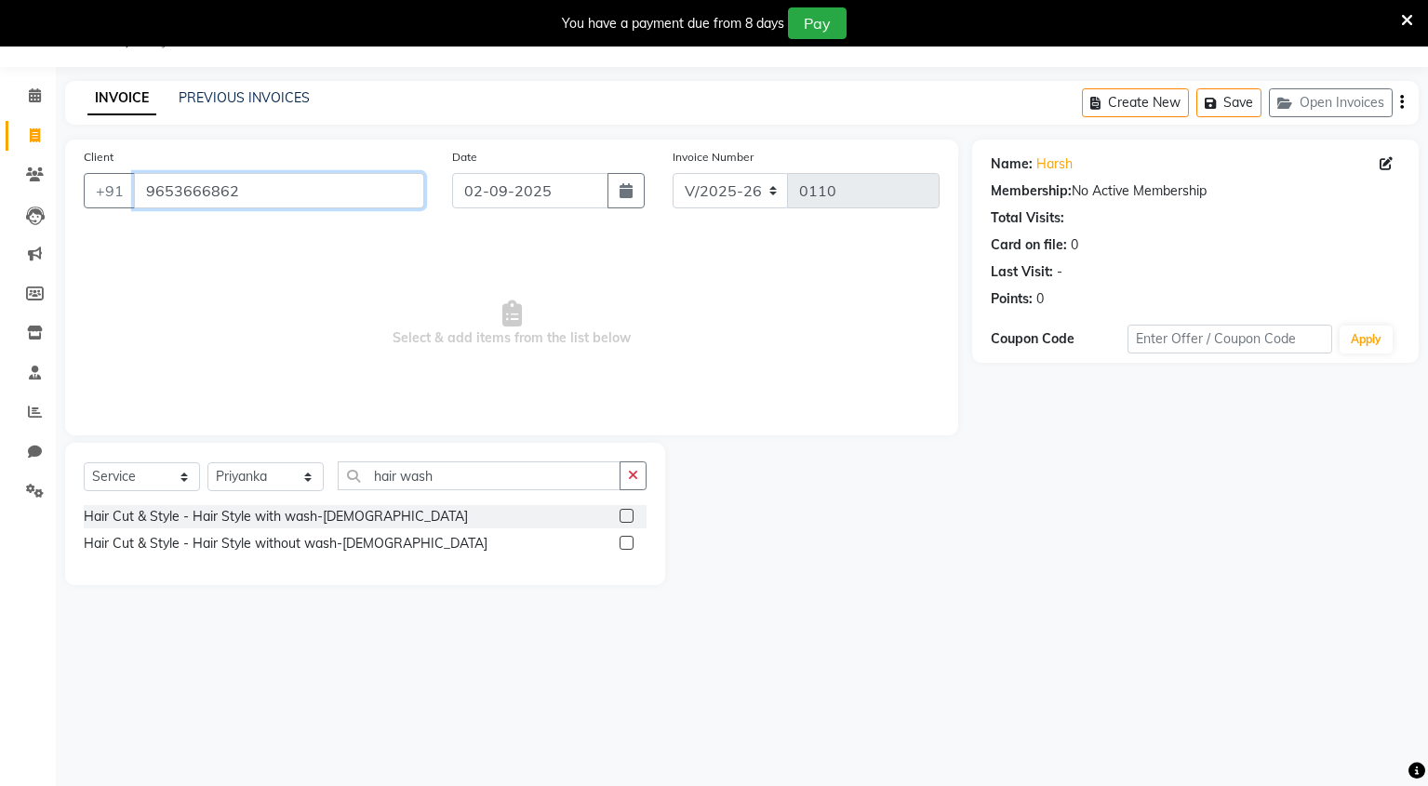
click at [409, 188] on input "9653666862" at bounding box center [279, 190] width 290 height 35
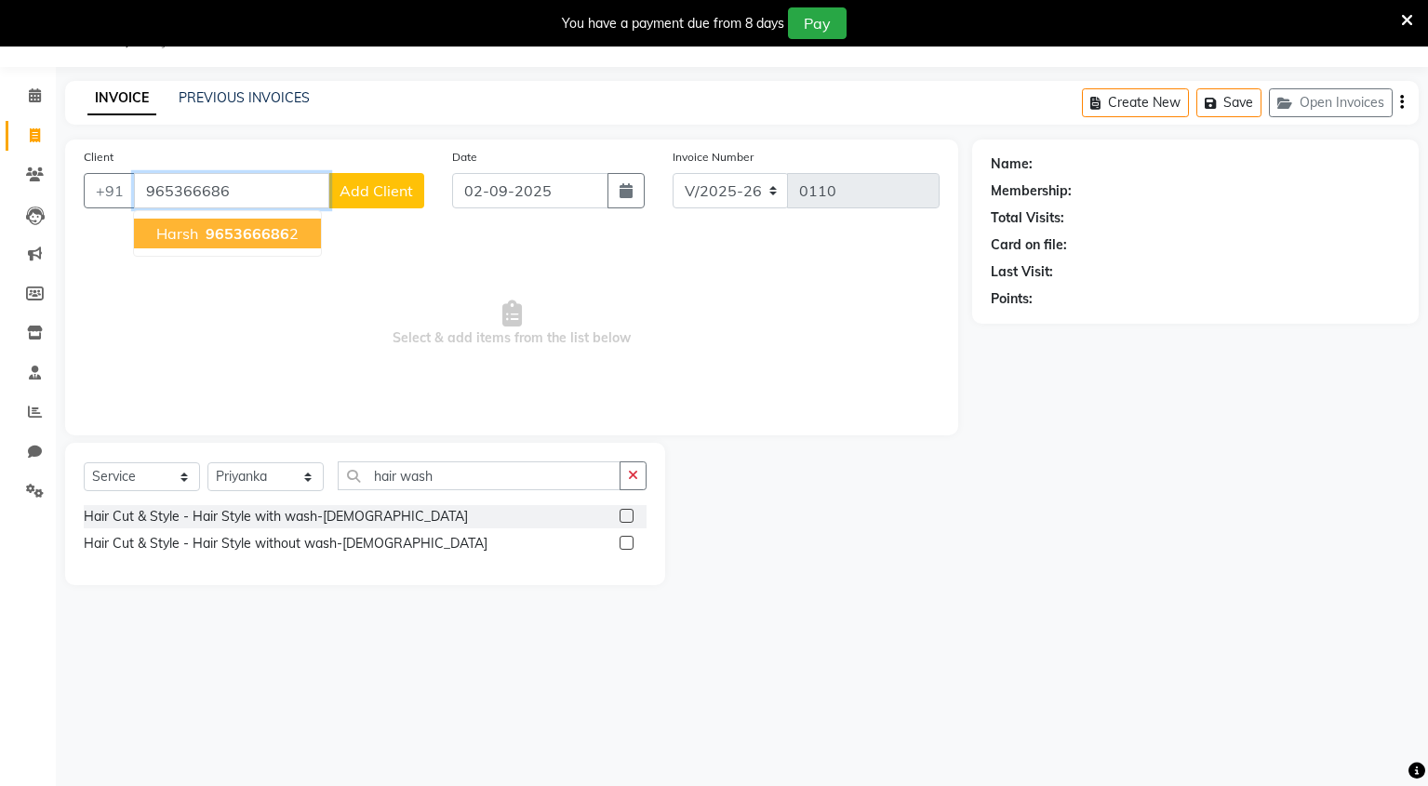
type input "9653666862"
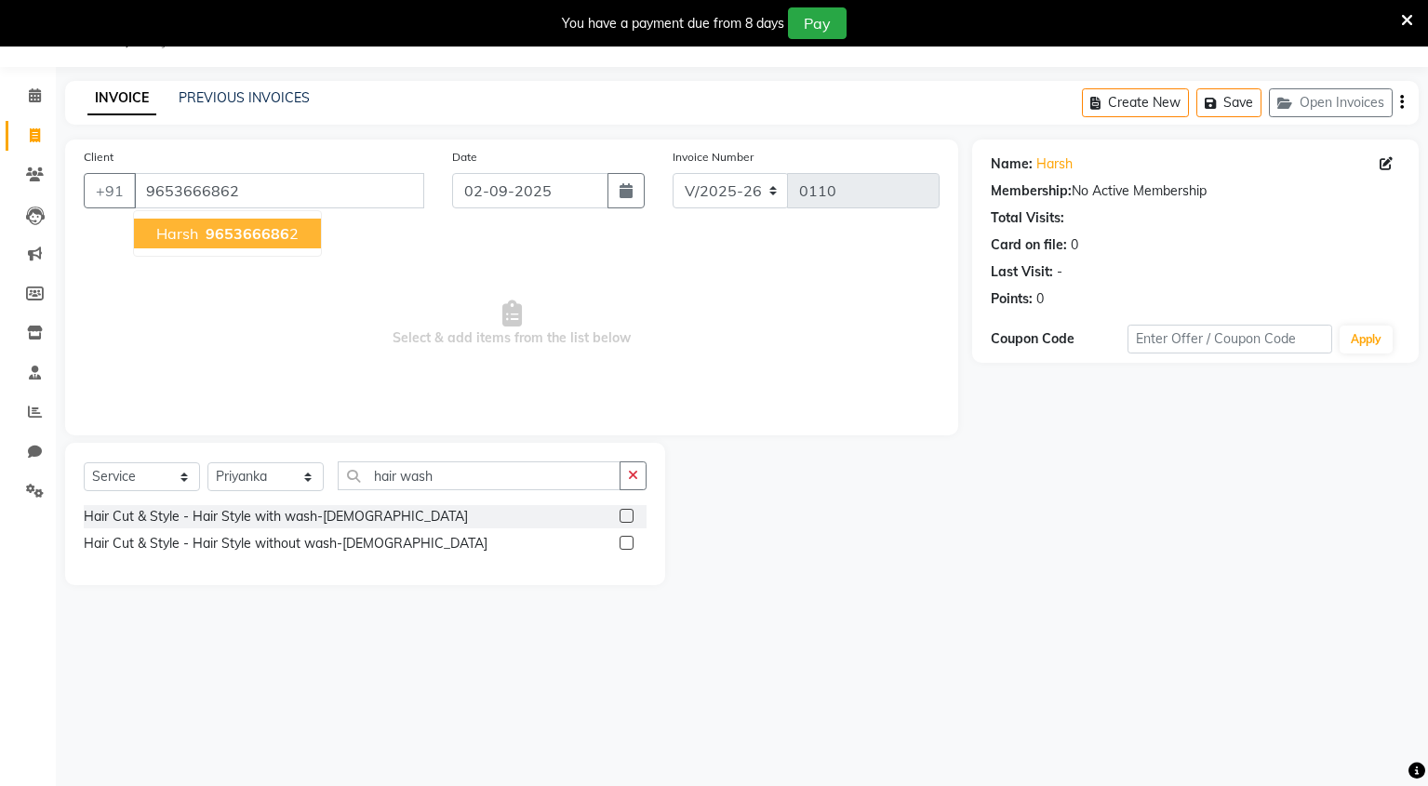
click at [279, 233] on span "965366686" at bounding box center [248, 233] width 84 height 19
click at [634, 476] on icon "button" at bounding box center [633, 475] width 10 height 13
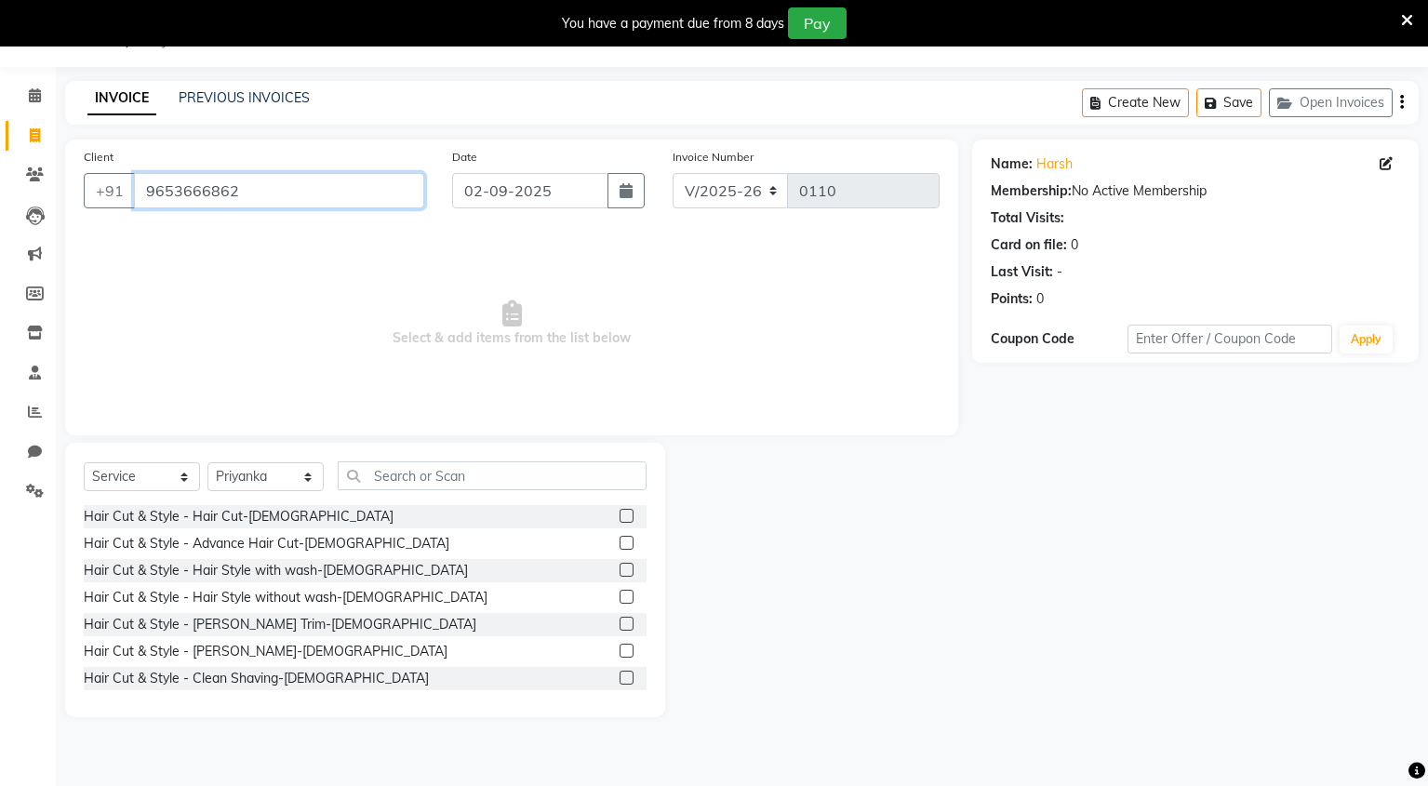
click at [331, 196] on input "9653666862" at bounding box center [279, 190] width 290 height 35
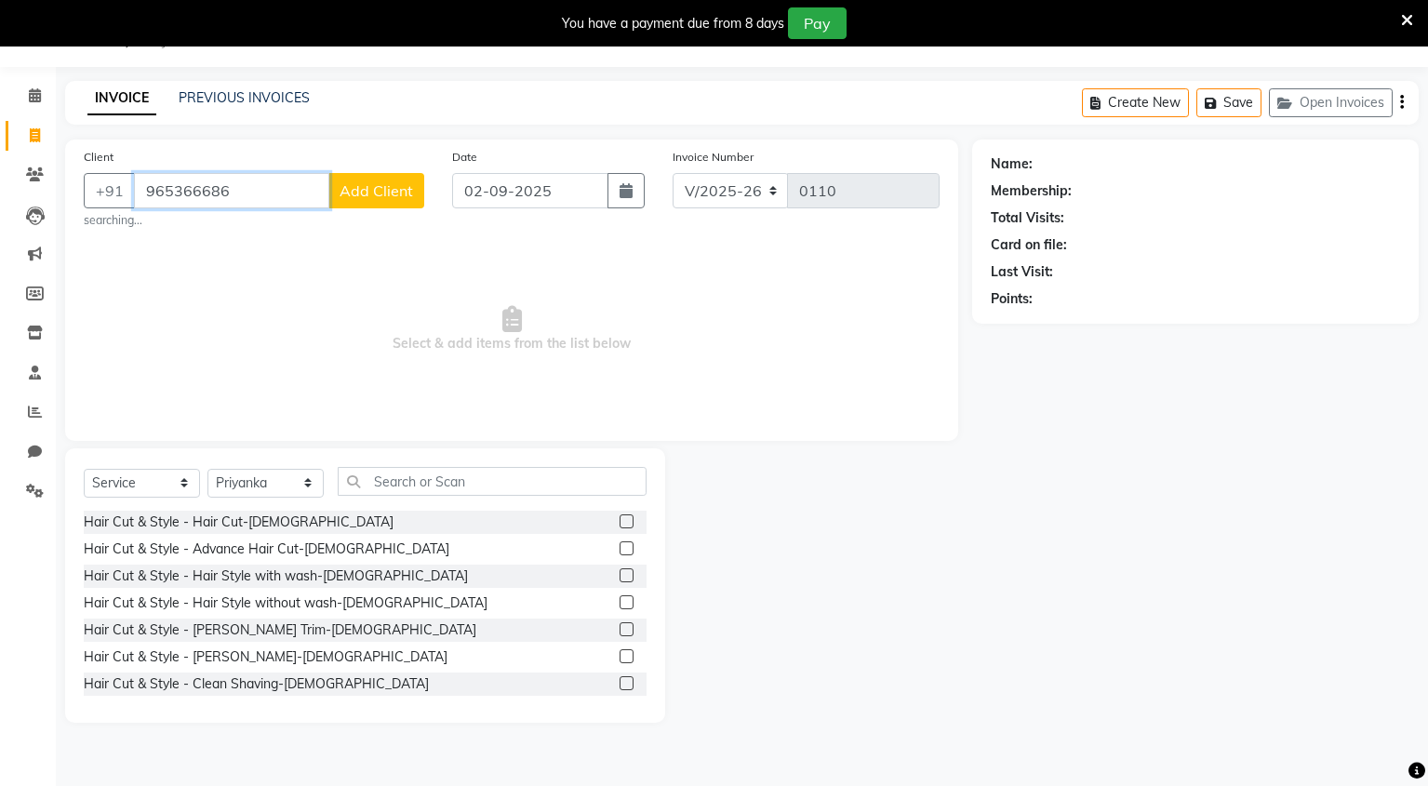
type input "9653666862"
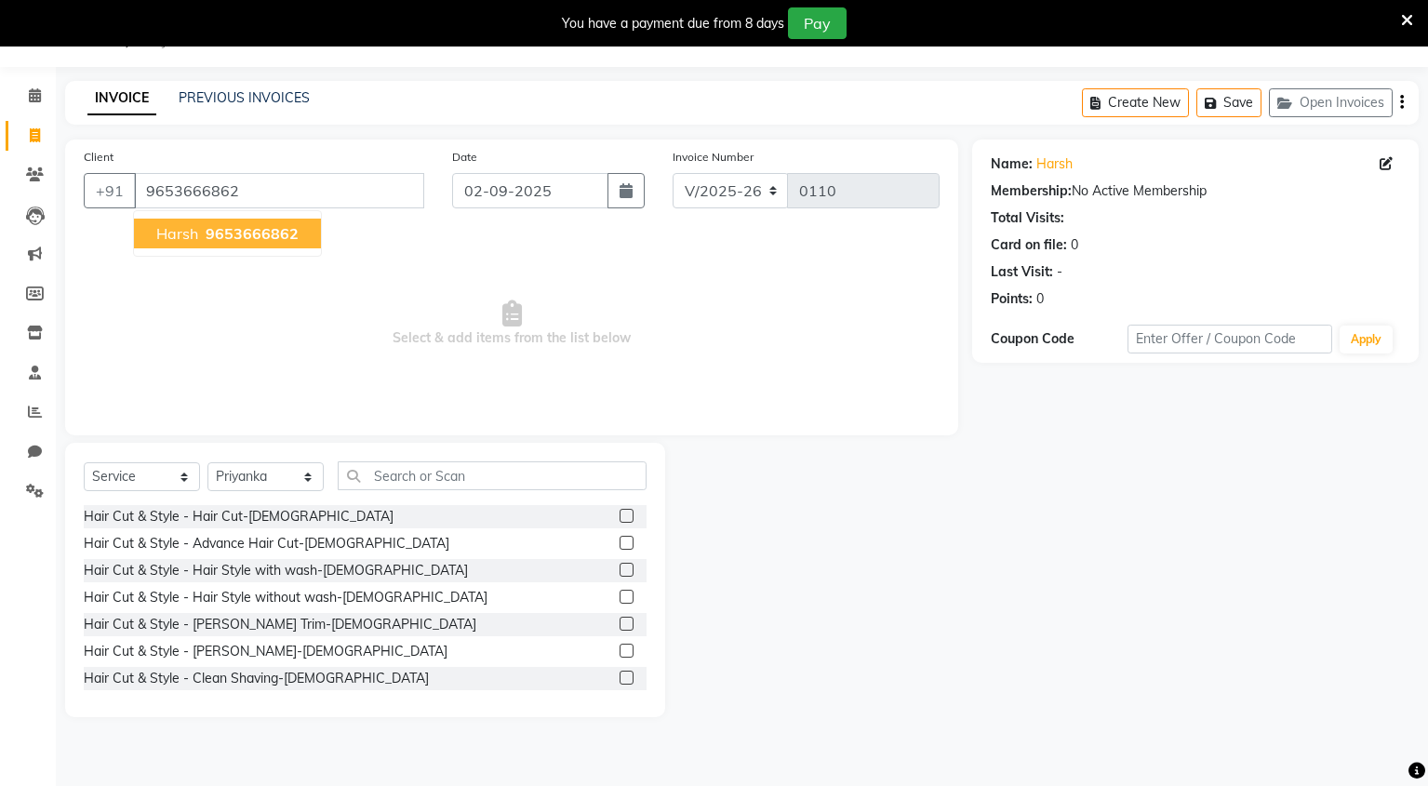
click at [251, 224] on span "9653666862" at bounding box center [252, 233] width 93 height 19
click at [1347, 101] on button "Open Invoices" at bounding box center [1331, 102] width 124 height 29
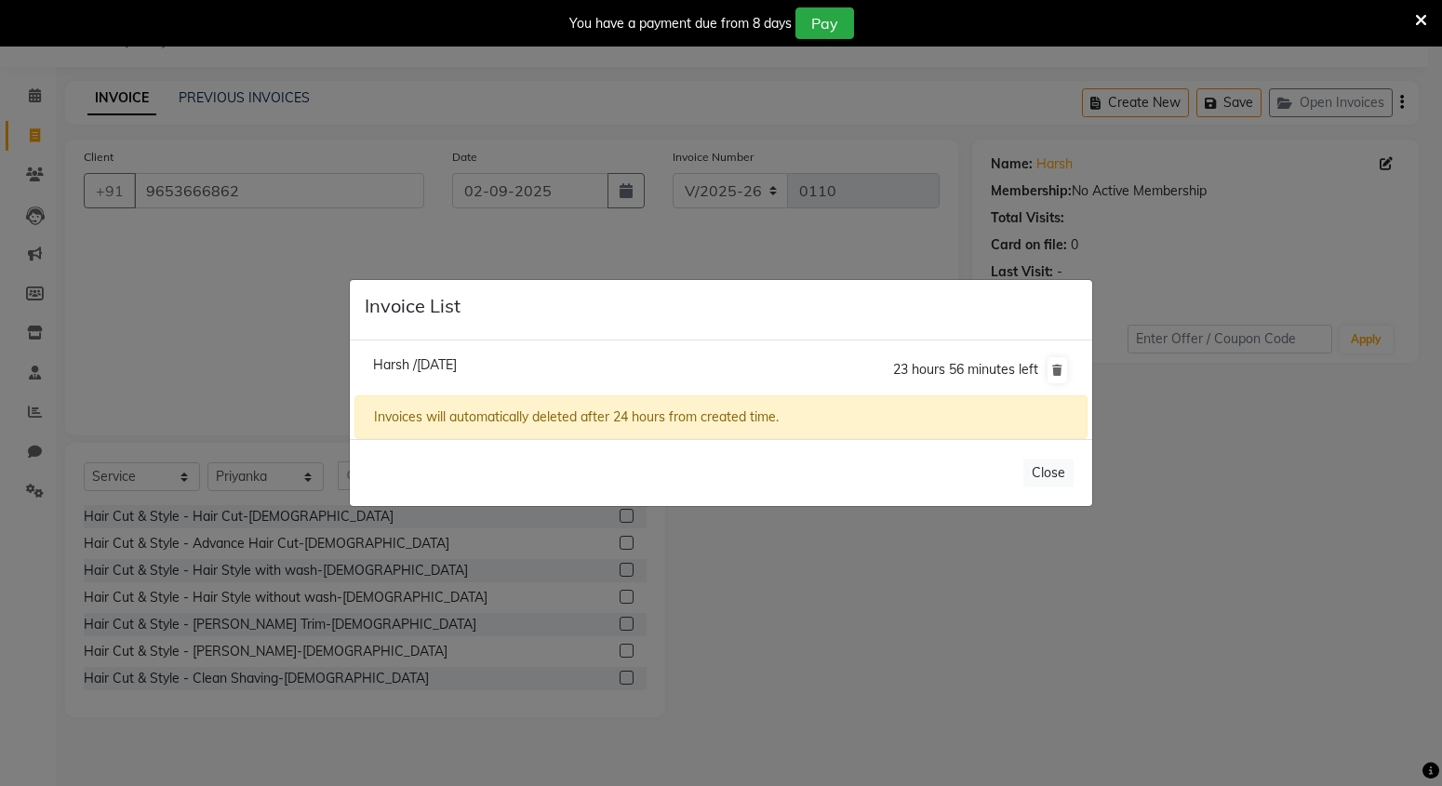
click at [457, 356] on span "Harsh /[DATE]" at bounding box center [415, 364] width 84 height 17
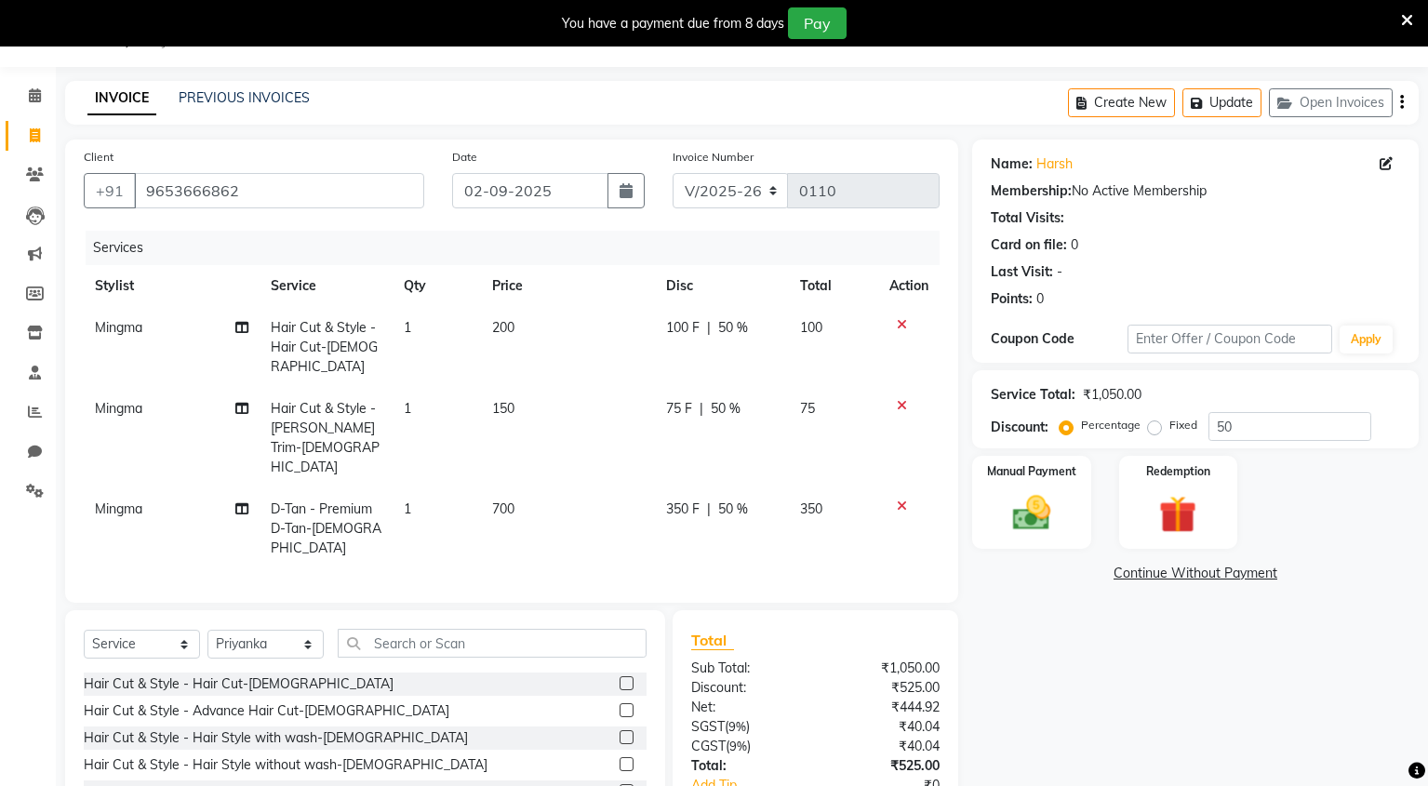
select select
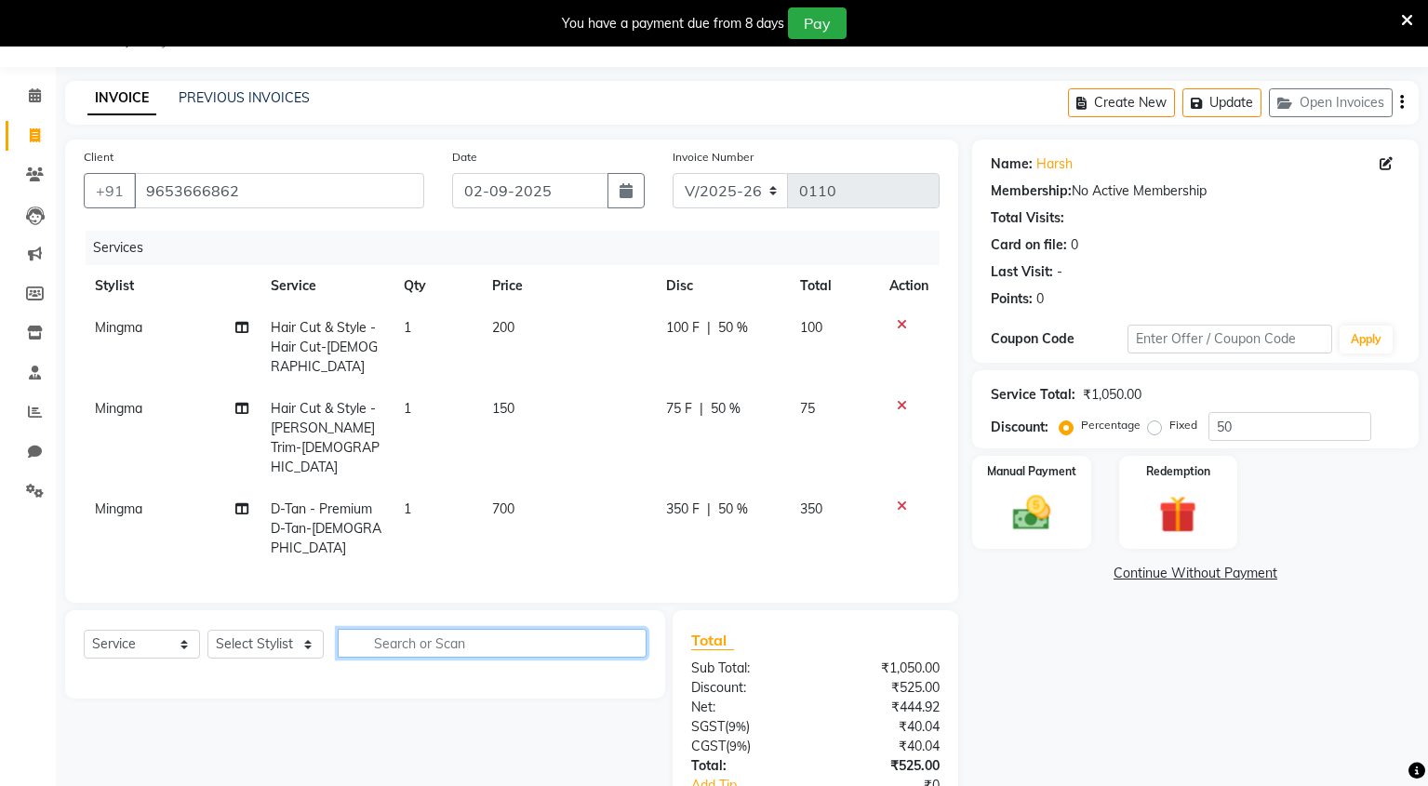
click at [448, 629] on input "text" at bounding box center [492, 643] width 309 height 29
type input "hairwa"
click at [302, 630] on select "Select Stylist Mingma [PERSON_NAME][GEOGRAPHIC_DATA] [PERSON_NAME][DATE][DATE]" at bounding box center [265, 644] width 116 height 29
select select "89950"
click at [207, 630] on select "Select Stylist Mingma [PERSON_NAME][GEOGRAPHIC_DATA] [PERSON_NAME][DATE][DATE]" at bounding box center [265, 644] width 116 height 29
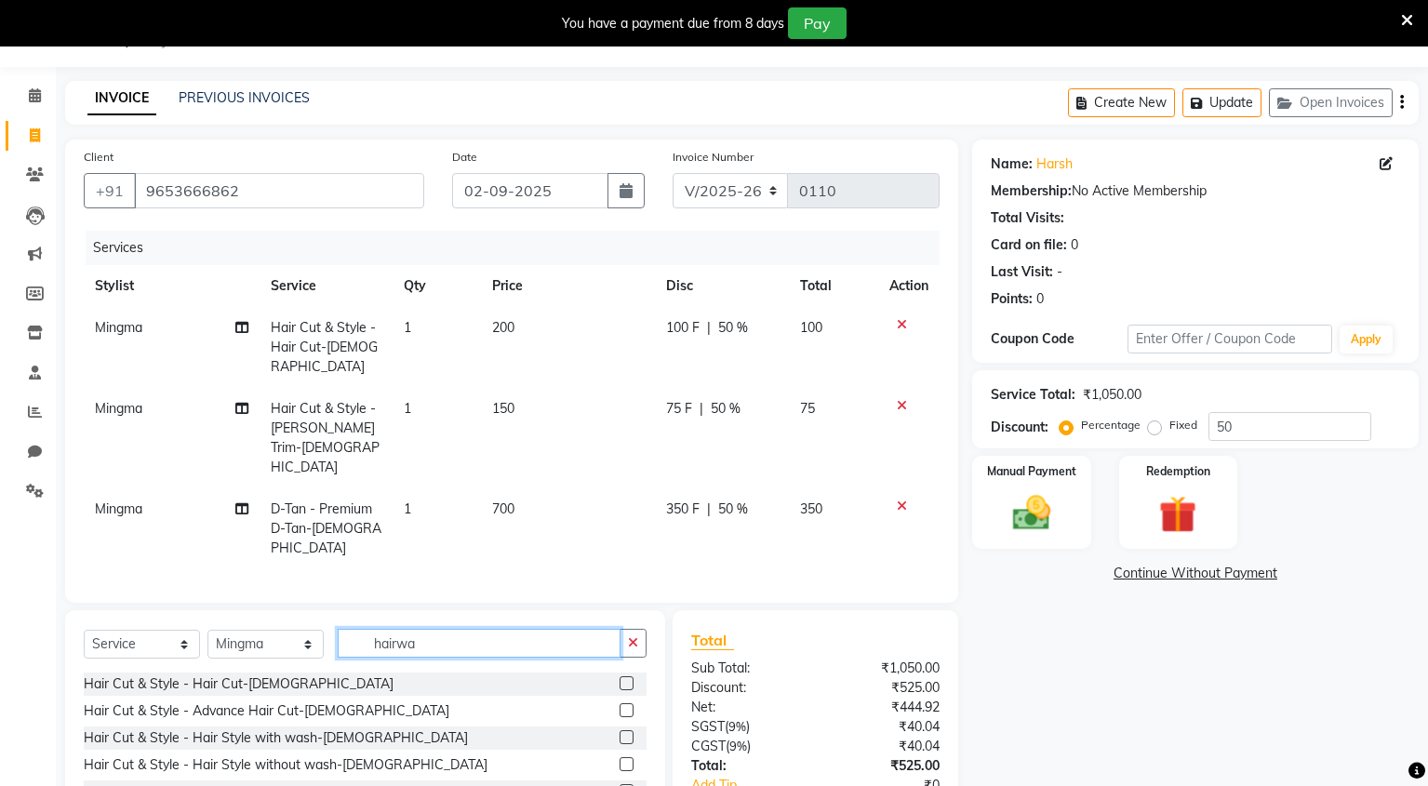
click at [445, 629] on input "hairwa" at bounding box center [479, 643] width 283 height 29
type input "h"
type input "hair"
click at [383, 727] on div "Hair Cut & Style - Hair Style with wash-[DEMOGRAPHIC_DATA]" at bounding box center [365, 738] width 563 height 23
click at [620, 730] on label at bounding box center [627, 737] width 14 height 14
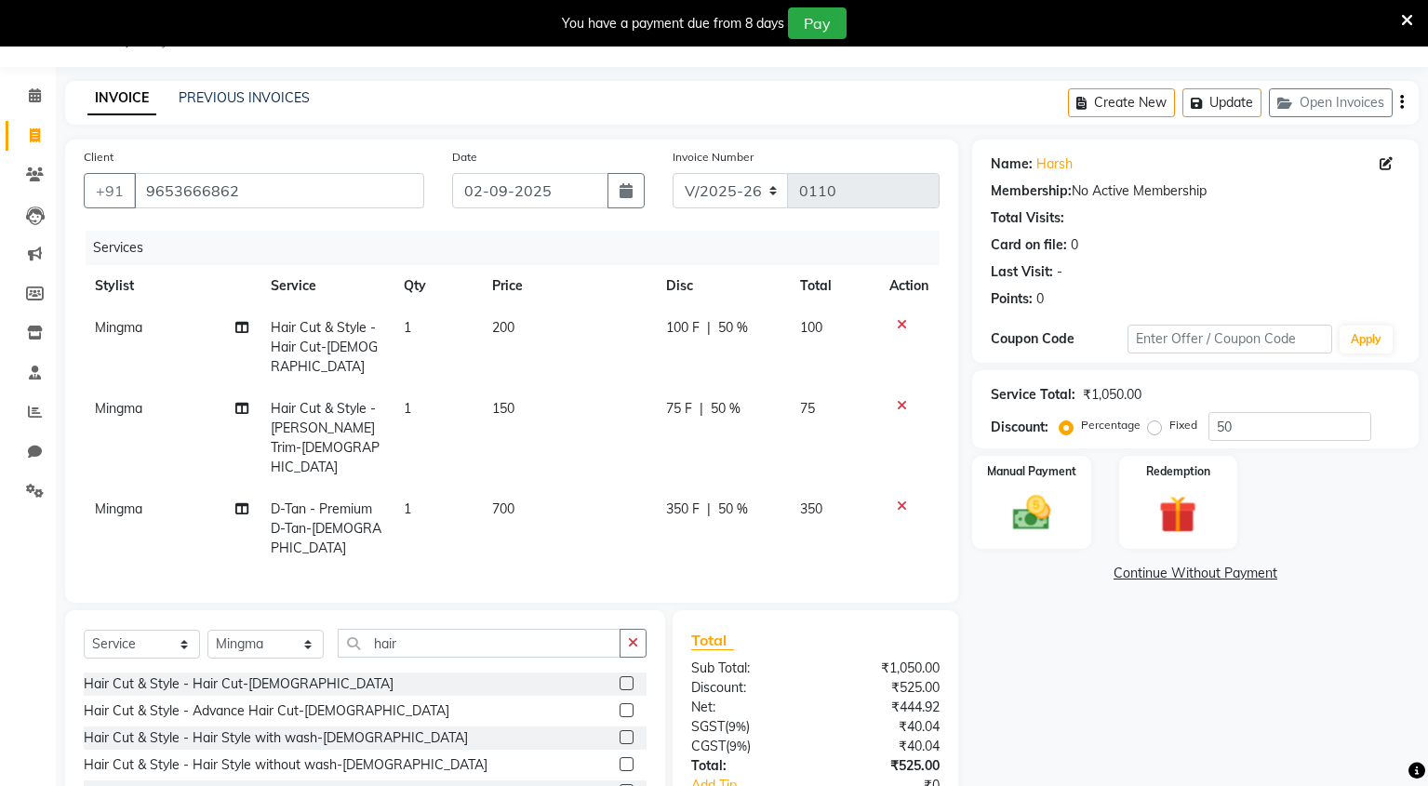
click at [620, 732] on input "checkbox" at bounding box center [626, 738] width 12 height 12
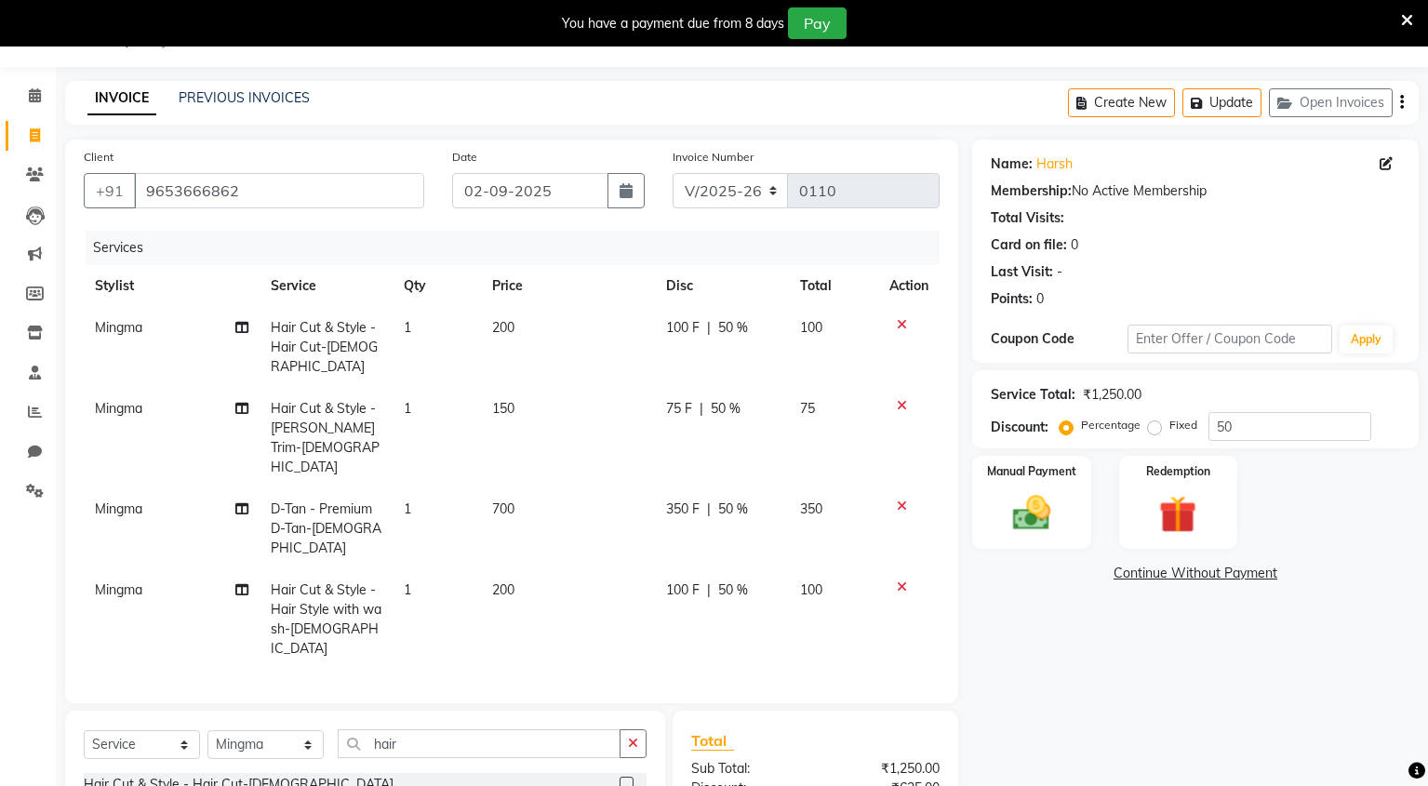
checkbox input "false"
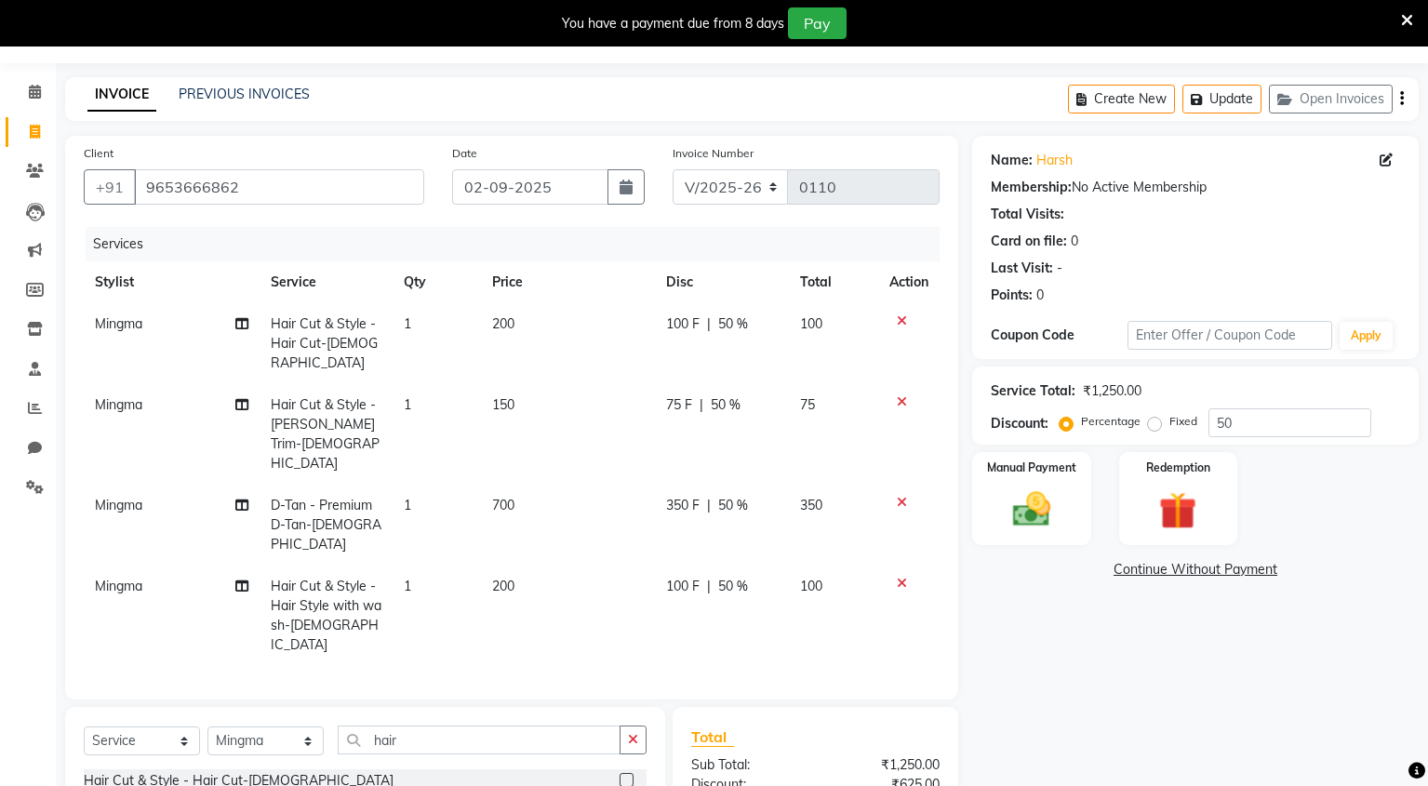
click at [911, 577] on div at bounding box center [908, 583] width 39 height 13
click at [904, 577] on icon at bounding box center [902, 583] width 10 height 13
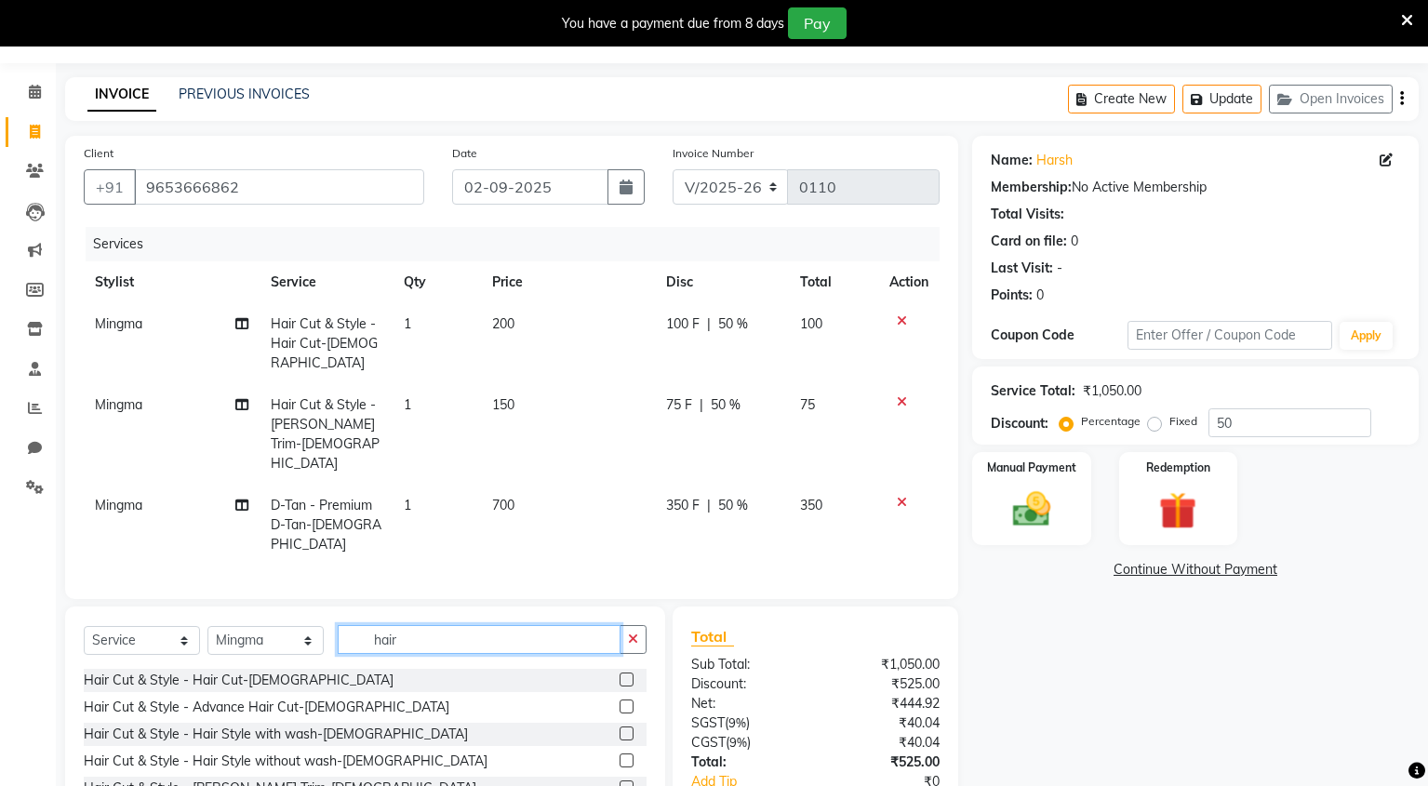
click at [553, 625] on input "hair" at bounding box center [479, 639] width 283 height 29
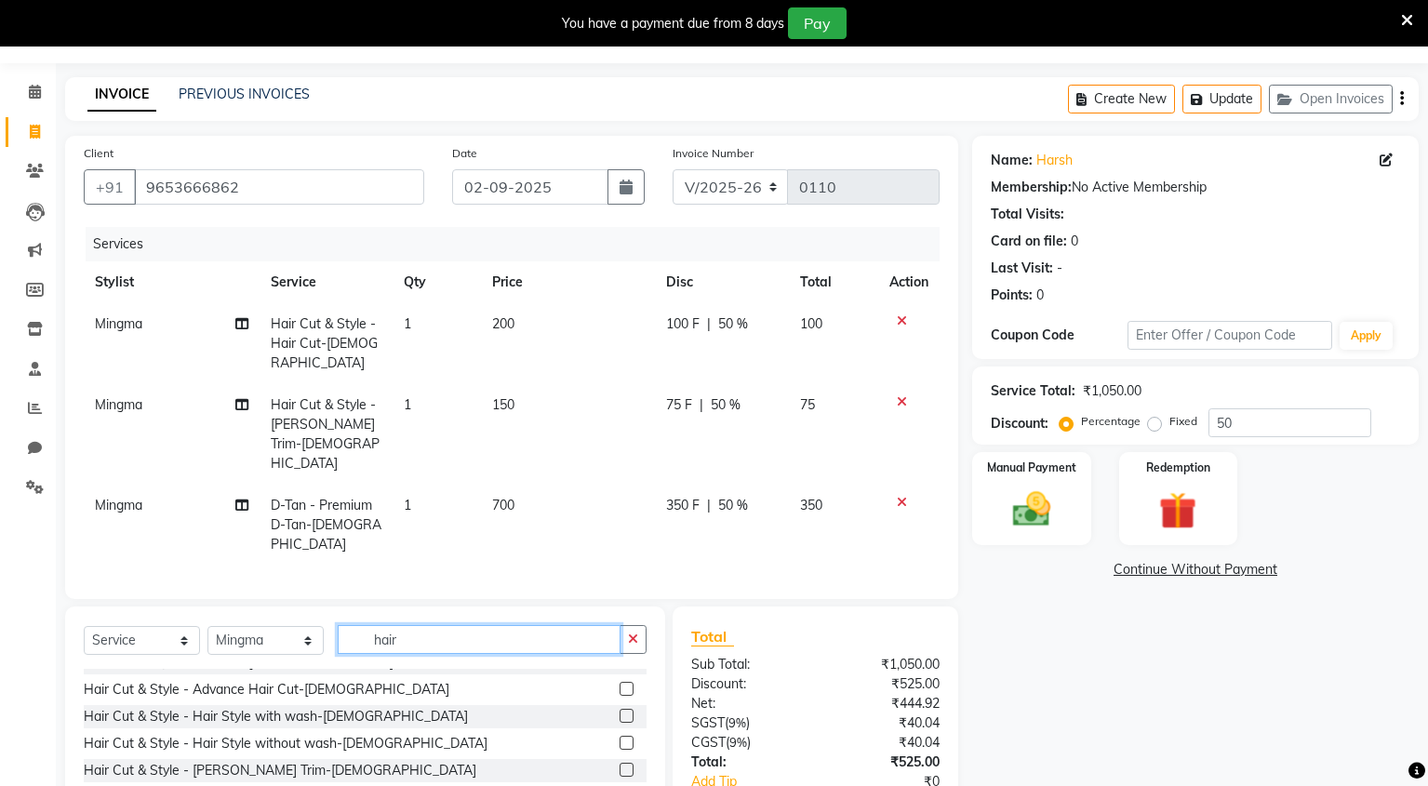
scroll to position [20, 0]
click at [310, 626] on select "Select Stylist Mingma [PERSON_NAME][GEOGRAPHIC_DATA] [PERSON_NAME][DATE][DATE]" at bounding box center [265, 640] width 116 height 29
select select "89952"
click at [207, 626] on select "Select Stylist Mingma [PERSON_NAME][GEOGRAPHIC_DATA] [PERSON_NAME][DATE][DATE]" at bounding box center [265, 640] width 116 height 29
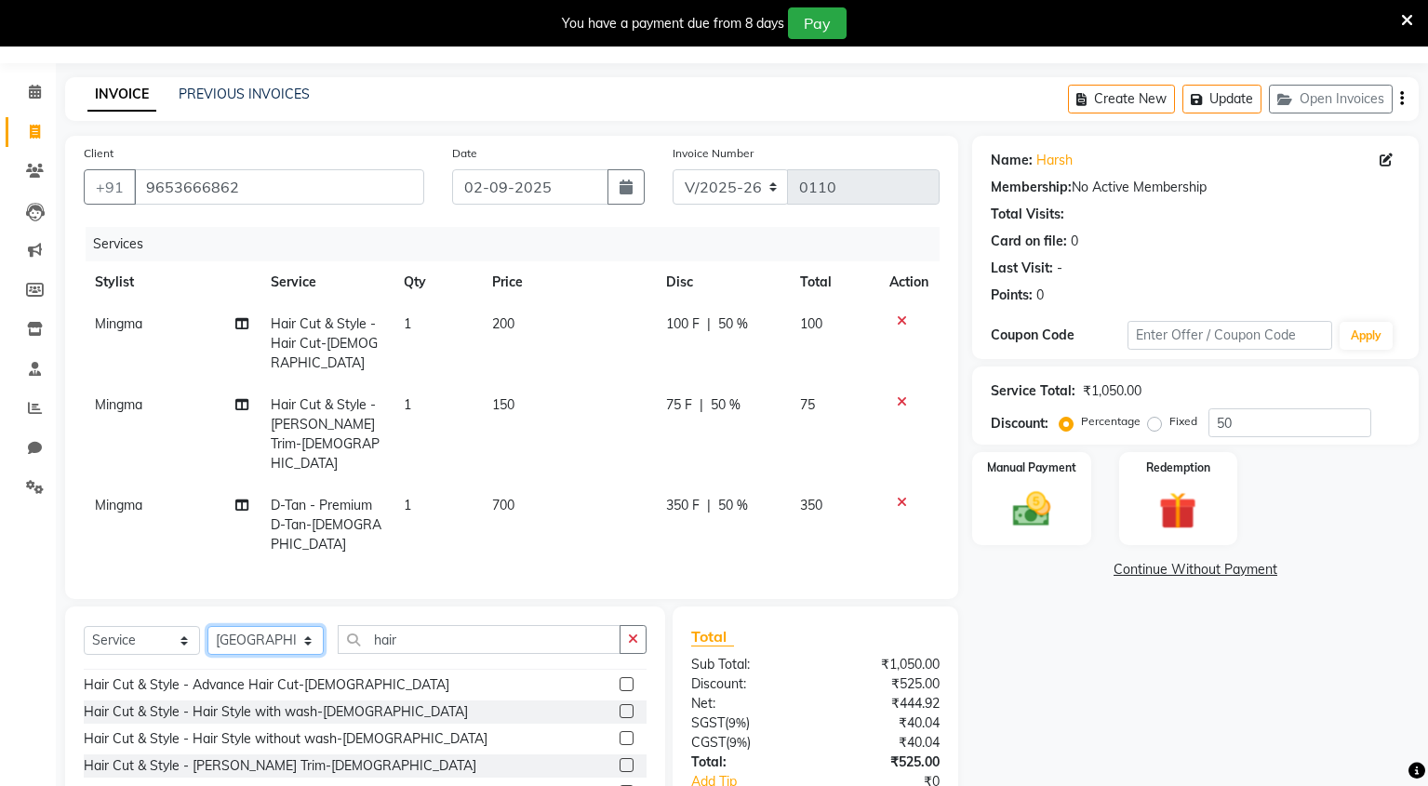
scroll to position [23, 0]
click at [423, 625] on input "hair" at bounding box center [479, 639] width 283 height 29
type input "h"
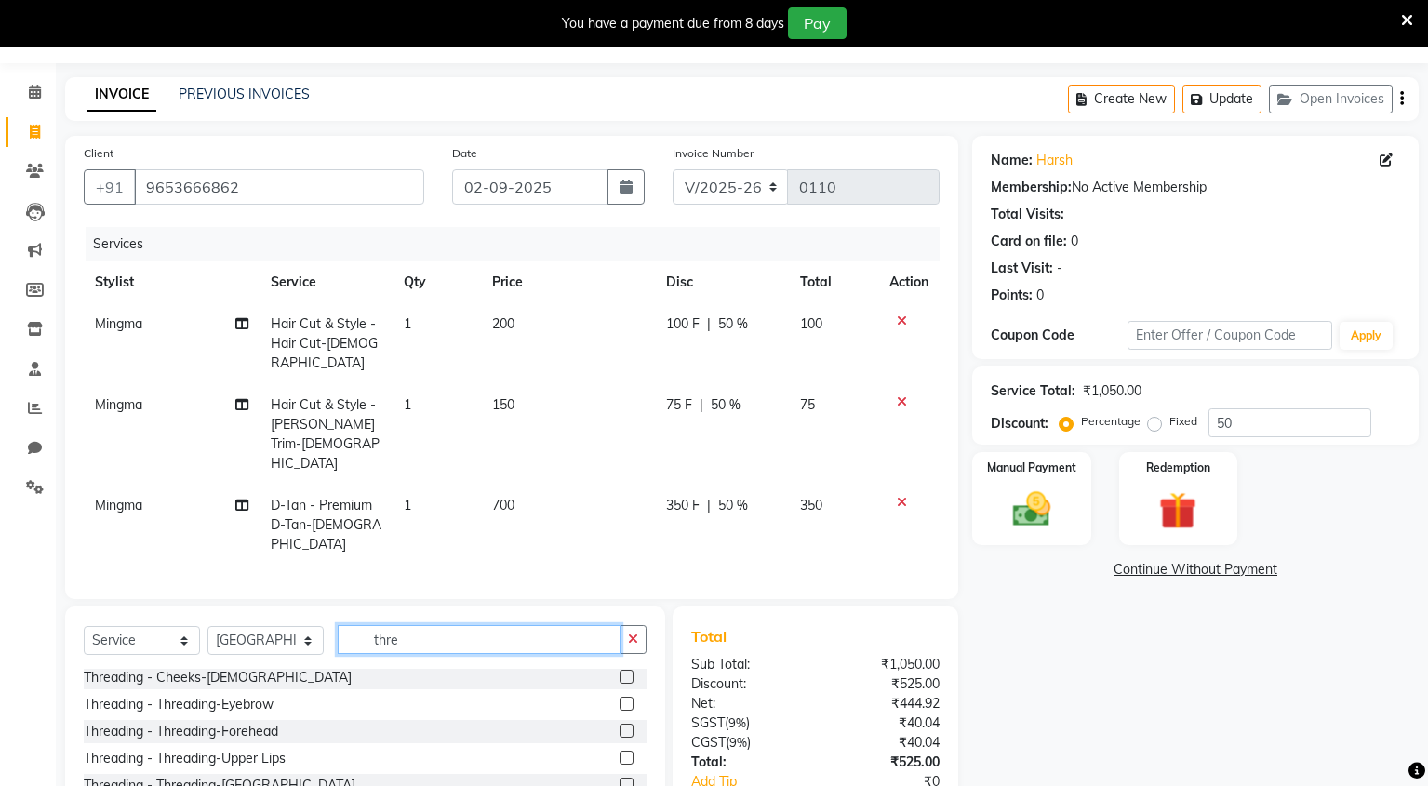
scroll to position [109, 0]
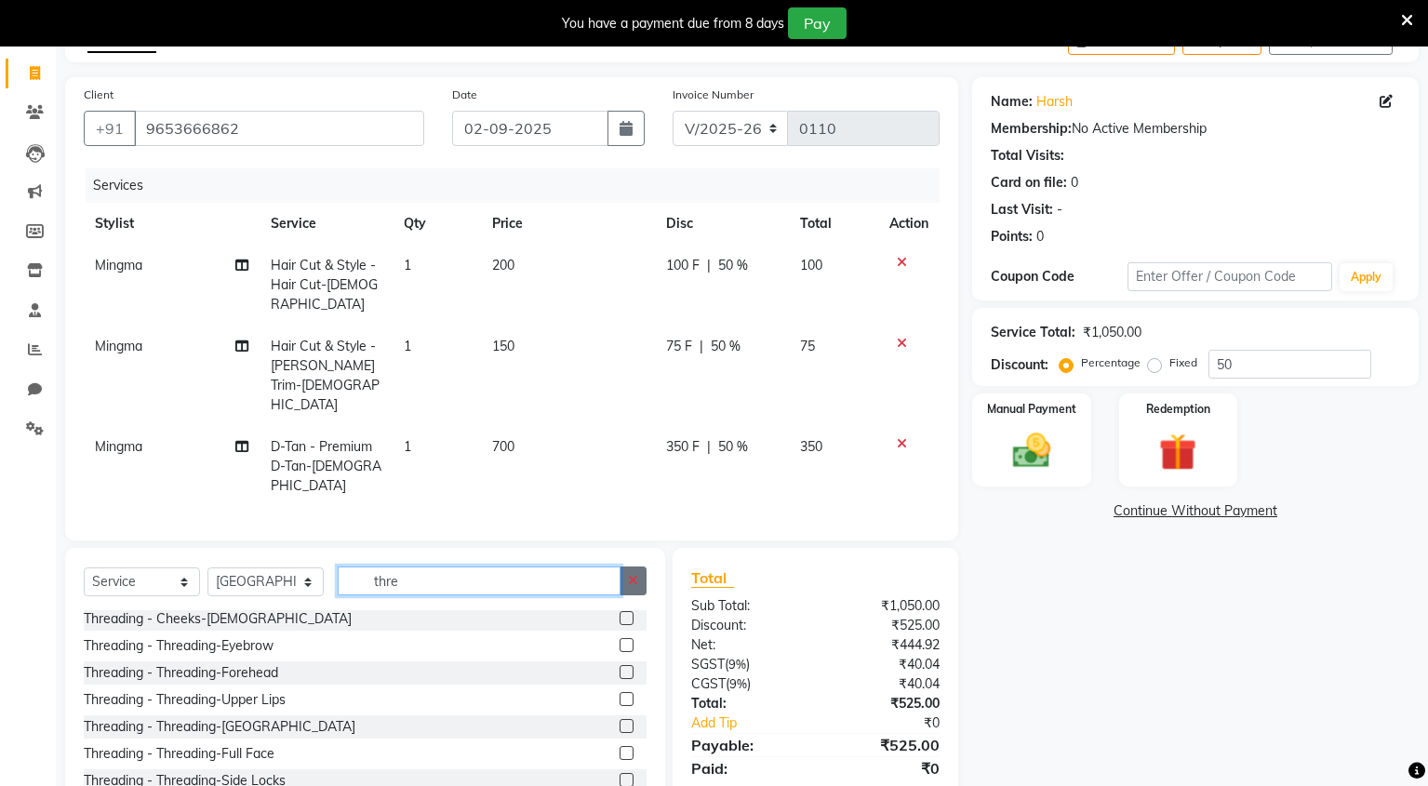
type input "thre"
click at [633, 574] on icon "button" at bounding box center [633, 580] width 10 height 13
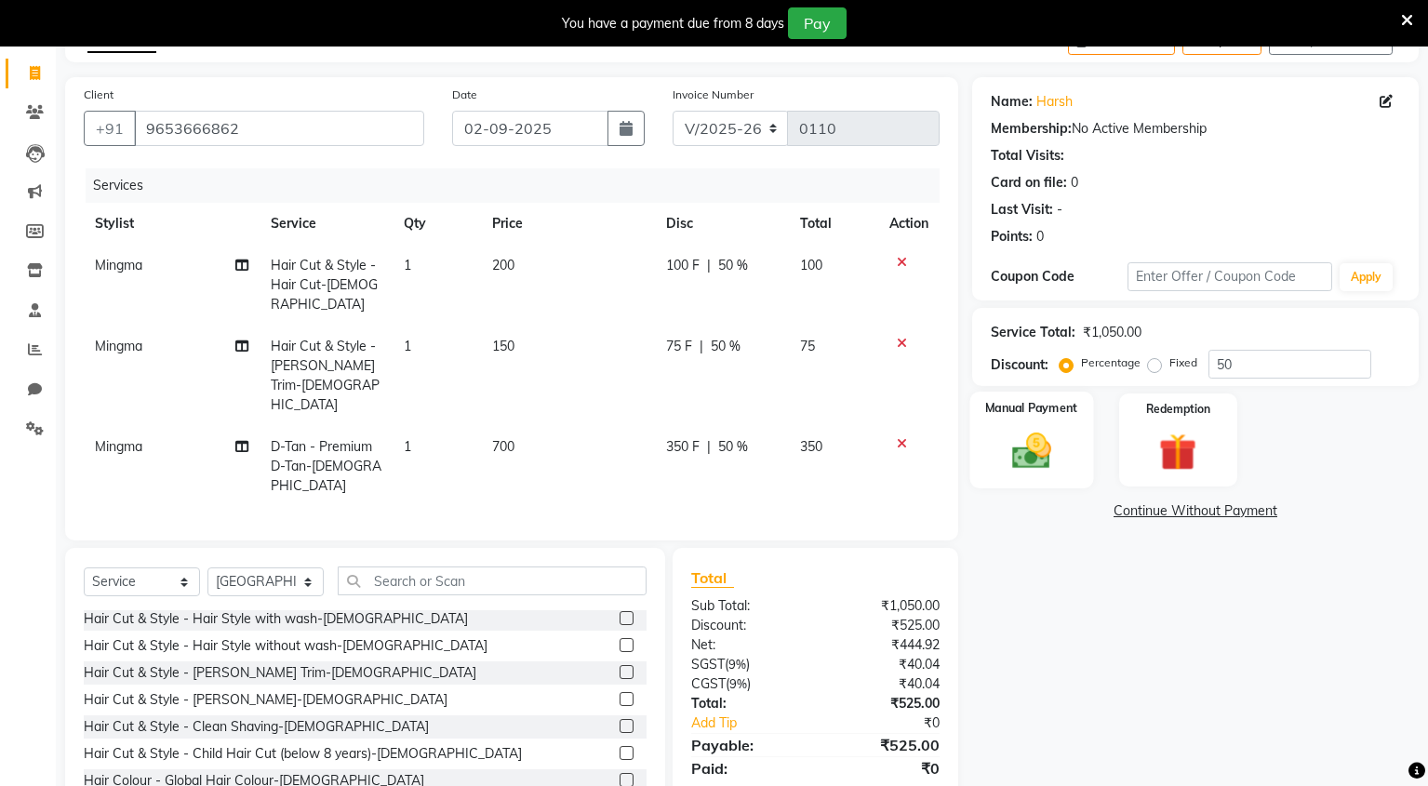
click at [1050, 453] on img at bounding box center [1031, 451] width 63 height 45
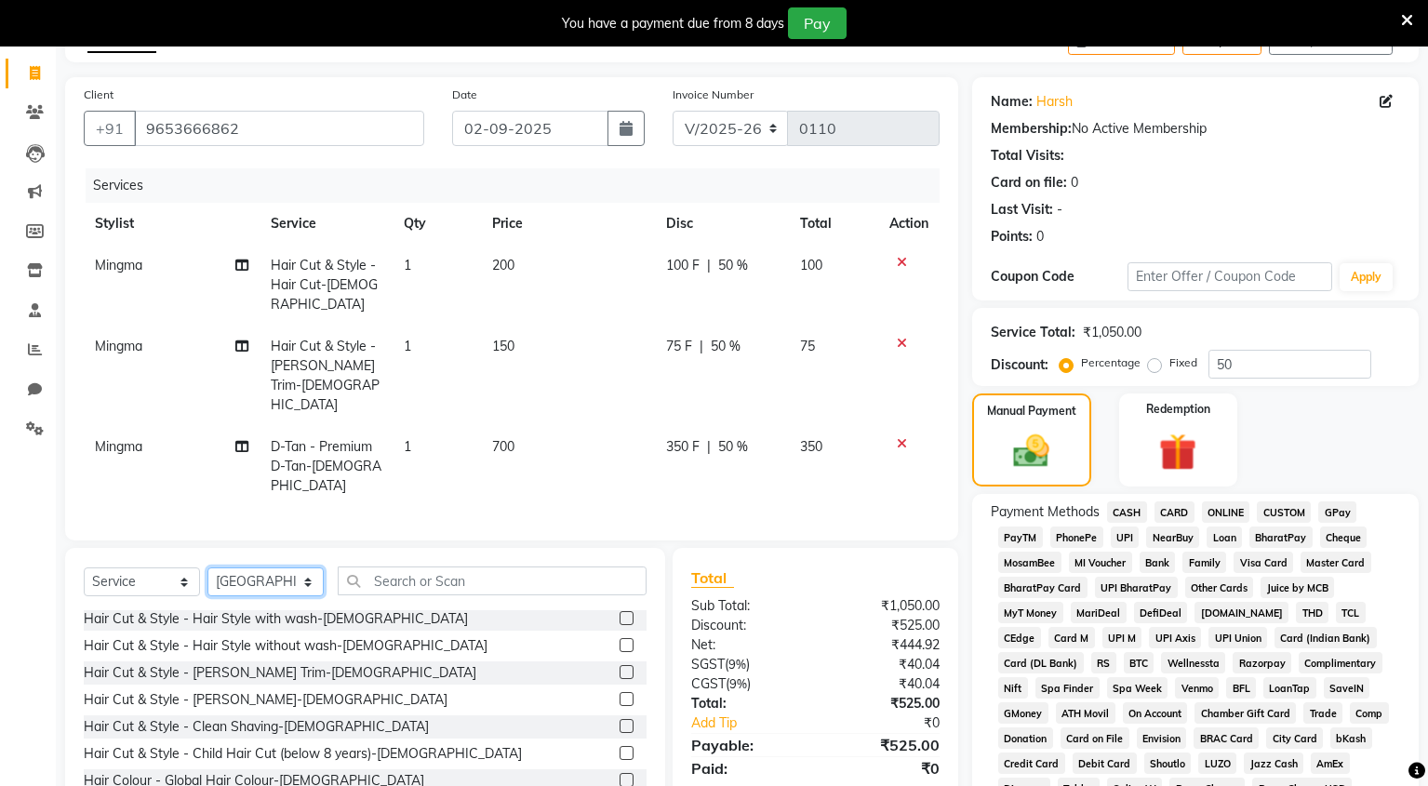
click at [309, 567] on select "Select Stylist Mingma [PERSON_NAME][GEOGRAPHIC_DATA] [PERSON_NAME][DATE][DATE]" at bounding box center [265, 581] width 116 height 29
select select "89950"
click at [207, 567] on select "Select Stylist Mingma [PERSON_NAME][GEOGRAPHIC_DATA] [PERSON_NAME][DATE][DATE]" at bounding box center [265, 581] width 116 height 29
click at [1124, 539] on span "UPI" at bounding box center [1125, 537] width 29 height 21
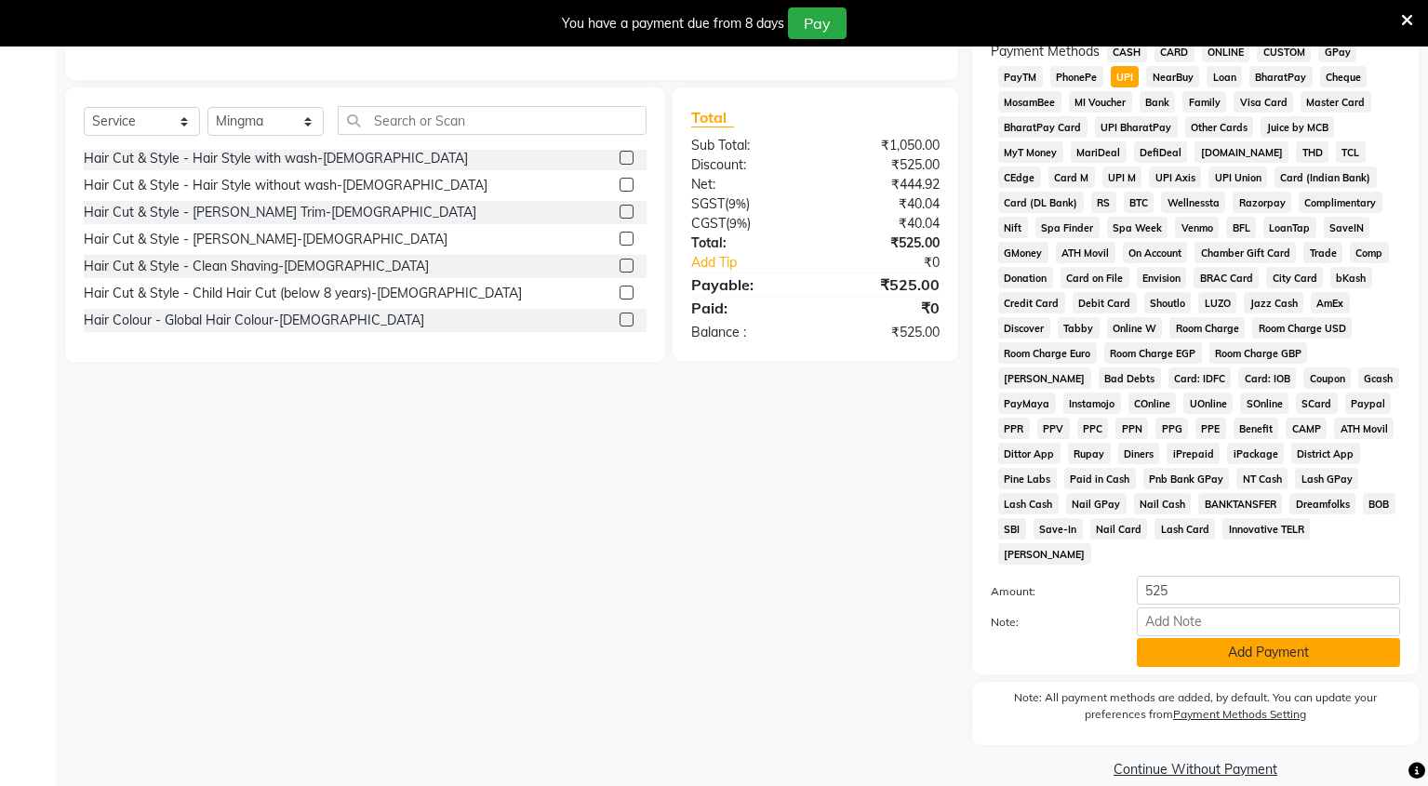
click at [1335, 638] on button "Add Payment" at bounding box center [1268, 652] width 263 height 29
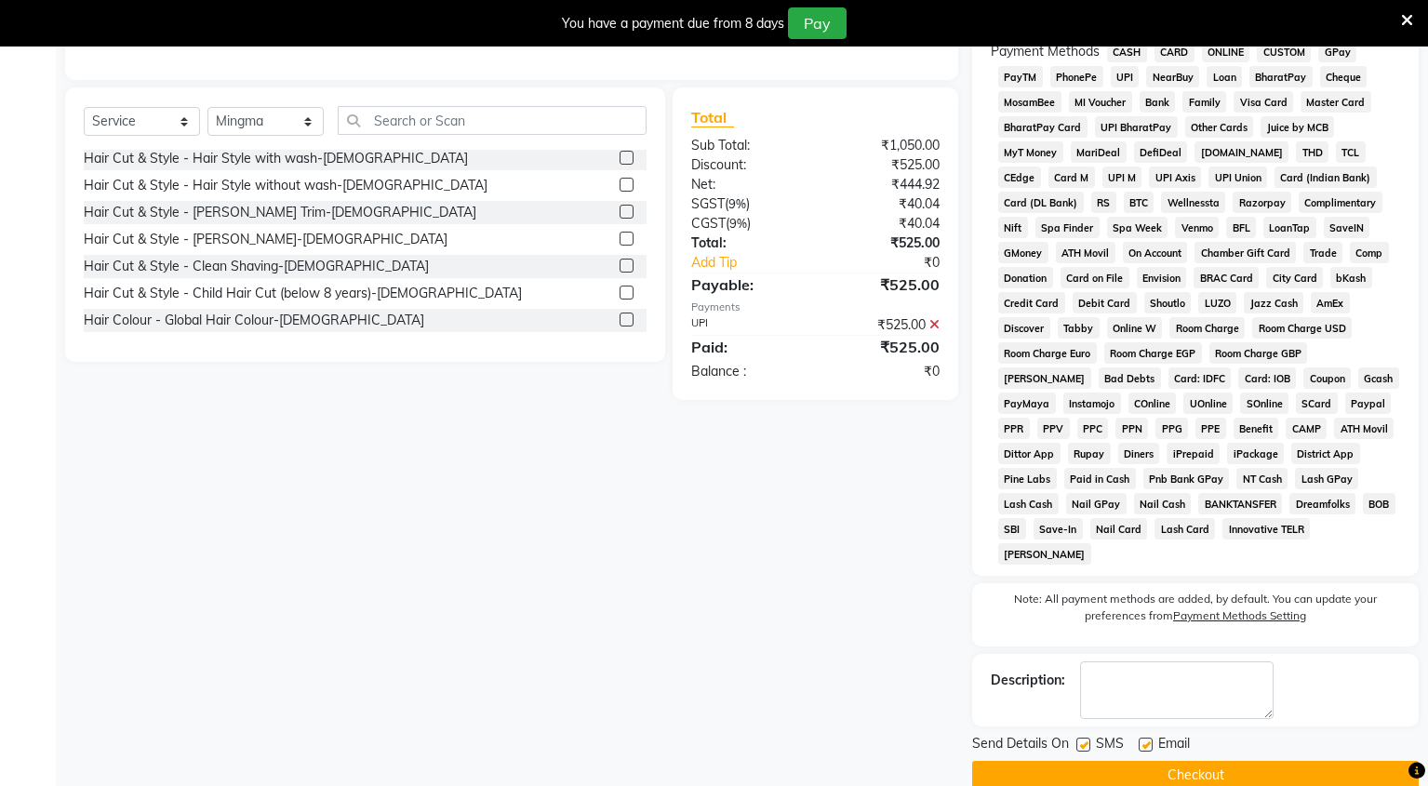
click at [1336, 761] on button "Checkout" at bounding box center [1195, 775] width 447 height 29
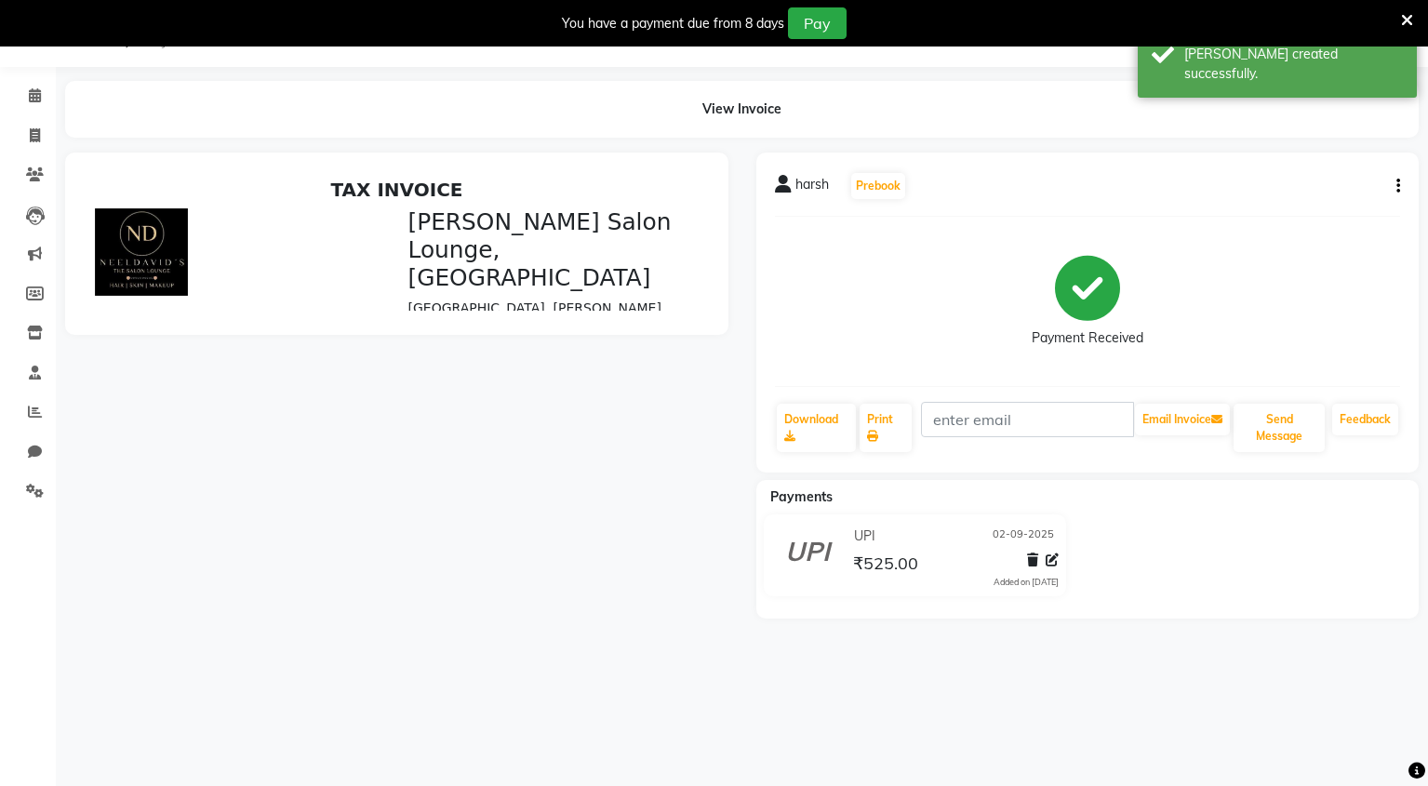
scroll to position [97, 0]
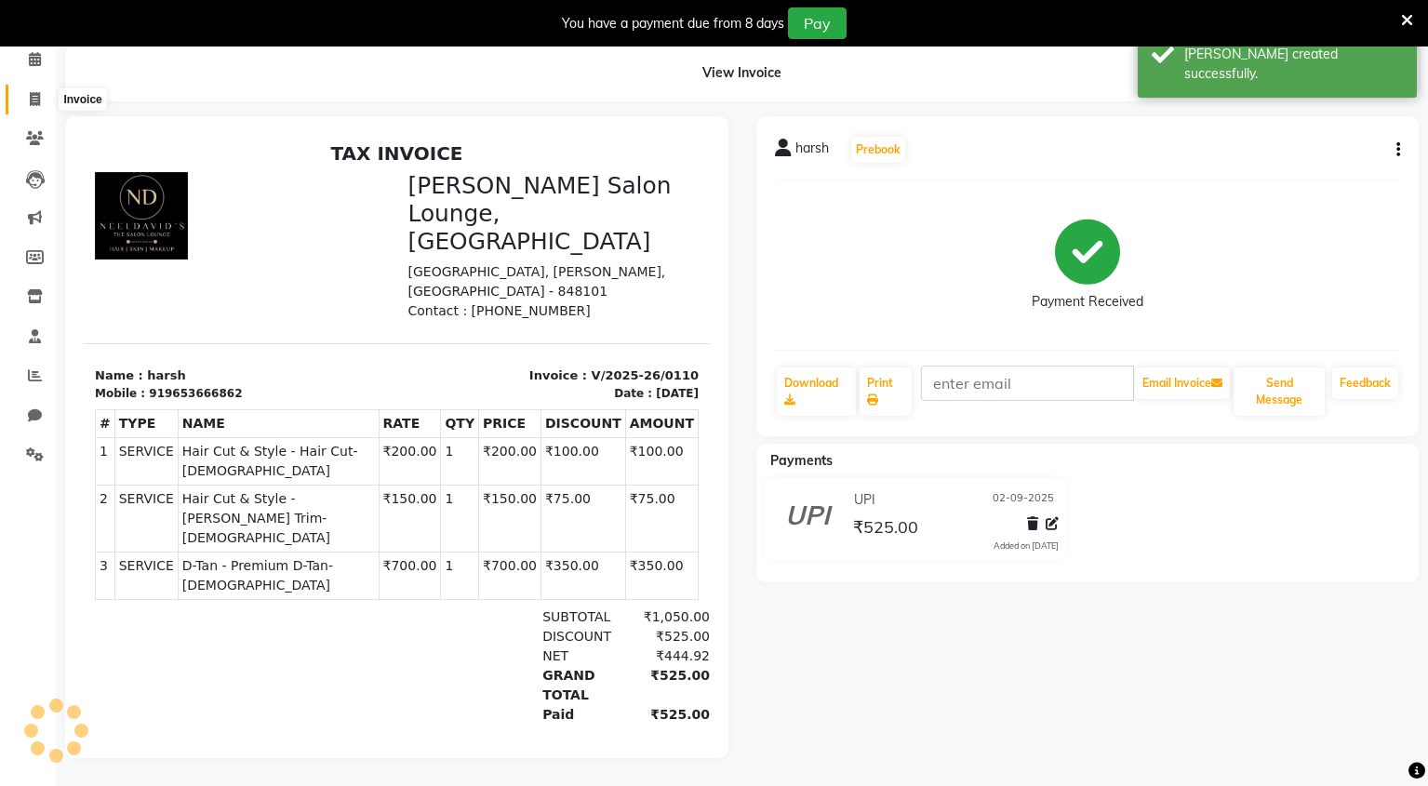
click at [37, 92] on icon at bounding box center [35, 99] width 10 height 14
select select "service"
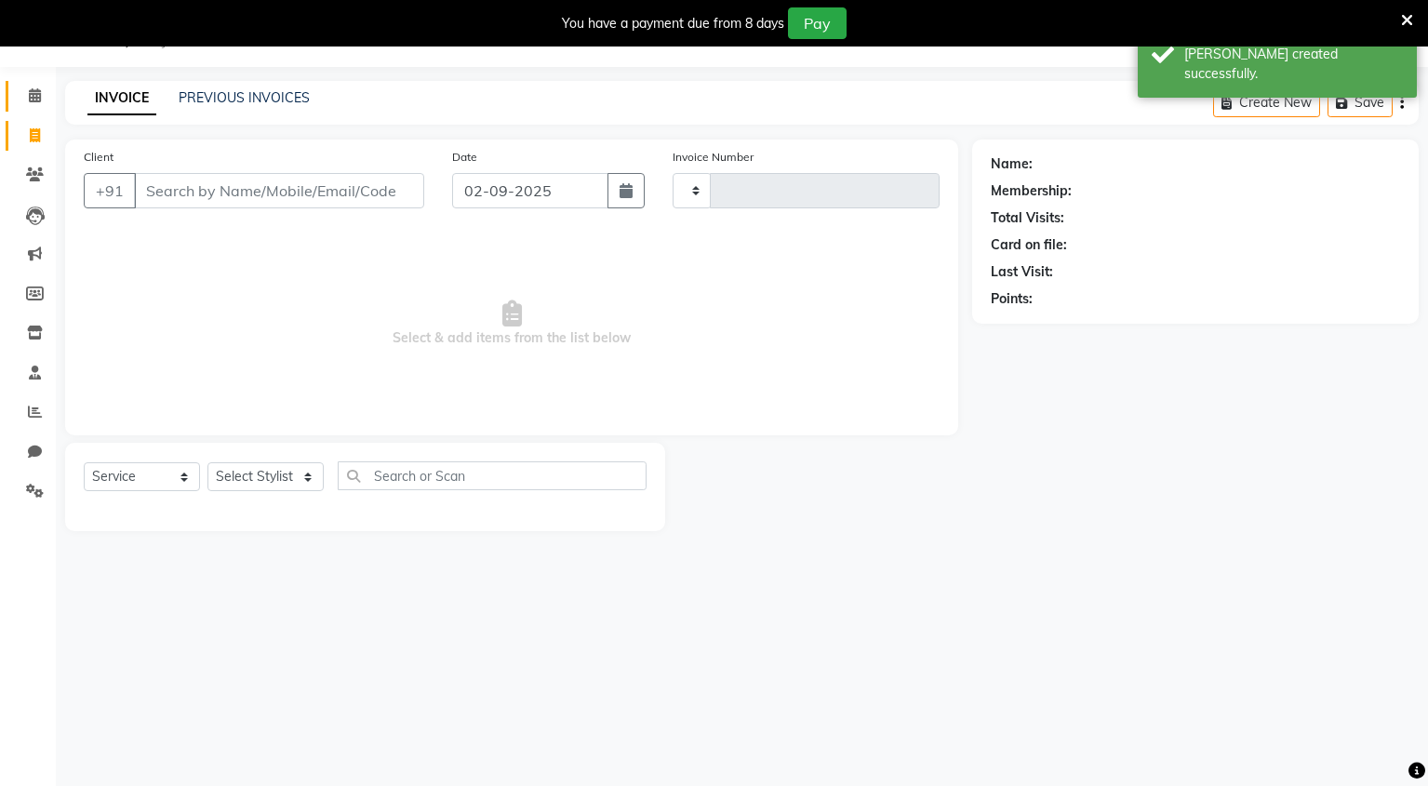
scroll to position [47, 0]
type input "0111"
select select "8909"
click at [191, 194] on input "Client" at bounding box center [279, 190] width 290 height 35
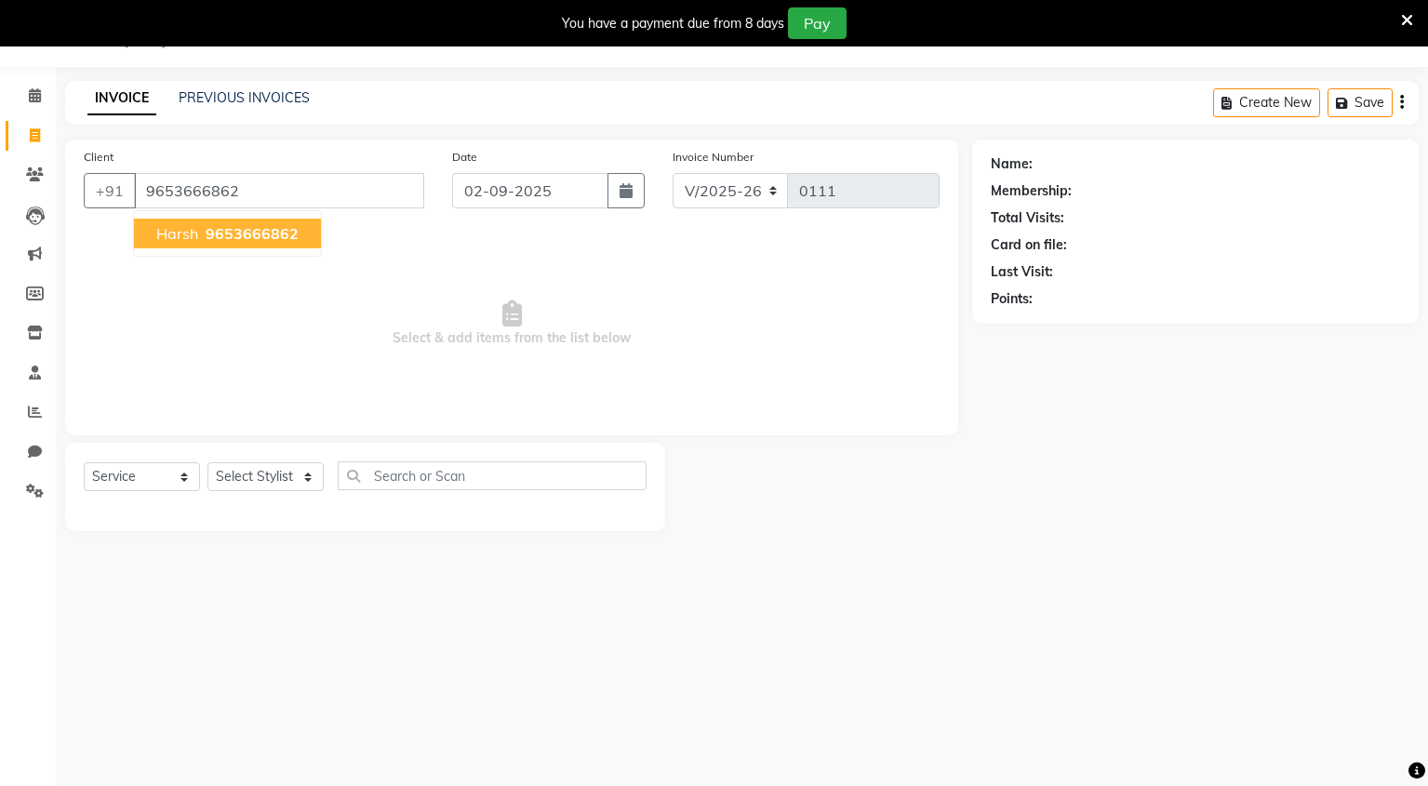
type input "9653666862"
click at [217, 233] on span "9653666862" at bounding box center [252, 233] width 93 height 19
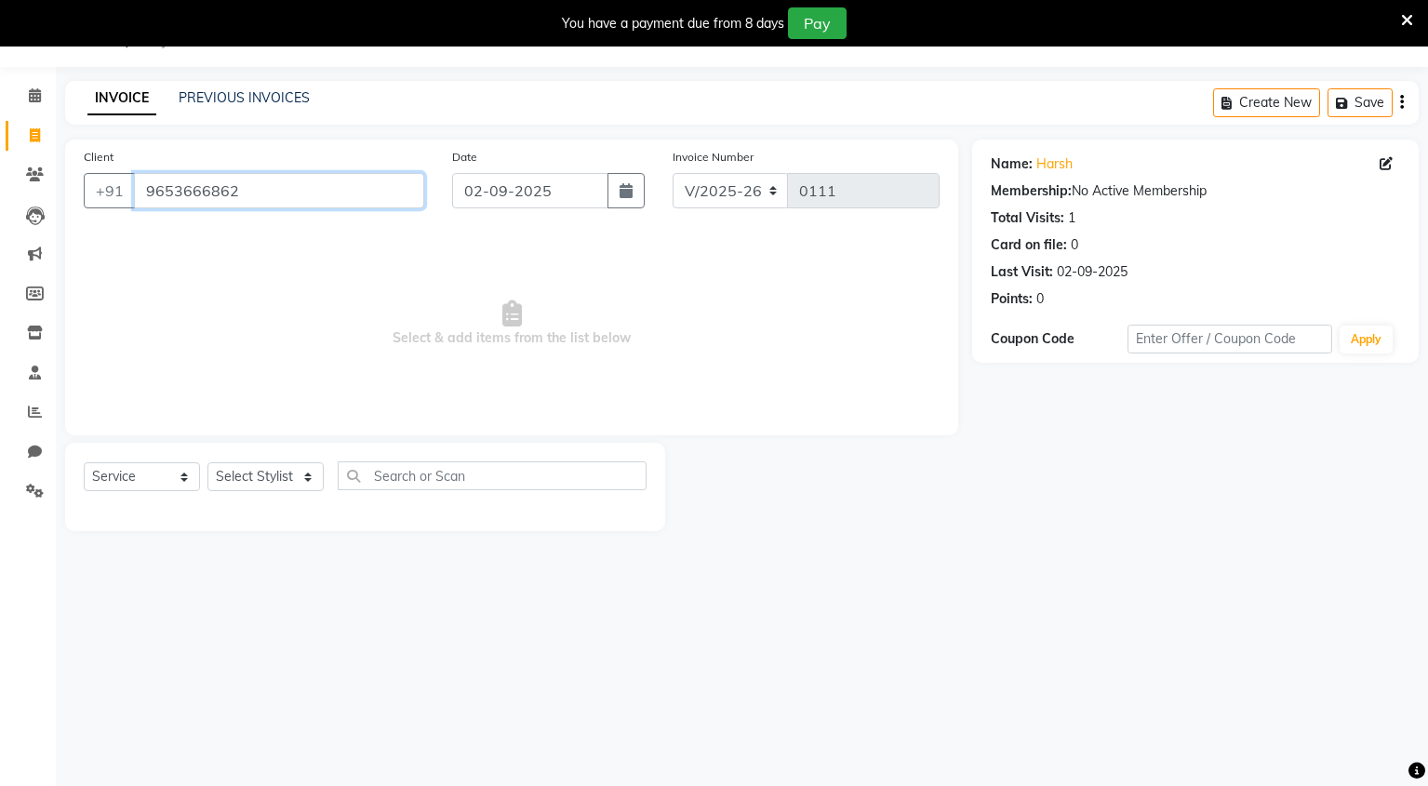
click at [396, 191] on input "9653666862" at bounding box center [279, 190] width 290 height 35
click at [269, 480] on select "Select Stylist Mingma [PERSON_NAME][GEOGRAPHIC_DATA] [PERSON_NAME][DATE][DATE]" at bounding box center [265, 476] width 116 height 29
select select "89952"
click at [207, 462] on select "Select Stylist Mingma [PERSON_NAME][GEOGRAPHIC_DATA] [PERSON_NAME][DATE][DATE]" at bounding box center [265, 476] width 116 height 29
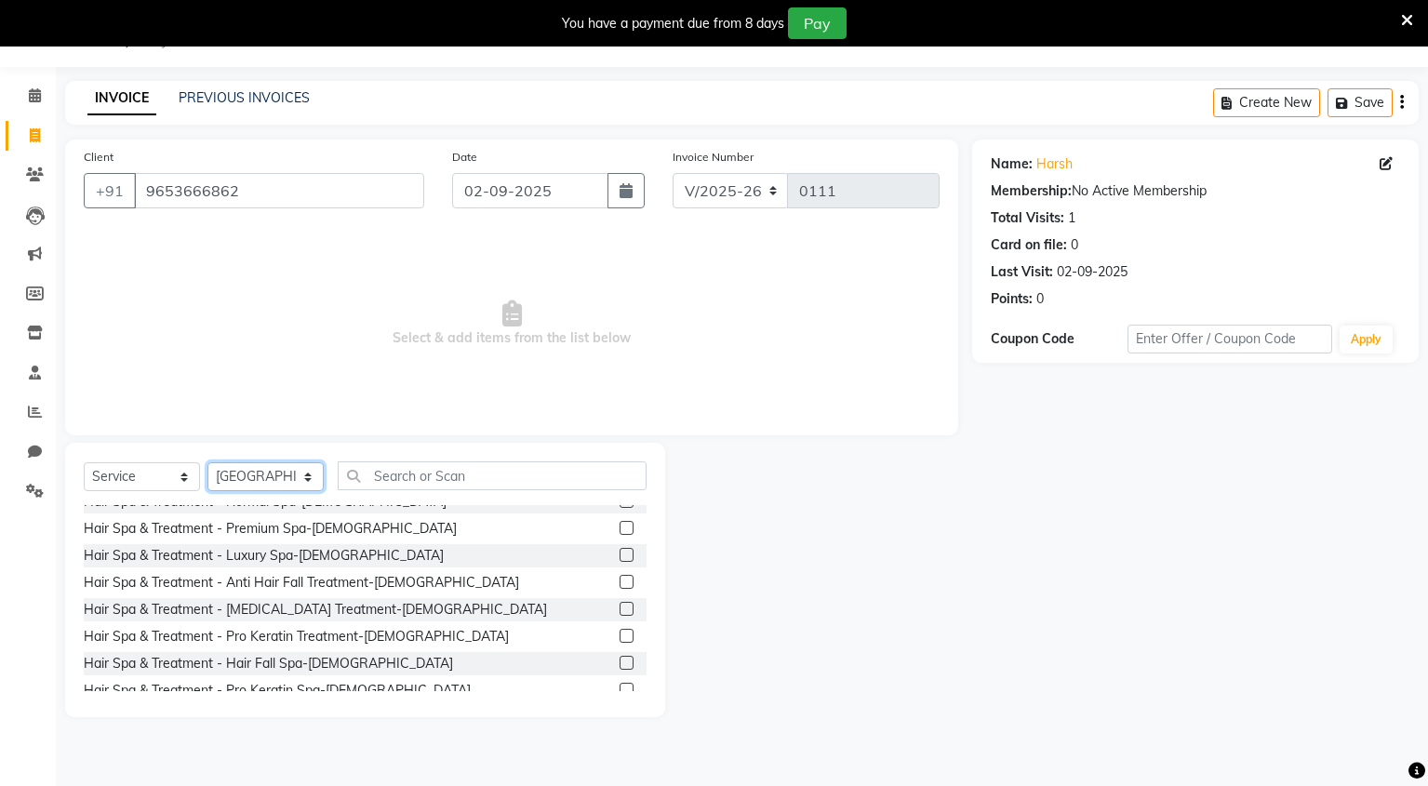
scroll to position [465, 0]
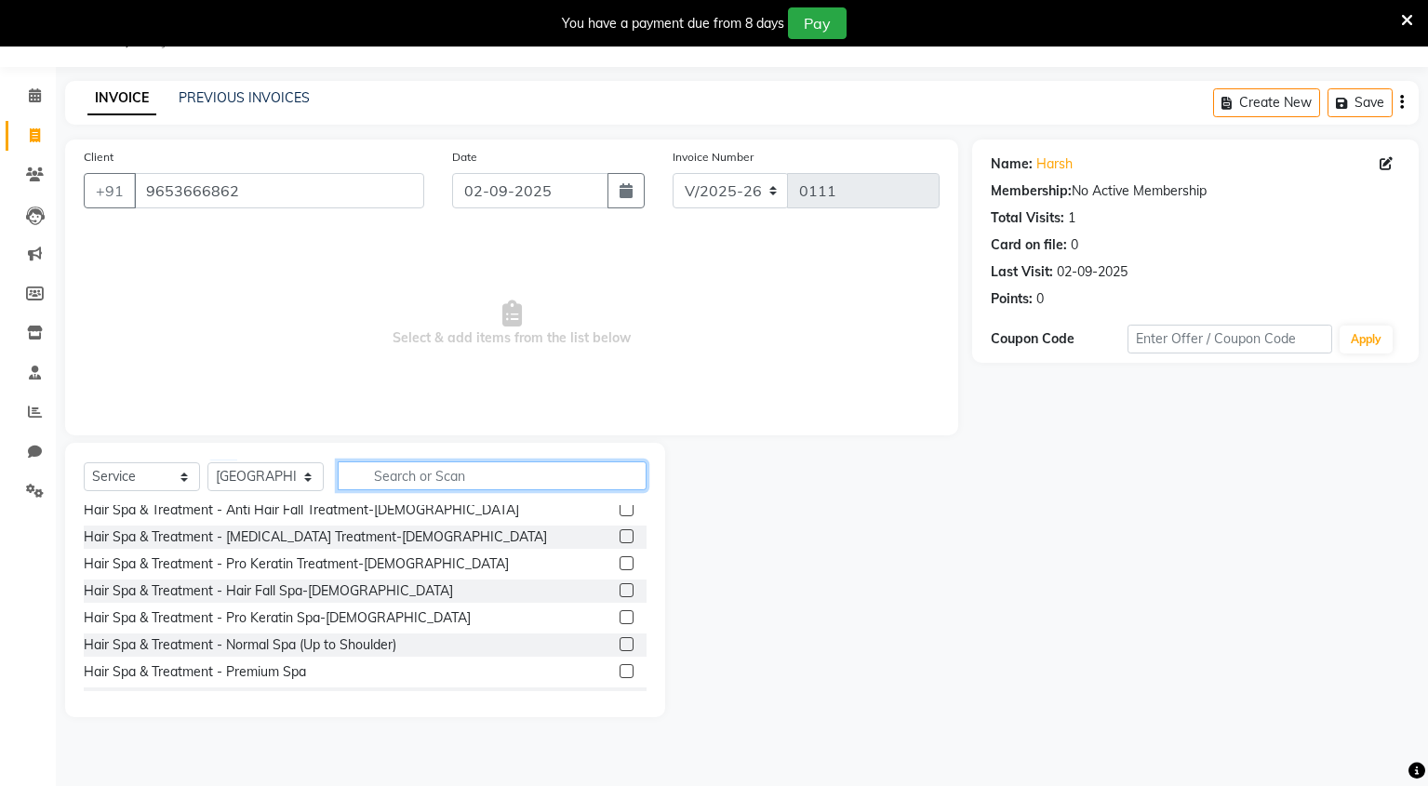
click at [479, 486] on input "text" at bounding box center [492, 475] width 309 height 29
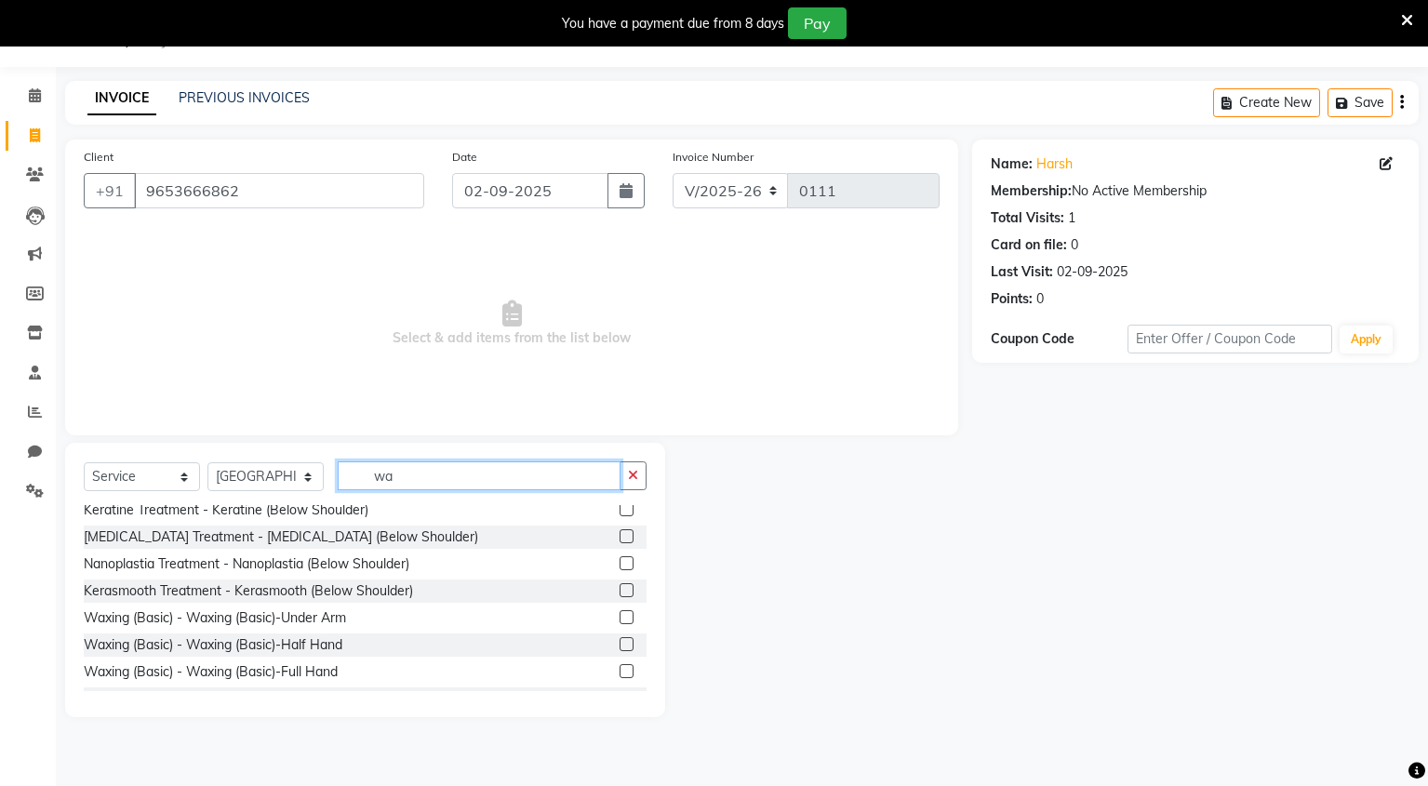
scroll to position [0, 0]
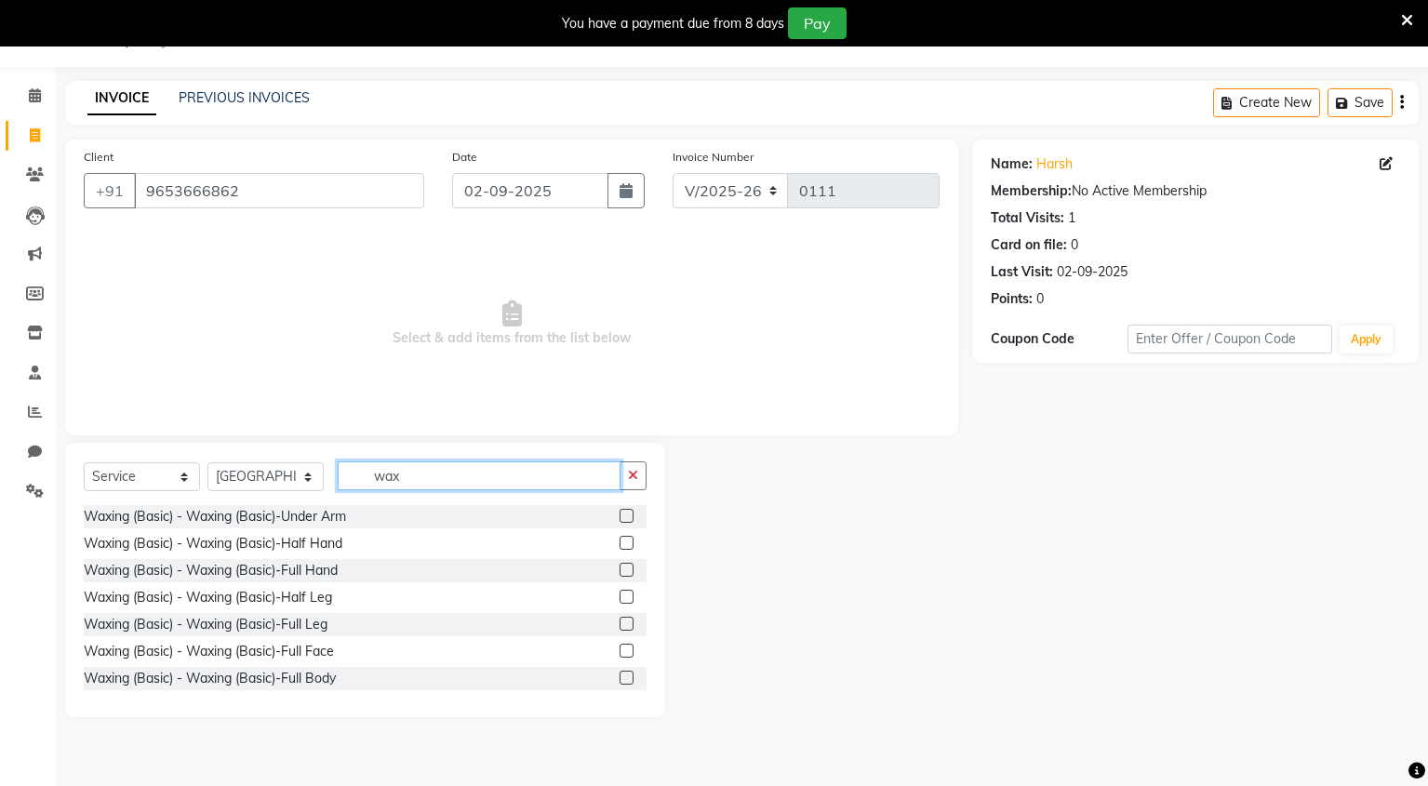
type input "wax"
click at [620, 516] on label at bounding box center [627, 516] width 14 height 14
click at [620, 516] on input "checkbox" at bounding box center [626, 517] width 12 height 12
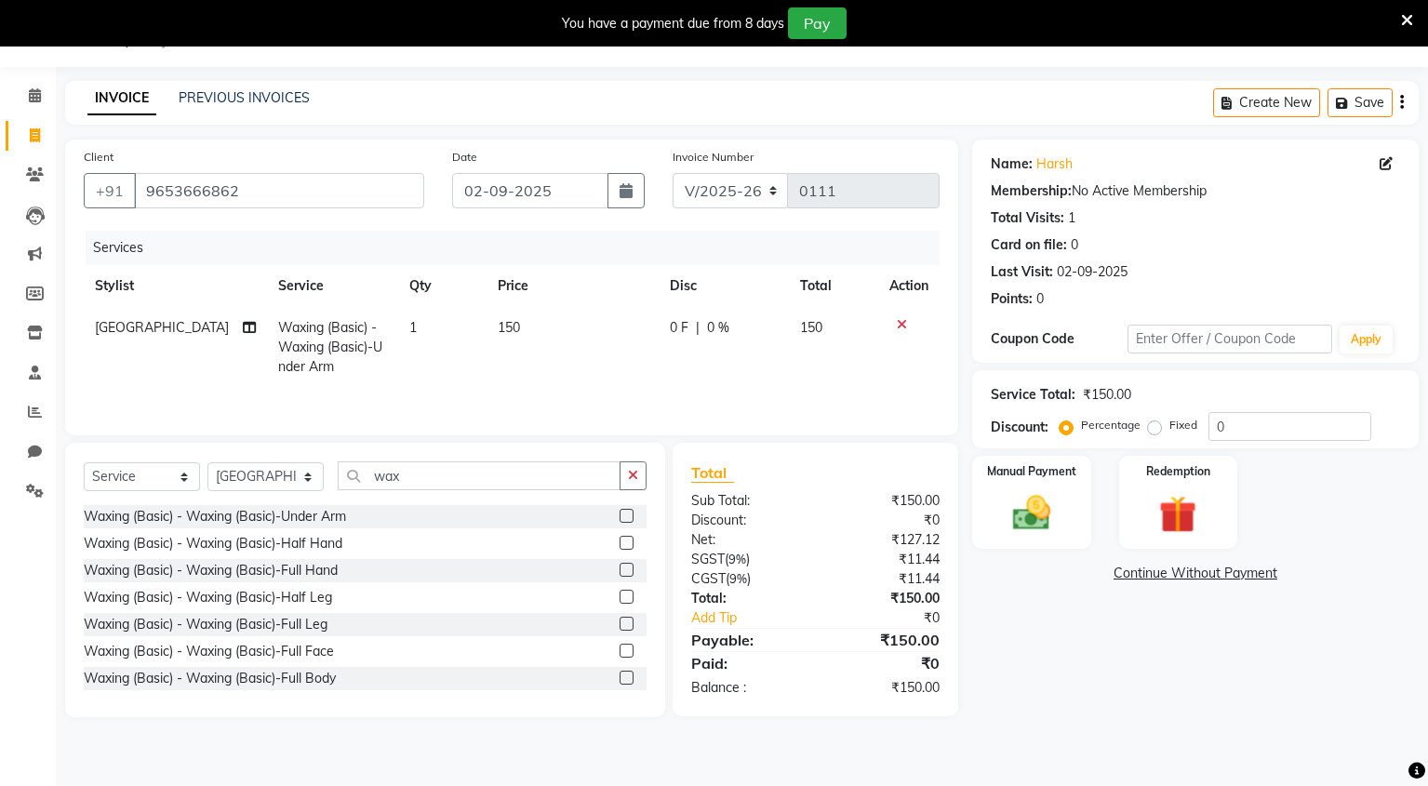
click at [620, 516] on label at bounding box center [627, 516] width 14 height 14
click at [620, 516] on input "checkbox" at bounding box center [626, 517] width 12 height 12
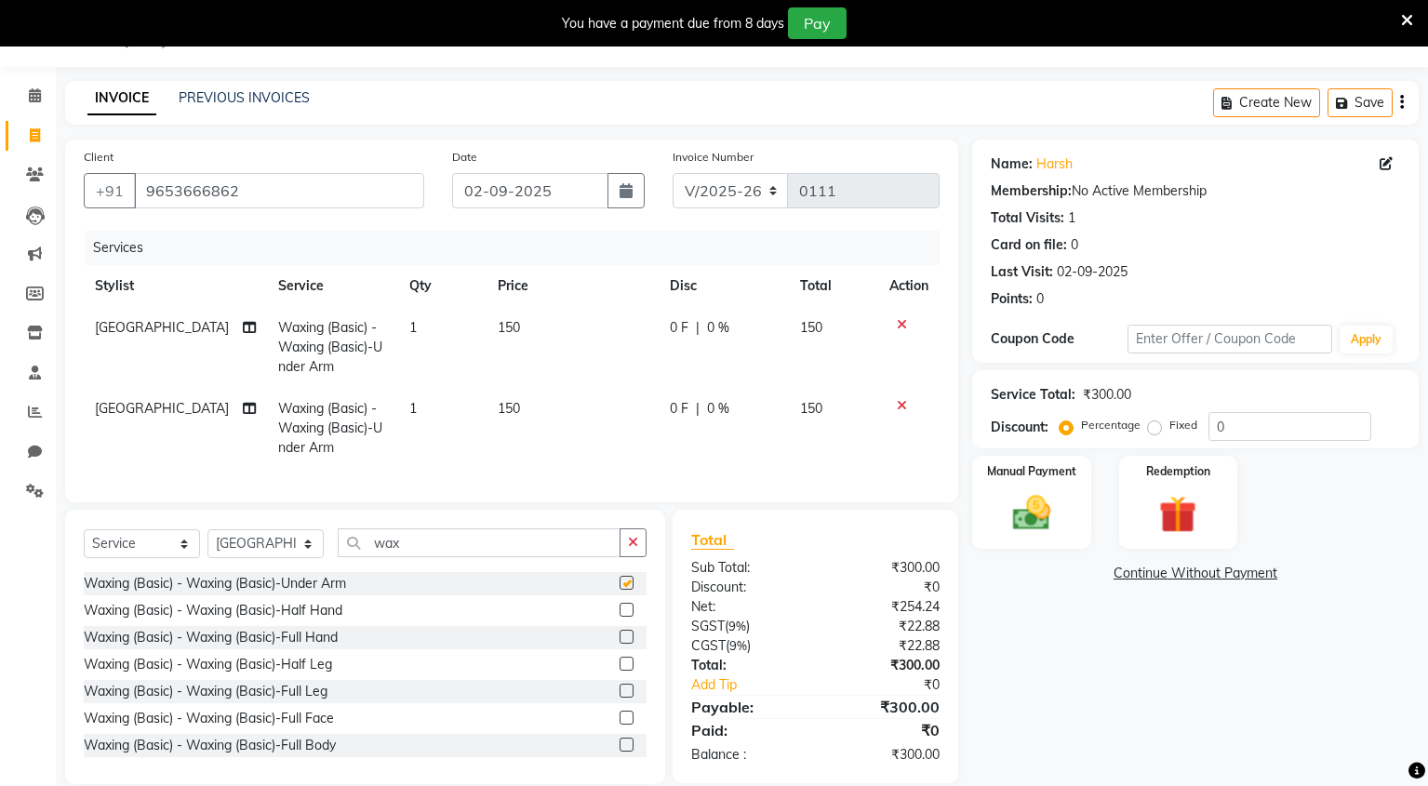
checkbox input "false"
click at [513, 411] on span "150" at bounding box center [509, 408] width 22 height 17
select select "89952"
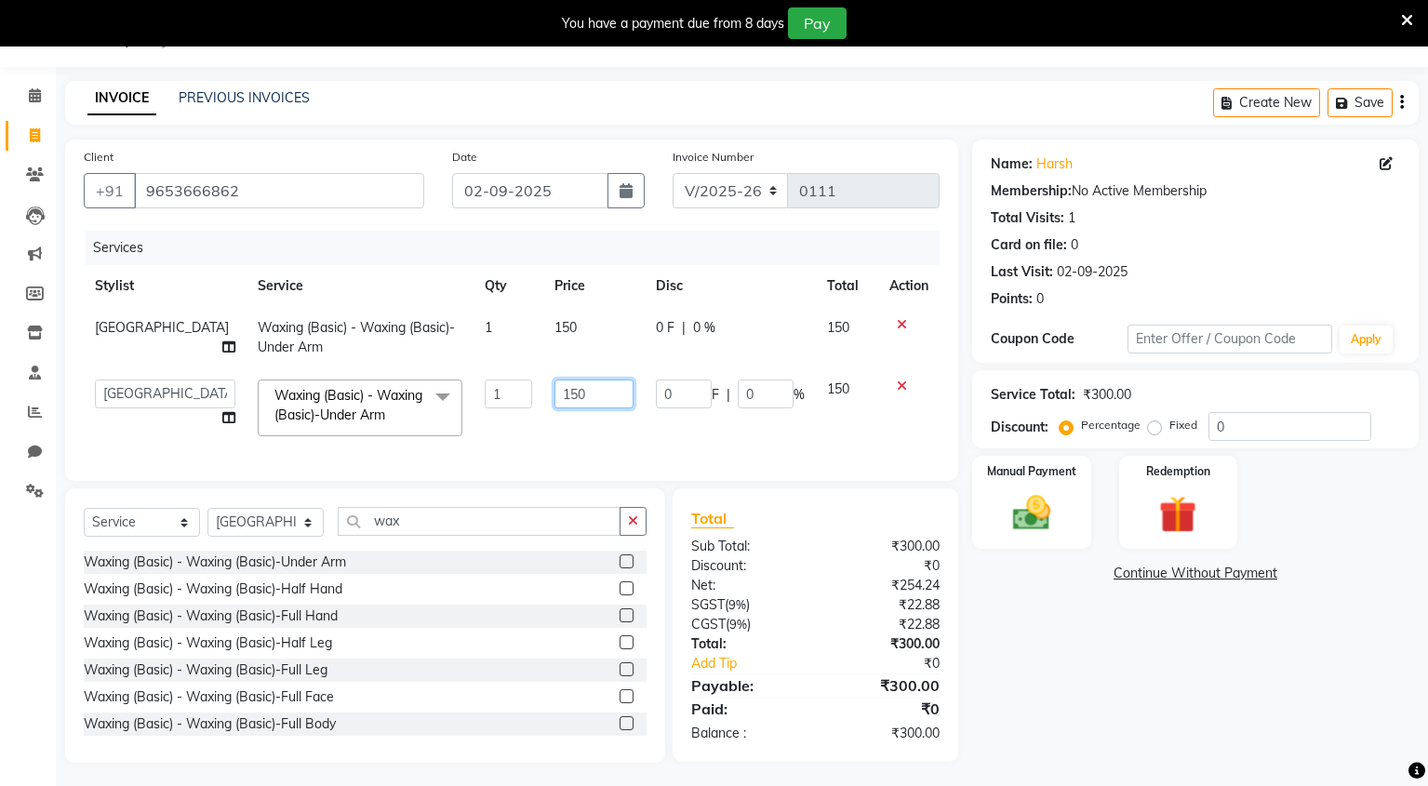
click at [554, 393] on input "150" at bounding box center [593, 394] width 79 height 29
type input "1"
type input "200"
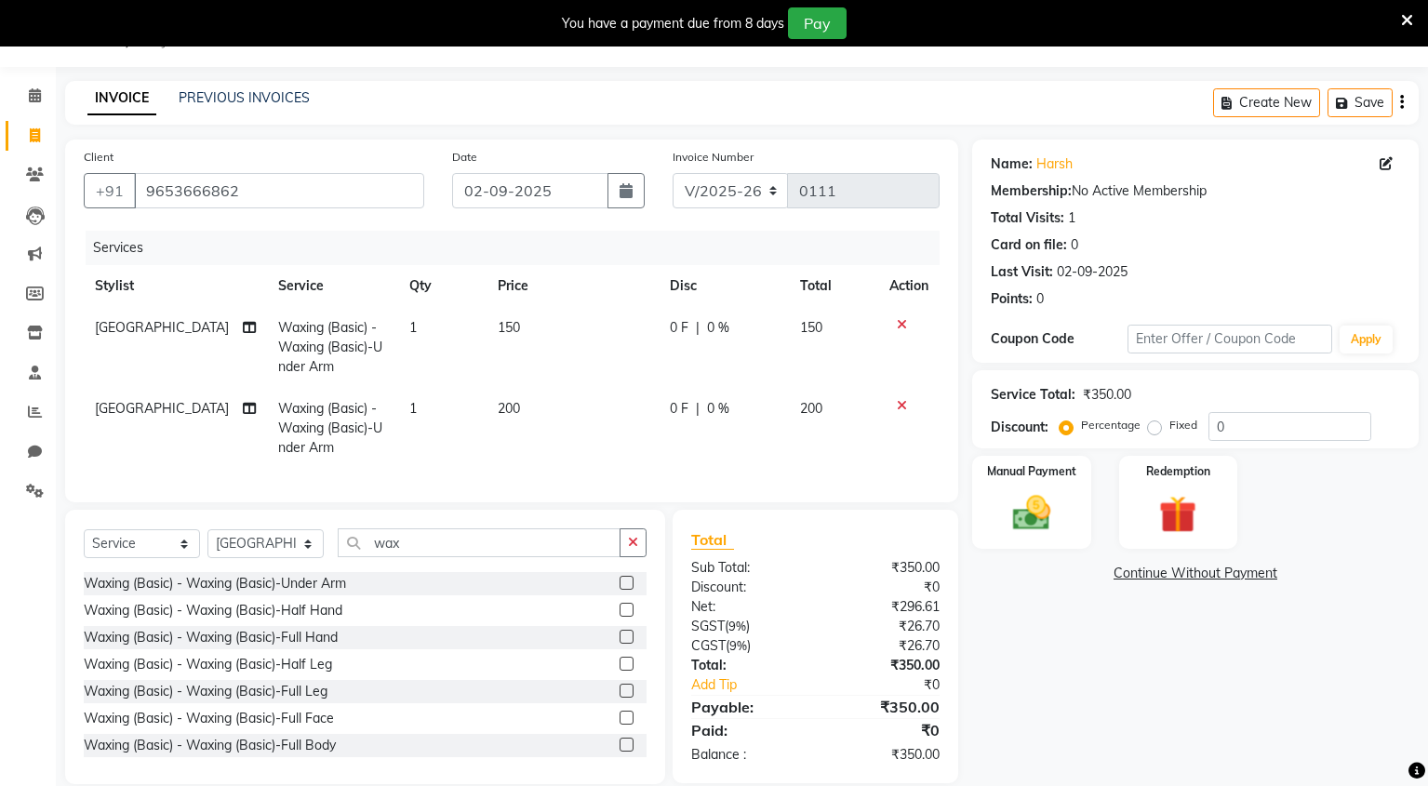
click at [610, 378] on tbody "[PERSON_NAME] Waxing (Basic) - Waxing (Basic)-Under Arm 1 150 0 F | 0 % 150 [PE…" at bounding box center [512, 388] width 856 height 162
click at [319, 449] on span "Waxing (Basic) - Waxing (Basic)-Under Arm" at bounding box center [330, 428] width 104 height 56
select select "89952"
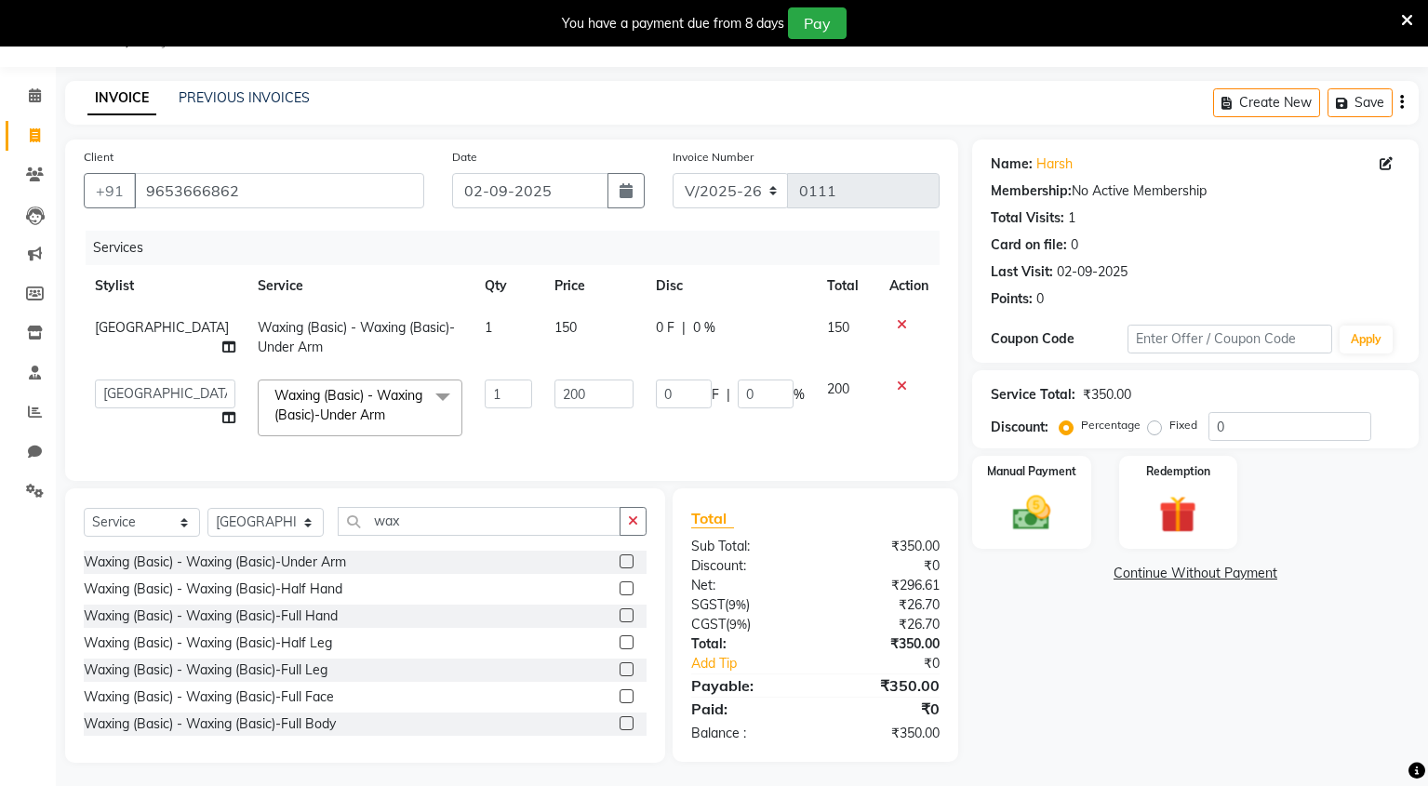
click at [385, 412] on link "x" at bounding box center [389, 415] width 8 height 17
type input "0"
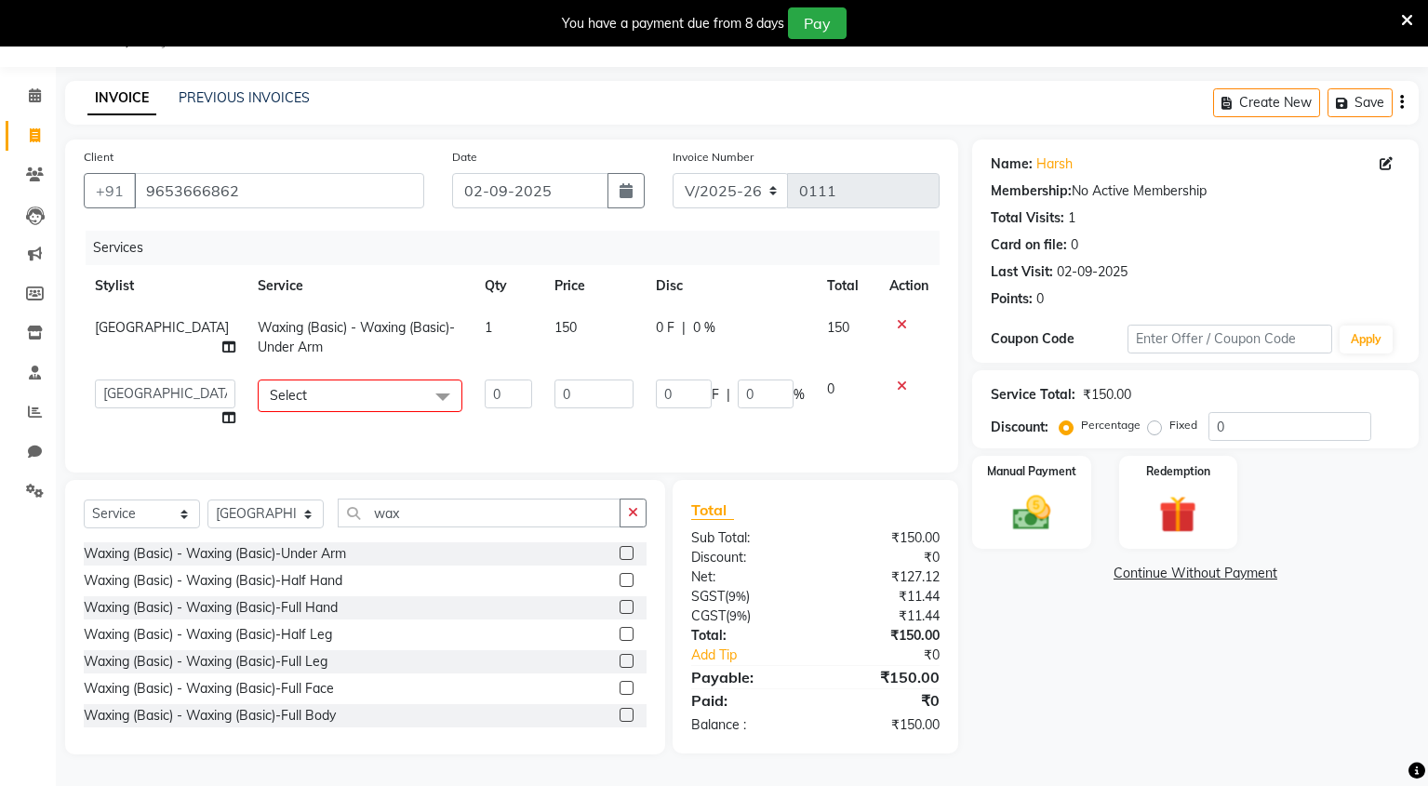
click at [345, 409] on span "Select" at bounding box center [360, 396] width 205 height 33
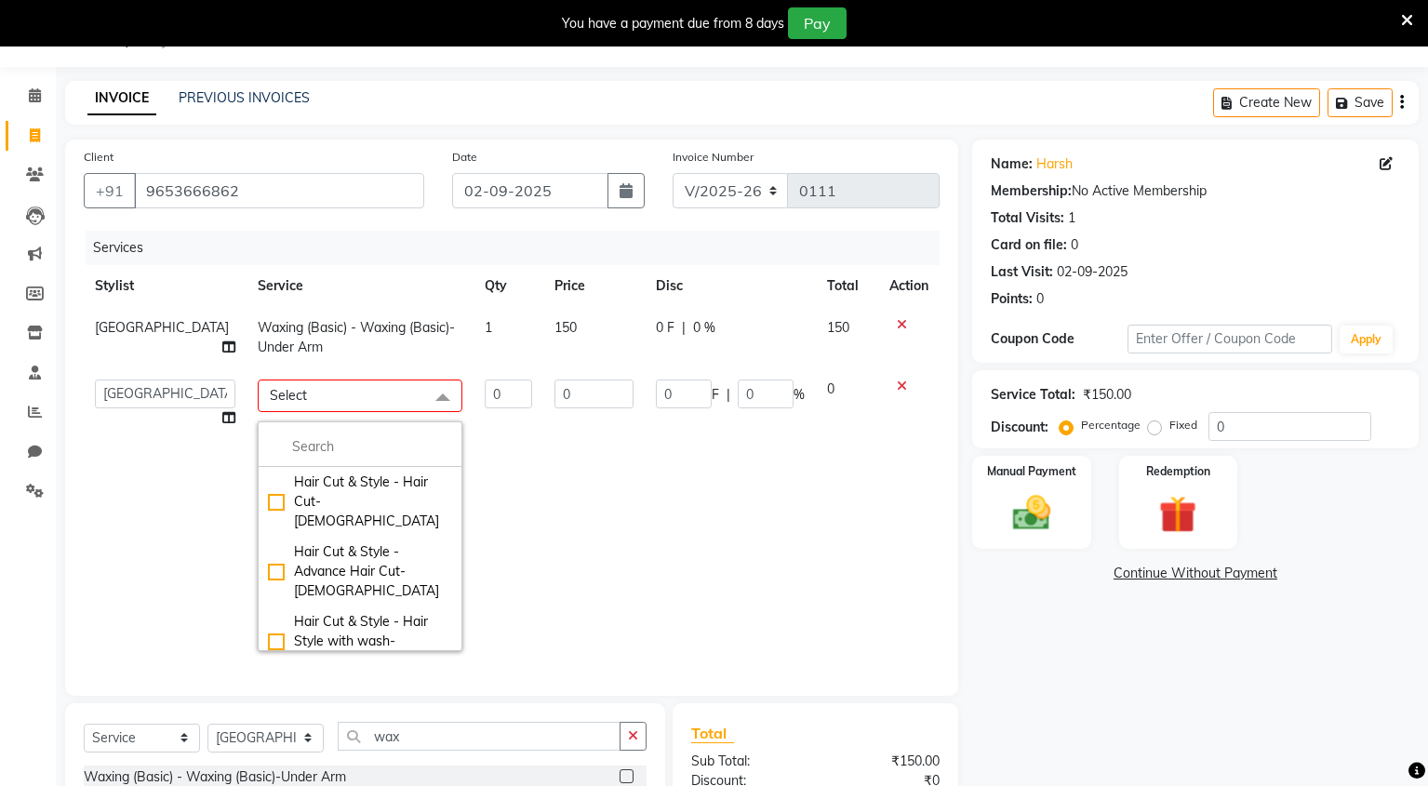
click at [347, 403] on span "Select" at bounding box center [360, 396] width 205 height 33
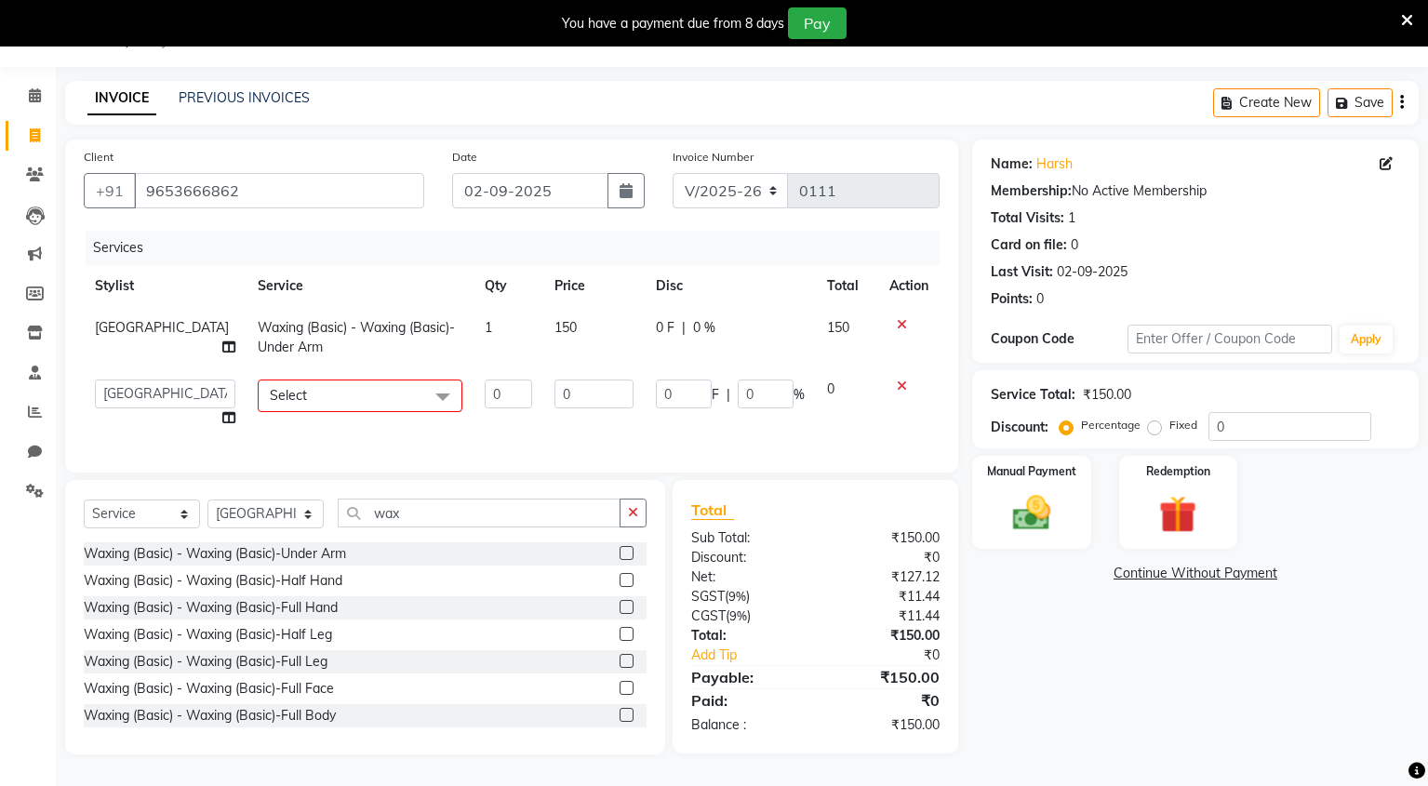
click at [424, 399] on span at bounding box center [442, 397] width 37 height 35
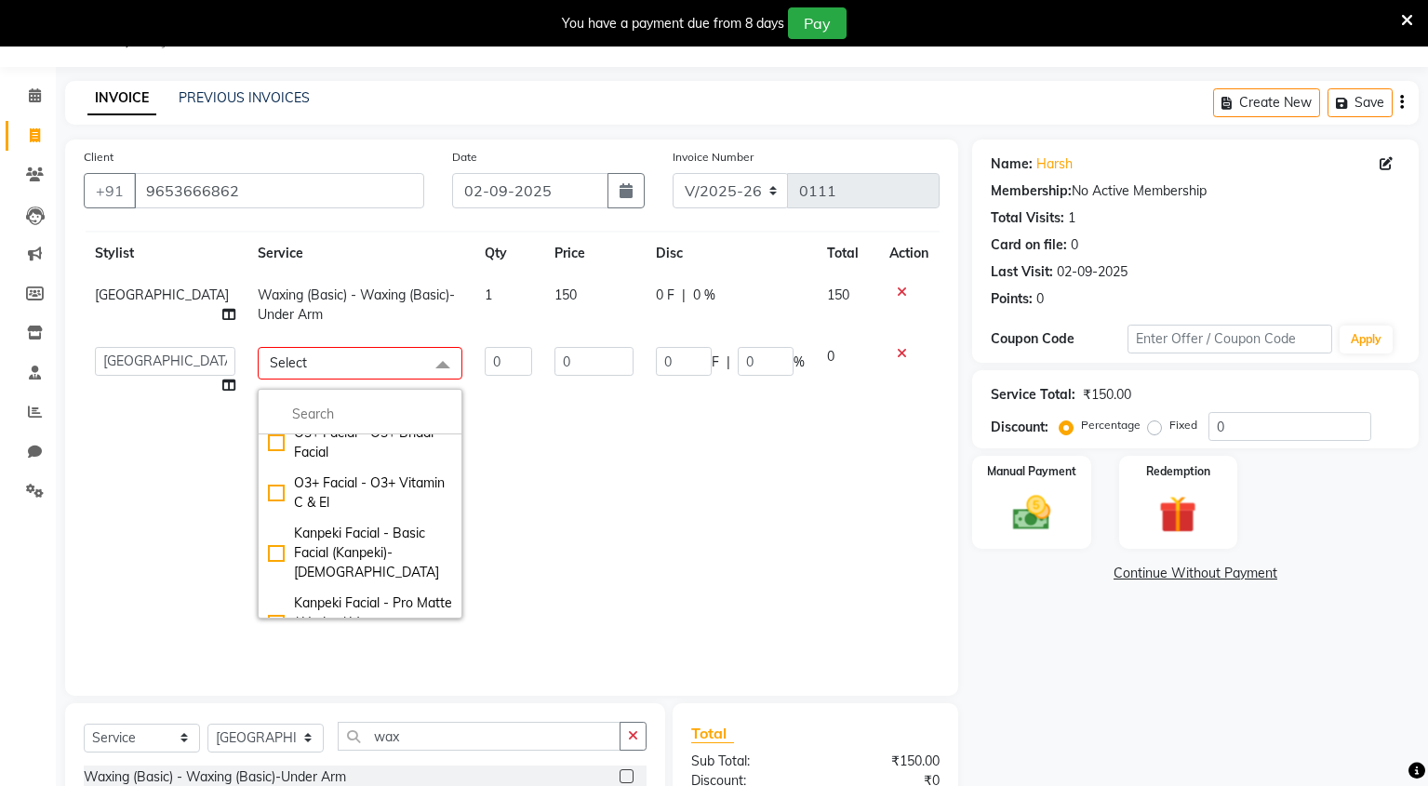
scroll to position [4340, 0]
click at [338, 361] on span "Select" at bounding box center [360, 363] width 205 height 33
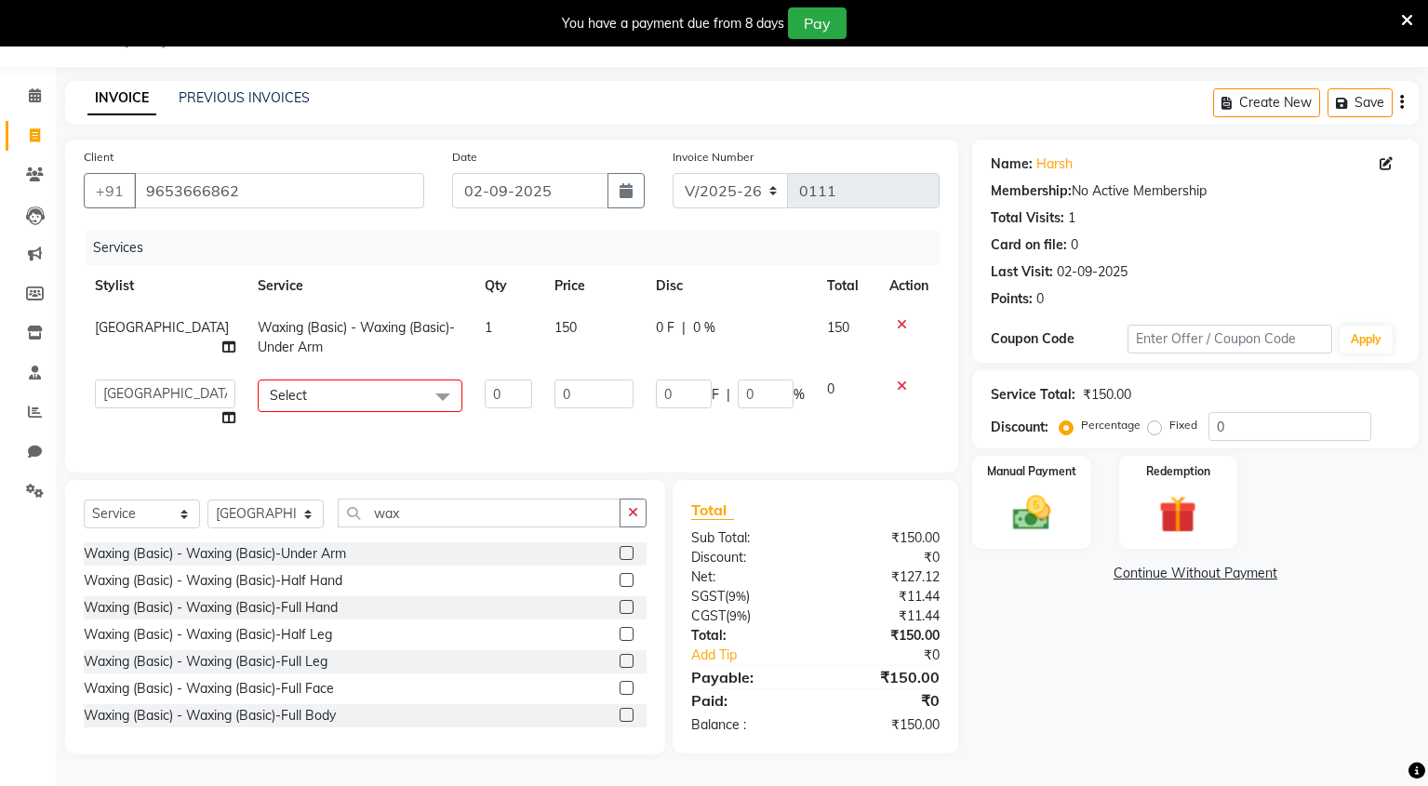
scroll to position [0, 0]
click at [424, 398] on span at bounding box center [442, 397] width 37 height 35
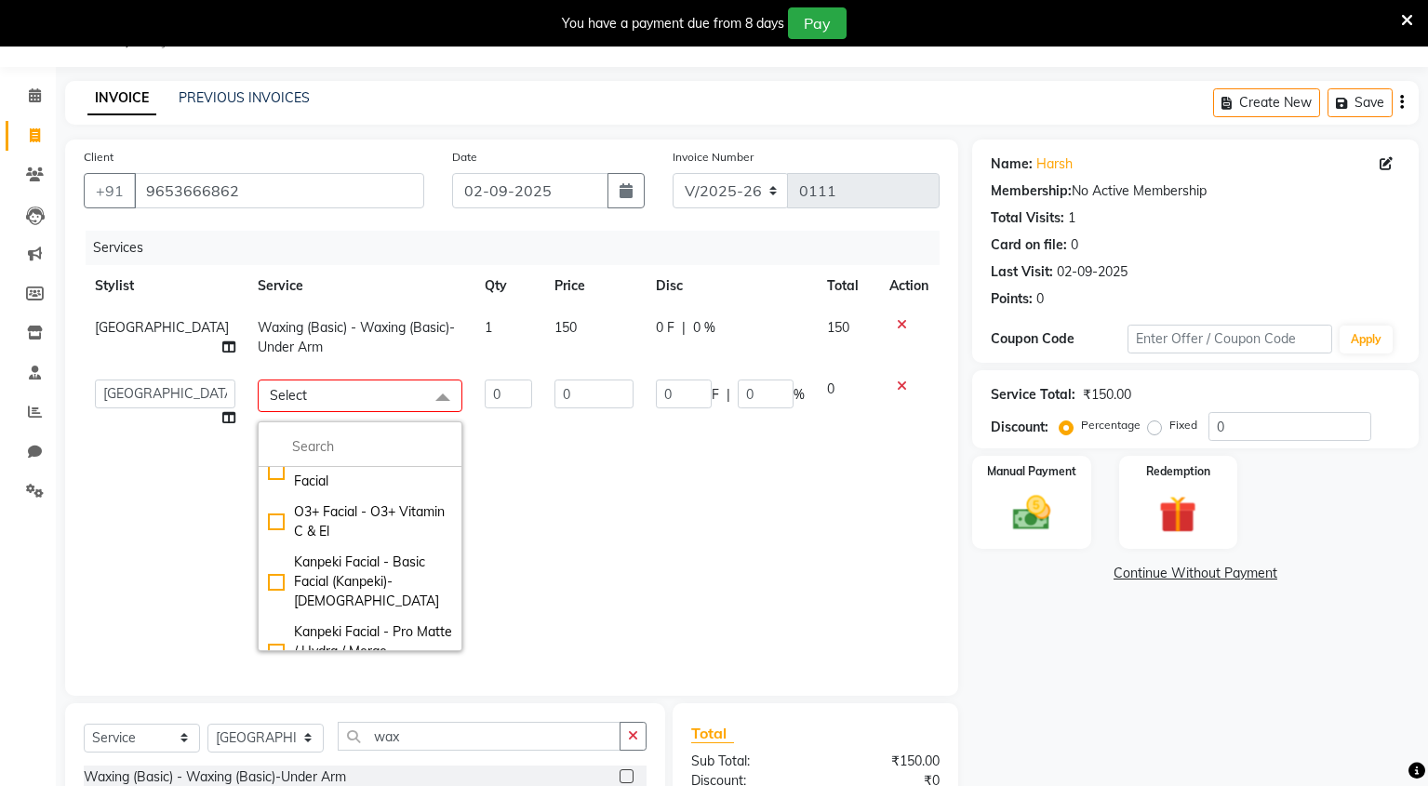
click at [424, 398] on span at bounding box center [442, 397] width 37 height 35
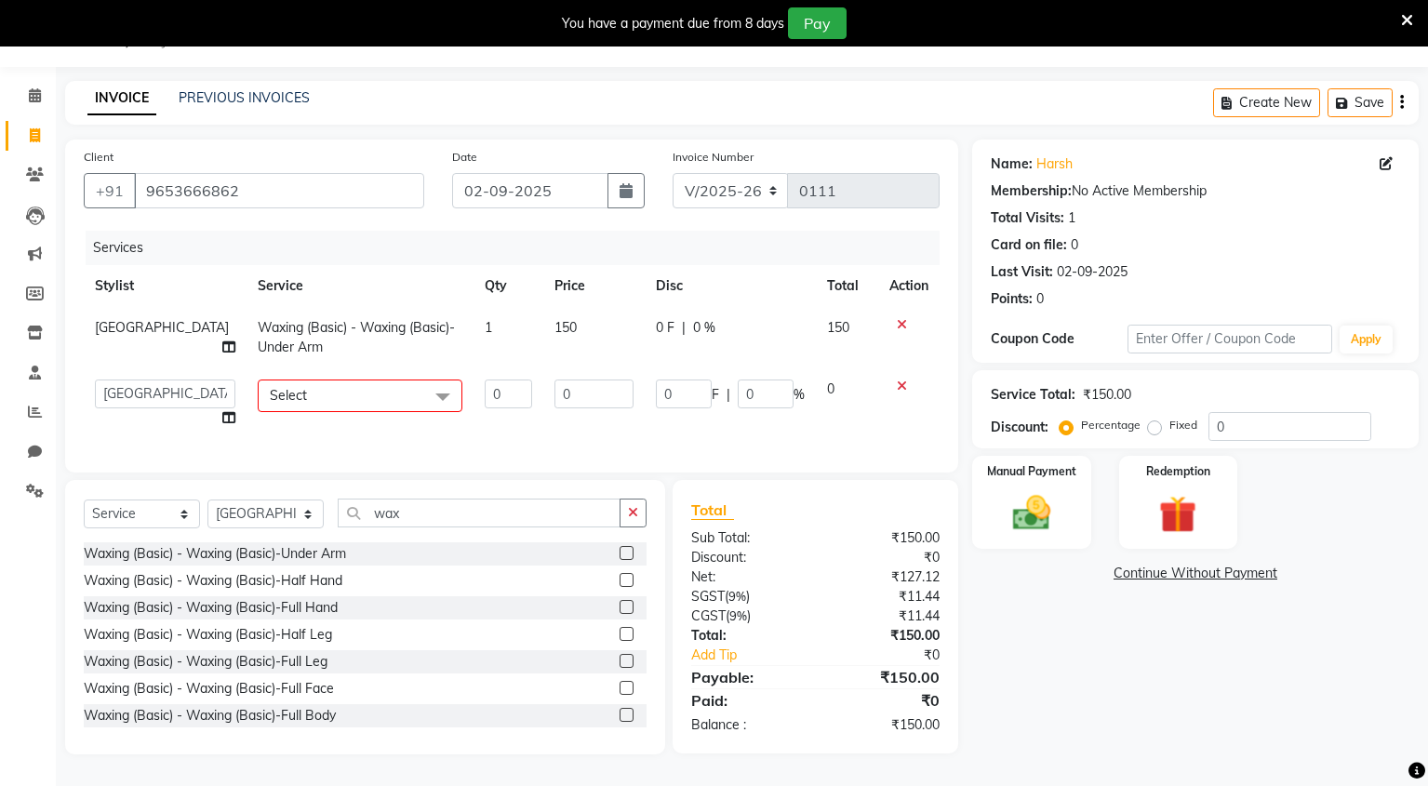
click at [620, 560] on label at bounding box center [627, 553] width 14 height 14
click at [620, 560] on input "checkbox" at bounding box center [626, 554] width 12 height 12
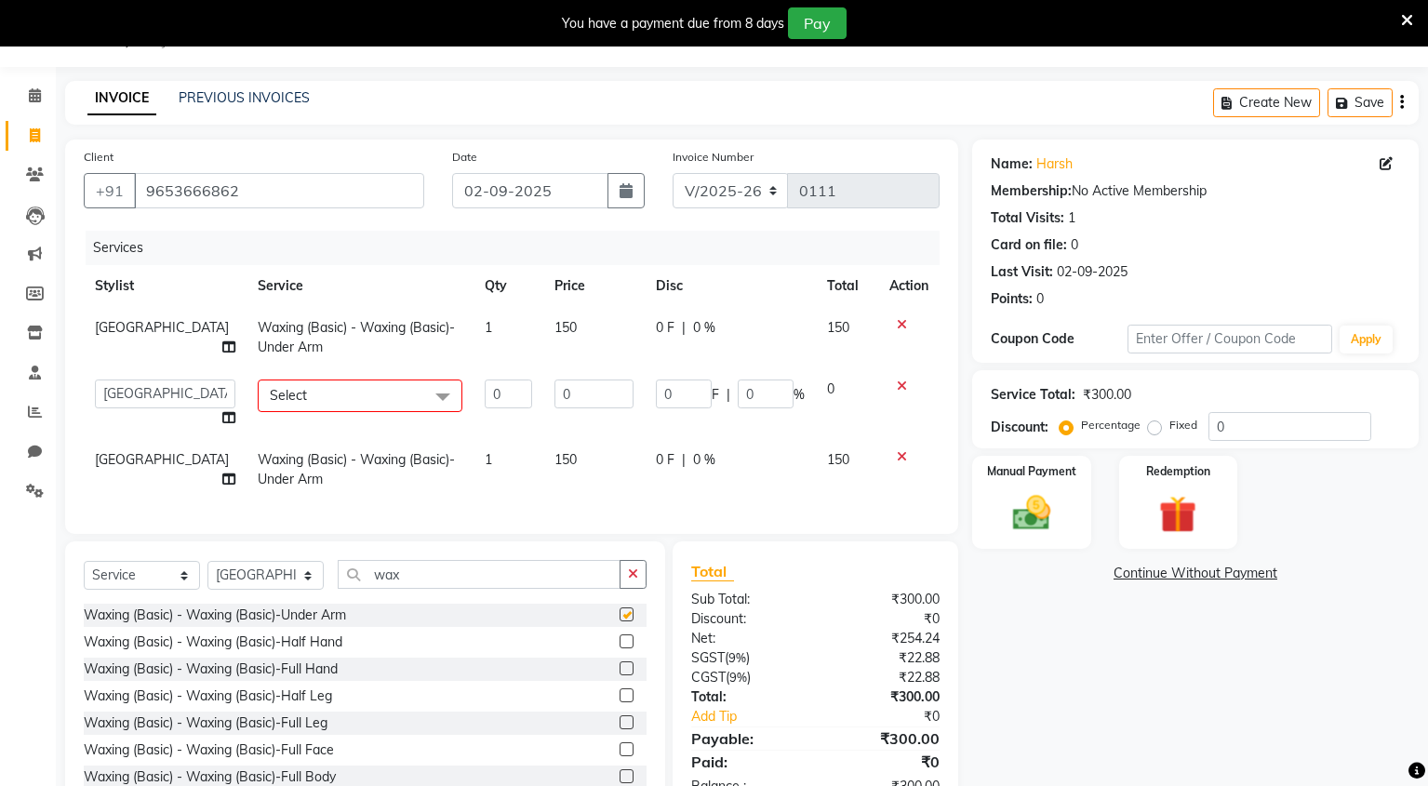
checkbox input "false"
click at [902, 384] on icon at bounding box center [902, 386] width 10 height 13
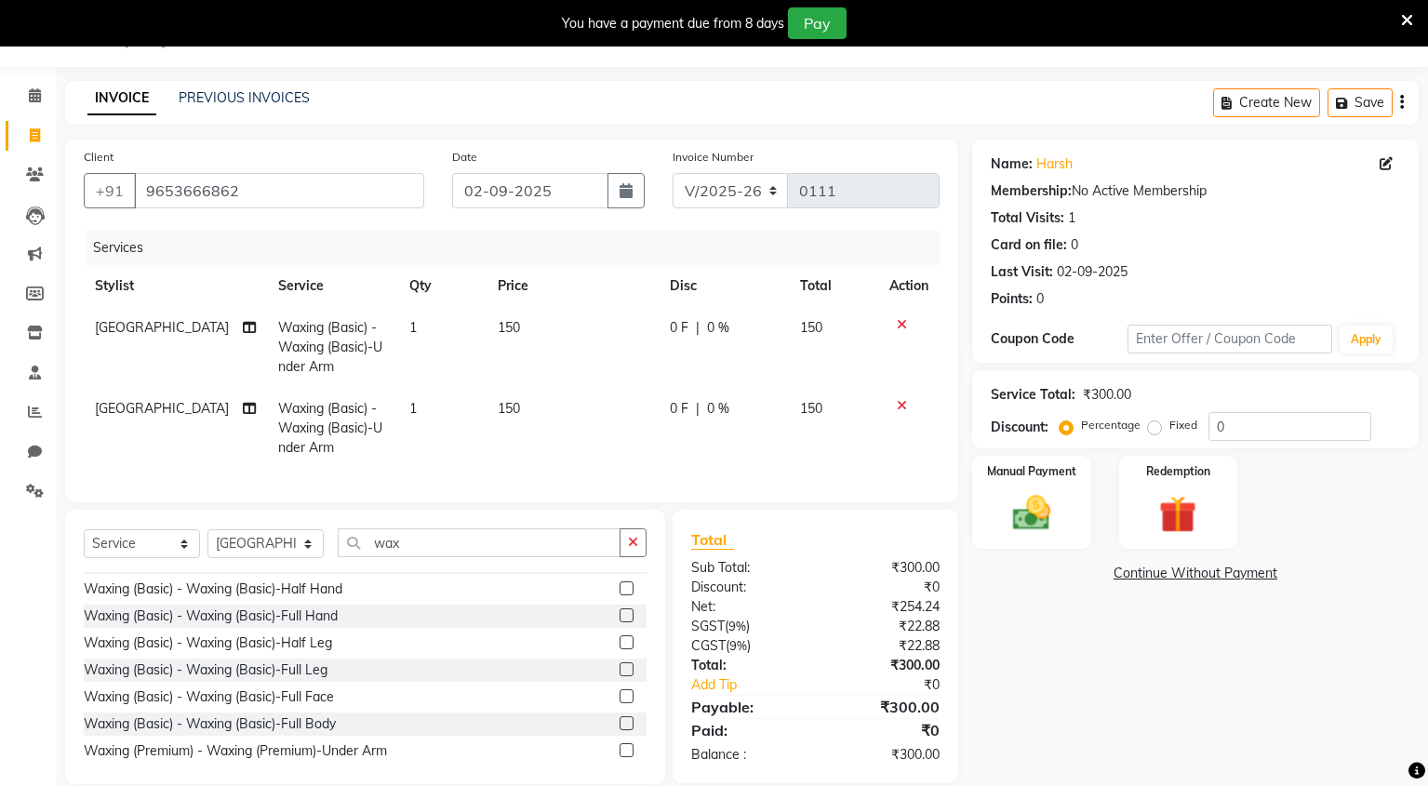
scroll to position [32, 0]
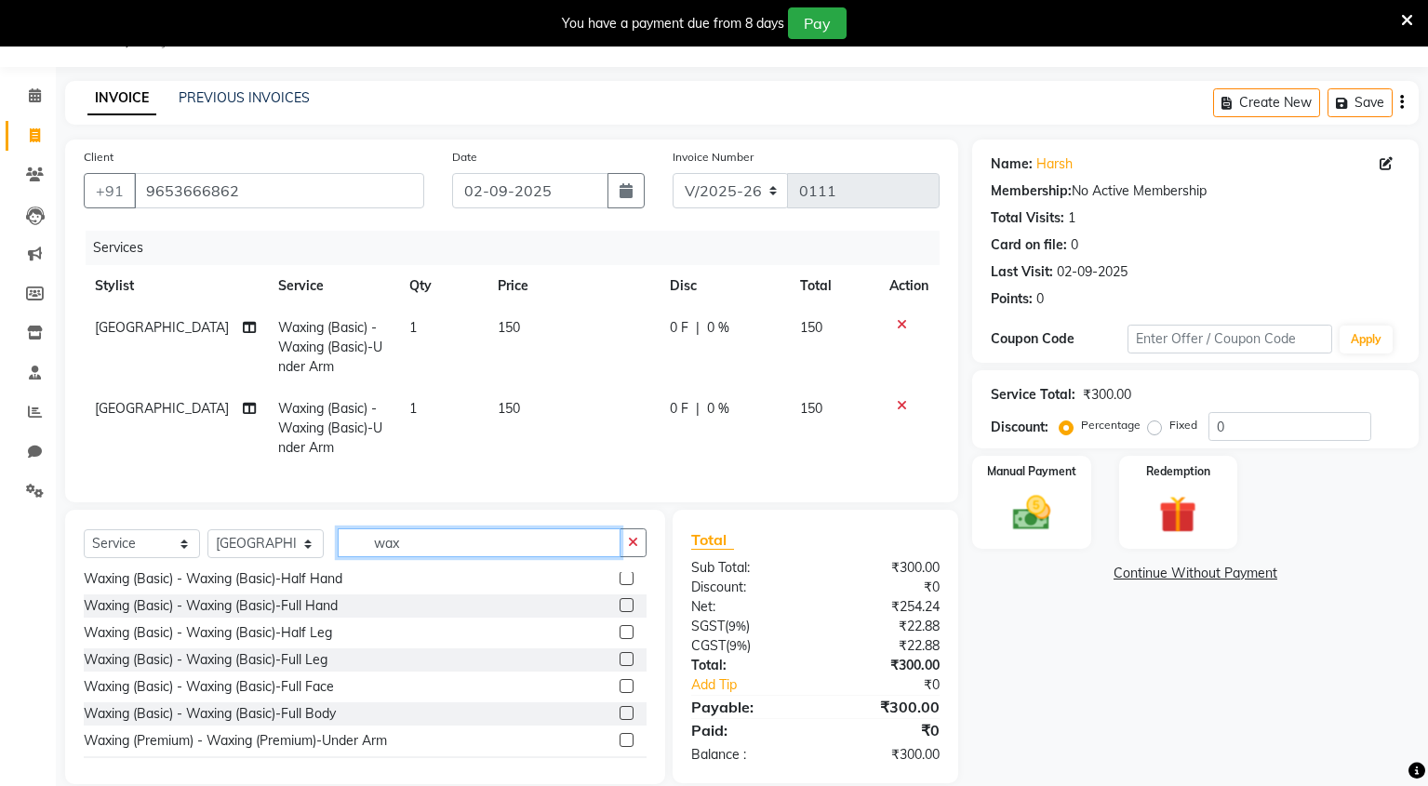
click at [455, 557] on input "wax" at bounding box center [479, 542] width 283 height 29
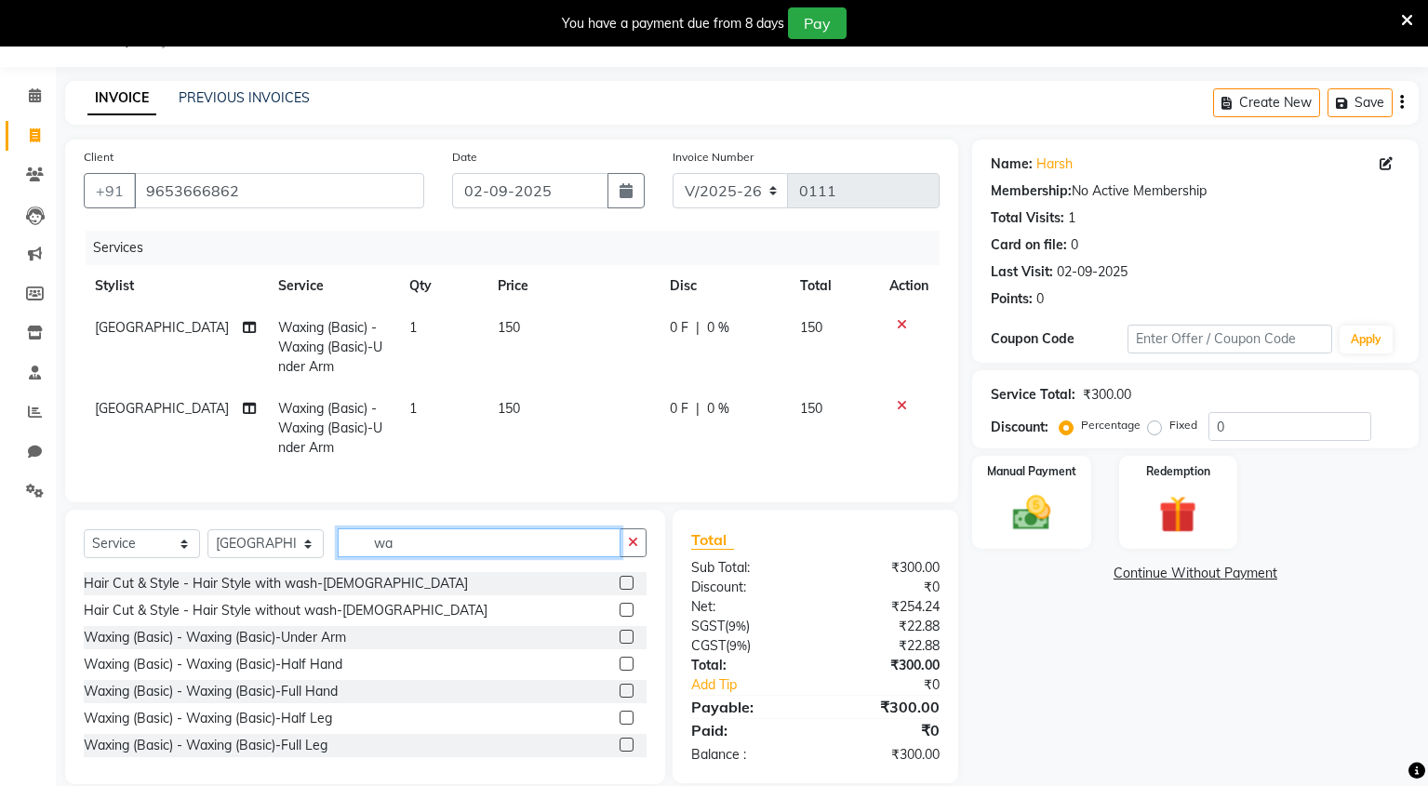
type input "w"
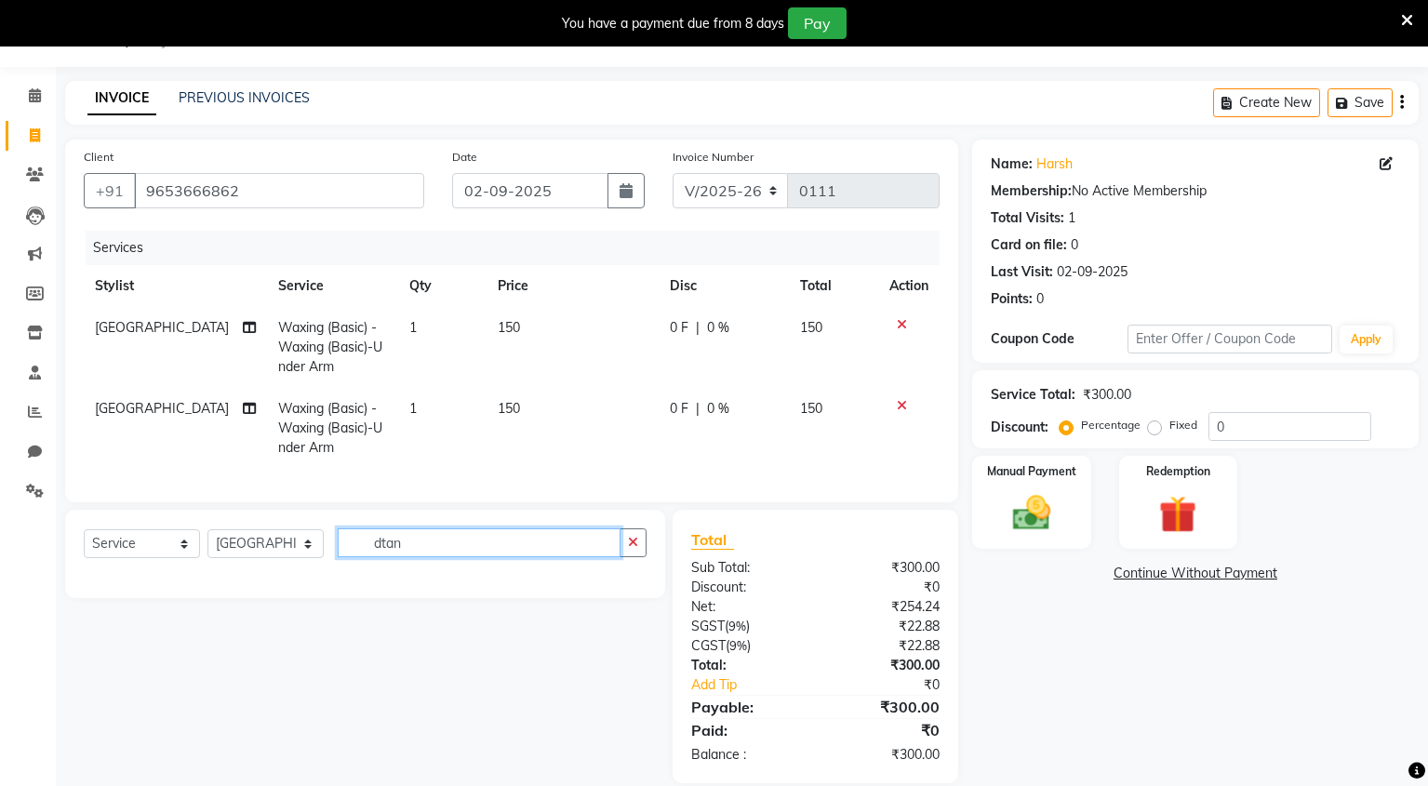
click at [468, 557] on input "dtan" at bounding box center [479, 542] width 283 height 29
type input "dtan"
click at [641, 557] on button "button" at bounding box center [633, 542] width 27 height 29
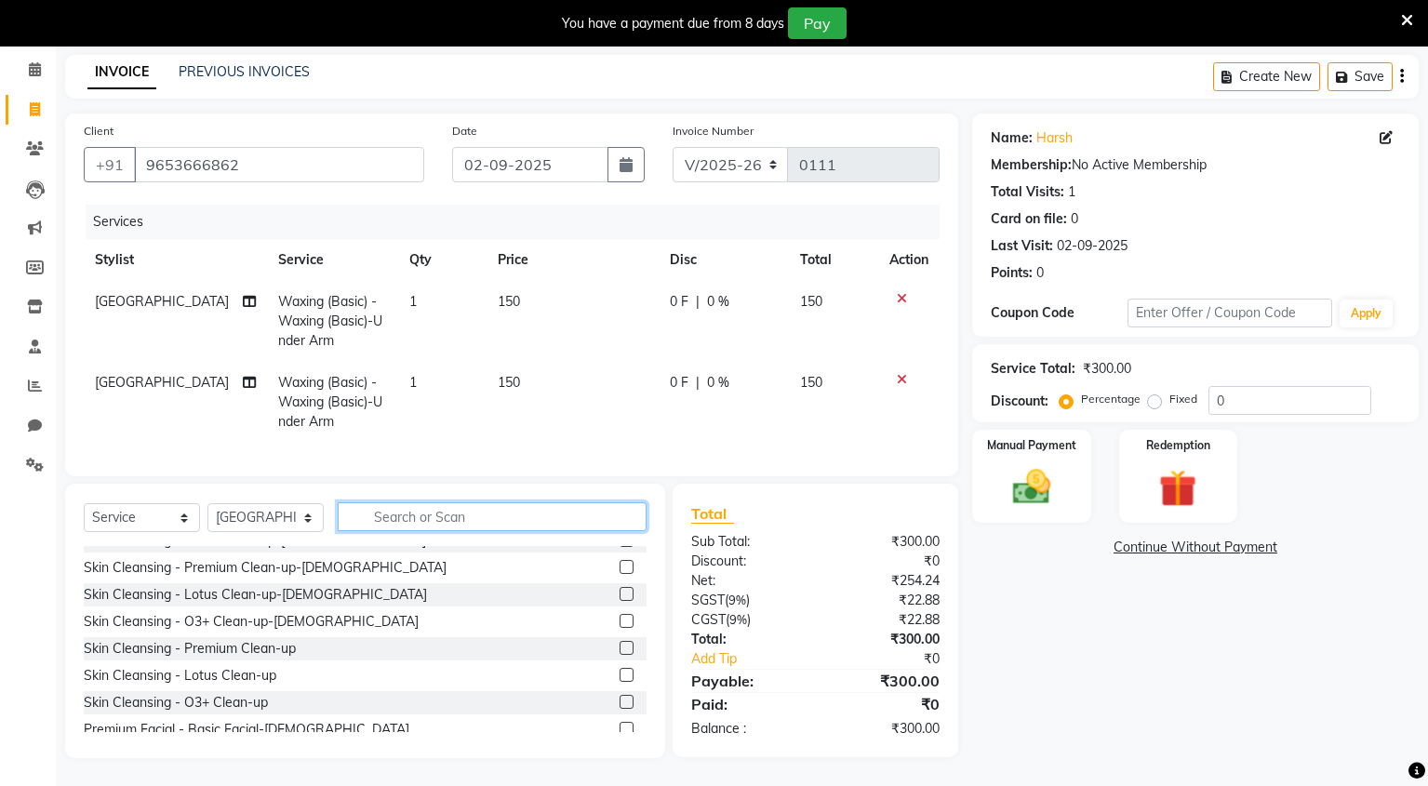
scroll to position [1163, 0]
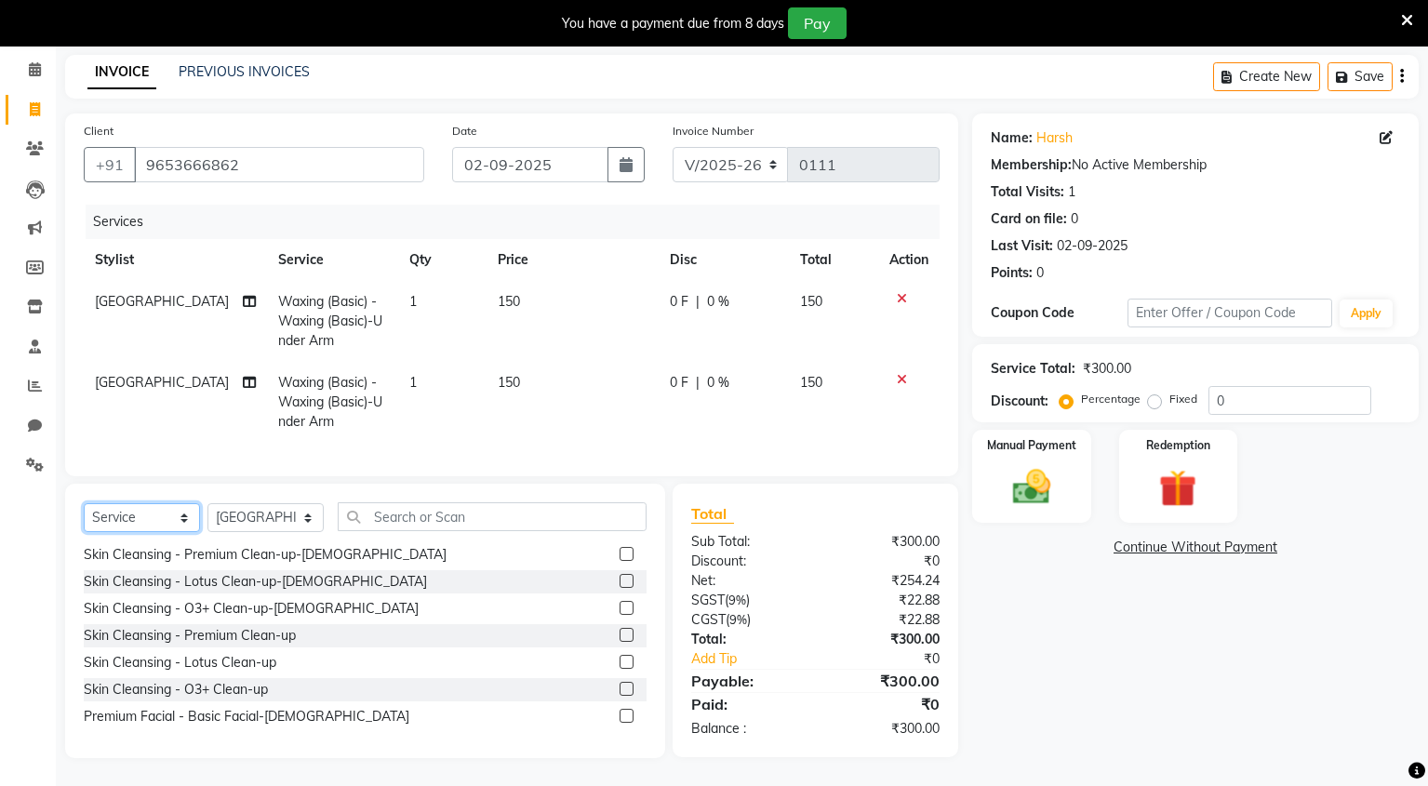
click at [180, 512] on select "Select Service Product Membership Package Voucher Prepaid Gift Card" at bounding box center [142, 517] width 116 height 29
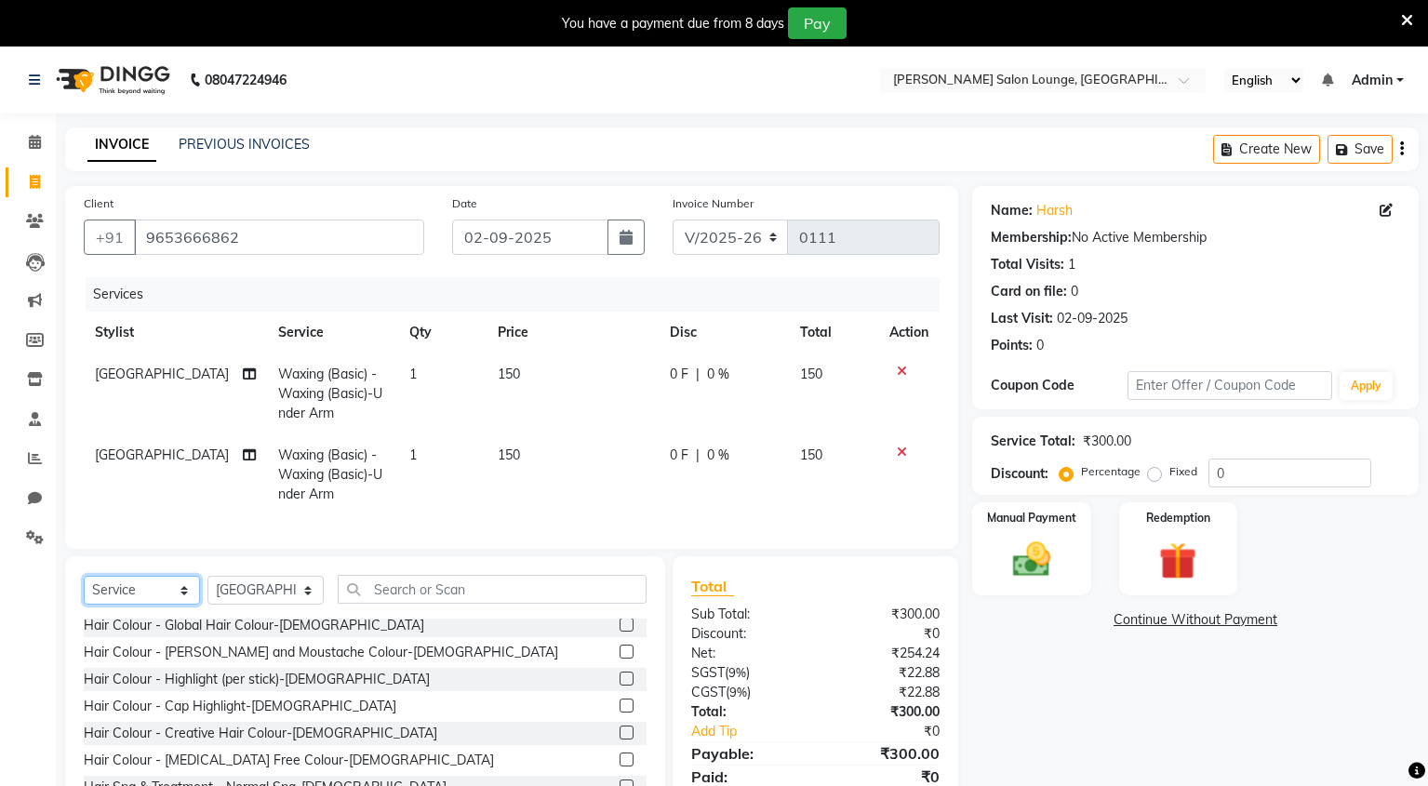
scroll to position [220, 0]
click at [529, 604] on input "text" at bounding box center [492, 589] width 309 height 29
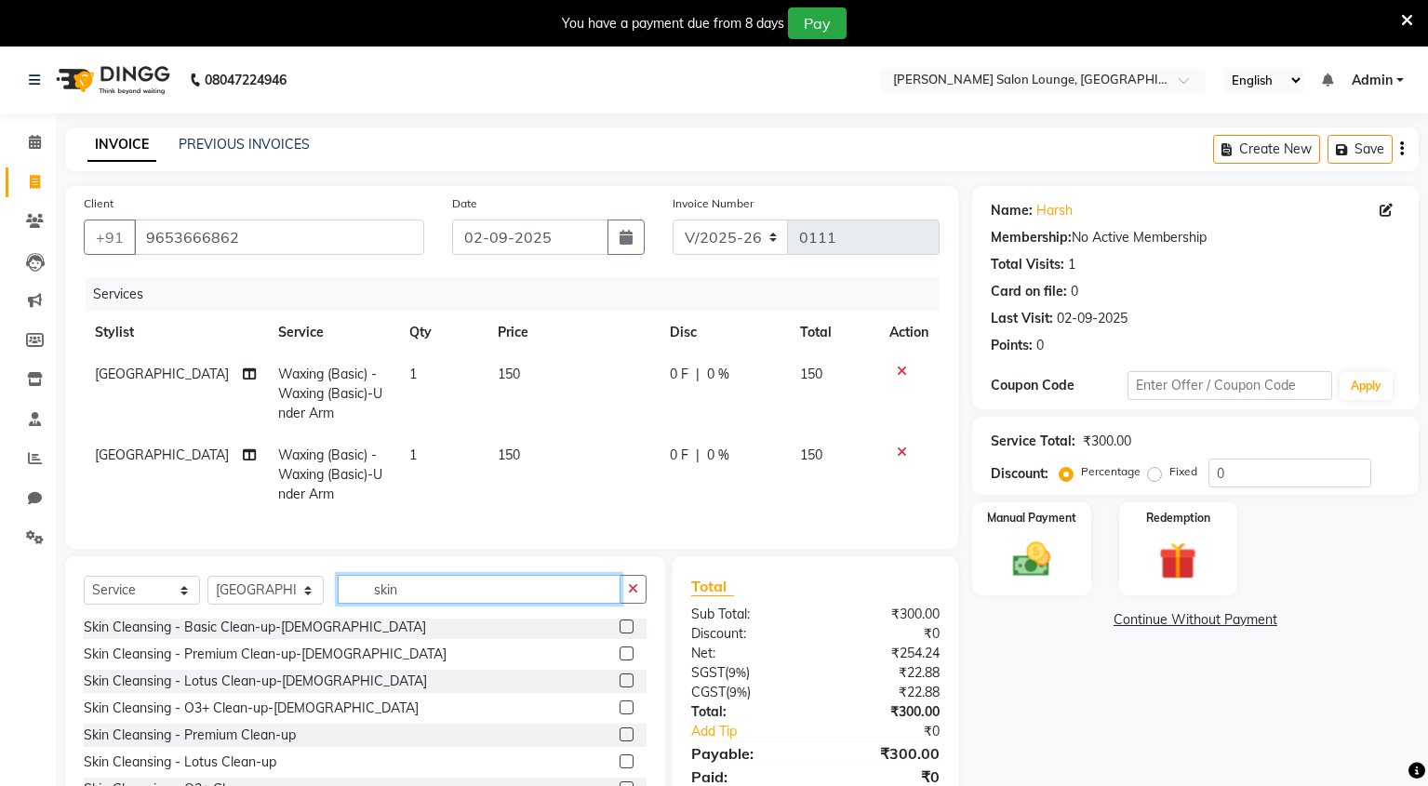
scroll to position [87, 0]
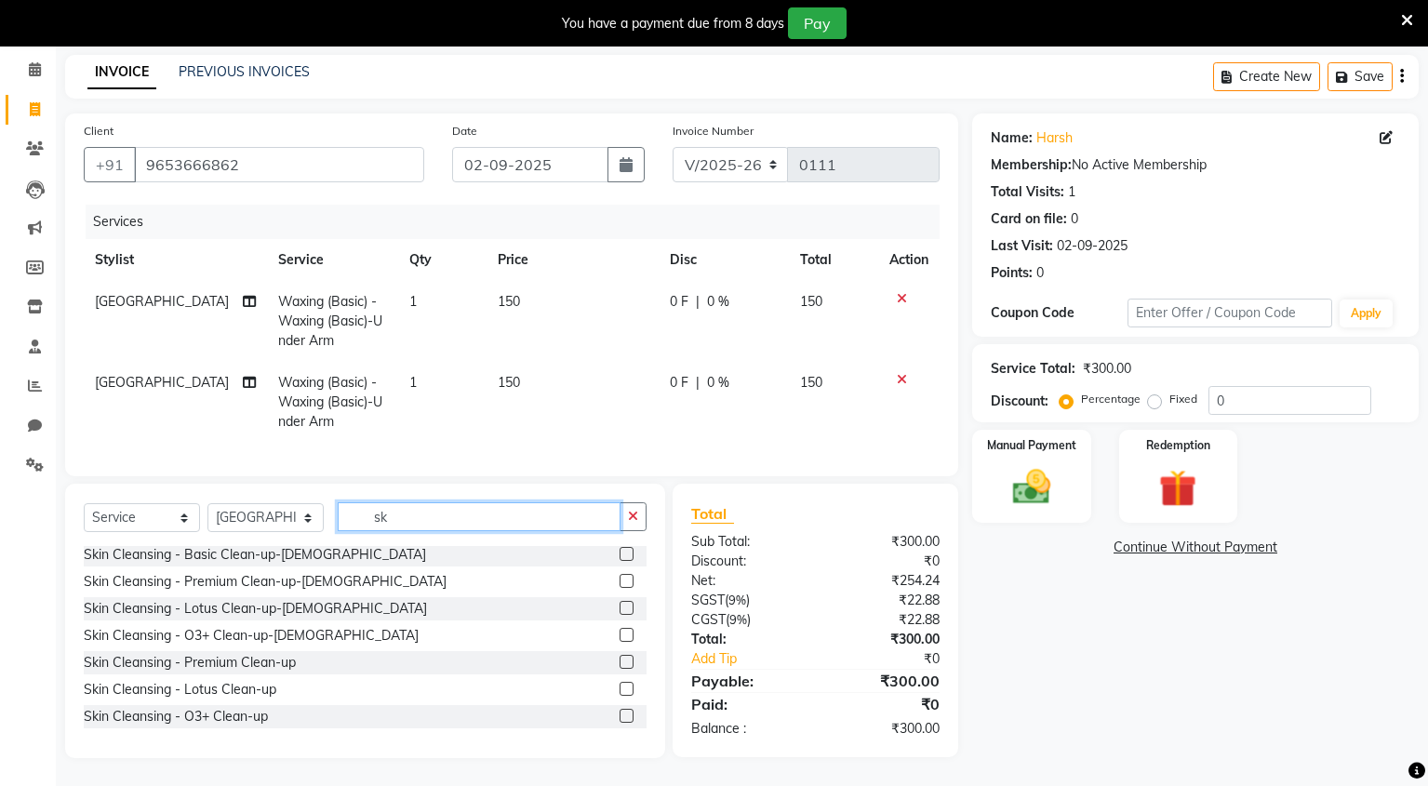
type input "s"
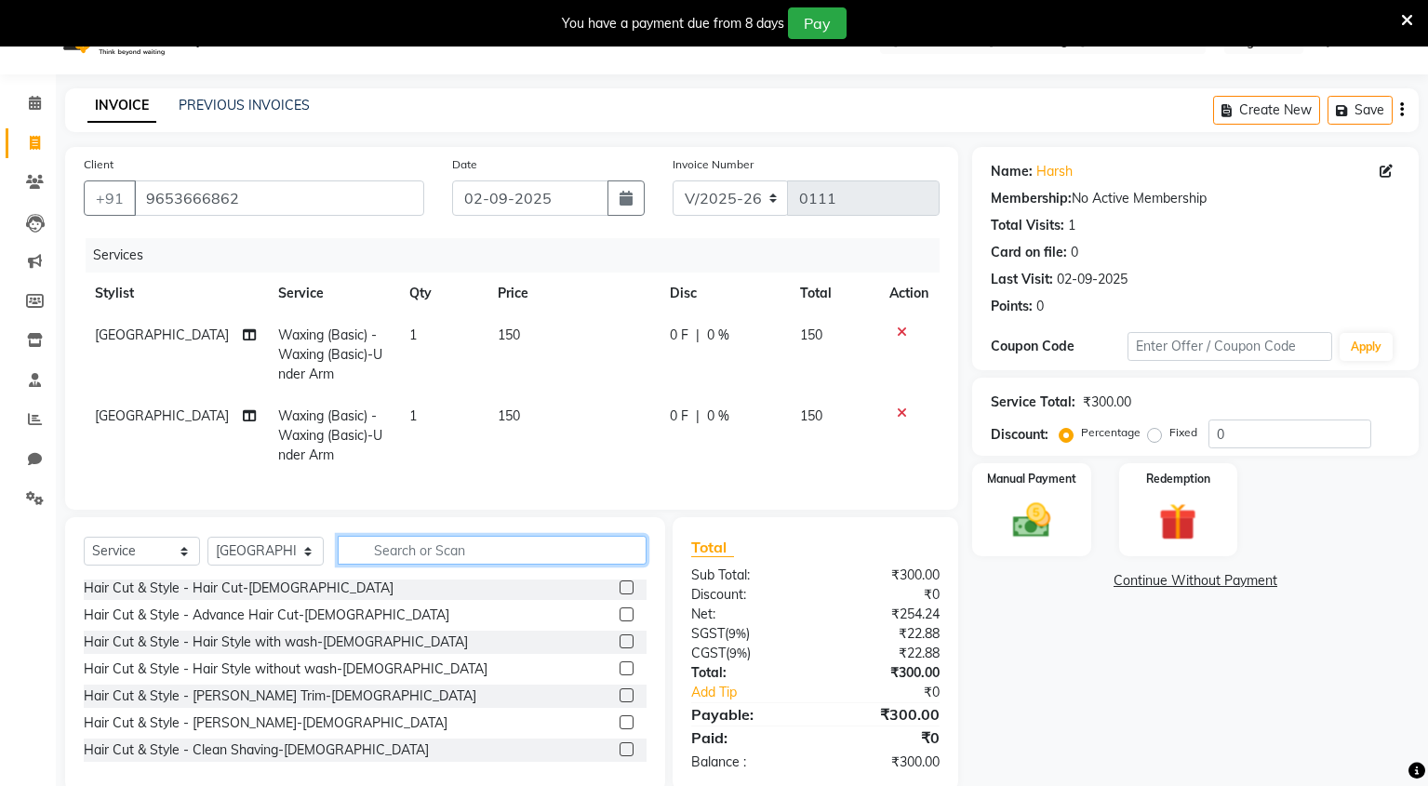
scroll to position [1136, 0]
type input "d"
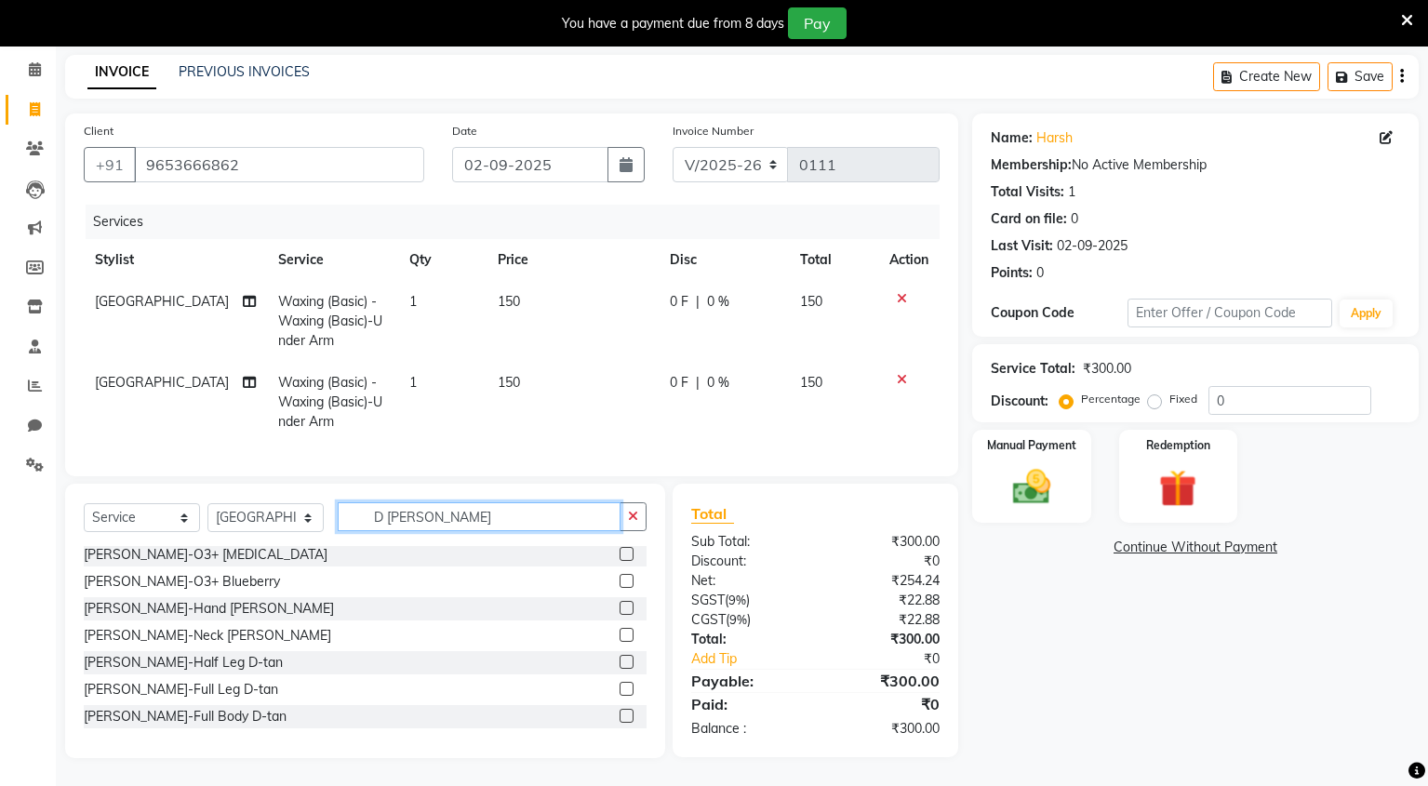
scroll to position [0, 0]
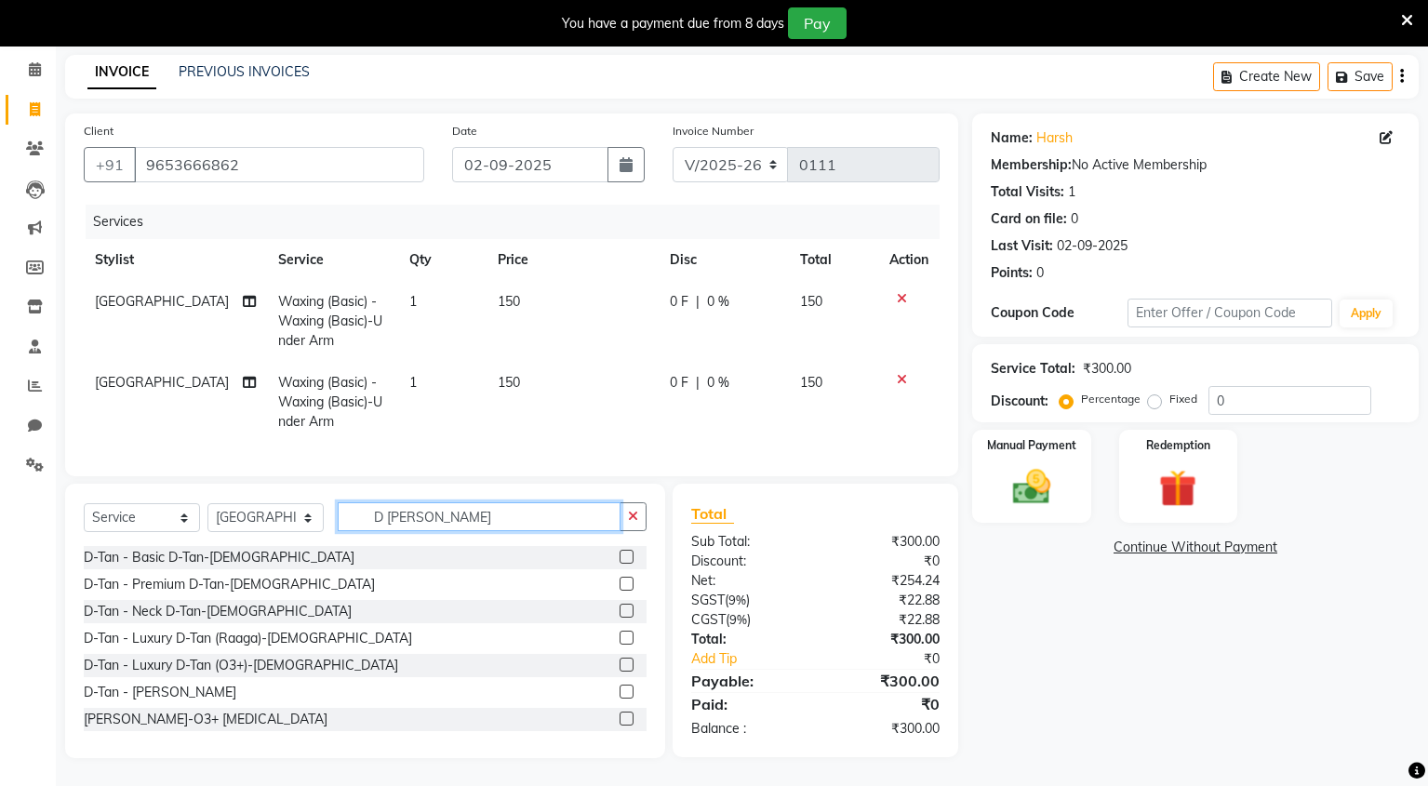
type input "D [PERSON_NAME]"
click at [620, 583] on label at bounding box center [627, 584] width 14 height 14
click at [620, 583] on input "checkbox" at bounding box center [626, 585] width 12 height 12
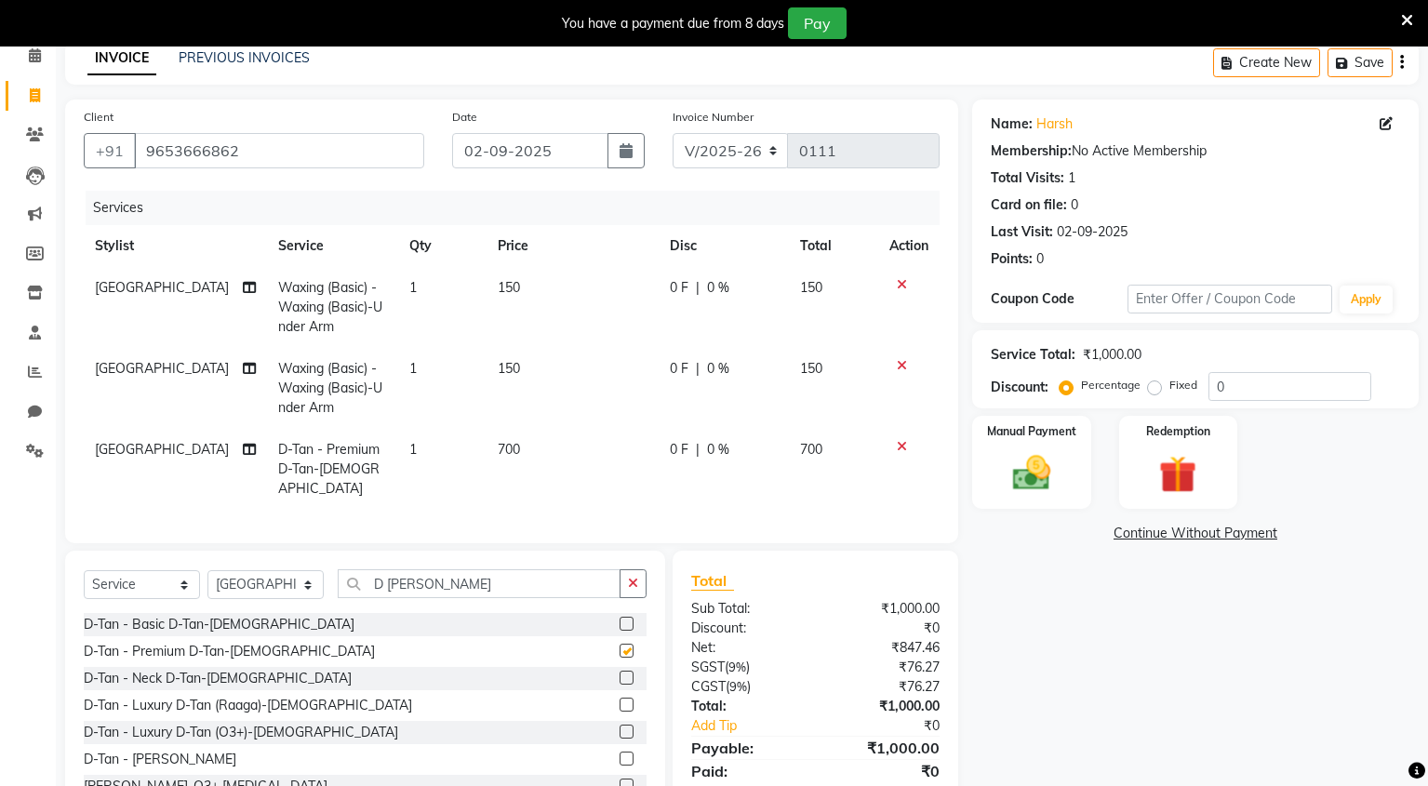
checkbox input "false"
click at [512, 368] on span "150" at bounding box center [509, 368] width 22 height 17
select select "89952"
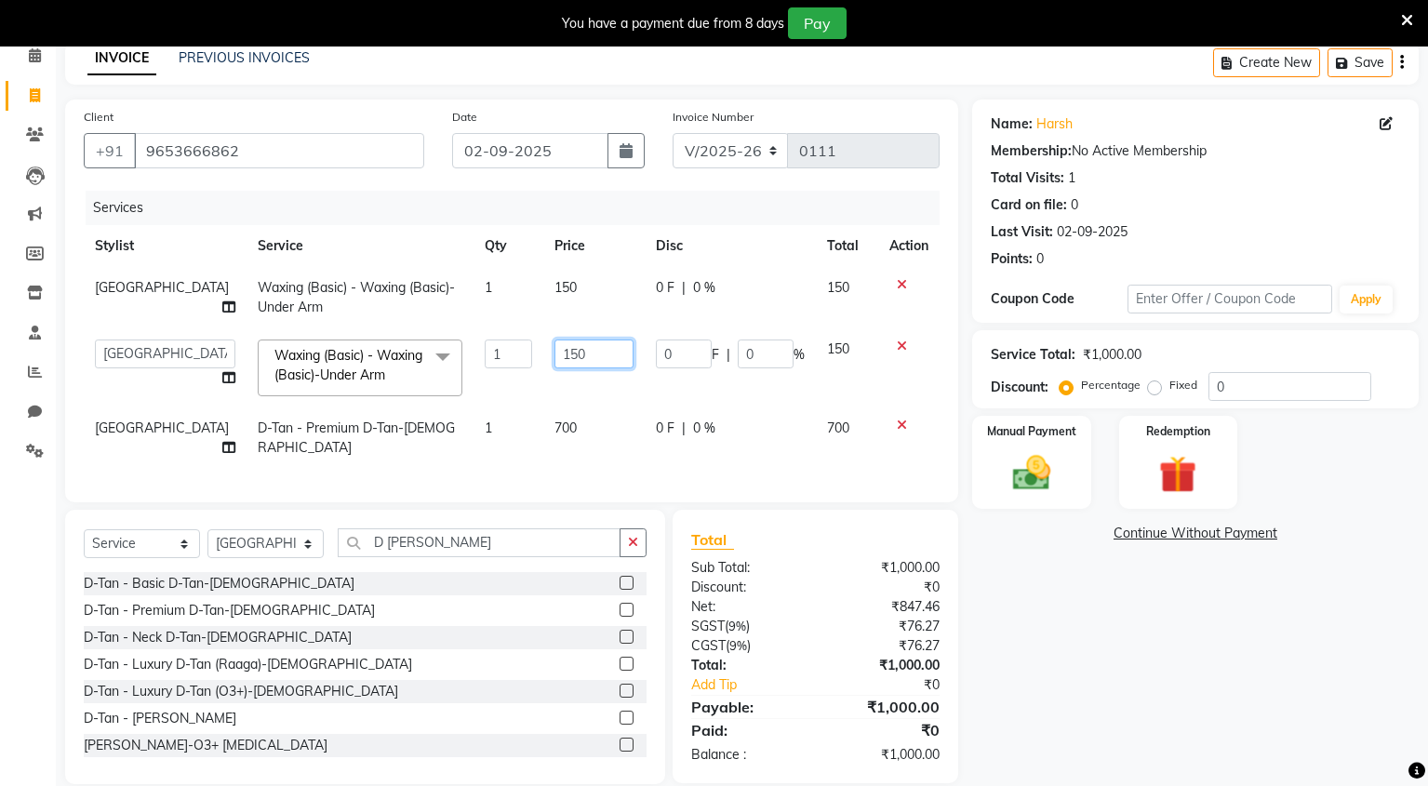
click at [558, 350] on input "150" at bounding box center [593, 354] width 79 height 29
type input "1"
type input "200"
click at [576, 342] on input "200" at bounding box center [593, 354] width 79 height 29
click at [579, 353] on input "200" at bounding box center [593, 354] width 79 height 29
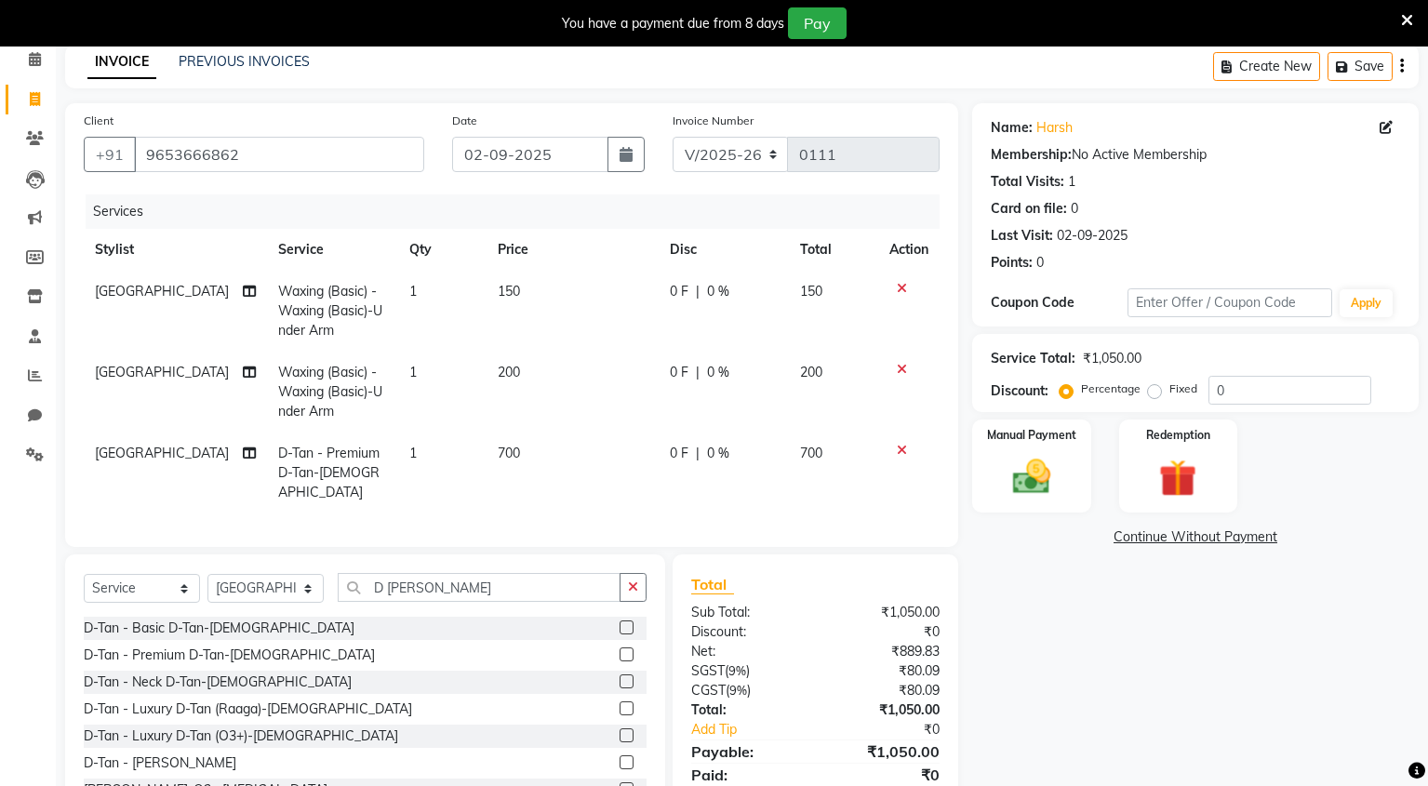
scroll to position [79, 0]
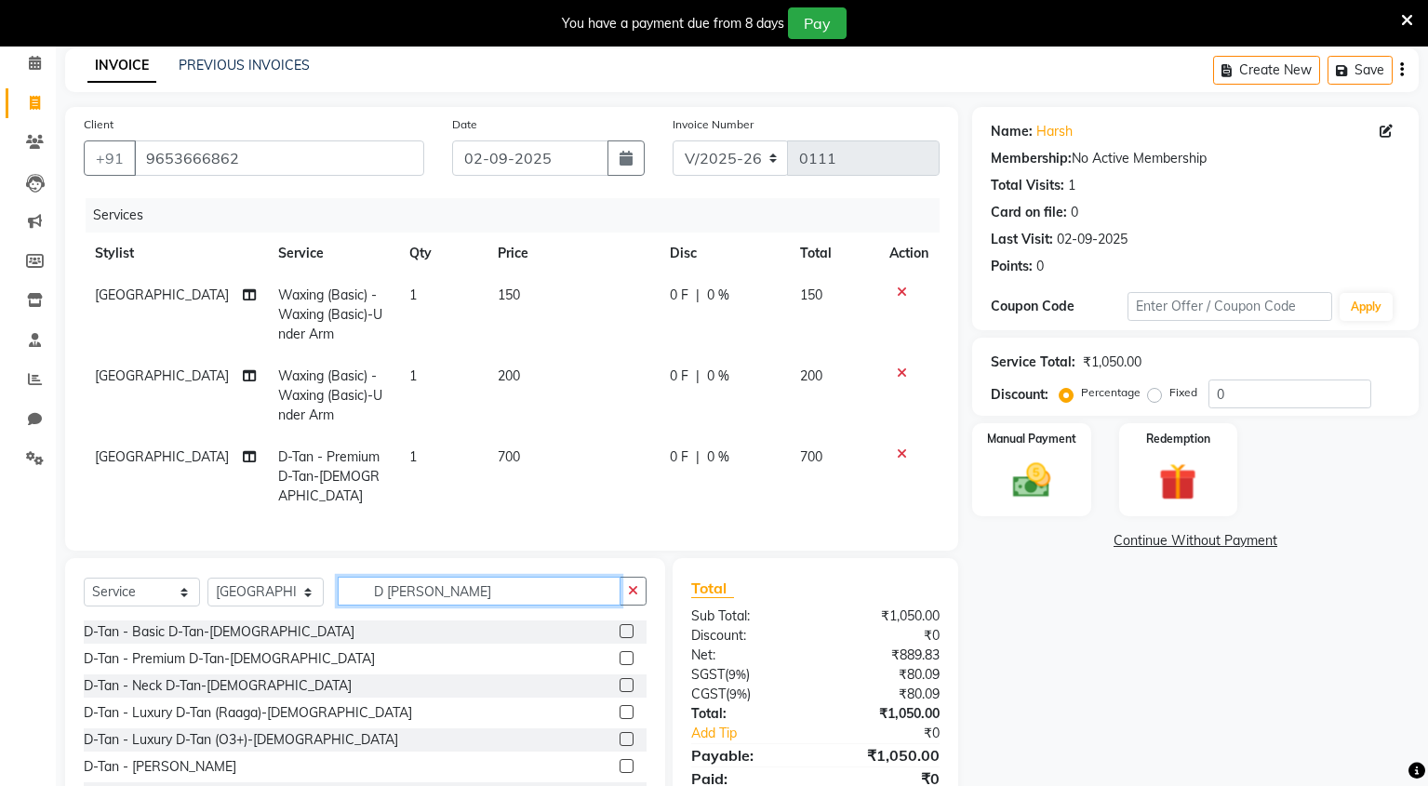
click at [452, 588] on input "D [PERSON_NAME]" at bounding box center [479, 591] width 283 height 29
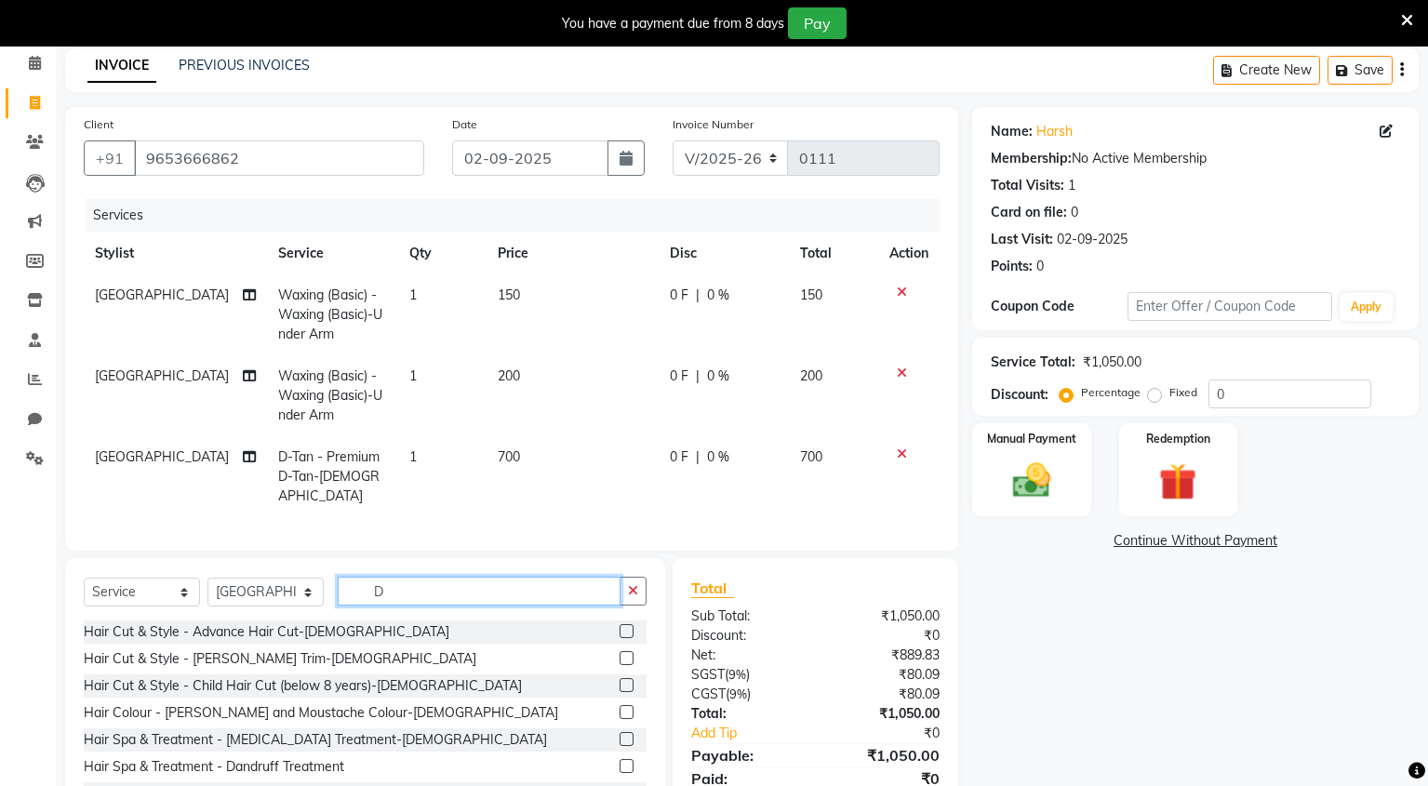
type input "D"
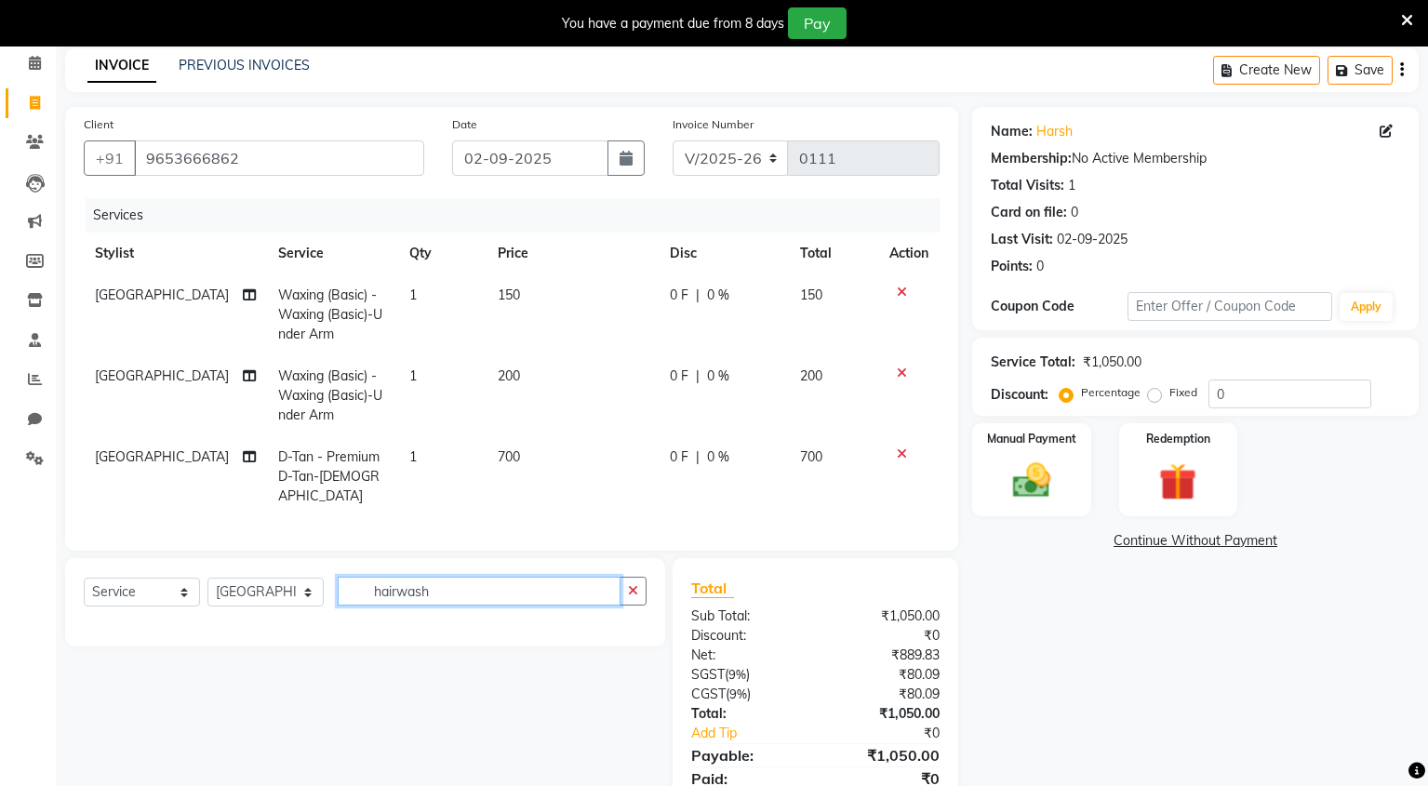
click at [448, 589] on input "hairwash" at bounding box center [479, 591] width 283 height 29
click at [448, 586] on input "hairwash" at bounding box center [479, 591] width 283 height 29
type input "hairwash"
drag, startPoint x: 639, startPoint y: 580, endPoint x: 608, endPoint y: 599, distance: 35.9
click at [639, 580] on button "button" at bounding box center [633, 591] width 27 height 29
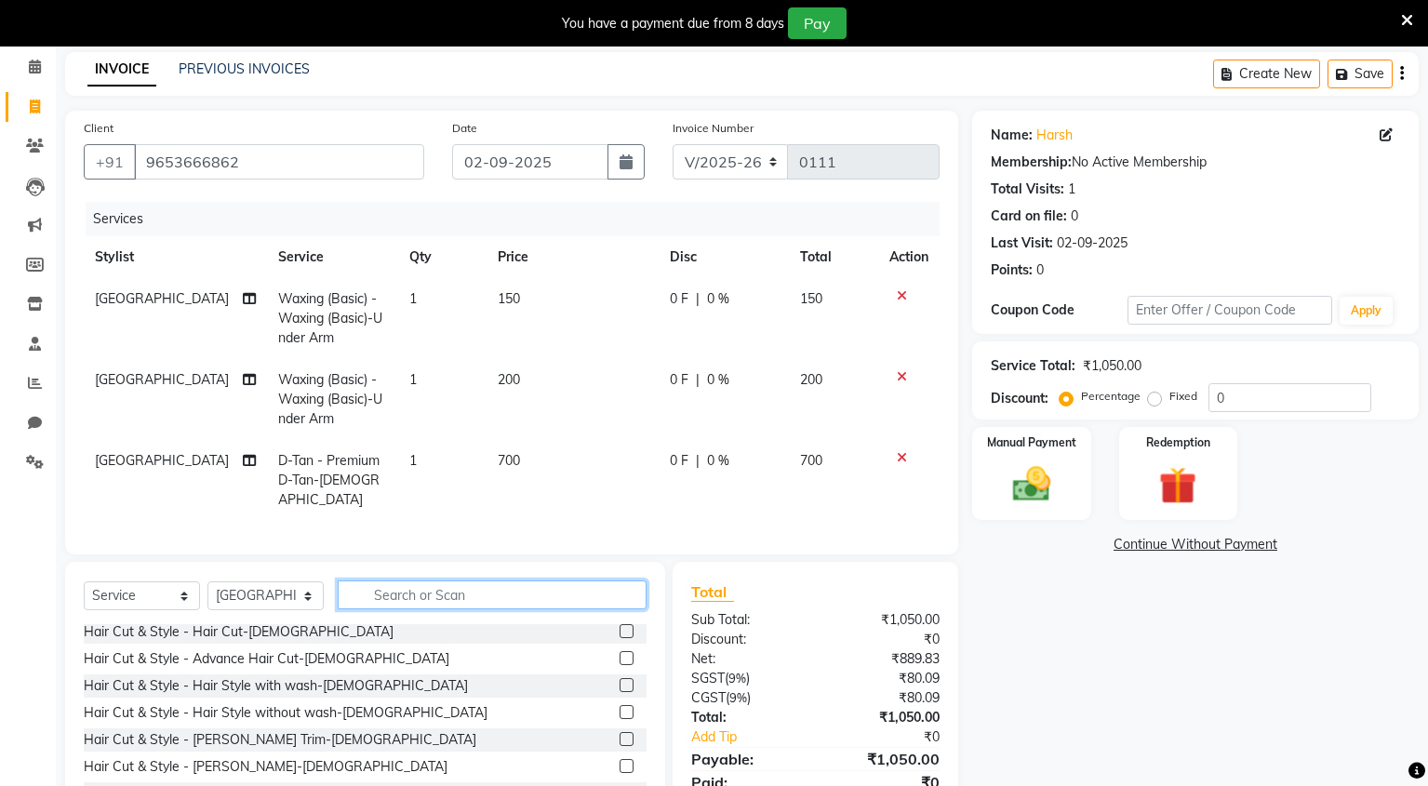
scroll to position [7, 0]
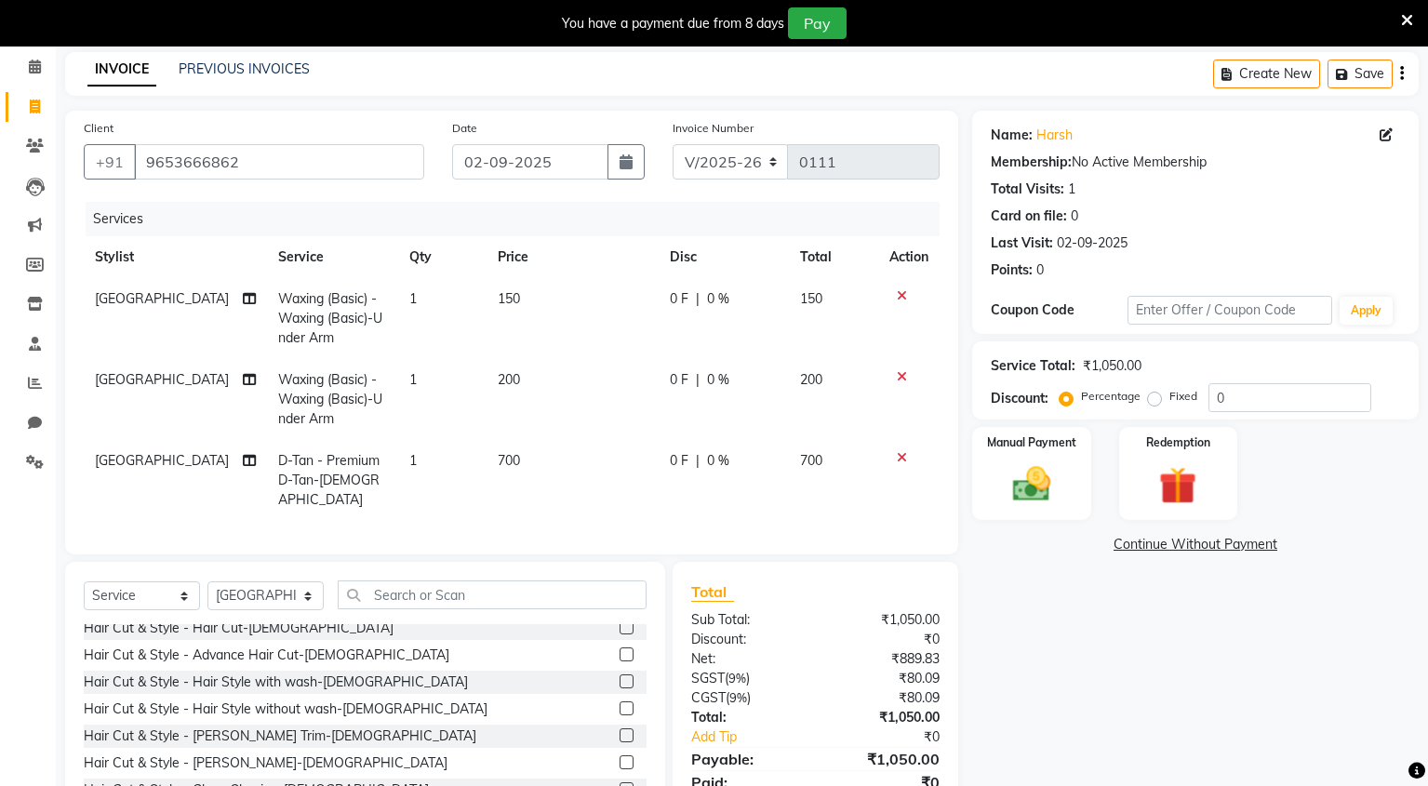
click at [620, 676] on label at bounding box center [627, 681] width 14 height 14
click at [620, 676] on input "checkbox" at bounding box center [626, 682] width 12 height 12
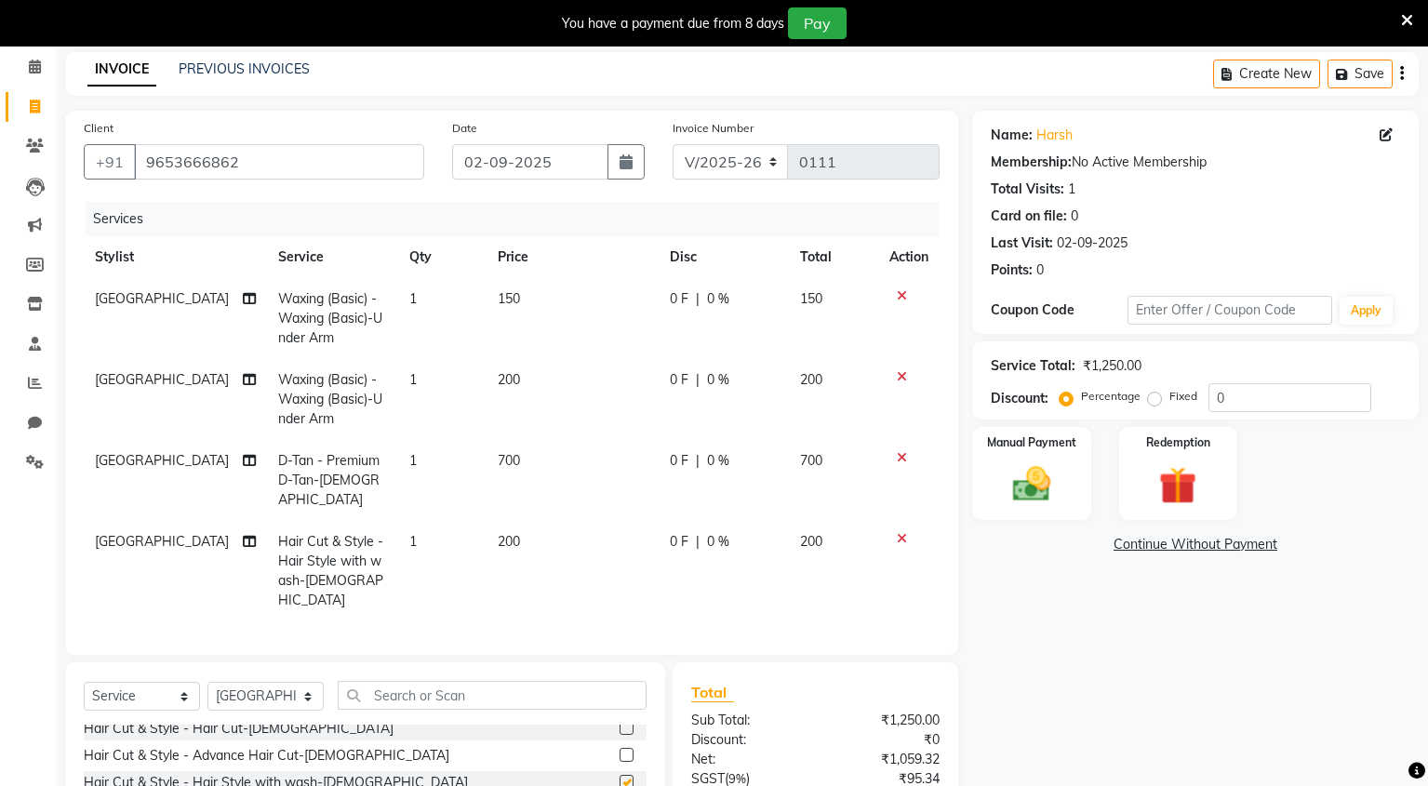
checkbox input "false"
click at [500, 533] on span "200" at bounding box center [509, 541] width 22 height 17
select select "89952"
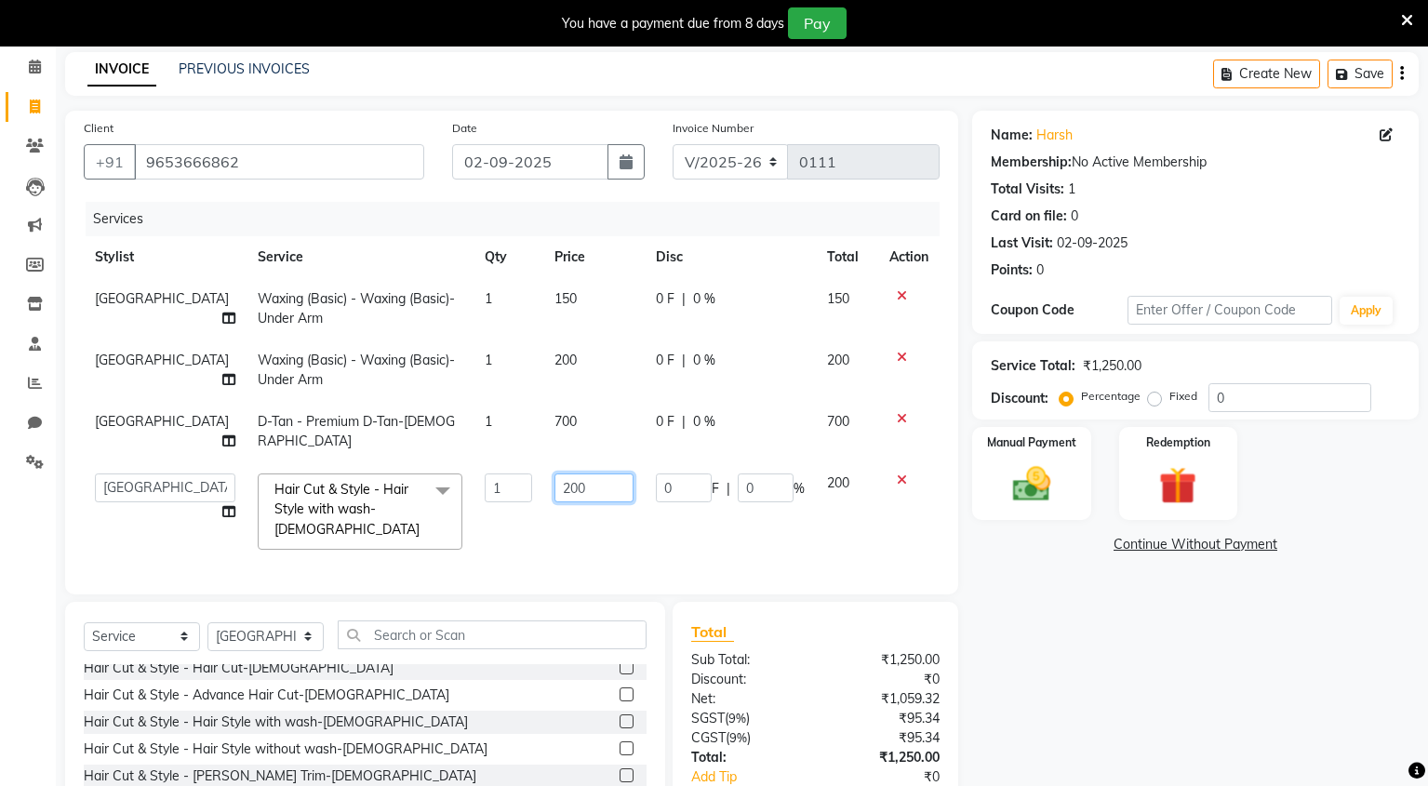
click at [558, 473] on input "200" at bounding box center [593, 487] width 79 height 29
type input "2"
type input "350"
click at [558, 473] on input "350" at bounding box center [593, 487] width 79 height 29
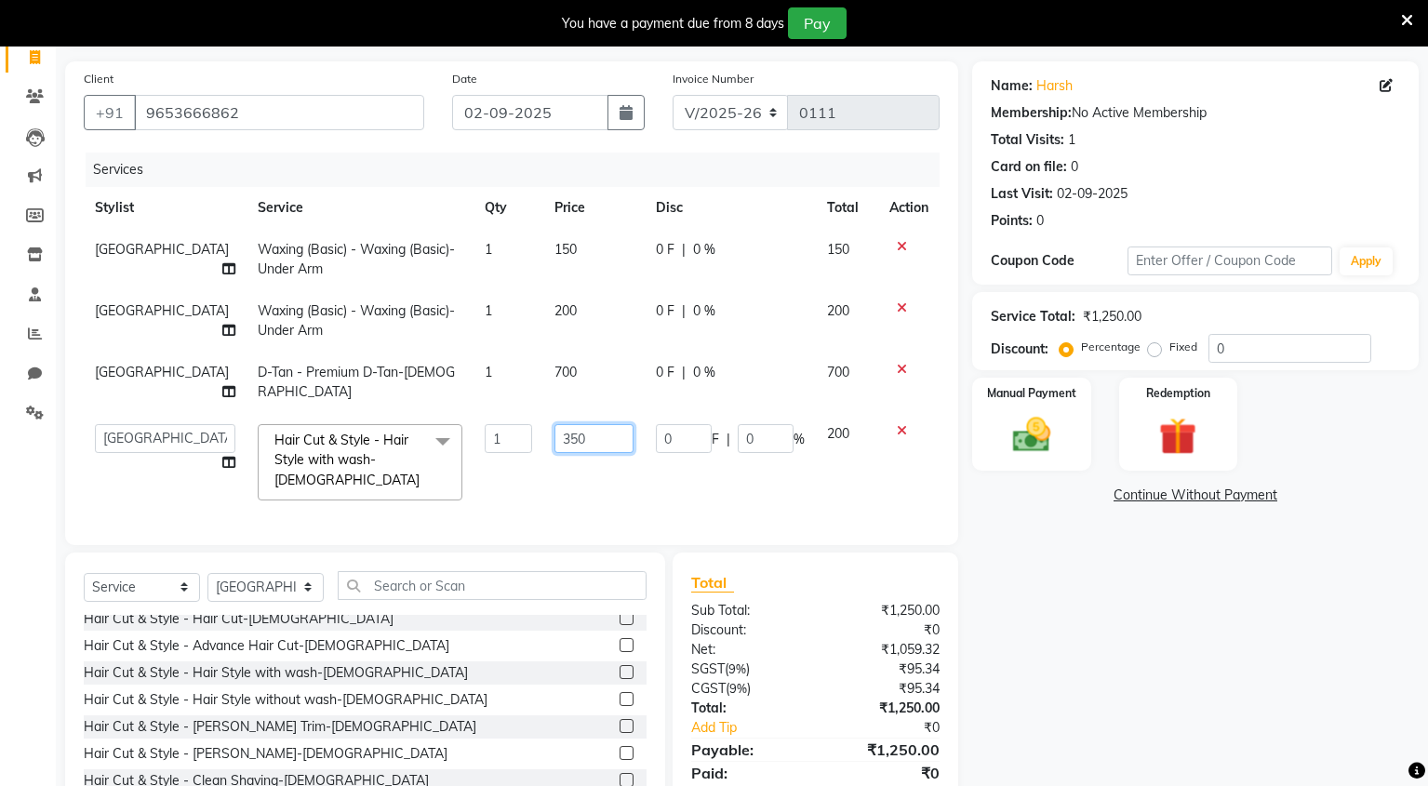
scroll to position [168, 0]
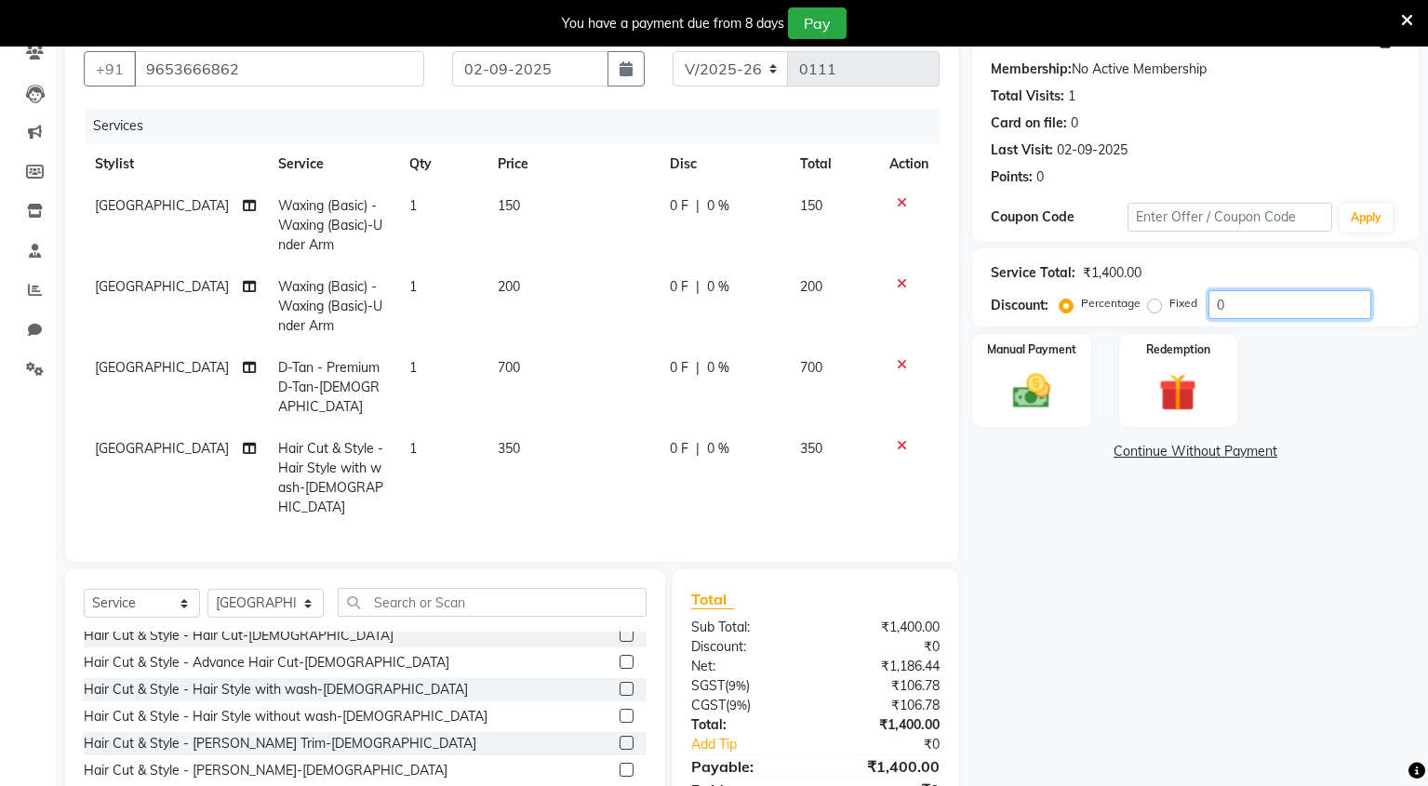
click at [1289, 310] on input "0" at bounding box center [1289, 304] width 163 height 29
type input "50"
click at [1038, 350] on label "Manual Payment" at bounding box center [1031, 349] width 93 height 18
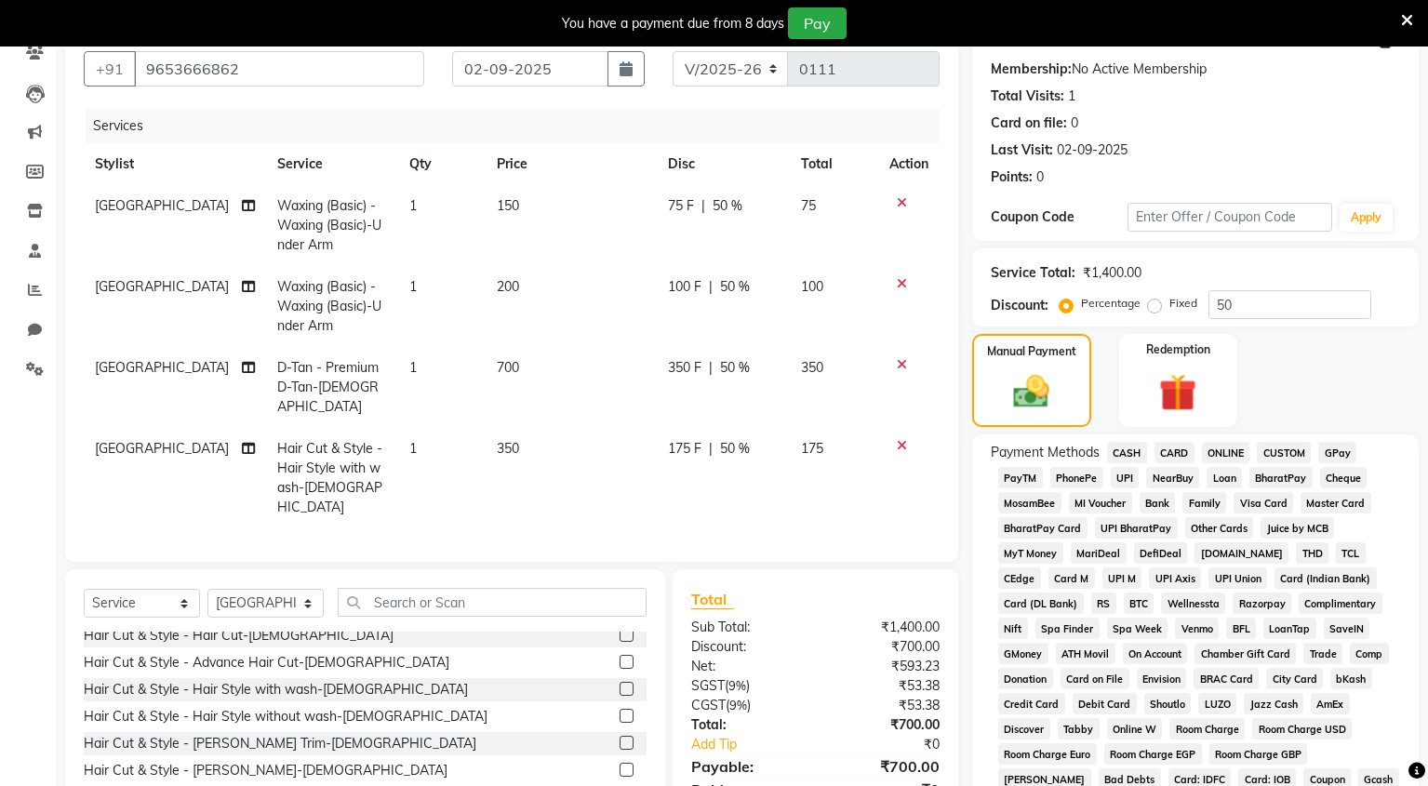
scroll to position [325, 0]
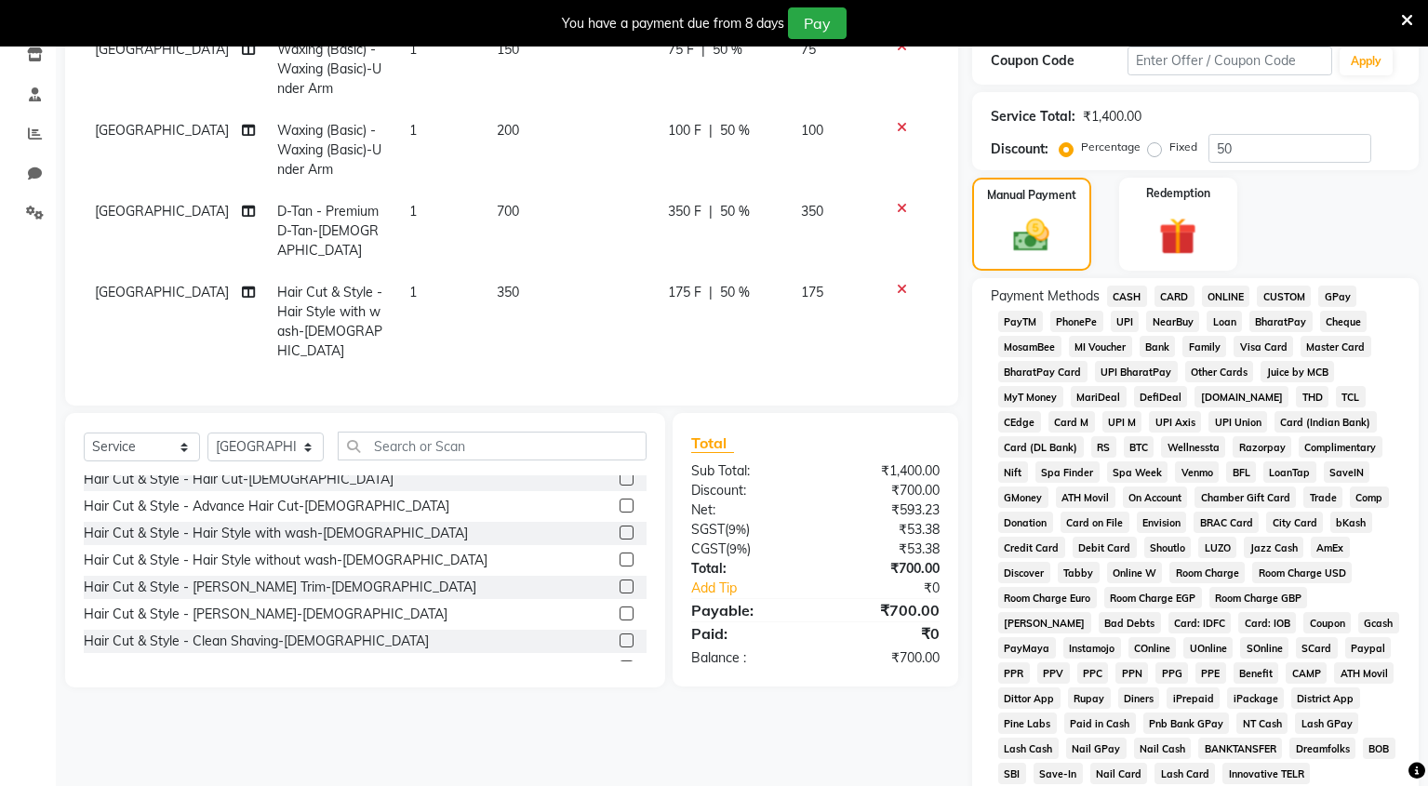
click at [1127, 323] on span "UPI" at bounding box center [1125, 321] width 29 height 21
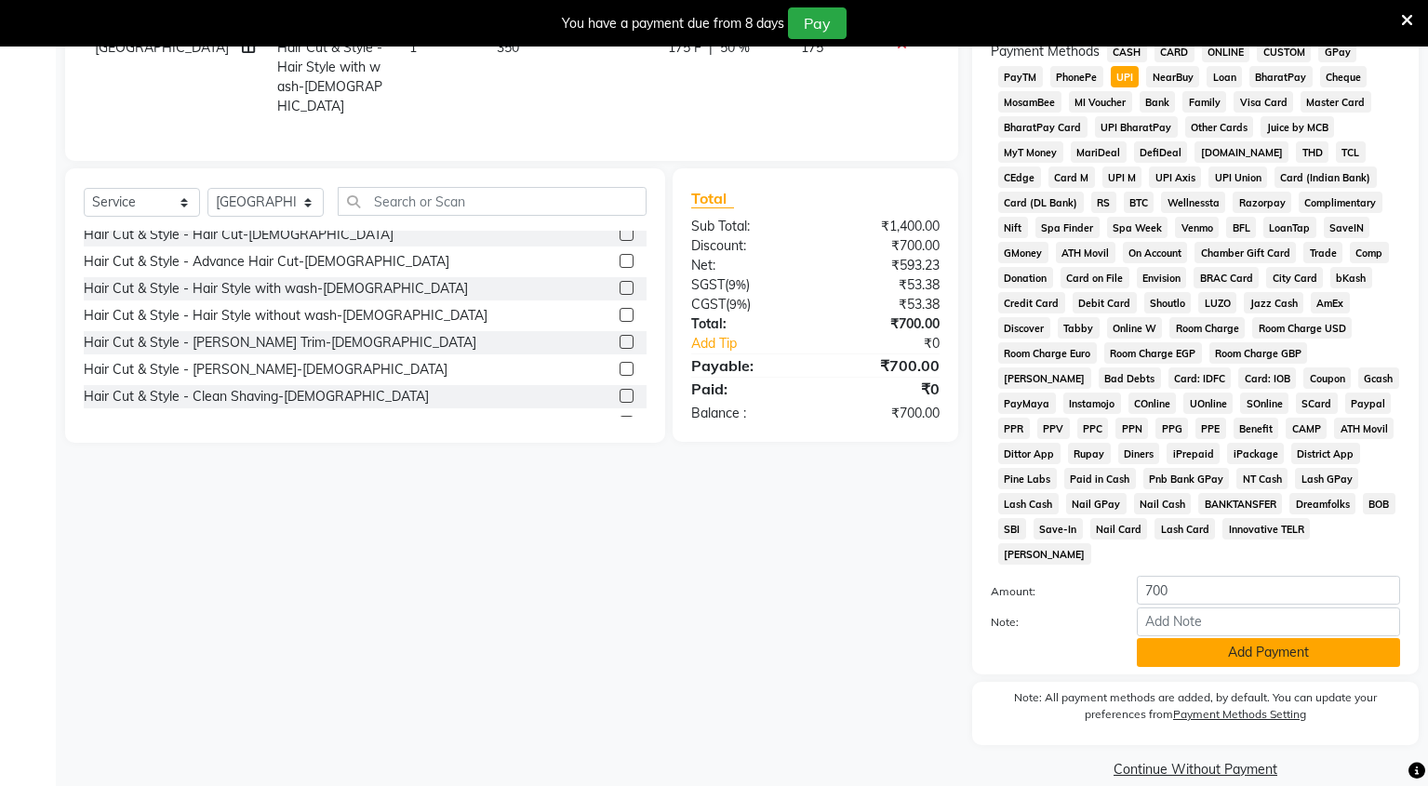
click at [1154, 638] on button "Add Payment" at bounding box center [1268, 652] width 263 height 29
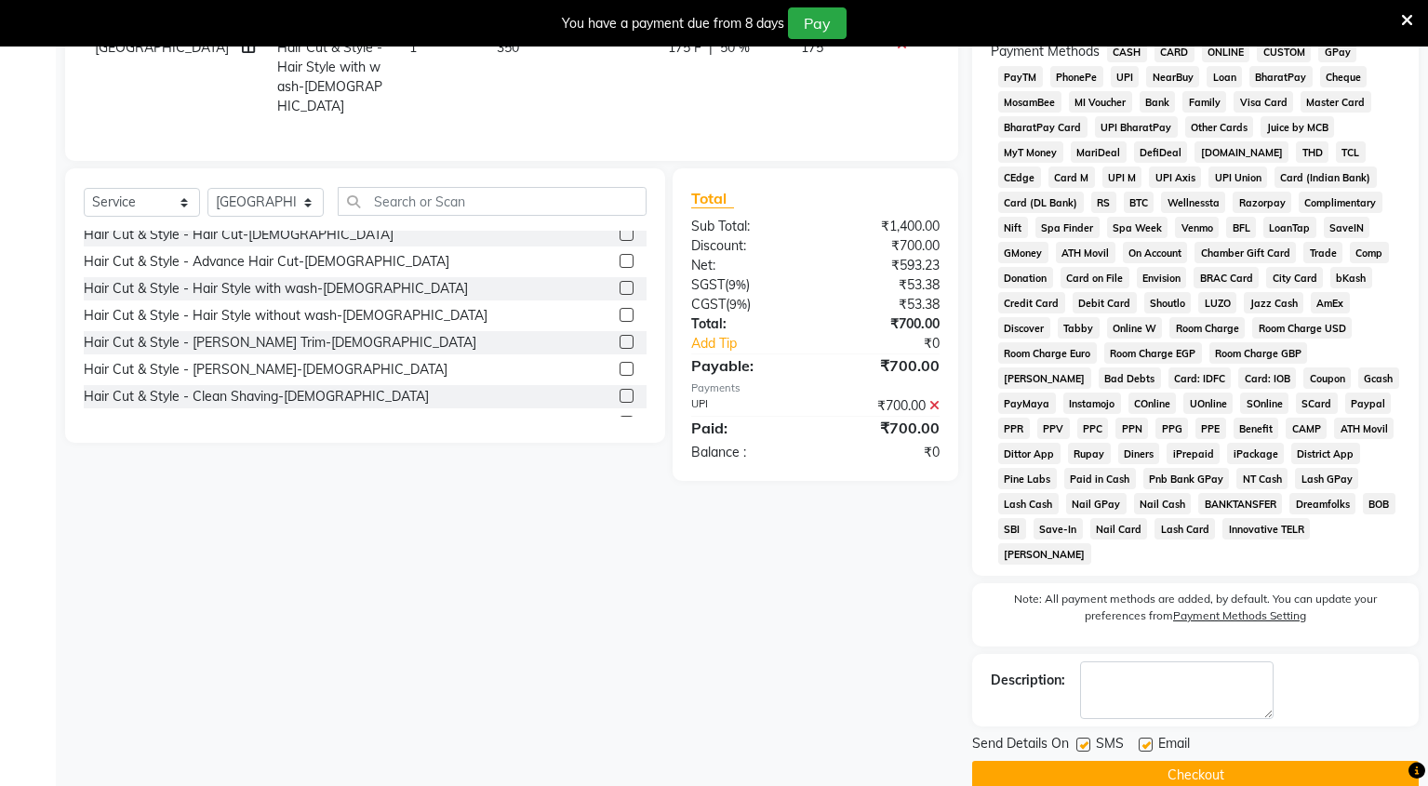
click at [1142, 761] on button "Checkout" at bounding box center [1195, 775] width 447 height 29
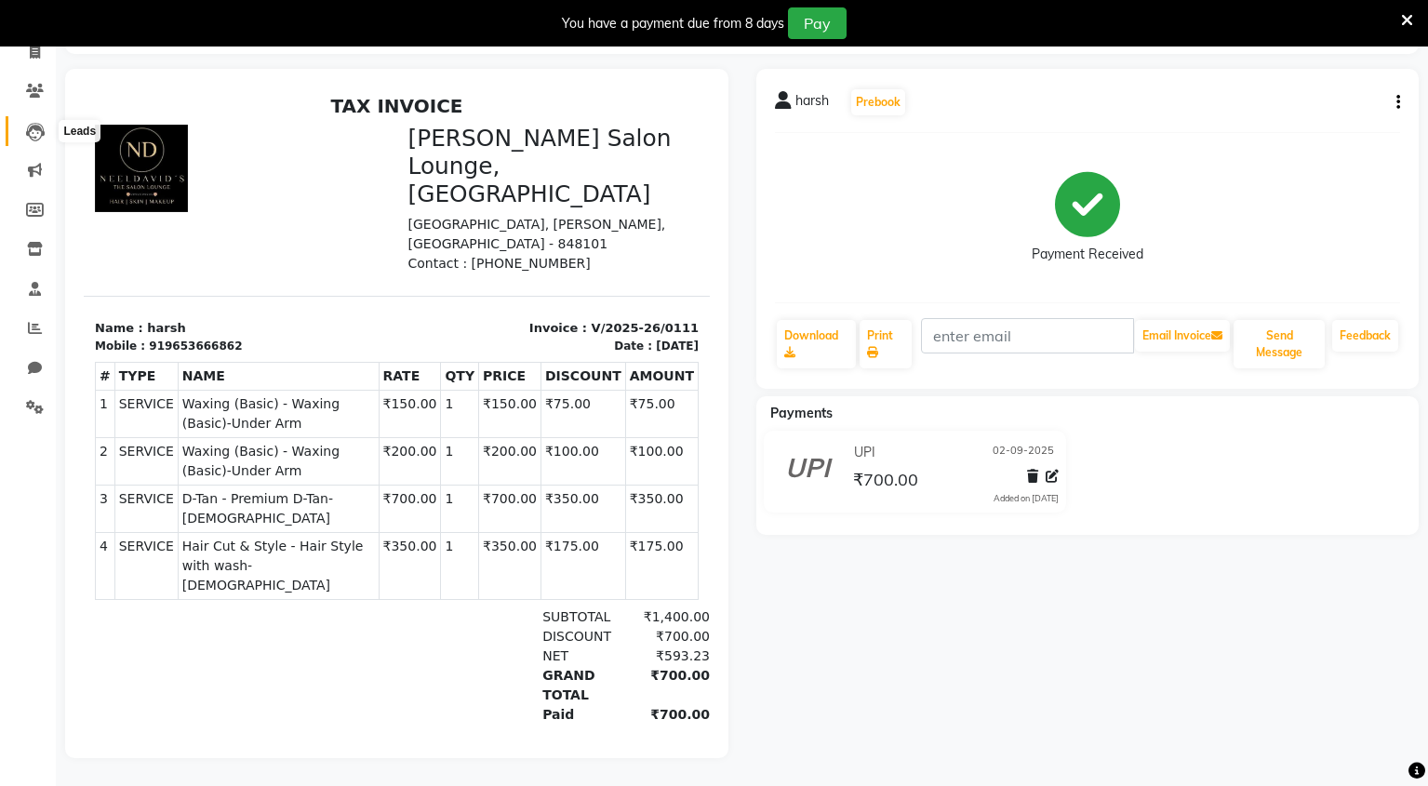
drag, startPoint x: 43, startPoint y: 119, endPoint x: 40, endPoint y: 110, distance: 9.7
click at [43, 123] on icon at bounding box center [35, 132] width 19 height 19
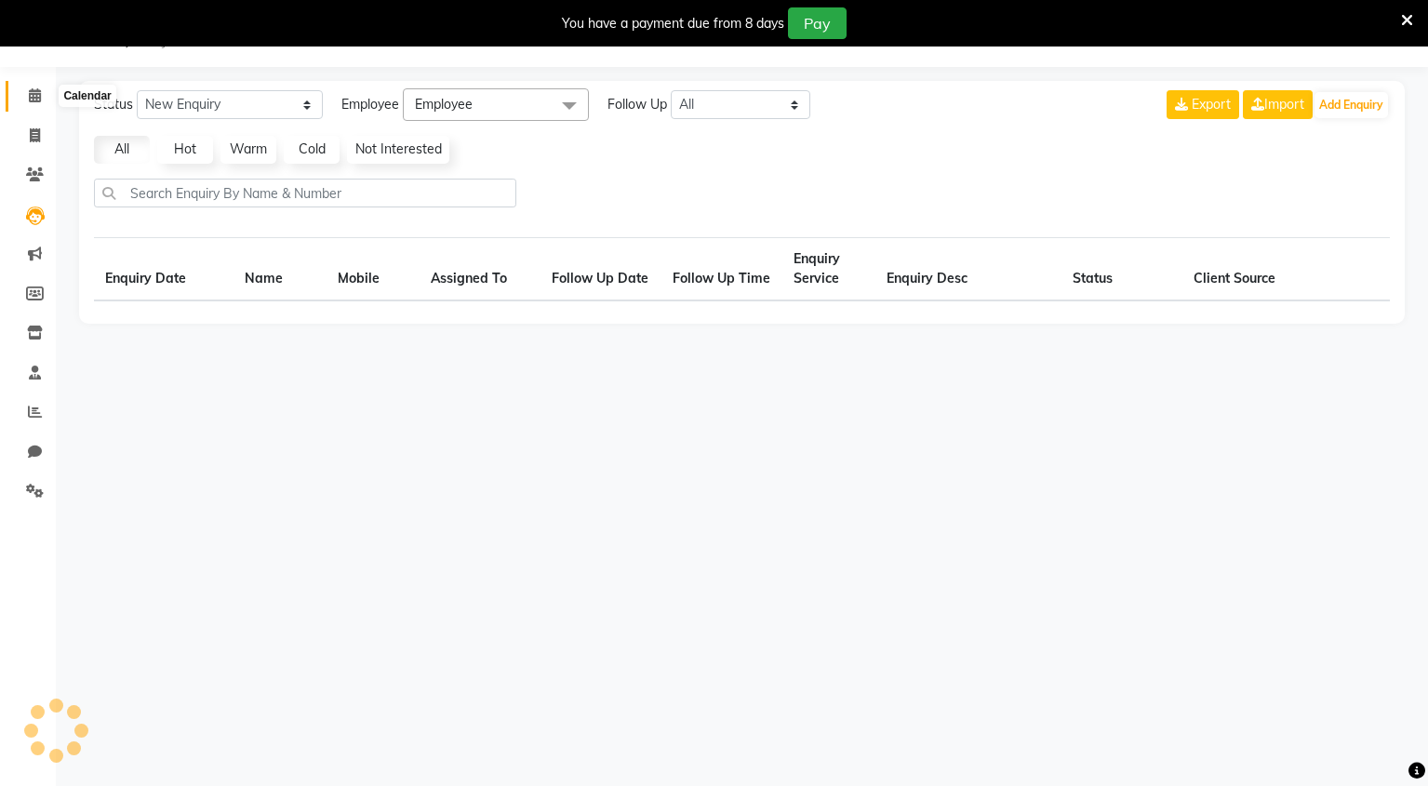
click at [35, 93] on icon at bounding box center [35, 95] width 12 height 14
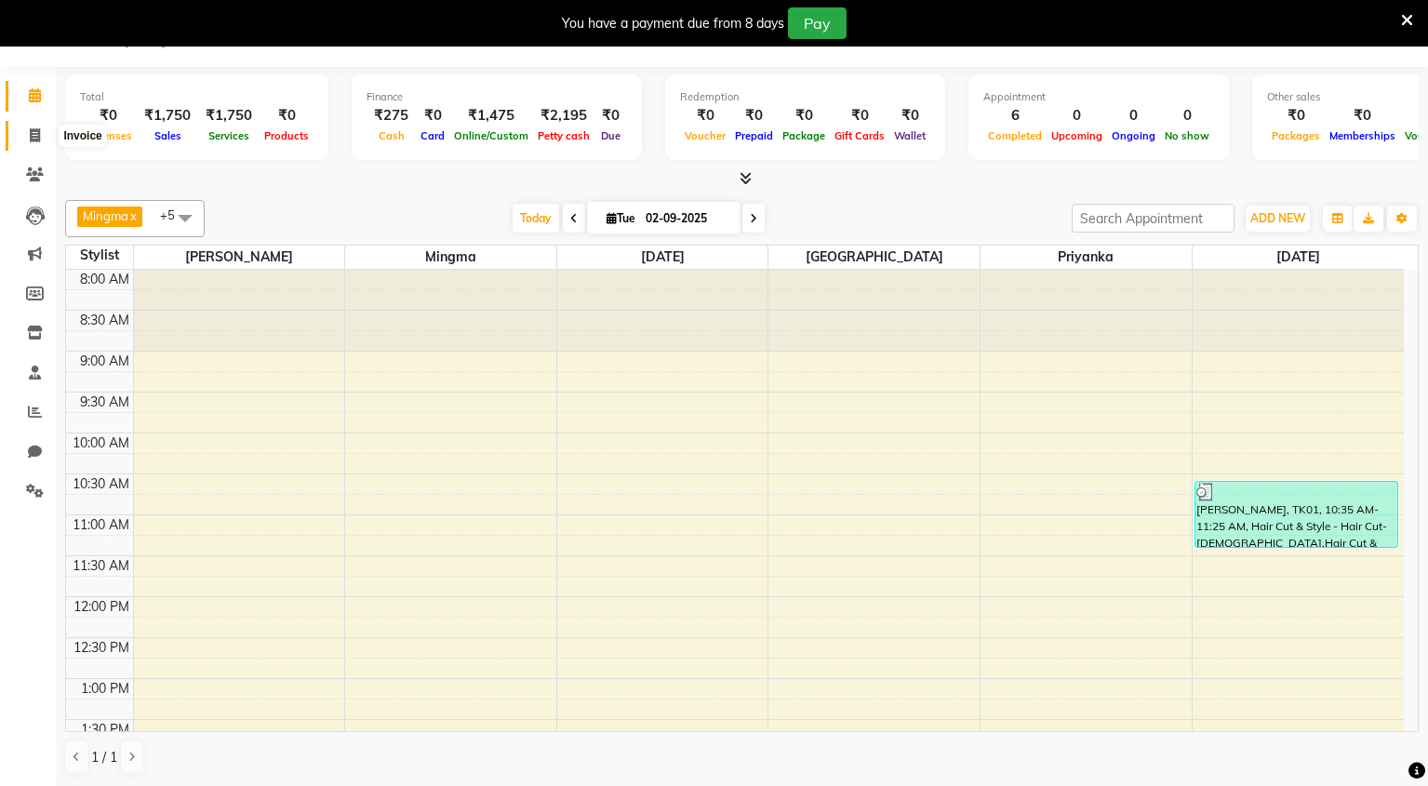
click at [39, 138] on icon at bounding box center [35, 135] width 10 height 14
select select "service"
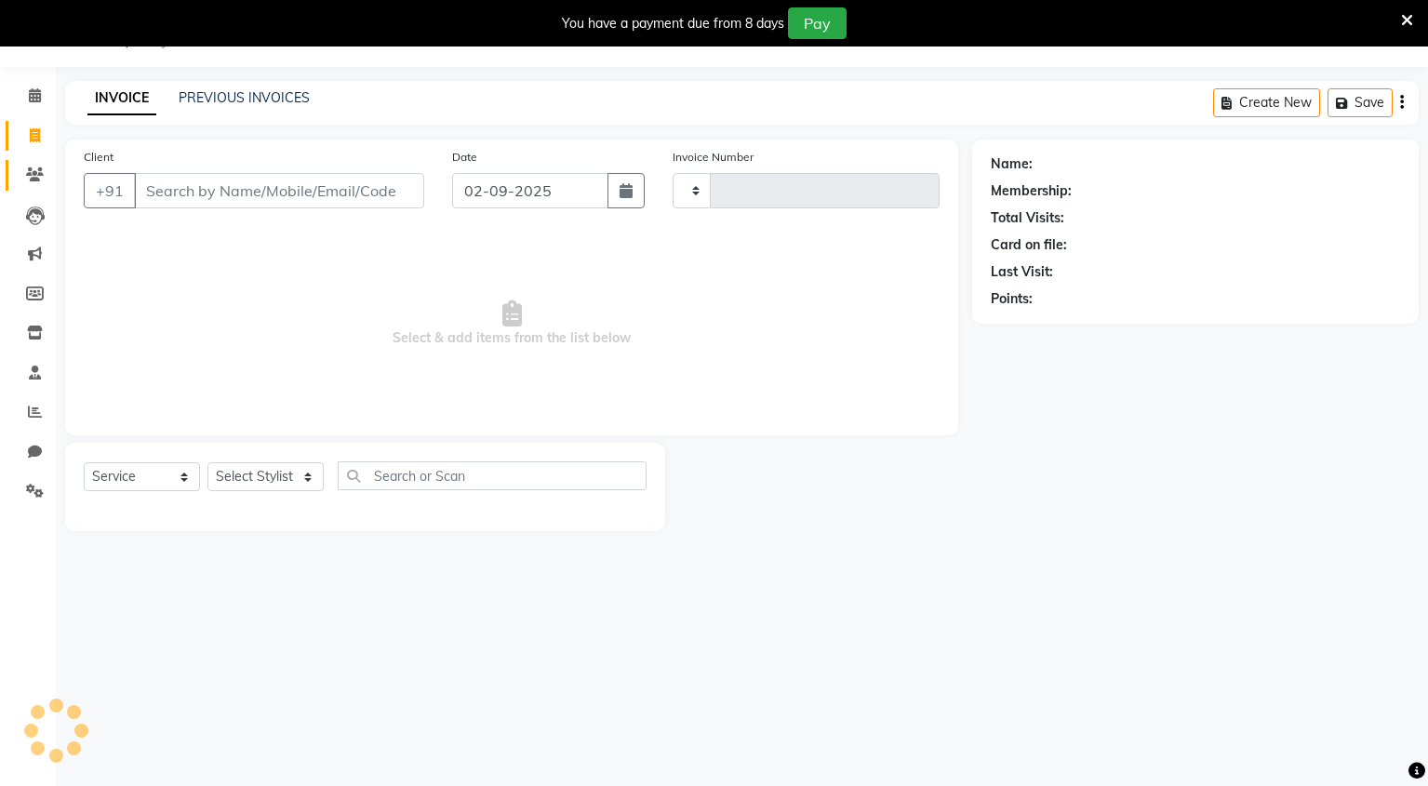
type input "0112"
select select "8909"
click at [43, 177] on icon at bounding box center [35, 174] width 18 height 14
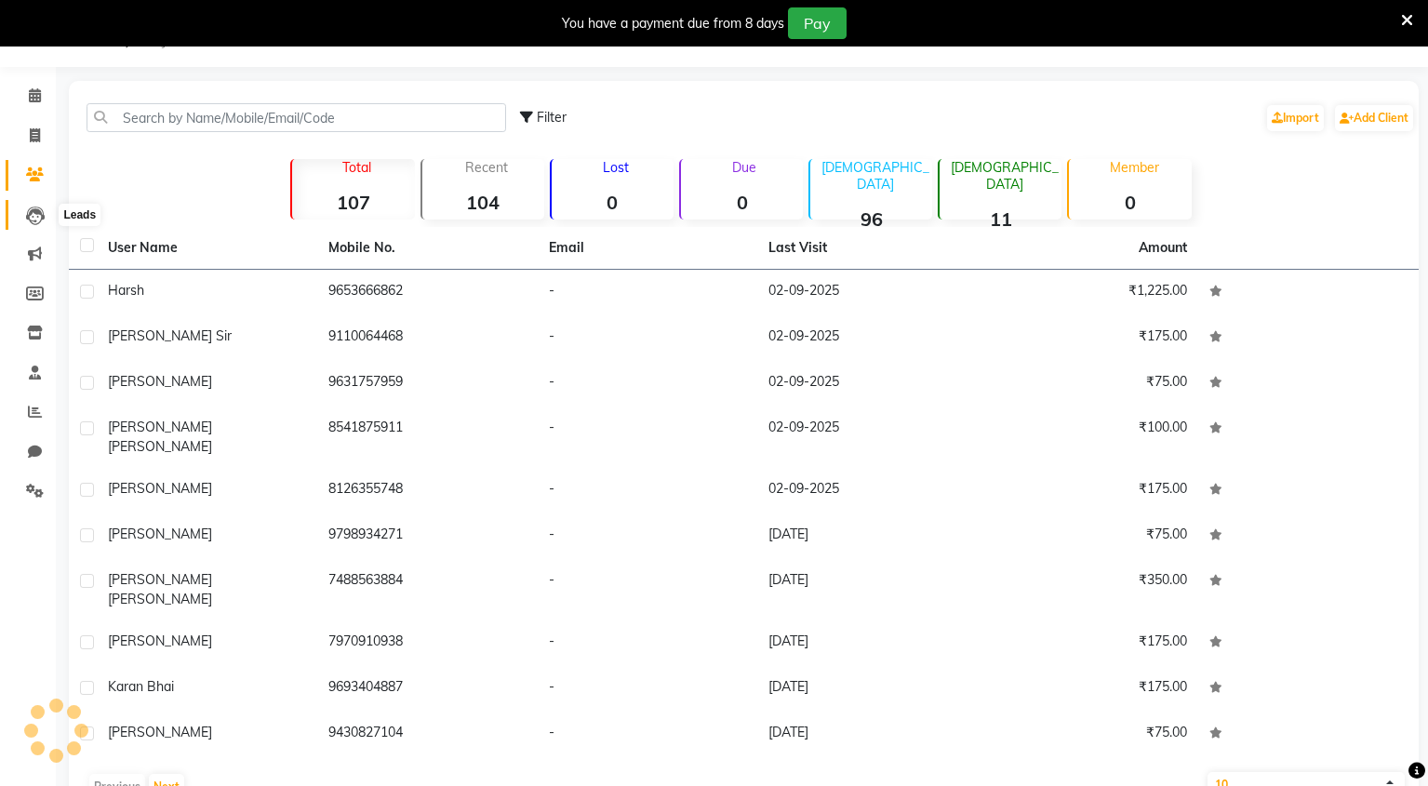
click at [36, 213] on icon at bounding box center [35, 216] width 19 height 19
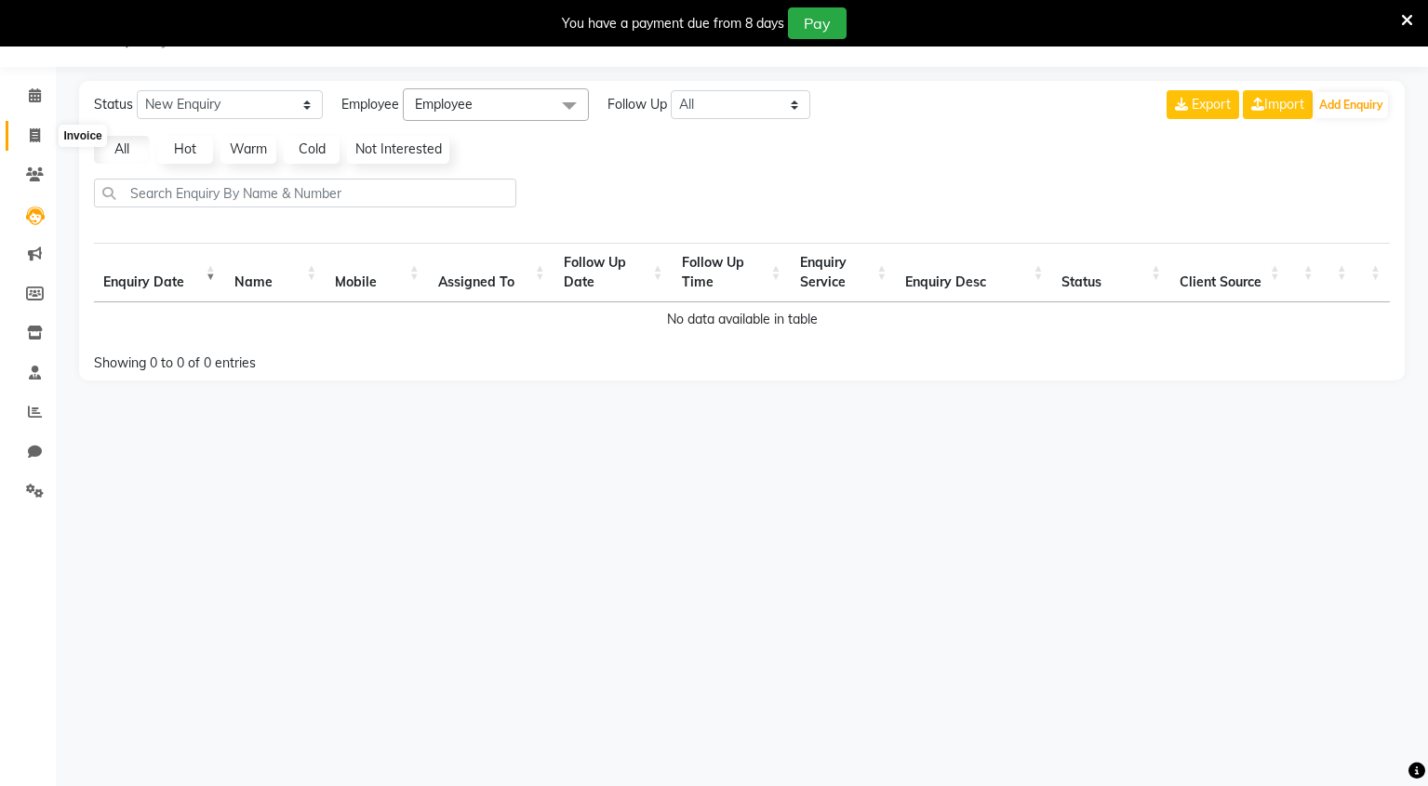
click at [33, 140] on icon at bounding box center [35, 135] width 10 height 14
select select "8909"
select select "service"
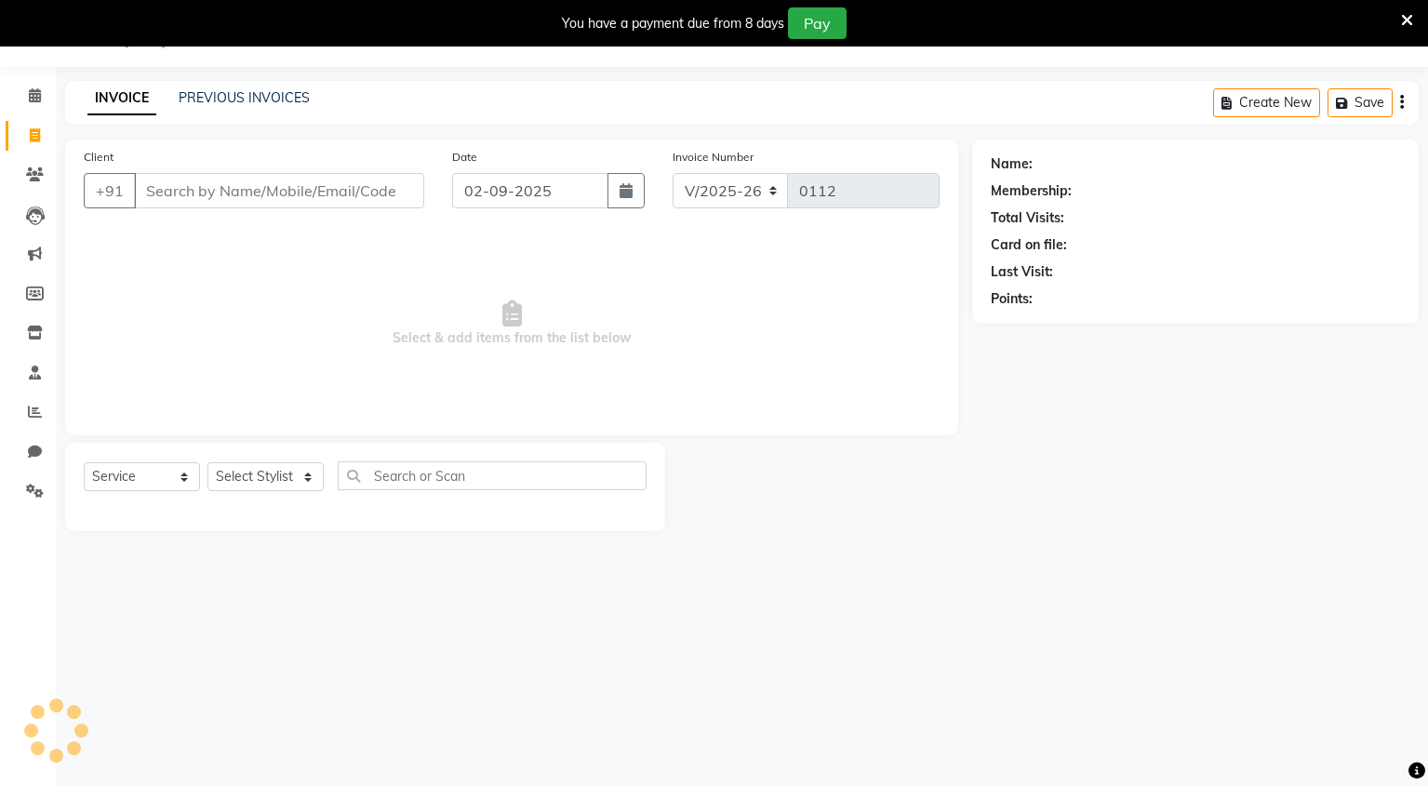
click at [34, 127] on span at bounding box center [35, 136] width 33 height 21
select select "service"
type input "0112"
select select "8909"
click at [41, 174] on icon at bounding box center [35, 174] width 18 height 14
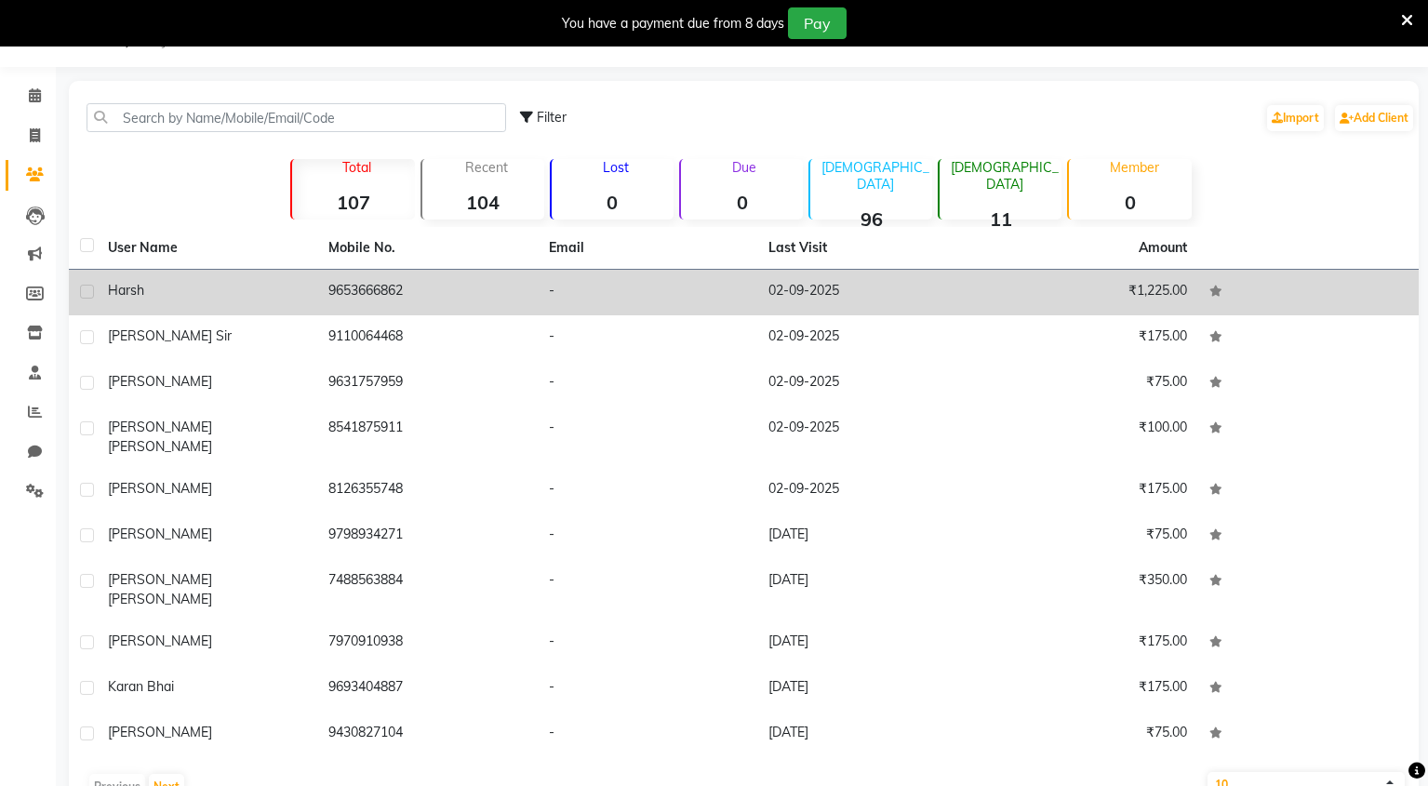
click at [320, 301] on td "9653666862" at bounding box center [427, 293] width 220 height 46
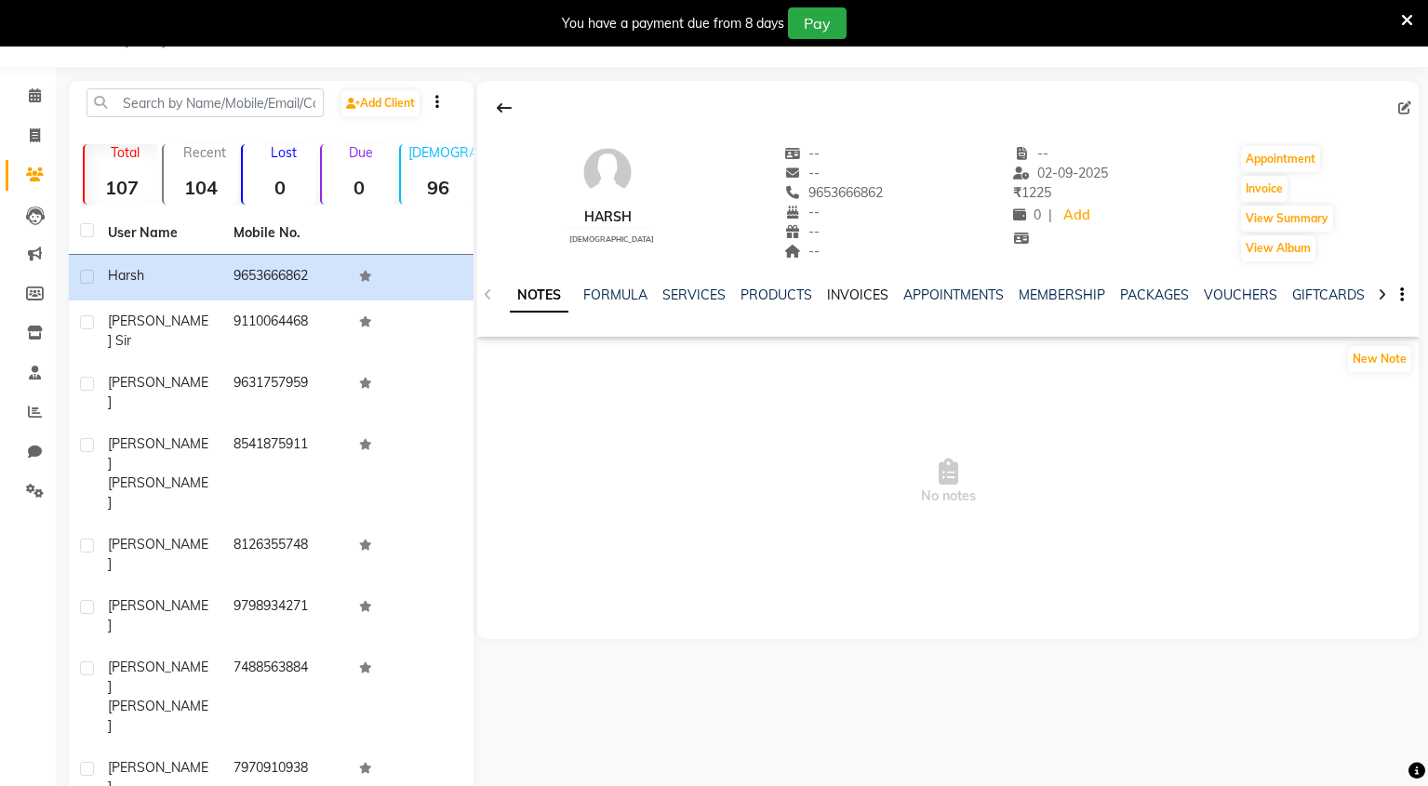
click at [864, 297] on link "INVOICES" at bounding box center [857, 295] width 61 height 17
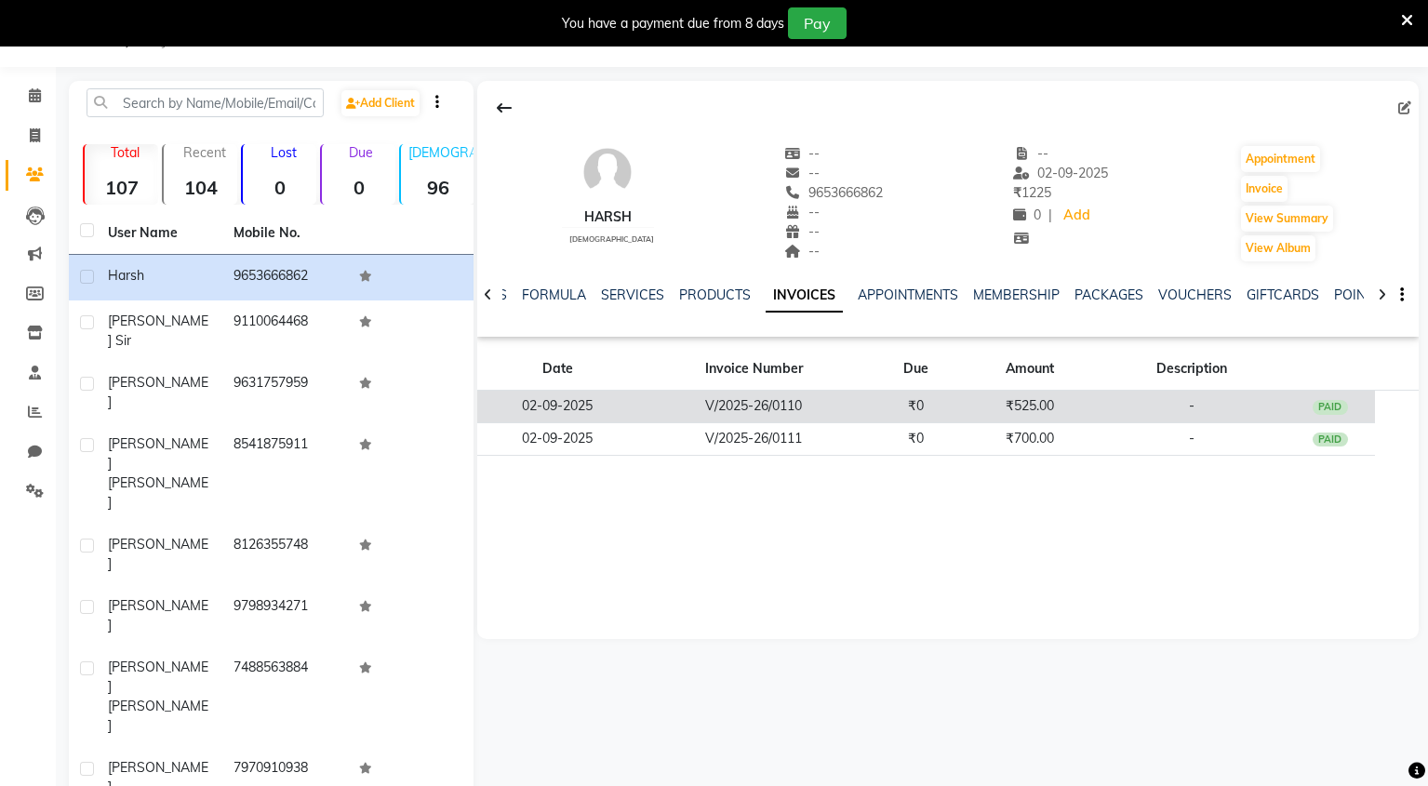
click at [777, 392] on td "V/2025-26/0110" at bounding box center [753, 407] width 233 height 33
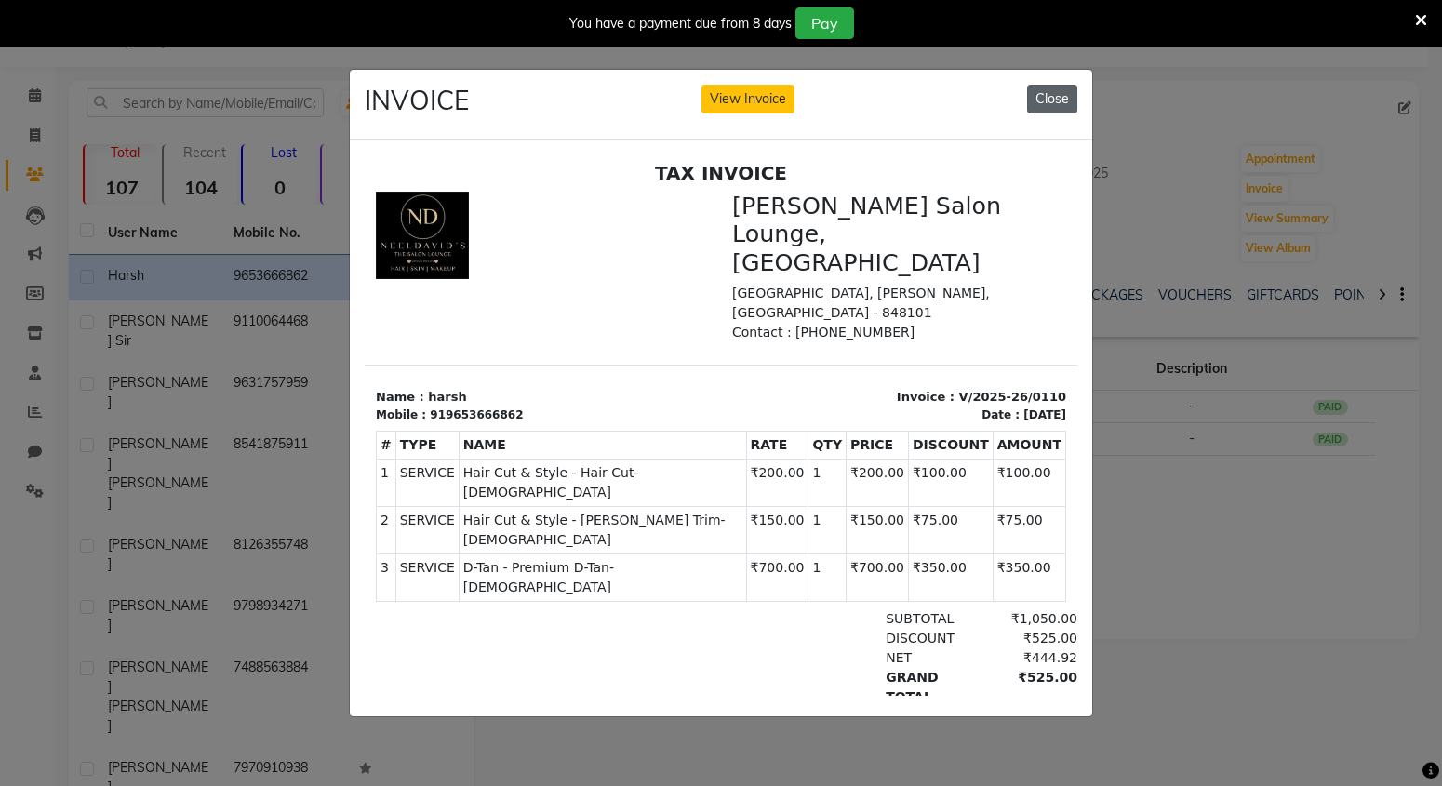
click at [1043, 95] on button "Close" at bounding box center [1052, 99] width 50 height 29
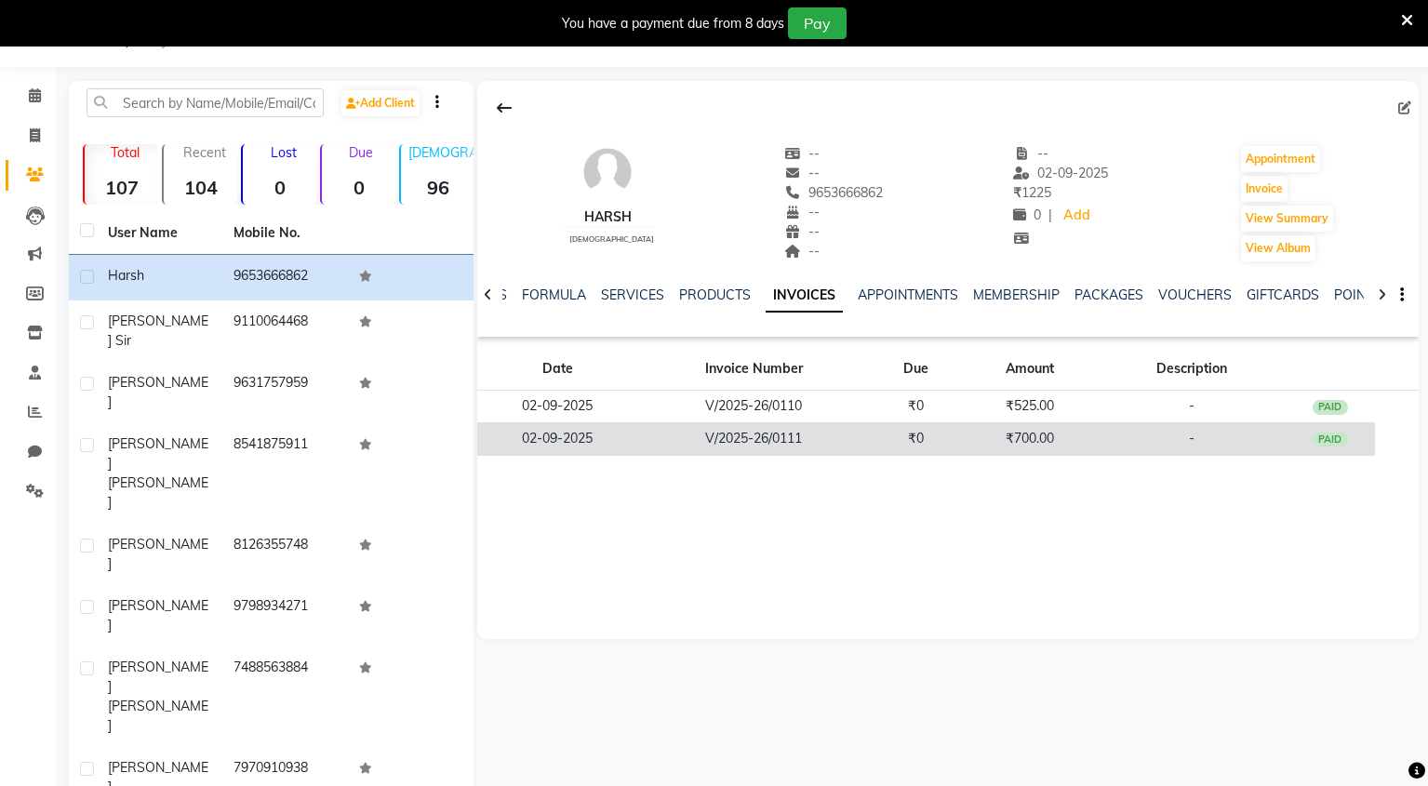
click at [714, 435] on td "V/2025-26/0111" at bounding box center [753, 438] width 233 height 33
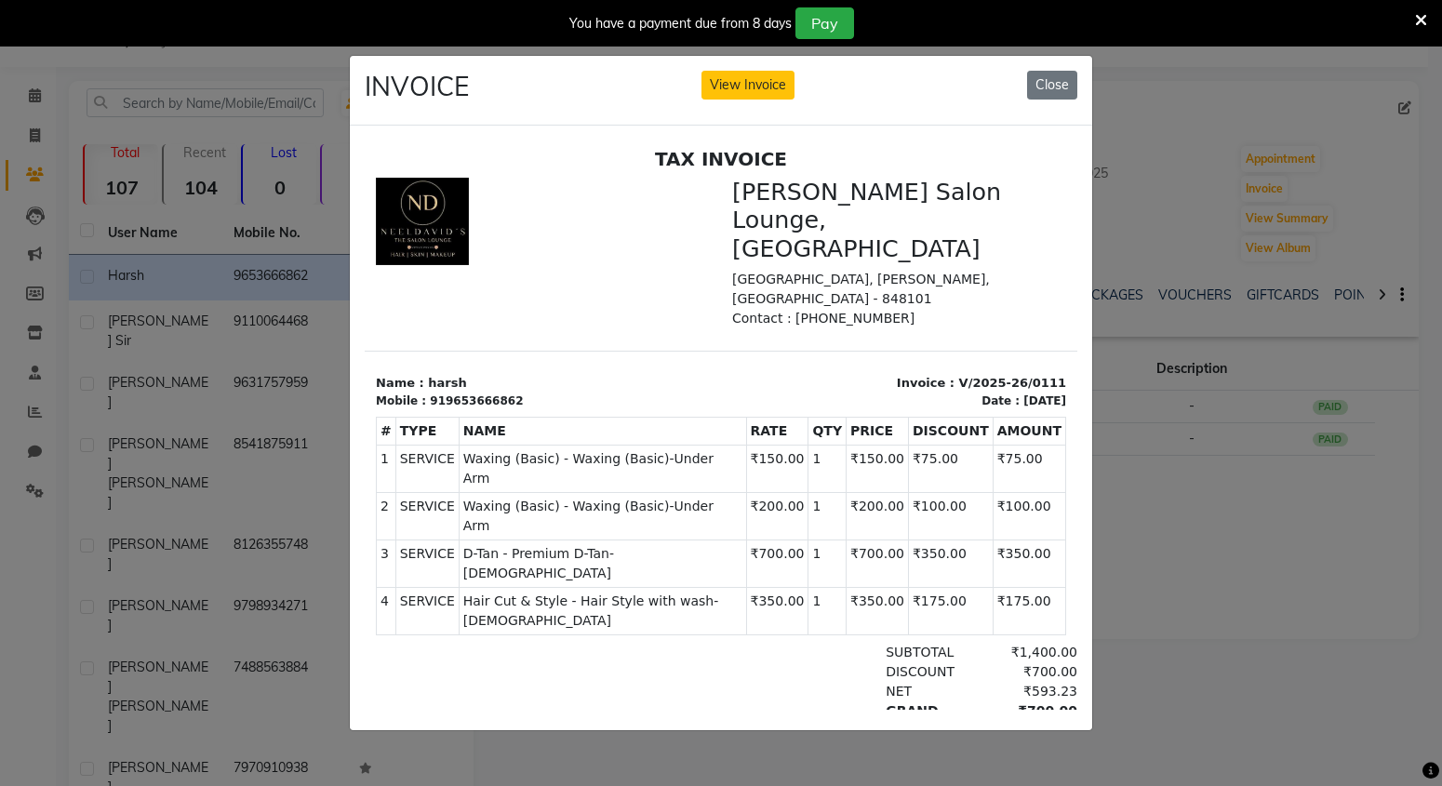
click at [69, 130] on ngb-modal-window "INVOICE View Invoice Close" at bounding box center [721, 393] width 1442 height 786
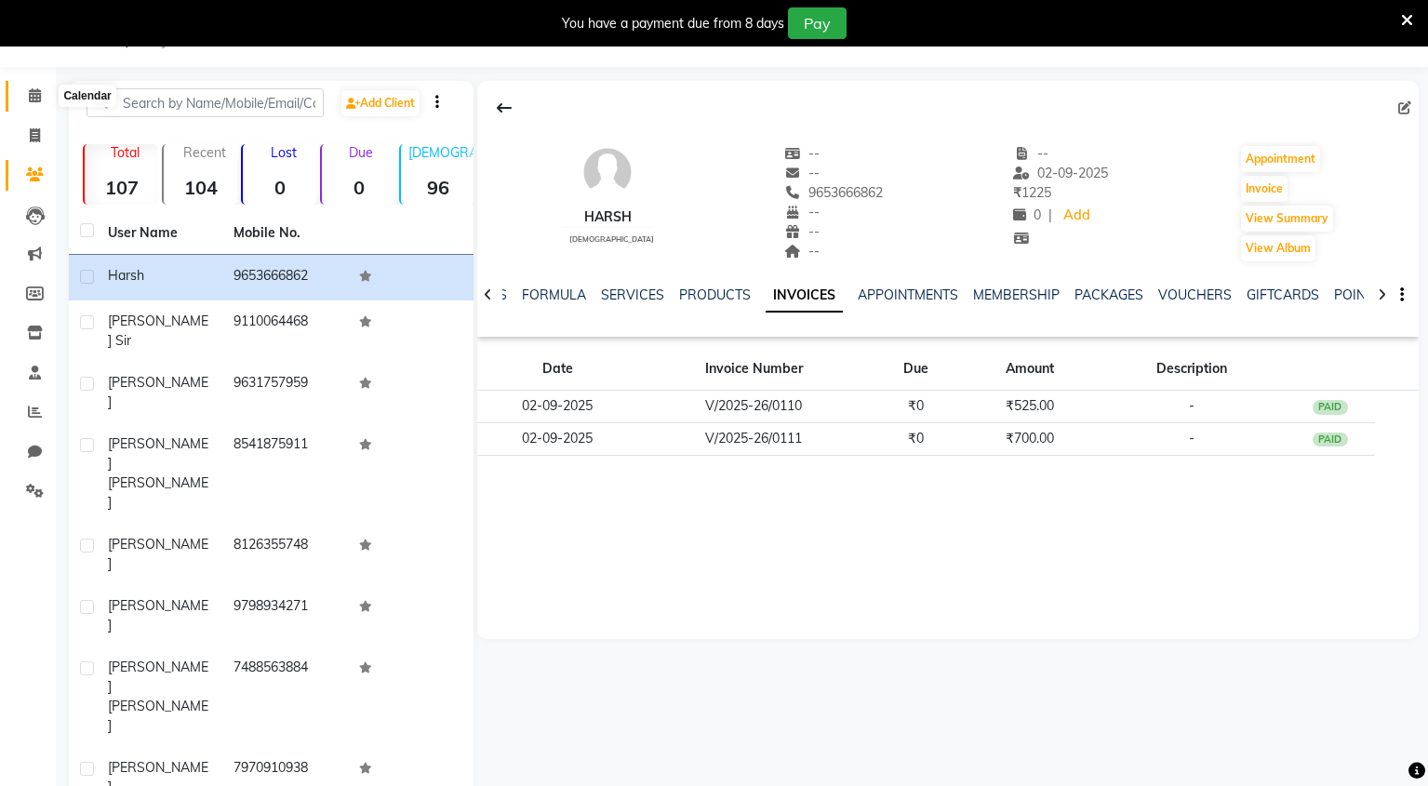
click at [36, 105] on span at bounding box center [35, 96] width 33 height 21
